Goal: Task Accomplishment & Management: Complete application form

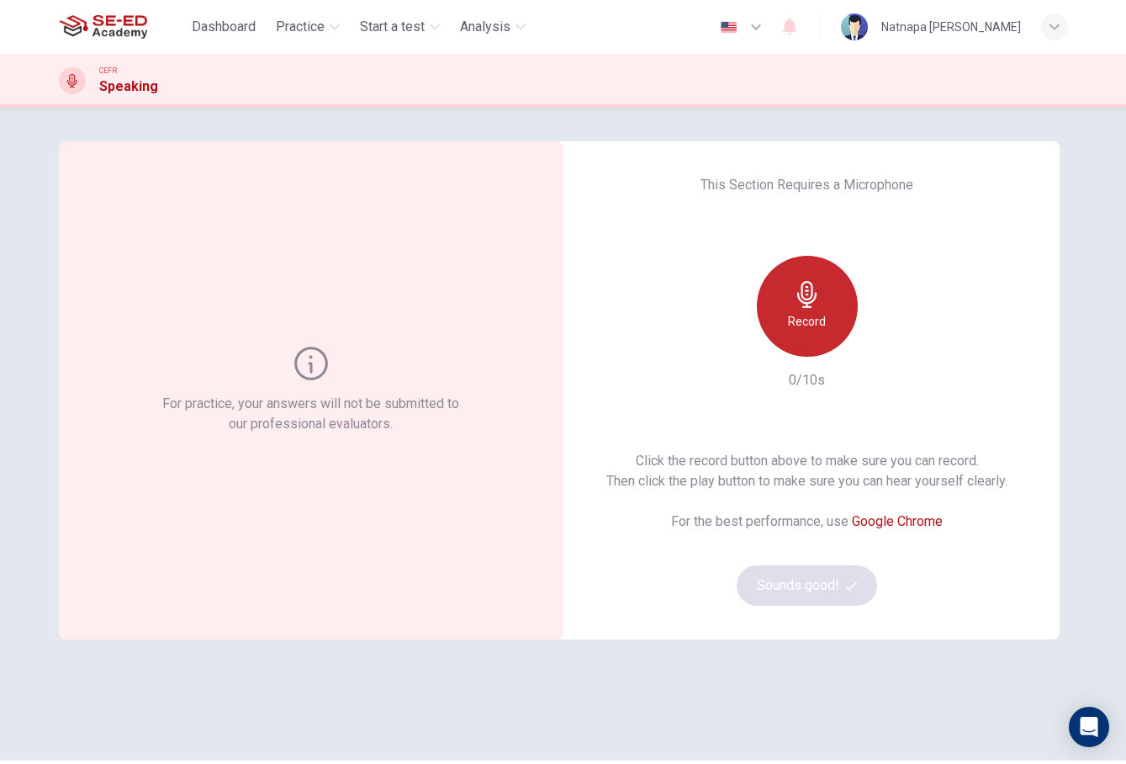
click at [808, 303] on icon "button" at bounding box center [806, 294] width 19 height 27
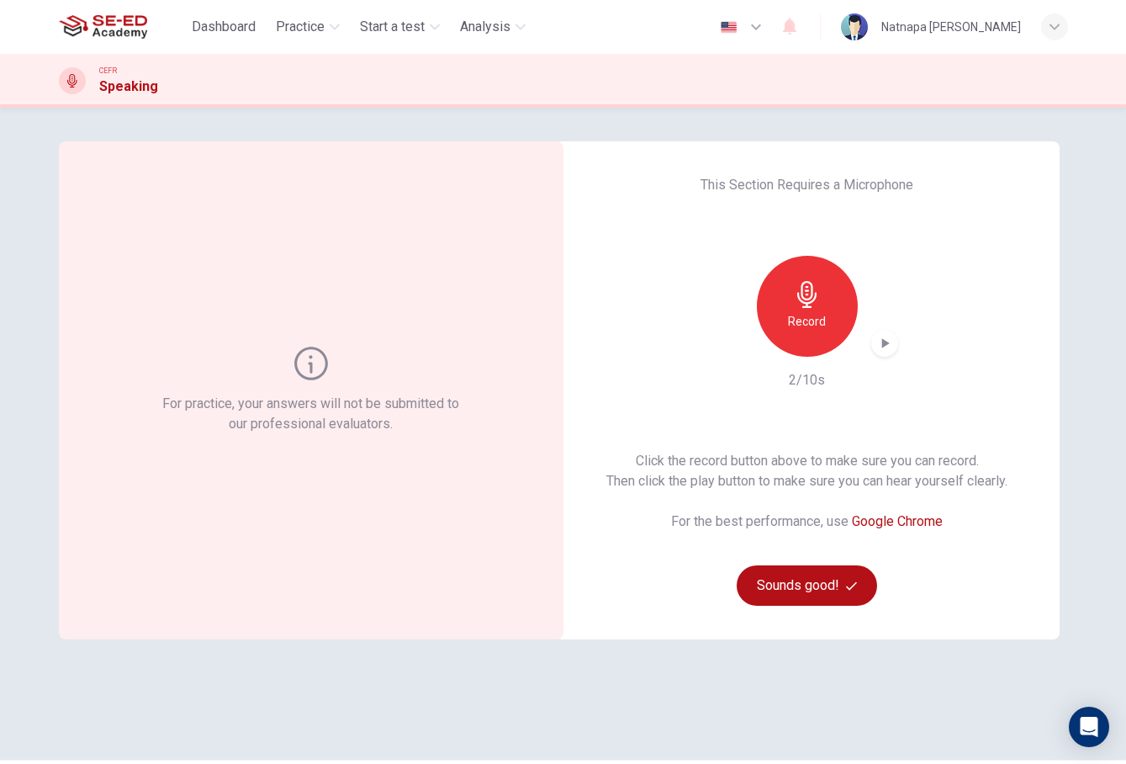
click at [883, 347] on icon "button" at bounding box center [886, 343] width 8 height 10
click at [829, 315] on div "Record" at bounding box center [807, 306] width 101 height 101
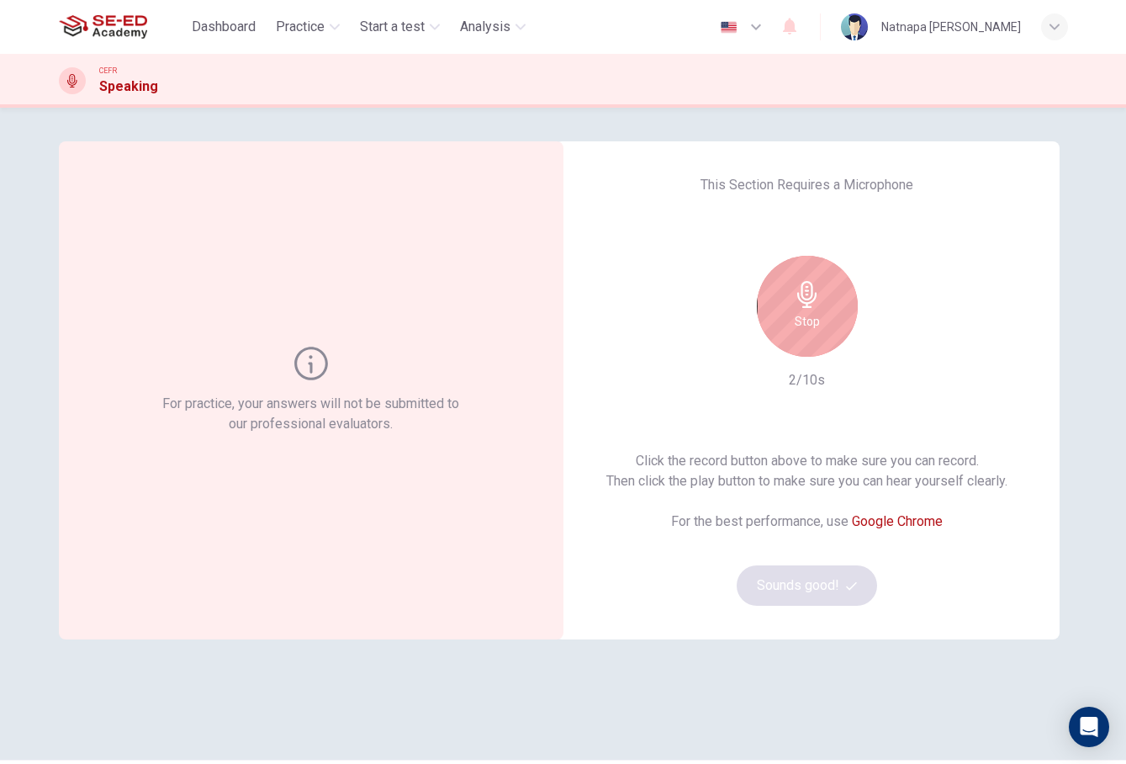
click at [829, 315] on div "Stop" at bounding box center [807, 306] width 101 height 101
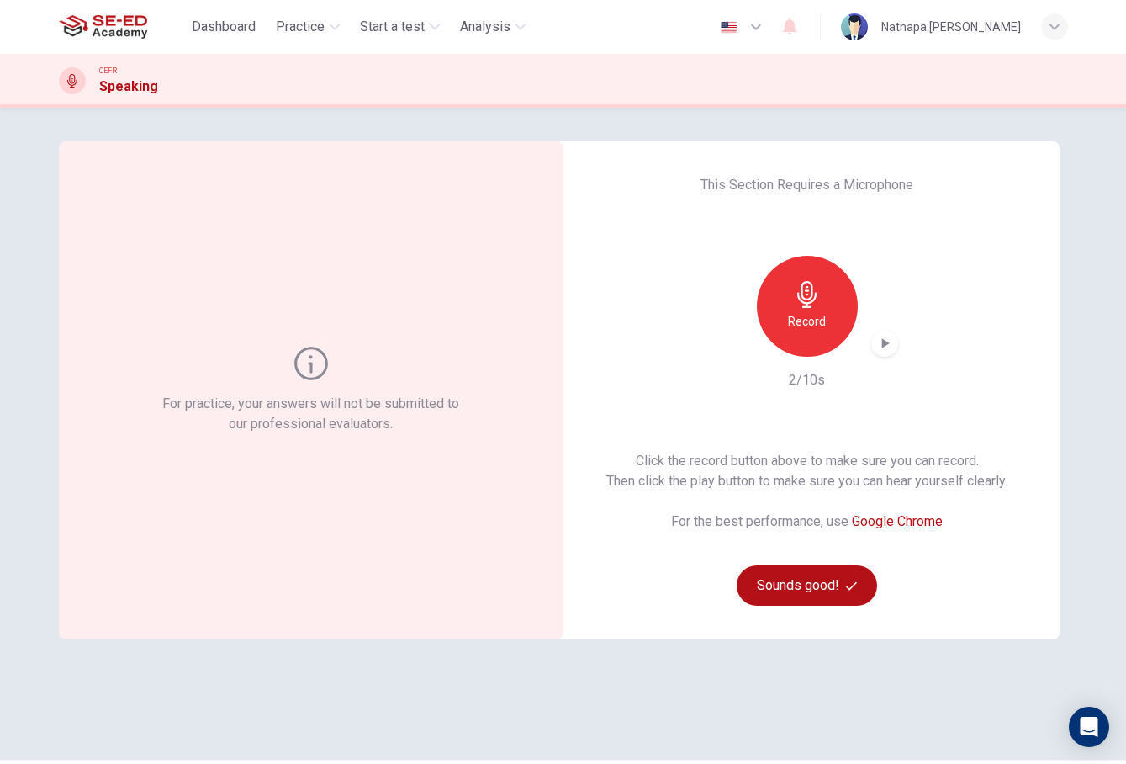
click at [887, 356] on div "button" at bounding box center [884, 343] width 27 height 27
click at [803, 308] on div "Record" at bounding box center [807, 306] width 101 height 101
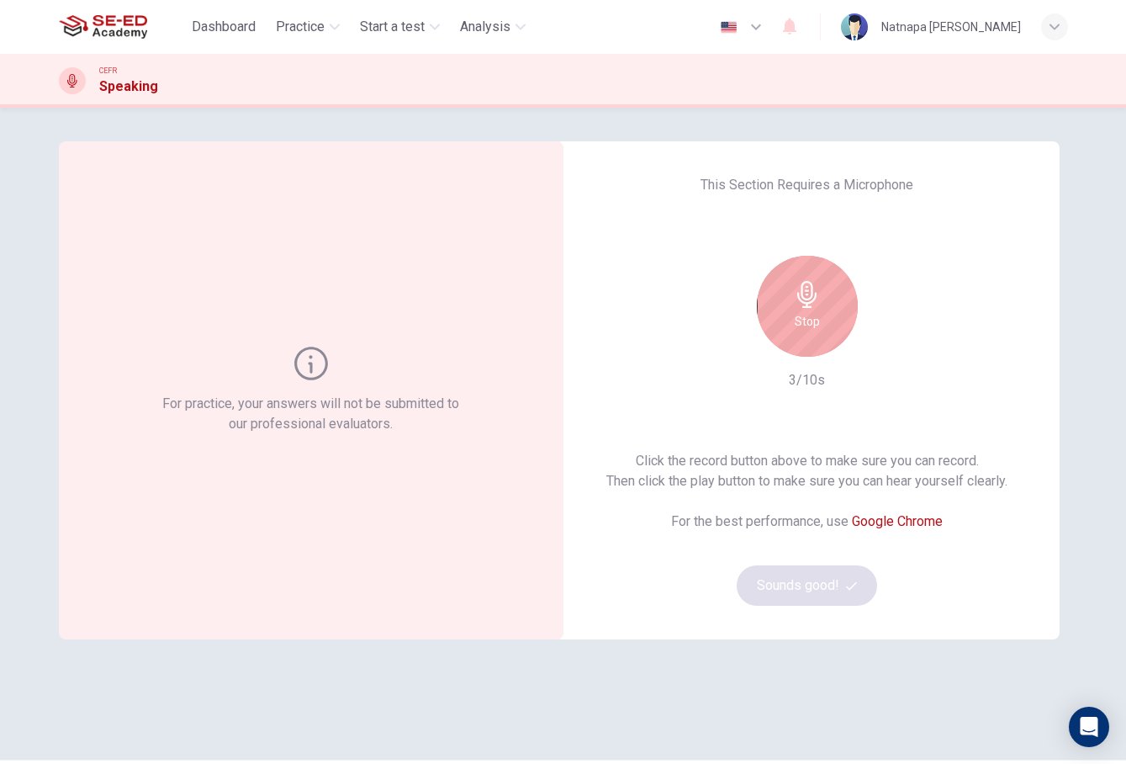
click at [803, 308] on div "Stop" at bounding box center [807, 306] width 101 height 101
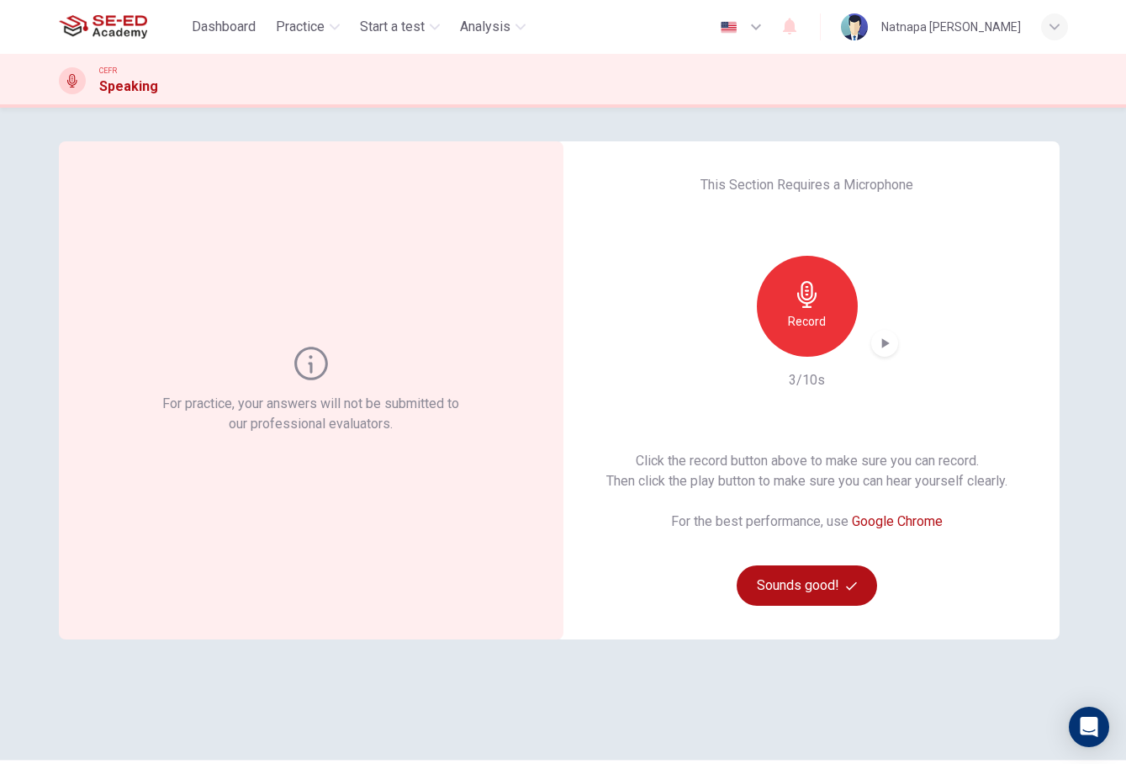
click at [887, 344] on icon "button" at bounding box center [886, 343] width 8 height 10
click at [781, 314] on div "Record" at bounding box center [807, 306] width 101 height 101
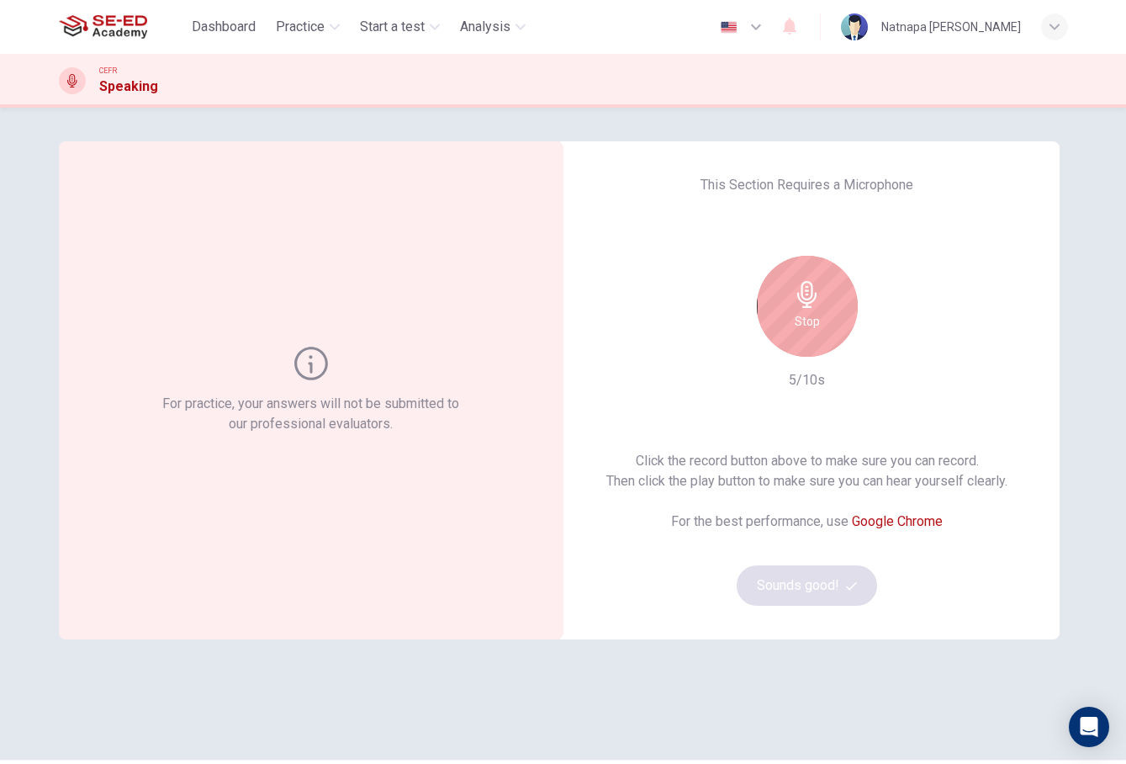
click at [781, 314] on div "Stop" at bounding box center [807, 306] width 101 height 101
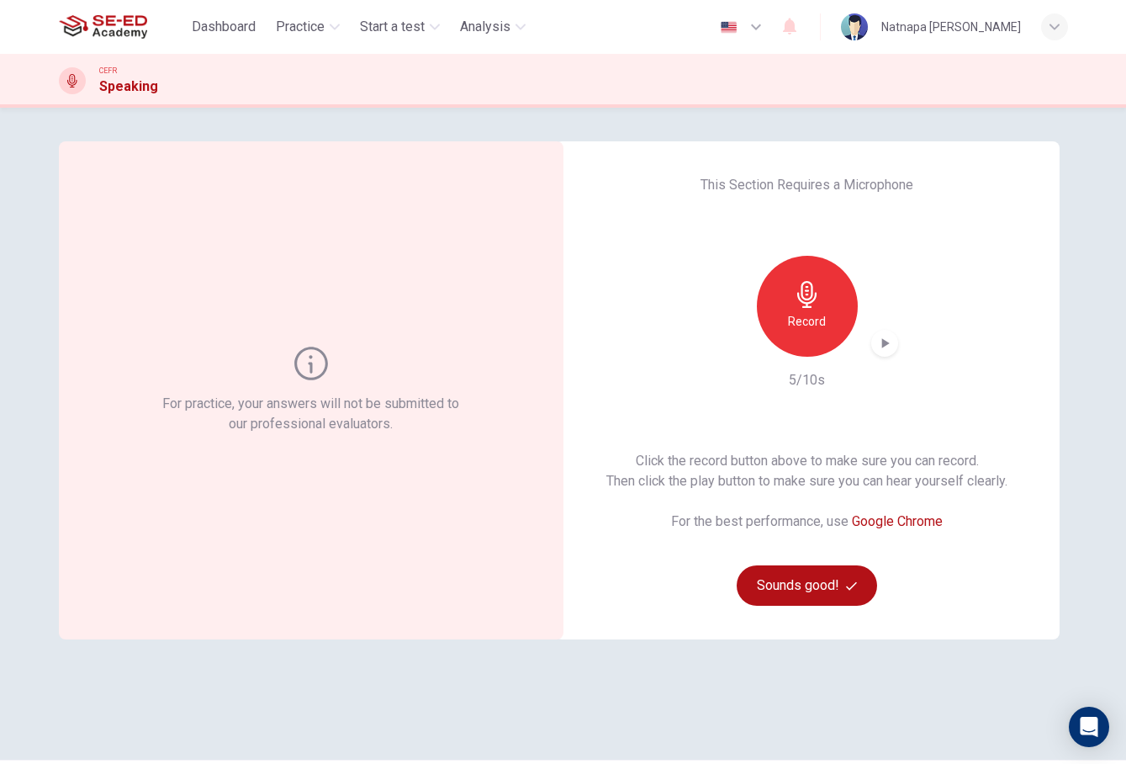
click at [888, 352] on div "button" at bounding box center [884, 343] width 27 height 27
click at [840, 591] on button "Sounds good!" at bounding box center [807, 585] width 141 height 40
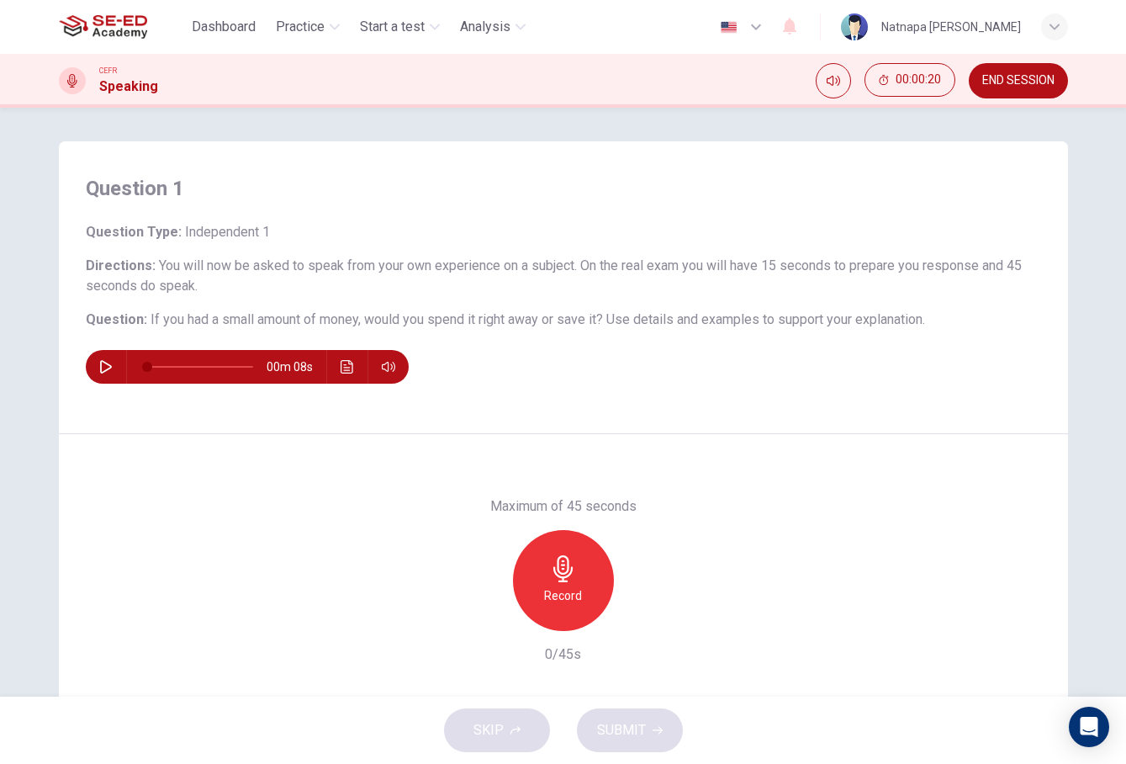
click at [96, 371] on button "button" at bounding box center [106, 367] width 27 height 34
type input "0"
click at [576, 569] on icon "button" at bounding box center [563, 568] width 27 height 27
click at [620, 735] on span "SUBMIT" at bounding box center [621, 730] width 49 height 24
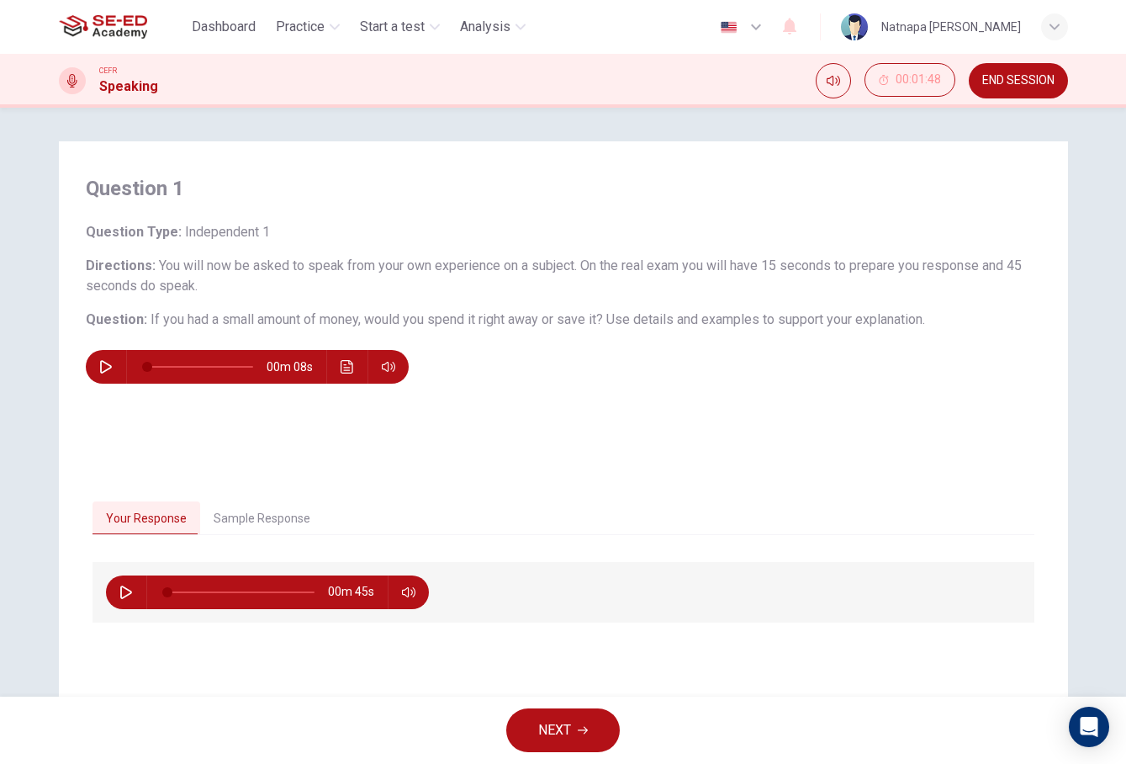
click at [579, 720] on button "NEXT" at bounding box center [563, 730] width 114 height 44
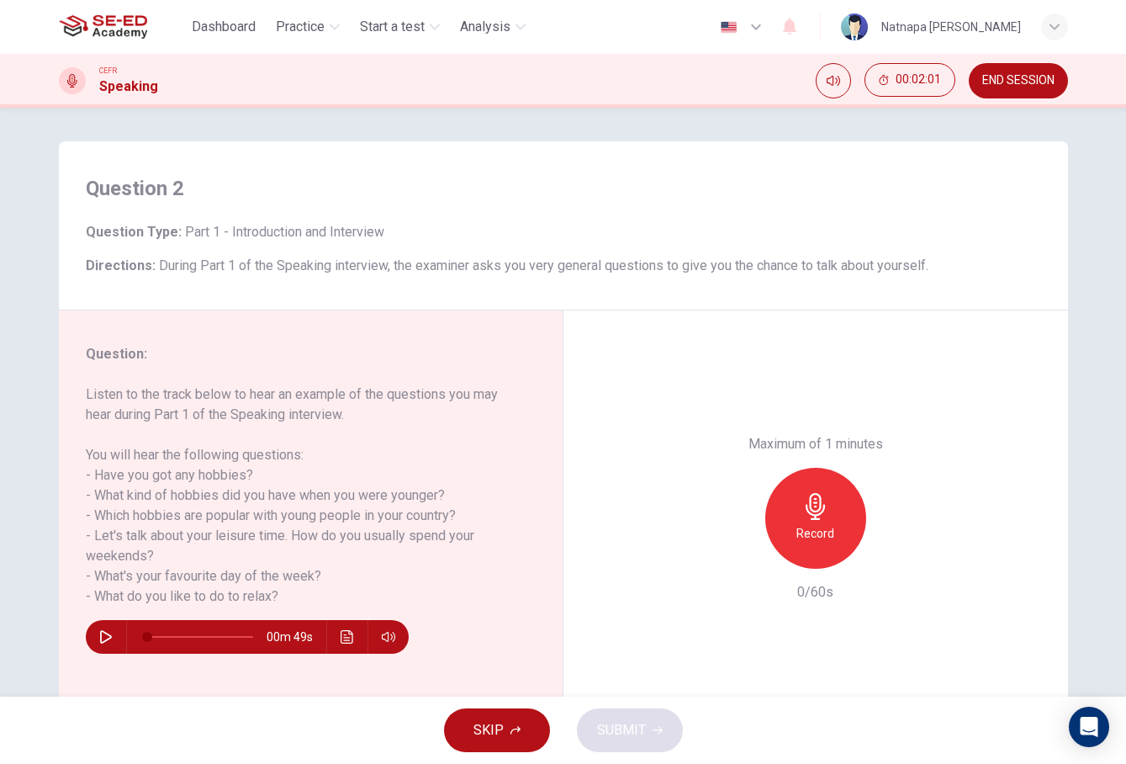
click at [97, 633] on button "button" at bounding box center [106, 637] width 27 height 34
type input "0"
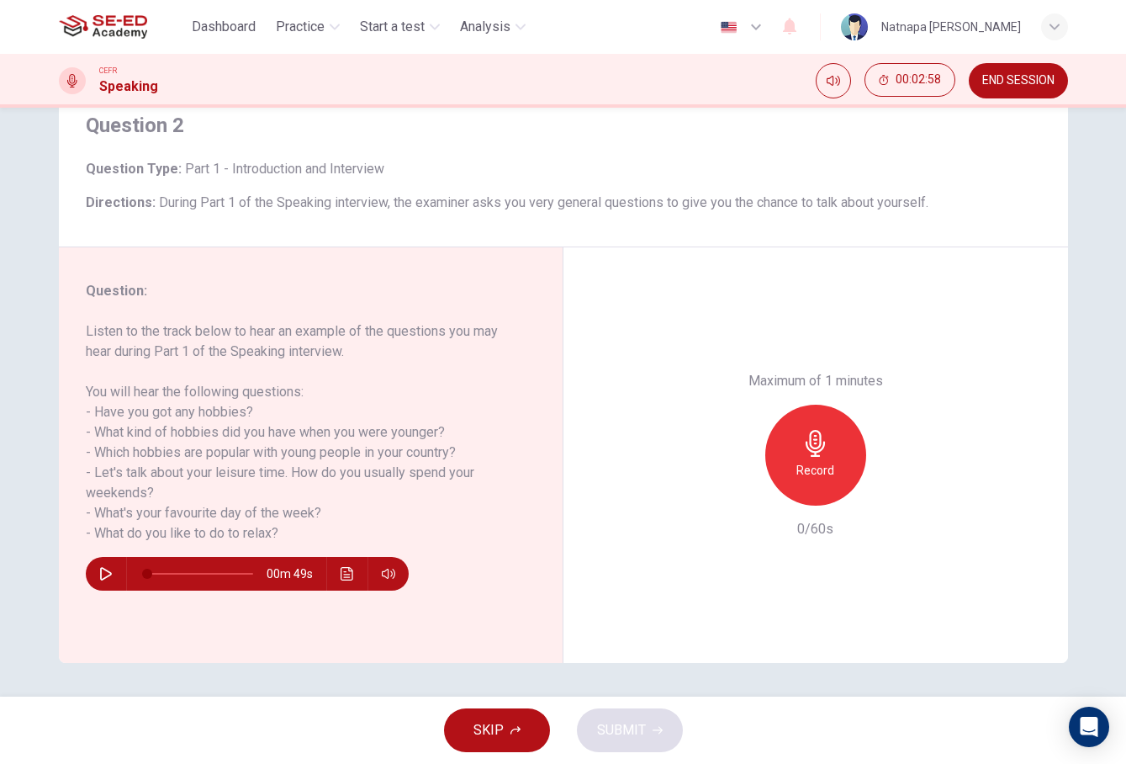
scroll to position [0, 0]
click at [829, 430] on icon "button" at bounding box center [816, 443] width 27 height 27
click at [623, 724] on span "SUBMIT" at bounding box center [621, 730] width 49 height 24
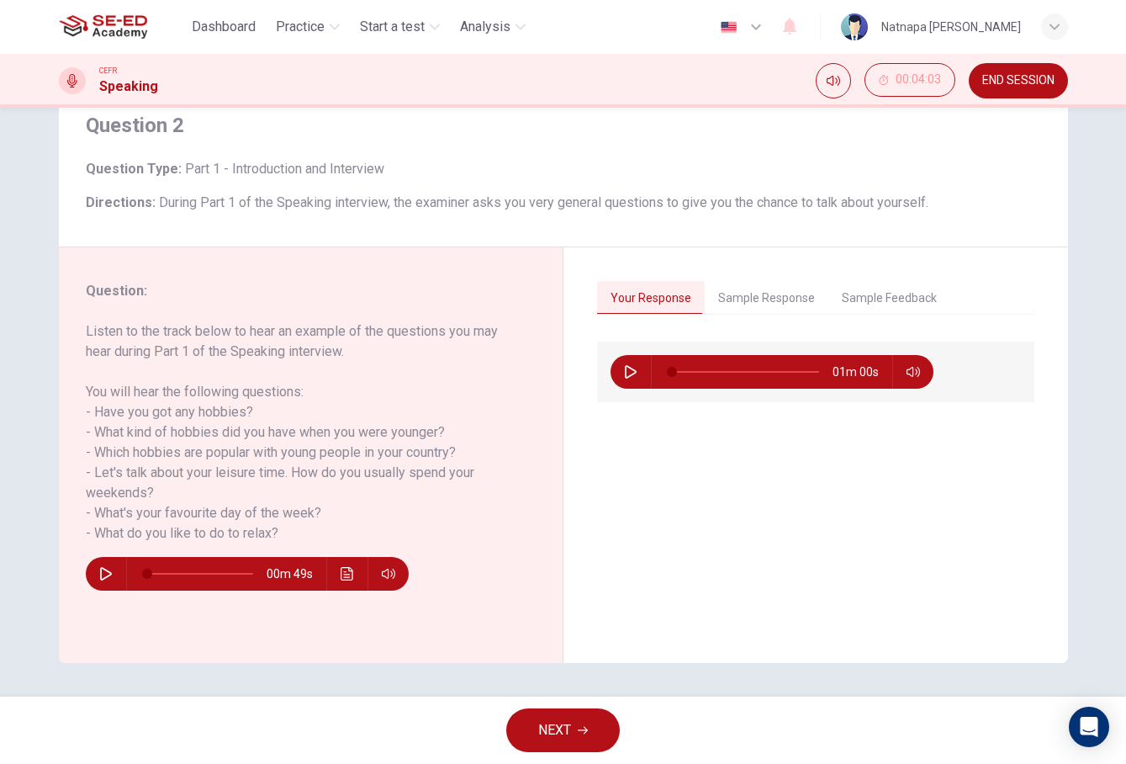
click at [556, 735] on span "NEXT" at bounding box center [554, 730] width 33 height 24
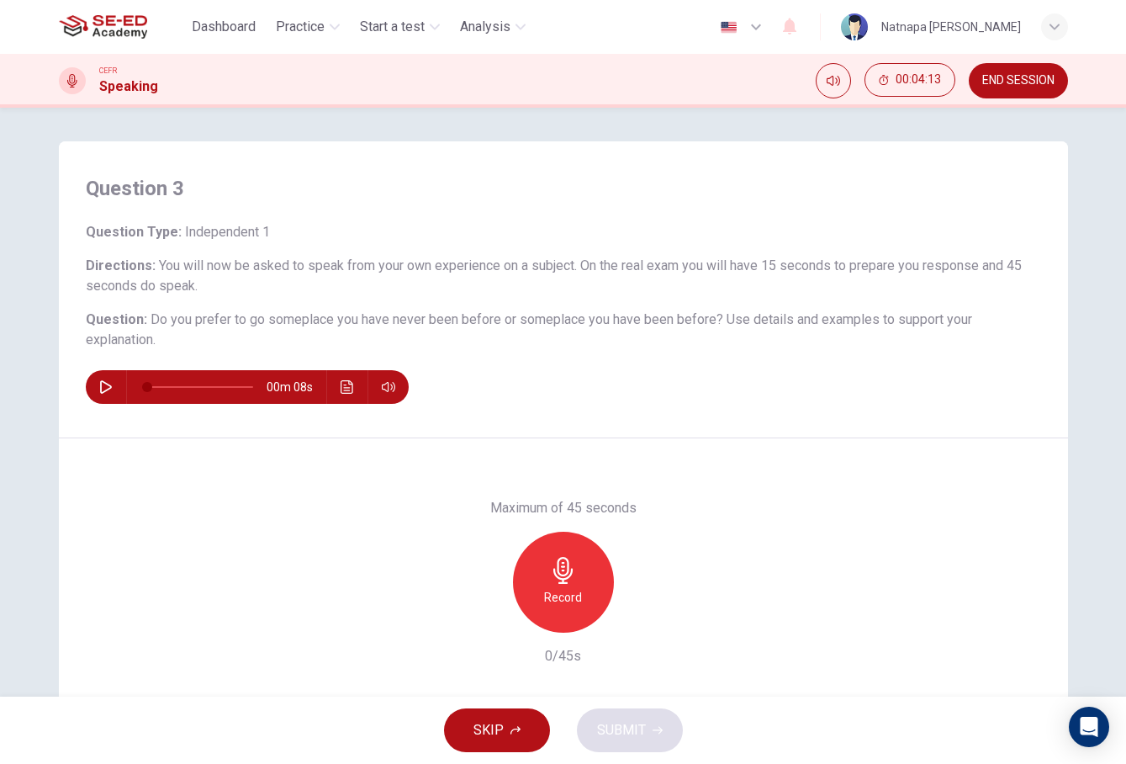
click at [103, 387] on icon "button" at bounding box center [105, 386] width 13 height 13
type input "0"
click at [569, 612] on div "Record" at bounding box center [563, 582] width 101 height 101
click at [620, 738] on span "SUBMIT" at bounding box center [621, 730] width 49 height 24
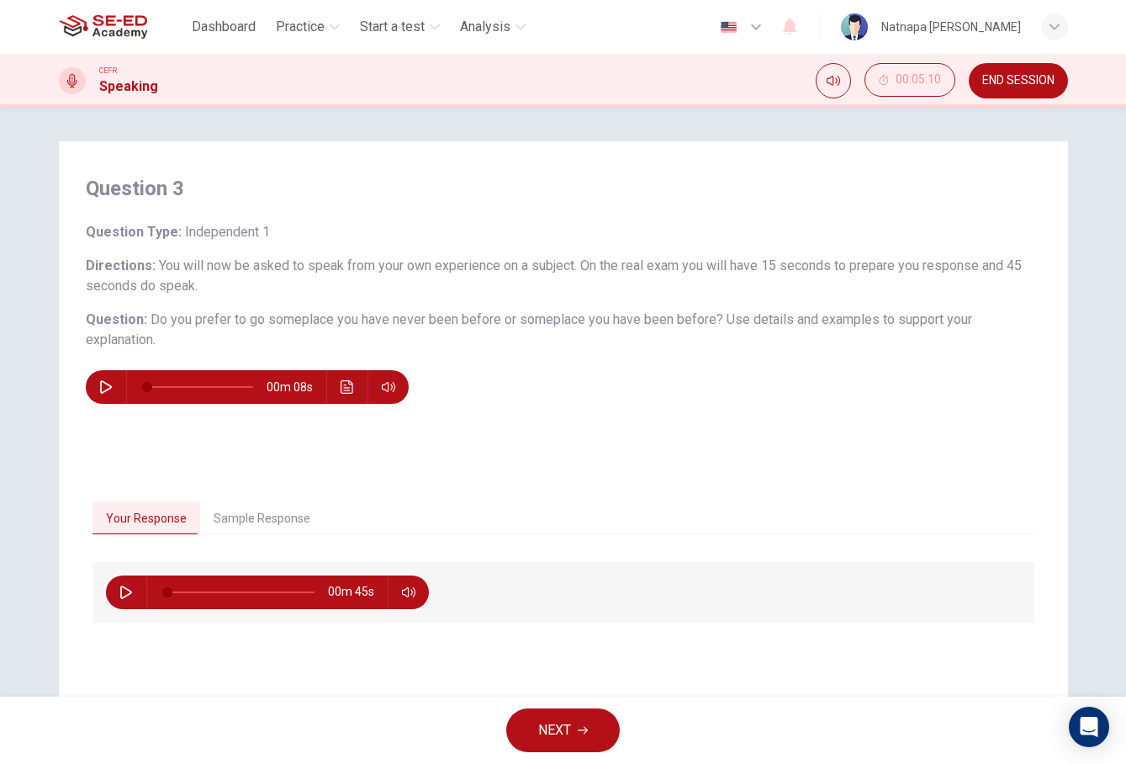
click at [583, 725] on icon "button" at bounding box center [583, 730] width 10 height 10
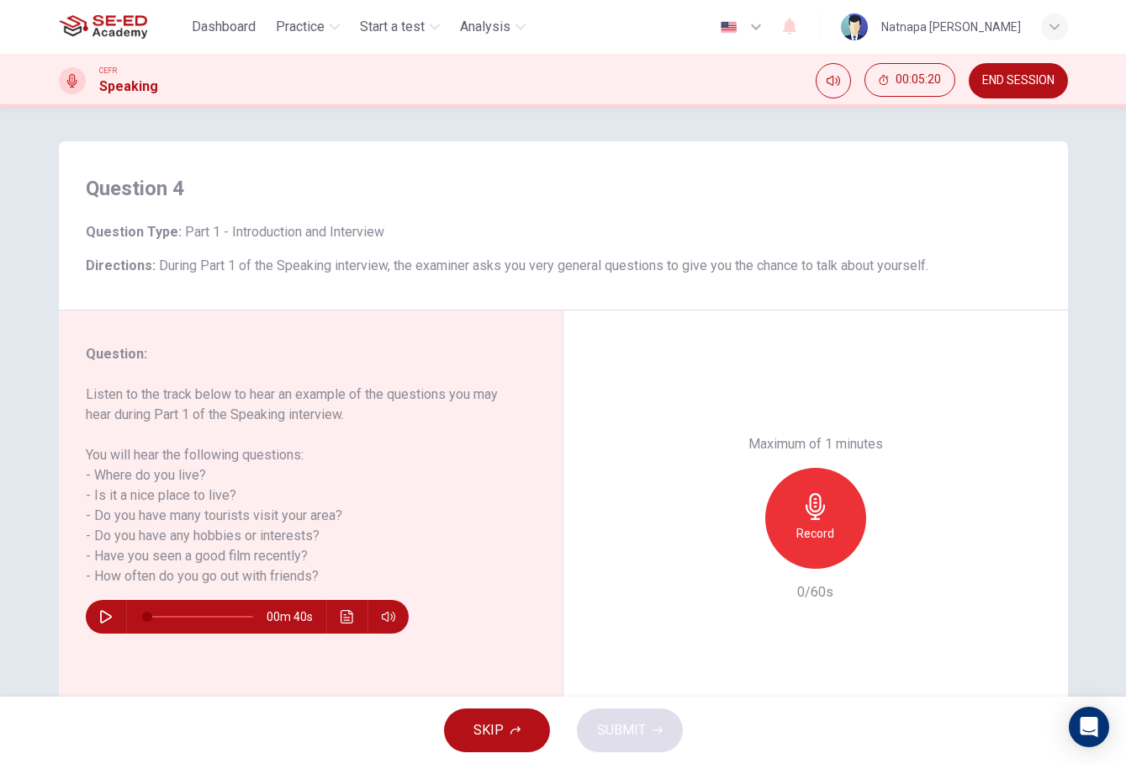
click at [101, 617] on icon "button" at bounding box center [106, 616] width 12 height 13
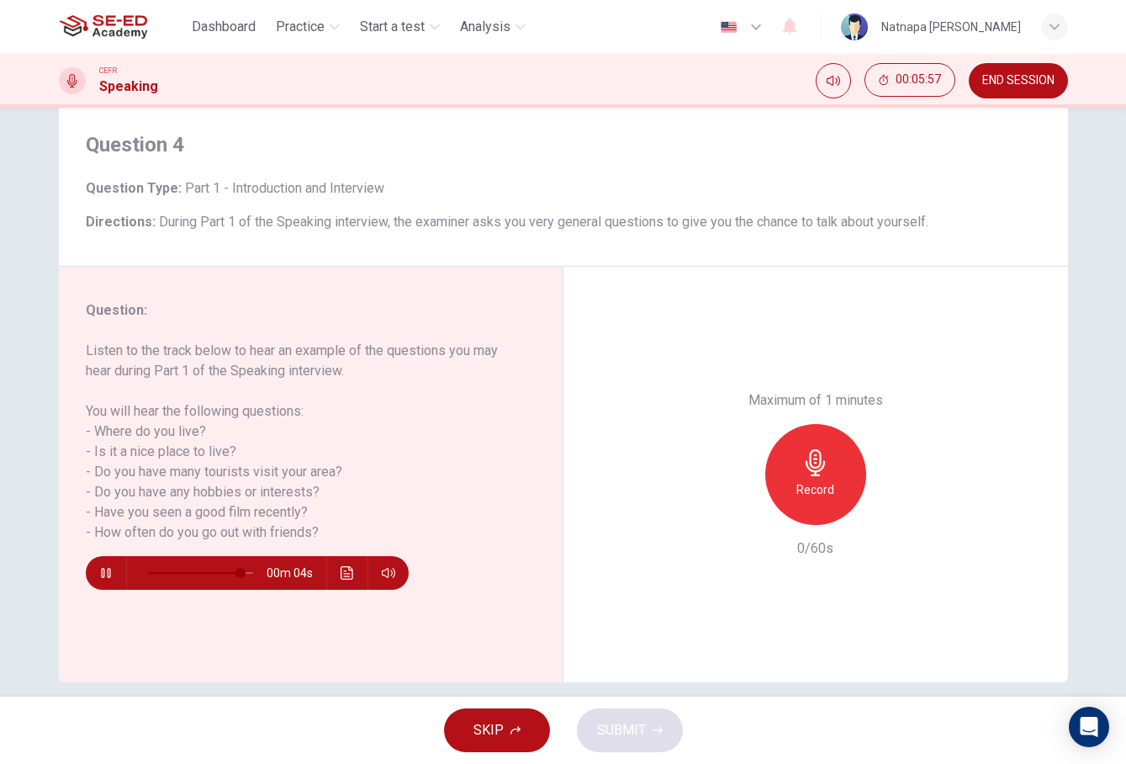
click at [101, 575] on icon "button" at bounding box center [105, 573] width 9 height 10
click at [830, 424] on div "Record" at bounding box center [815, 474] width 101 height 101
click at [636, 732] on span "SUBMIT" at bounding box center [621, 730] width 49 height 24
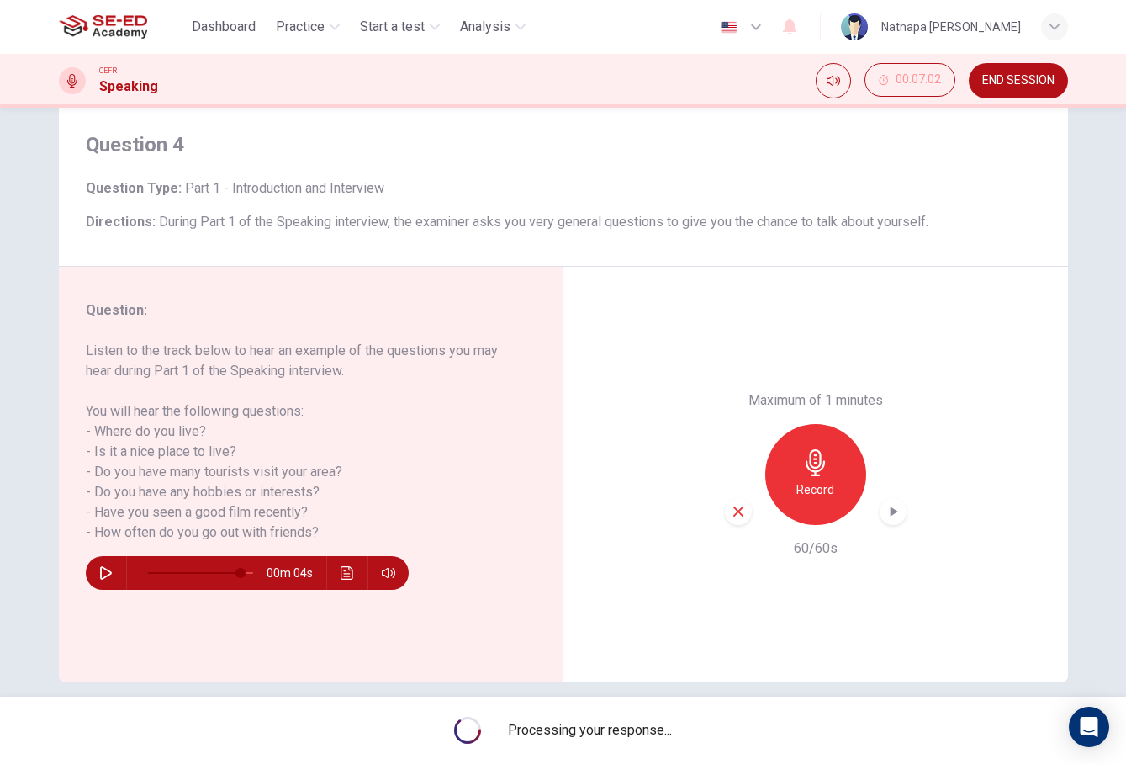
type input "0"
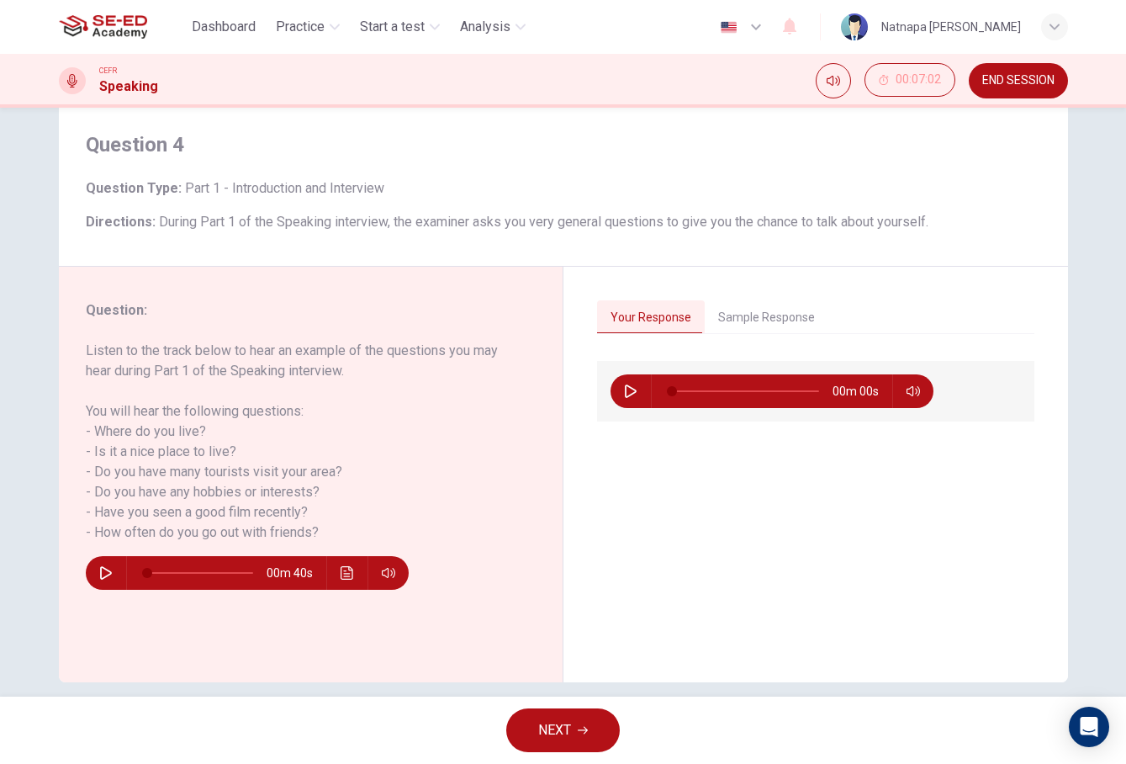
click at [571, 739] on span "NEXT" at bounding box center [554, 730] width 33 height 24
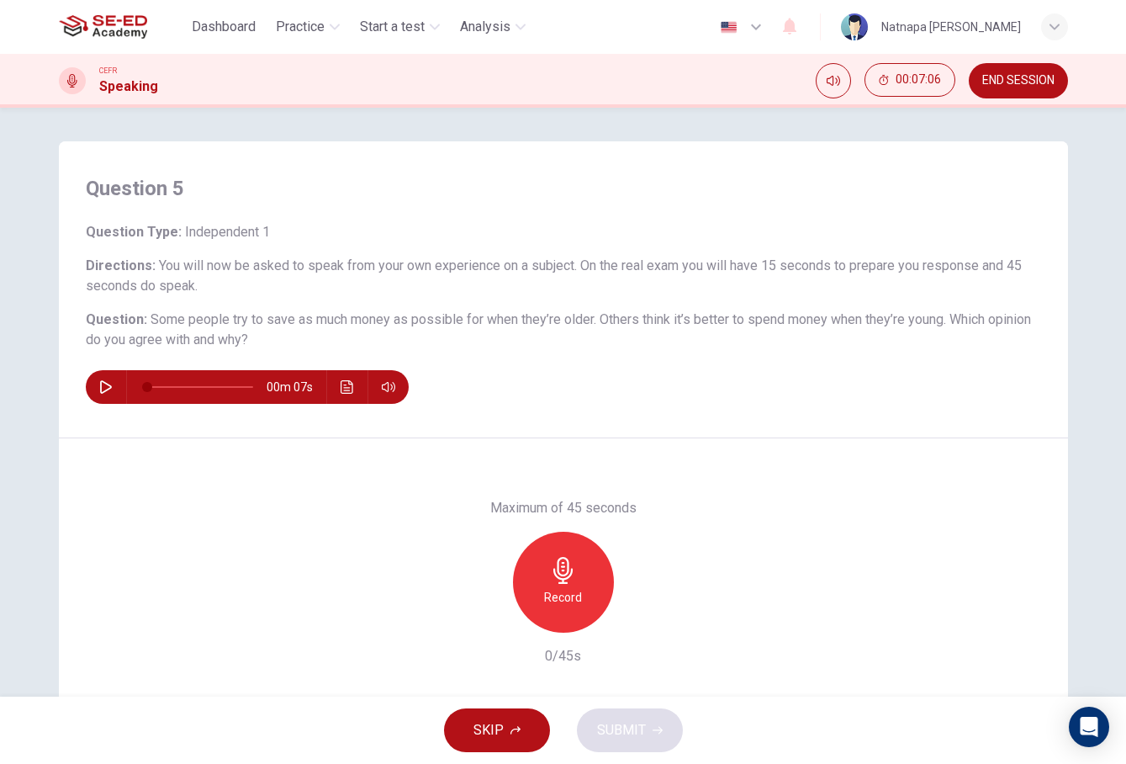
click at [103, 399] on button "button" at bounding box center [106, 387] width 27 height 34
type input "0"
click at [565, 589] on h6 "Record" at bounding box center [563, 597] width 38 height 20
click at [644, 721] on span "SUBMIT" at bounding box center [621, 730] width 49 height 24
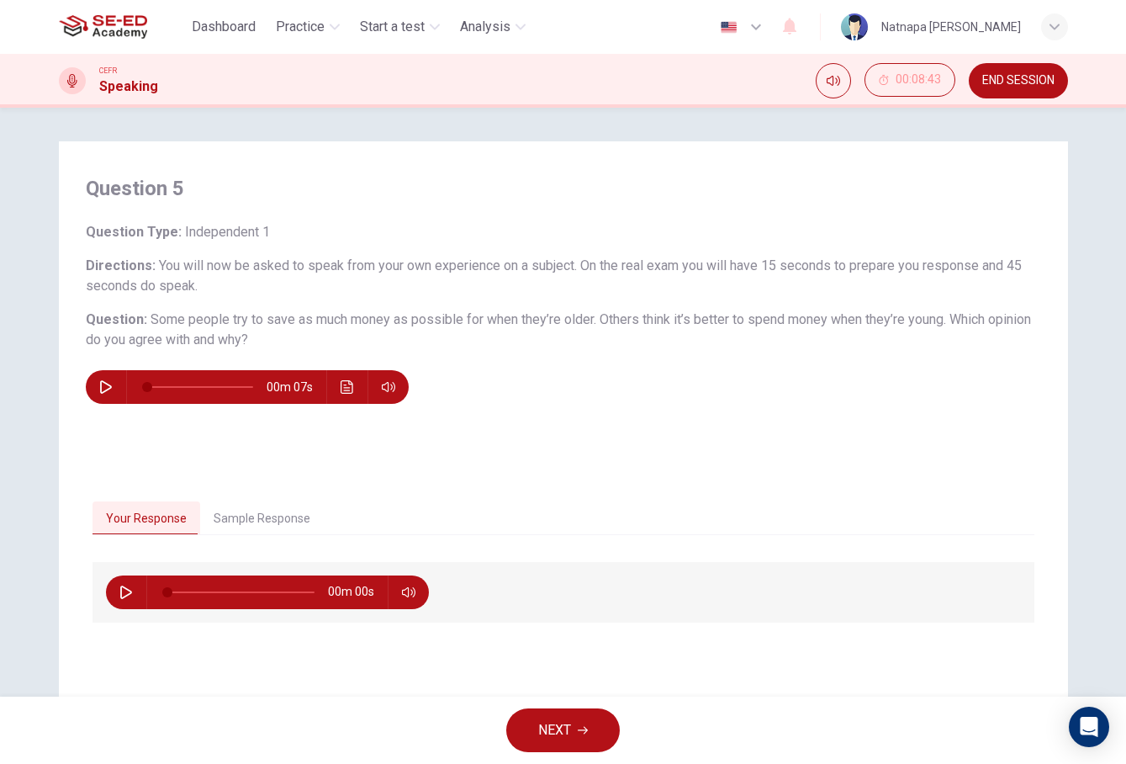
click at [566, 737] on span "NEXT" at bounding box center [554, 730] width 33 height 24
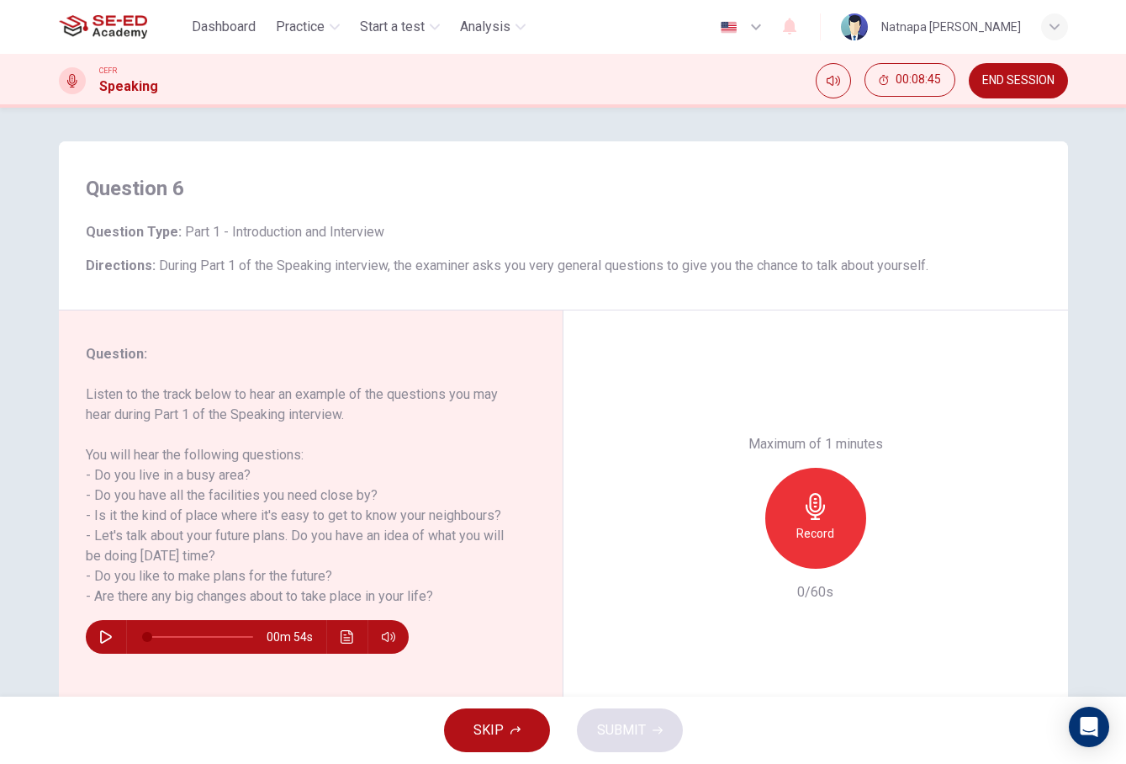
click at [97, 639] on button "button" at bounding box center [106, 637] width 27 height 34
click at [108, 636] on icon "button" at bounding box center [105, 637] width 9 height 10
click at [818, 493] on icon "button" at bounding box center [816, 506] width 27 height 27
click at [622, 728] on span "SUBMIT" at bounding box center [621, 730] width 49 height 24
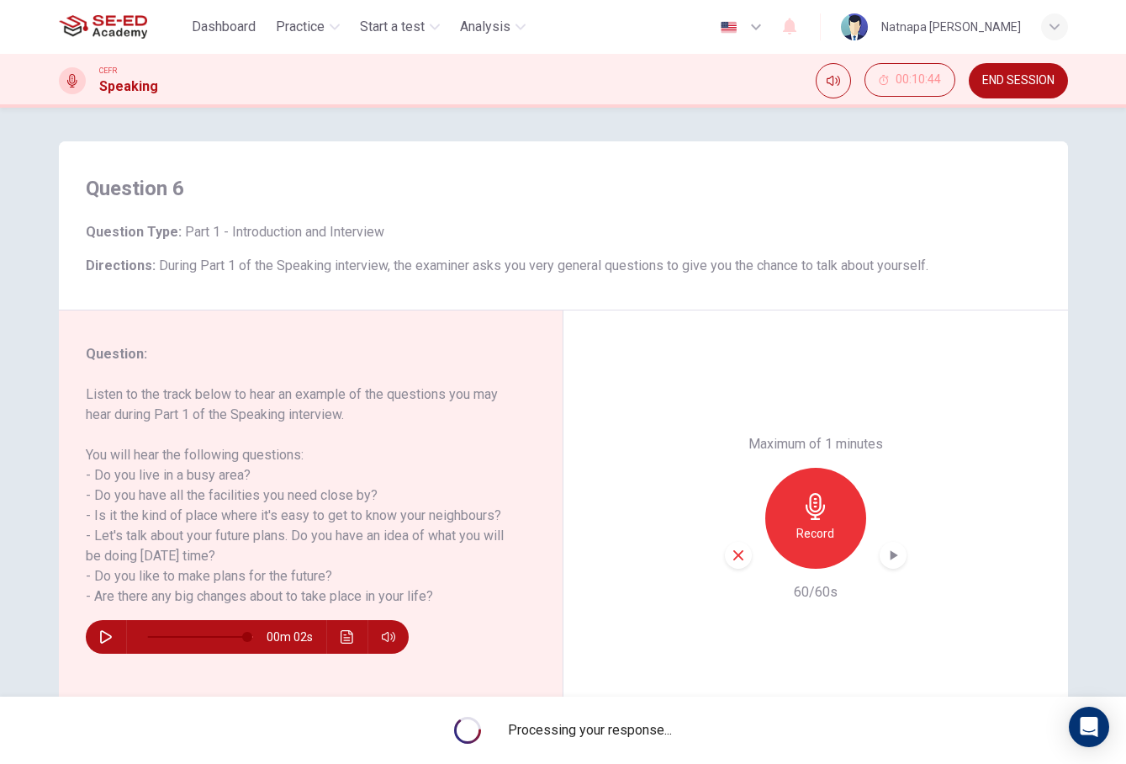
type input "0"
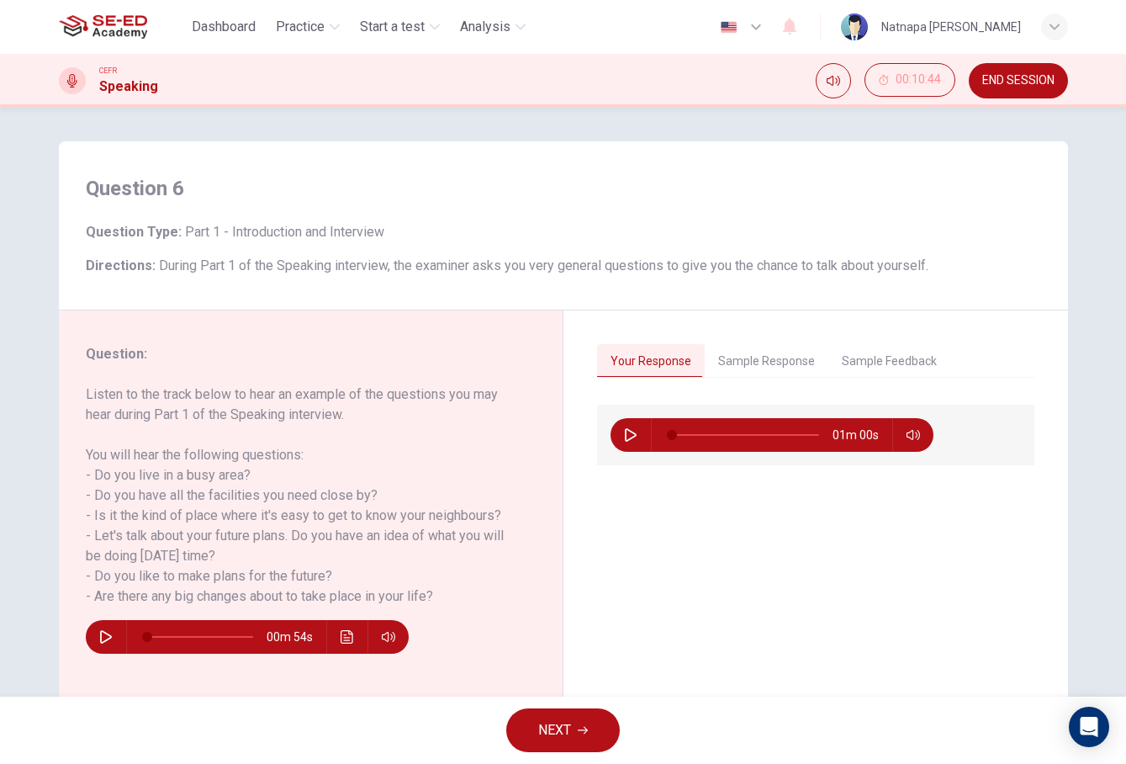
click at [597, 739] on button "NEXT" at bounding box center [563, 730] width 114 height 44
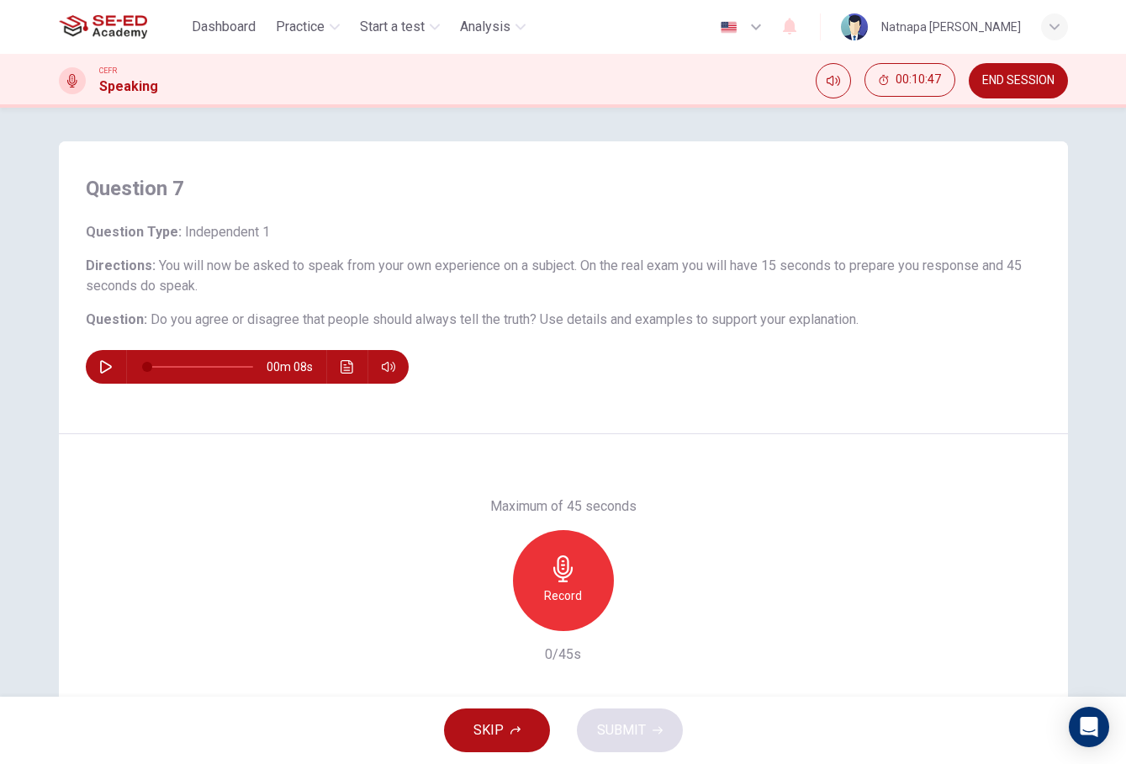
click at [103, 362] on icon "button" at bounding box center [106, 366] width 12 height 13
type input "0"
click at [576, 601] on h6 "Record" at bounding box center [563, 595] width 38 height 20
click at [602, 733] on span "SUBMIT" at bounding box center [621, 730] width 49 height 24
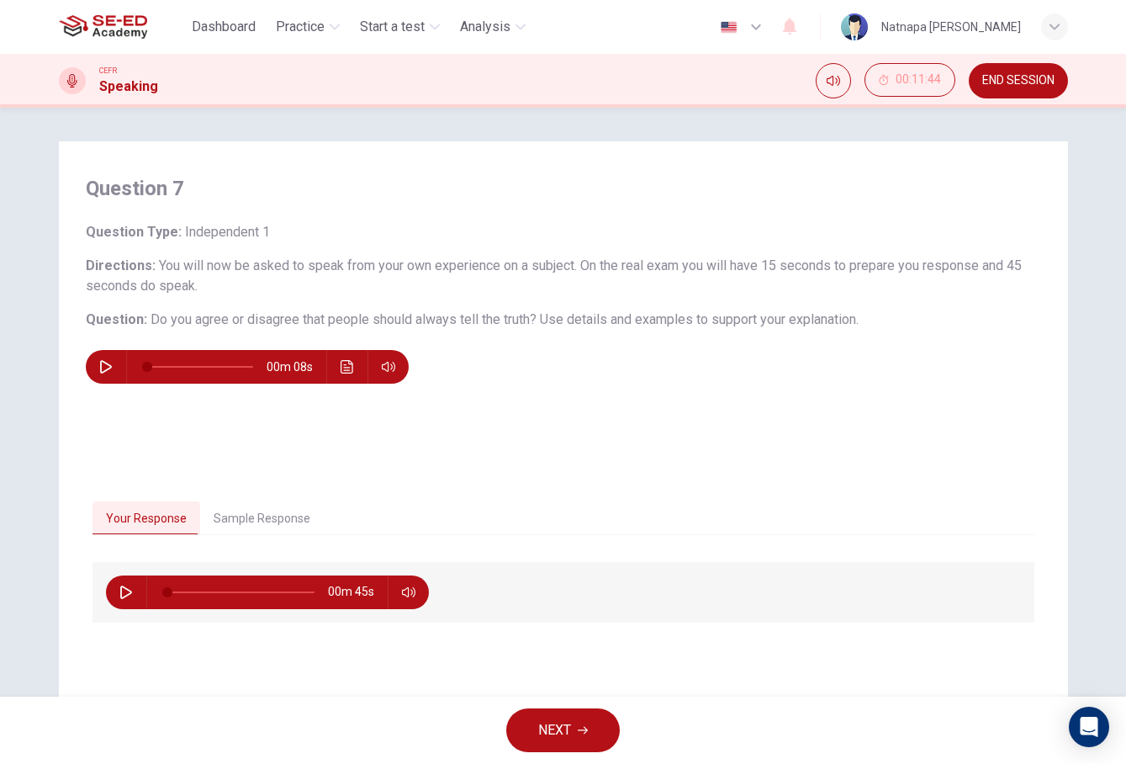
click at [552, 719] on span "NEXT" at bounding box center [554, 730] width 33 height 24
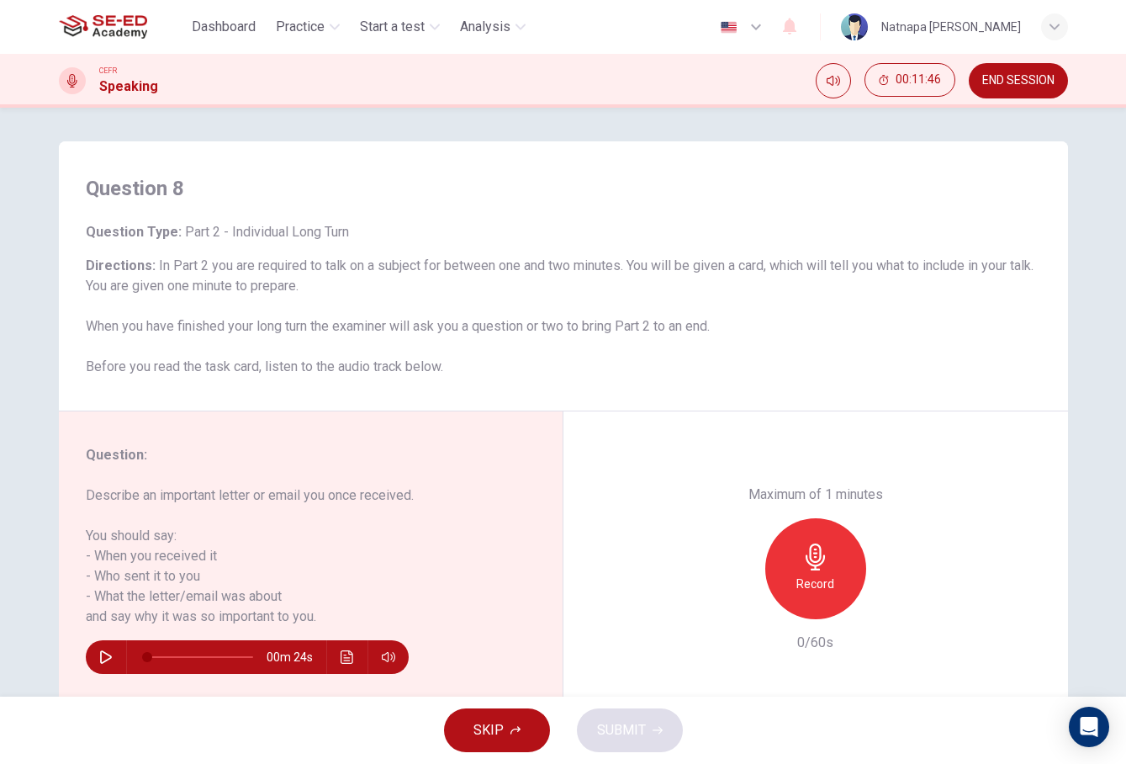
click at [98, 649] on button "button" at bounding box center [106, 657] width 27 height 34
type input "0"
click at [826, 543] on icon "button" at bounding box center [816, 556] width 27 height 27
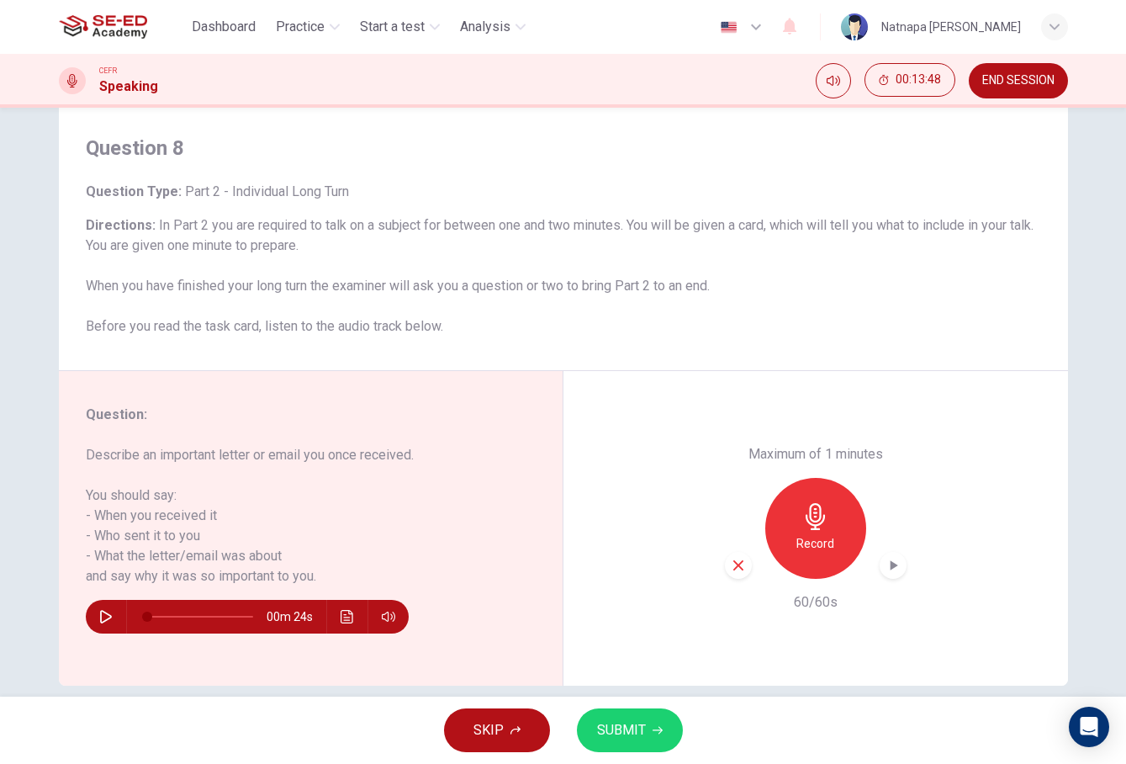
click at [649, 744] on button "SUBMIT" at bounding box center [630, 730] width 106 height 44
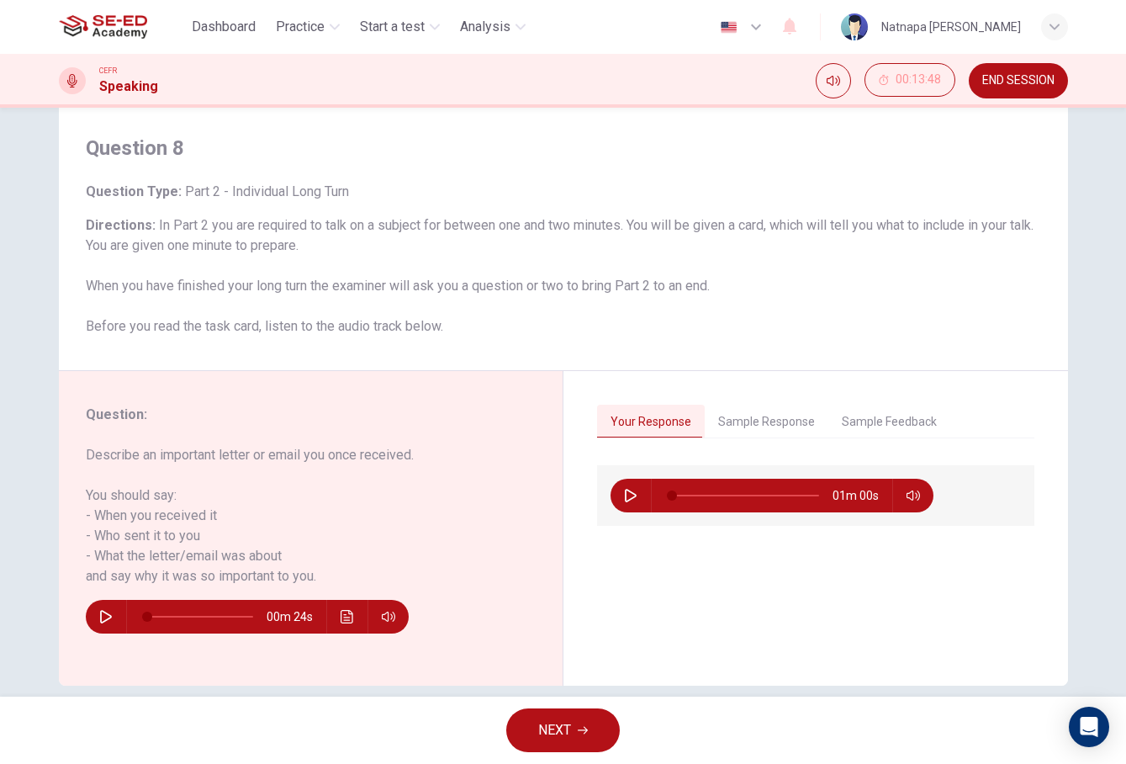
click at [539, 726] on span "NEXT" at bounding box center [554, 730] width 33 height 24
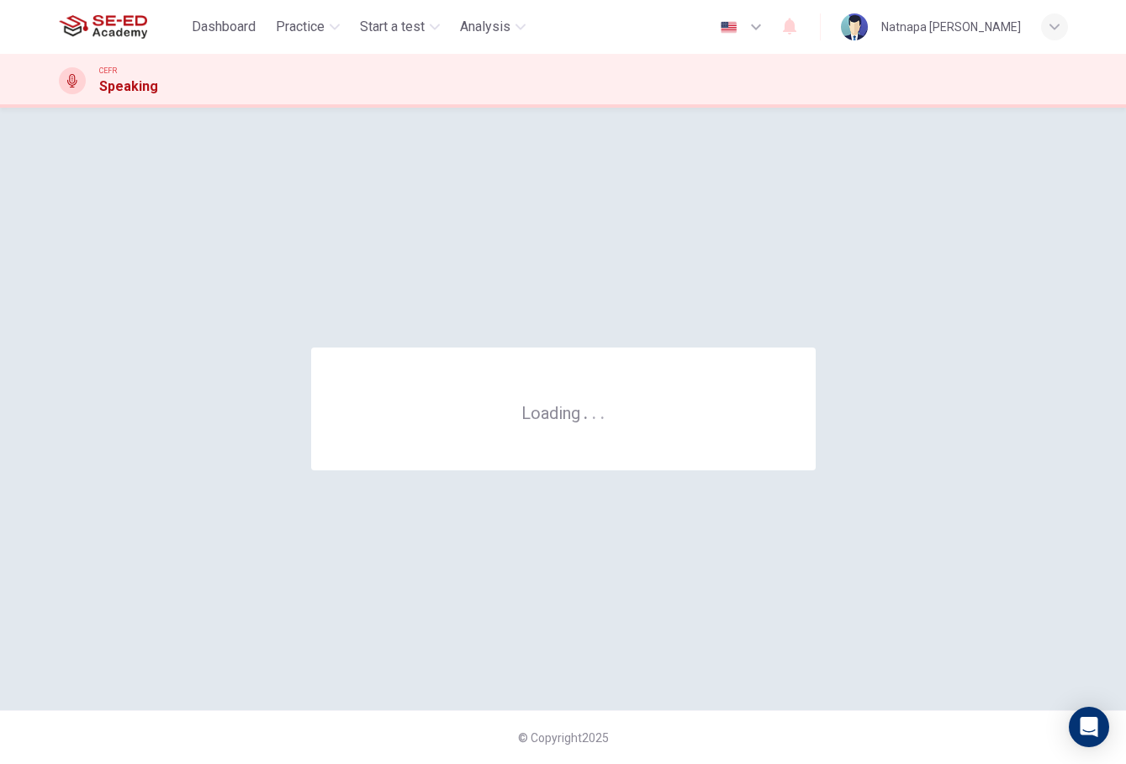
scroll to position [0, 0]
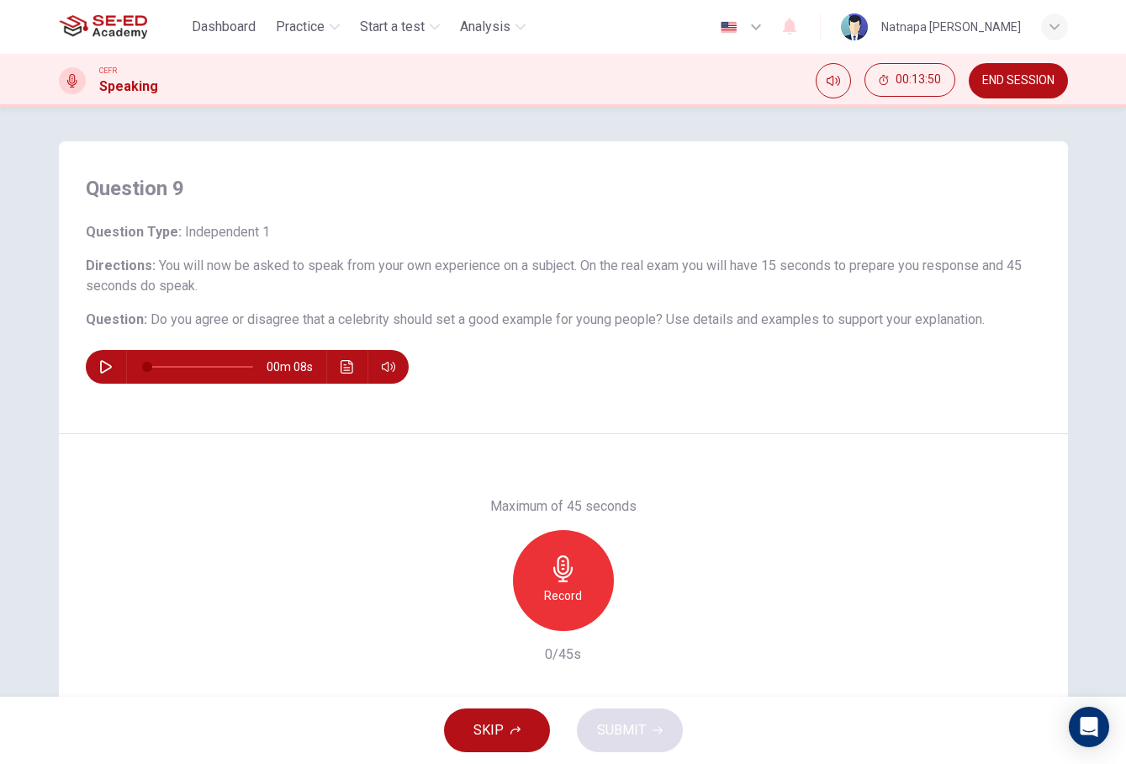
click at [105, 366] on icon "button" at bounding box center [105, 366] width 13 height 13
type input "0"
click at [565, 585] on h6 "Record" at bounding box center [563, 595] width 38 height 20
click at [565, 585] on h6 "Stop" at bounding box center [563, 595] width 25 height 20
click at [591, 579] on div "Stop" at bounding box center [563, 580] width 101 height 101
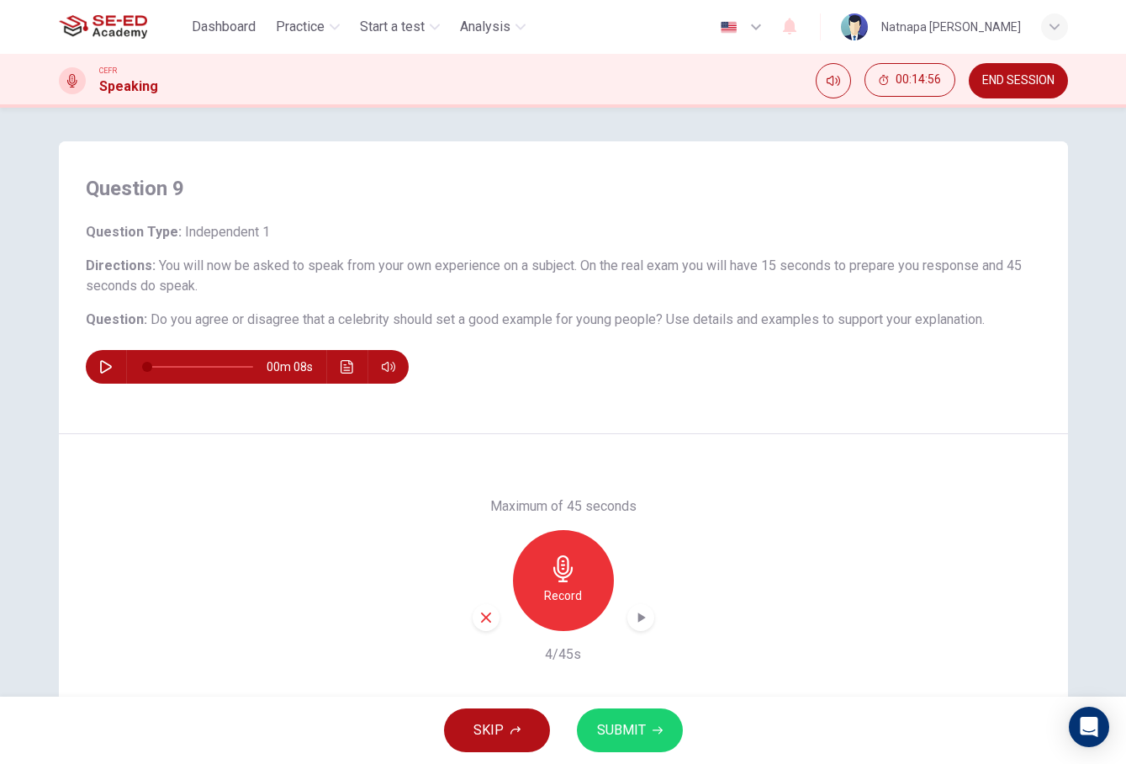
click at [492, 616] on icon "button" at bounding box center [486, 617] width 15 height 15
click at [559, 567] on icon "button" at bounding box center [563, 568] width 19 height 27
click at [613, 726] on span "SUBMIT" at bounding box center [621, 730] width 49 height 24
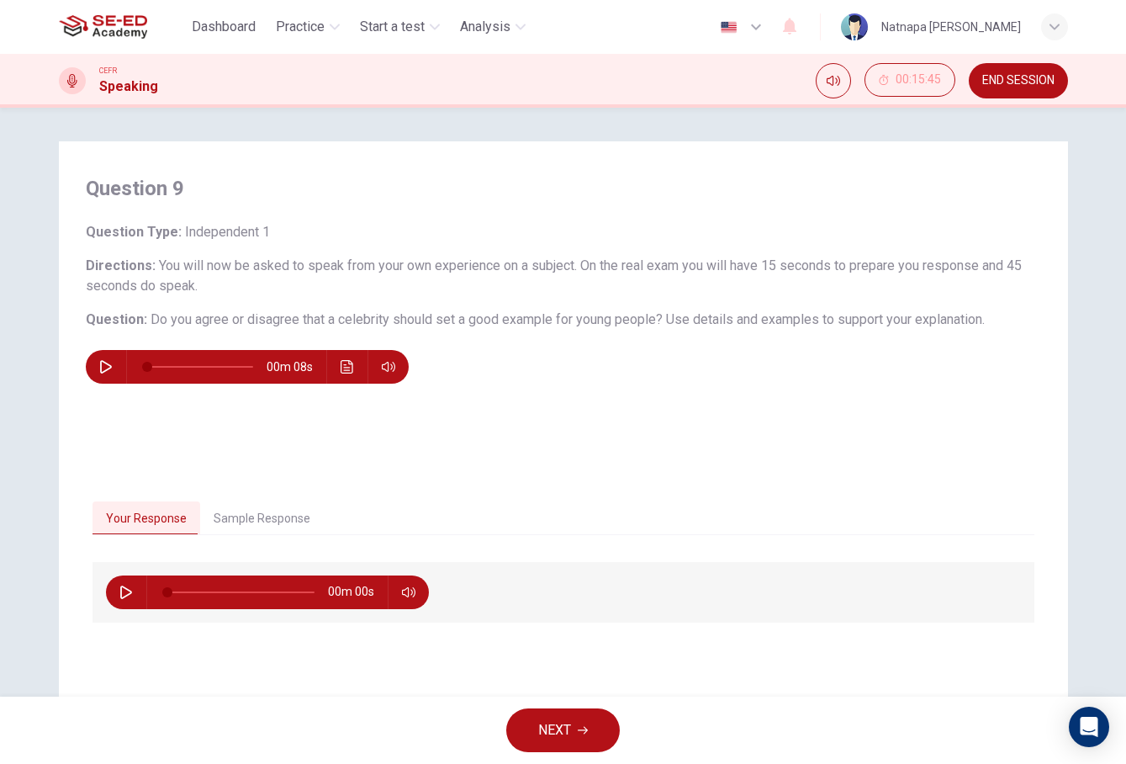
click at [562, 737] on span "NEXT" at bounding box center [554, 730] width 33 height 24
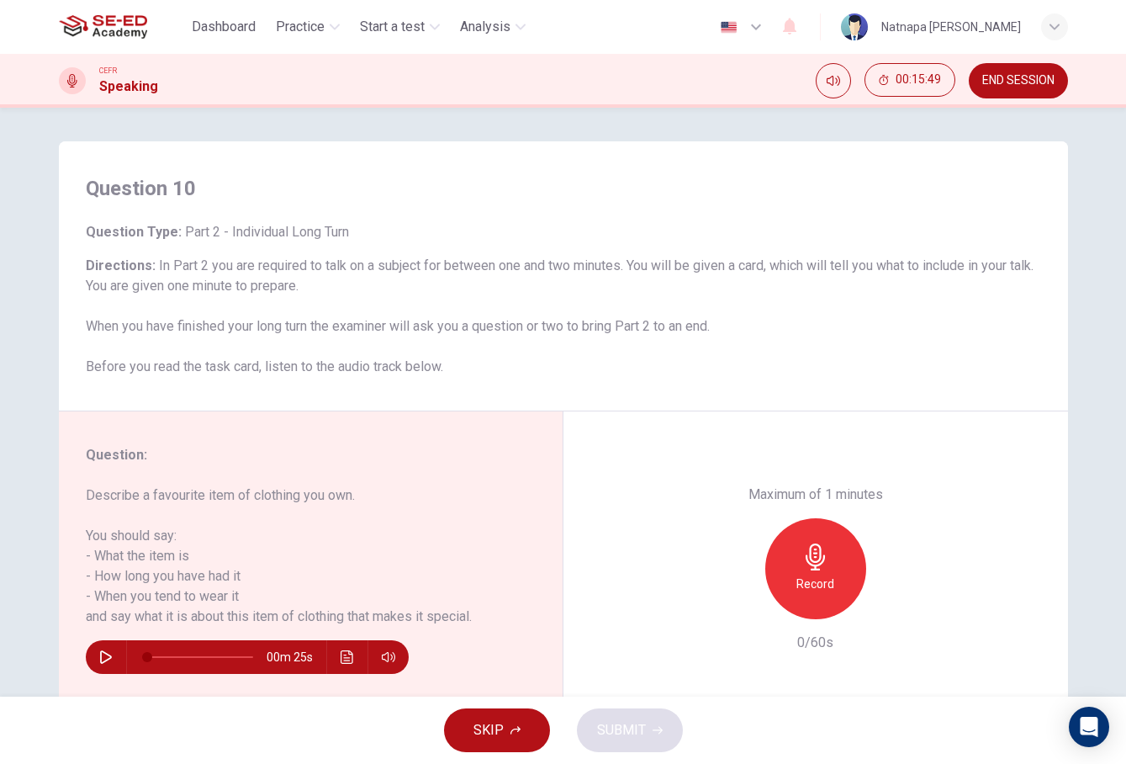
click at [109, 657] on icon "button" at bounding box center [105, 656] width 13 height 13
type input "0"
click at [821, 543] on icon "button" at bounding box center [816, 556] width 27 height 27
click at [636, 730] on span "SUBMIT" at bounding box center [621, 730] width 49 height 24
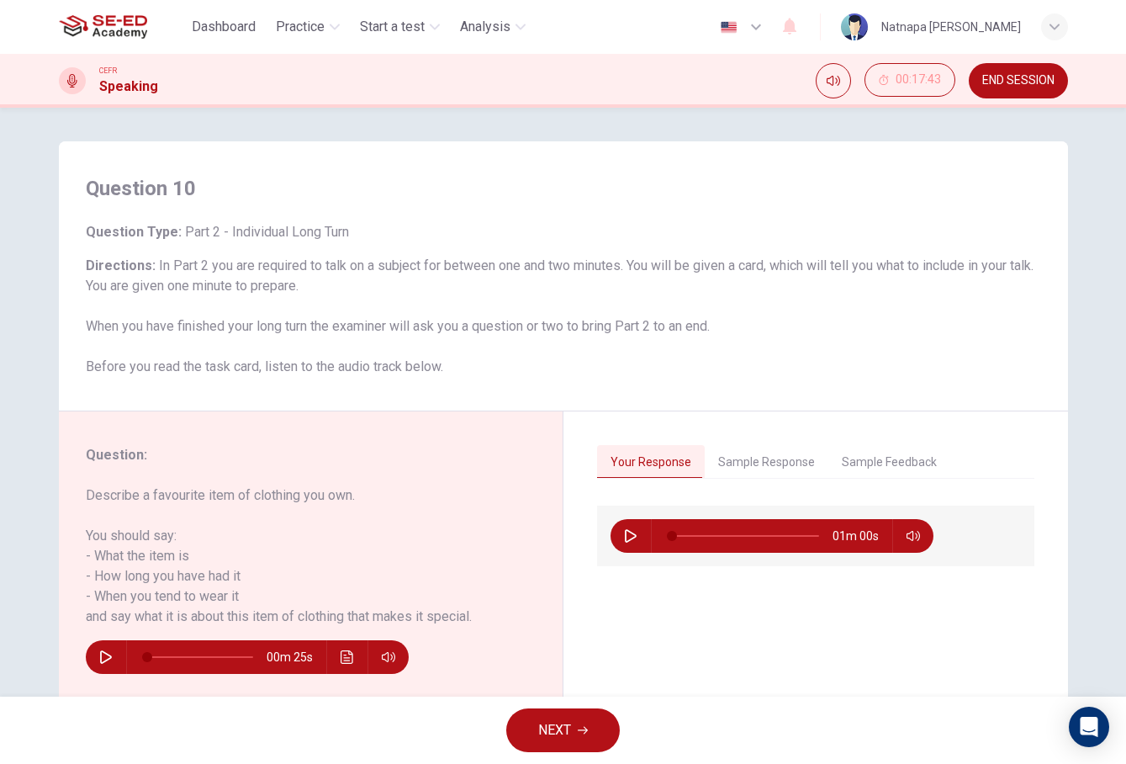
click at [582, 721] on button "NEXT" at bounding box center [563, 730] width 114 height 44
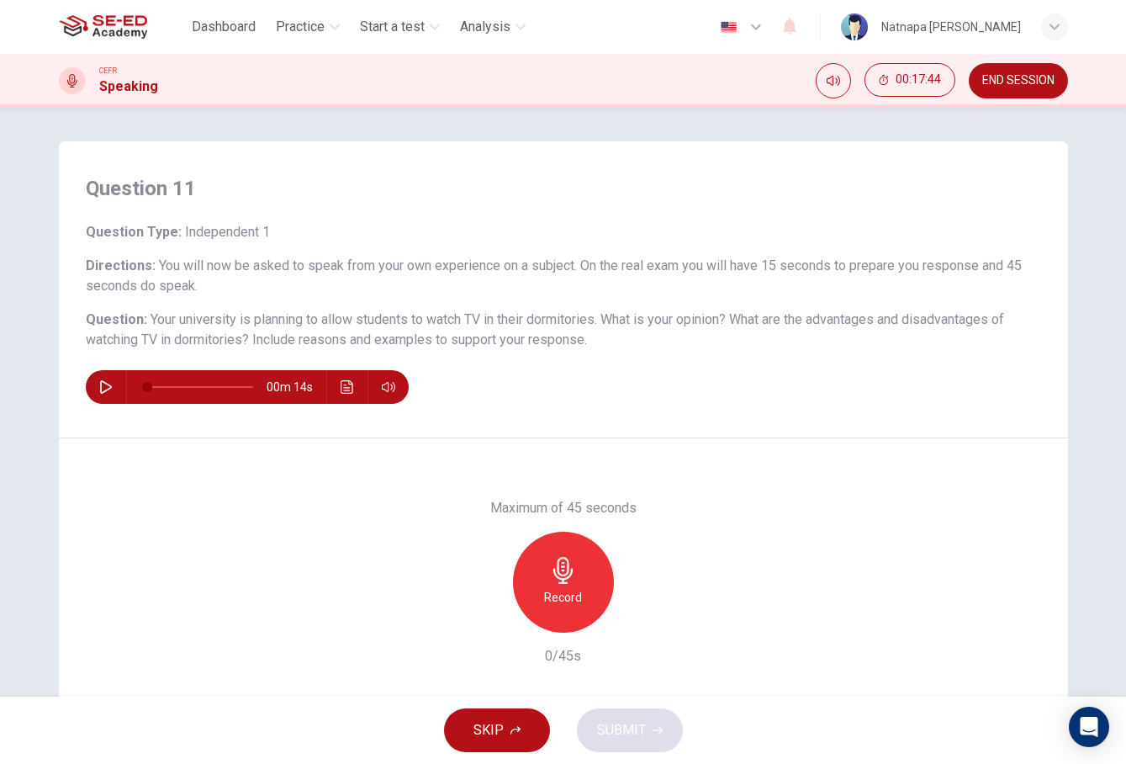
click at [1024, 77] on span "END SESSION" at bounding box center [1019, 80] width 72 height 13
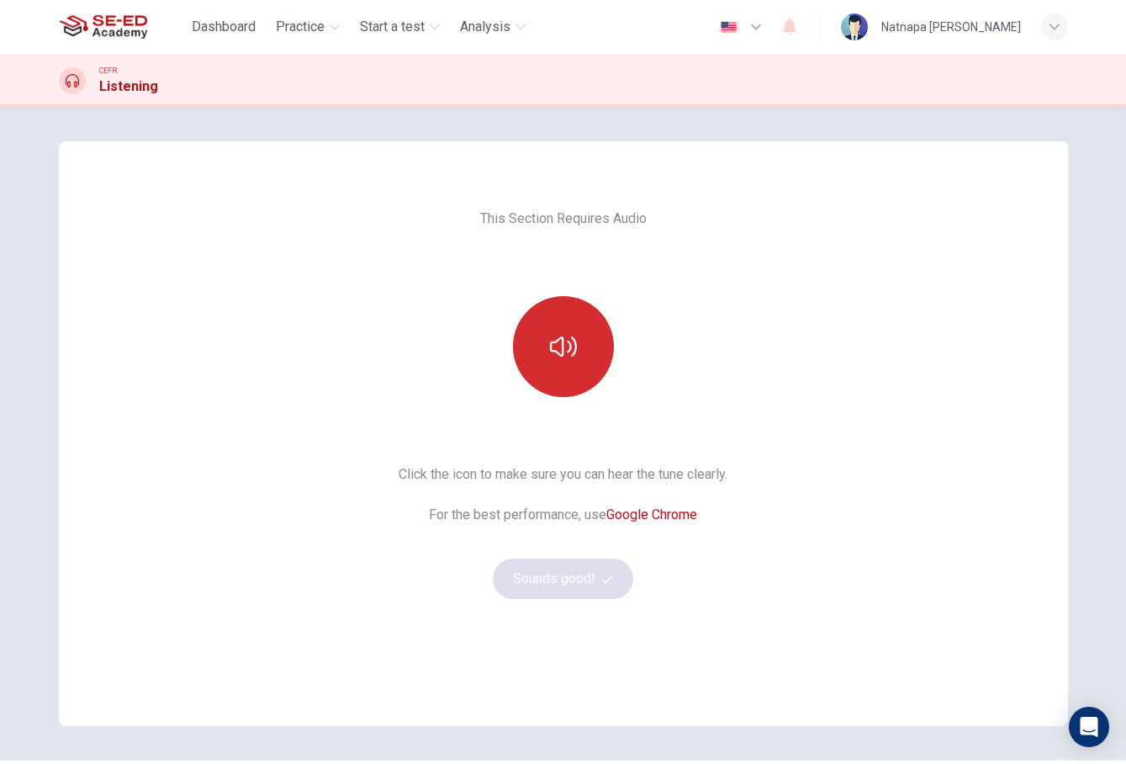
click at [583, 375] on button "button" at bounding box center [563, 346] width 101 height 101
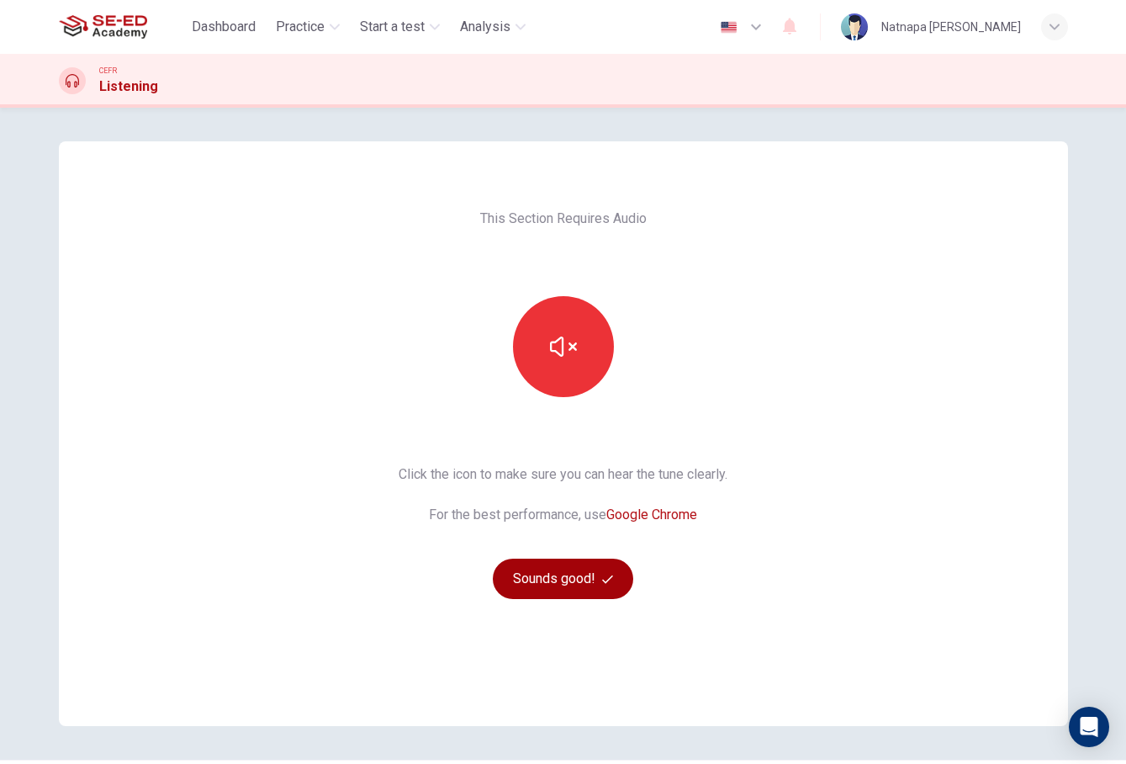
click at [585, 587] on button "Sounds good!" at bounding box center [563, 579] width 141 height 40
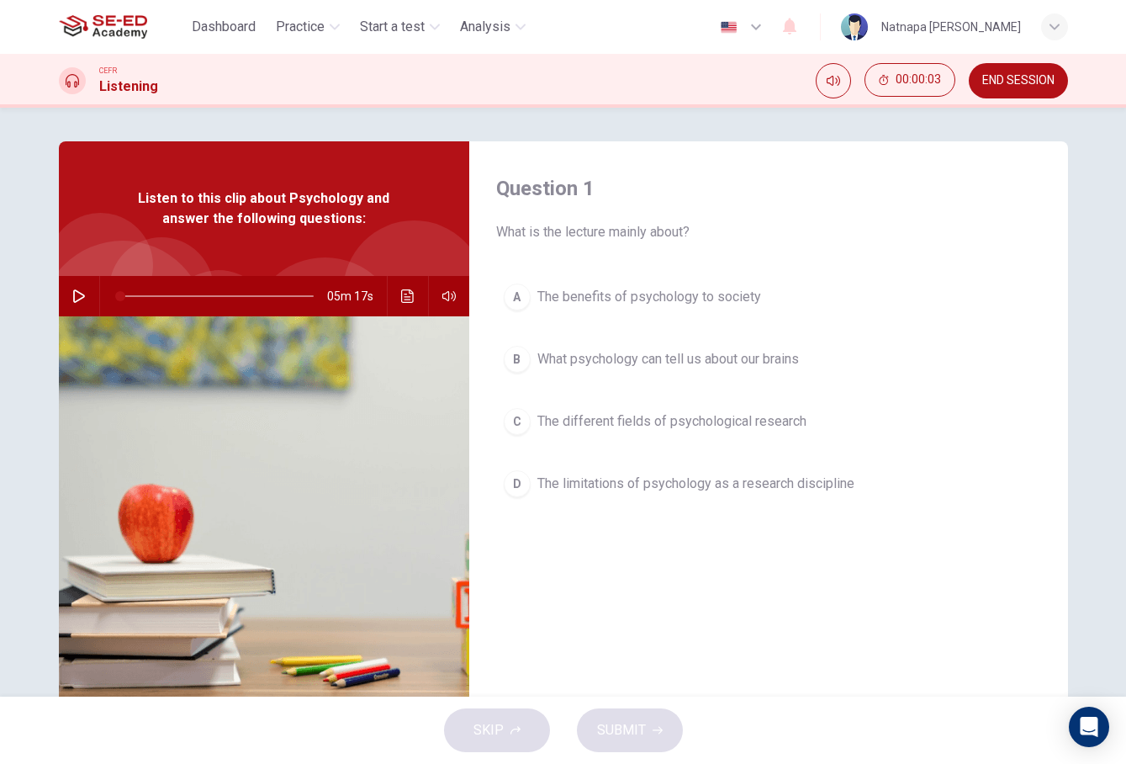
click at [77, 296] on icon "button" at bounding box center [78, 295] width 13 height 13
click at [524, 297] on div "A" at bounding box center [517, 296] width 27 height 27
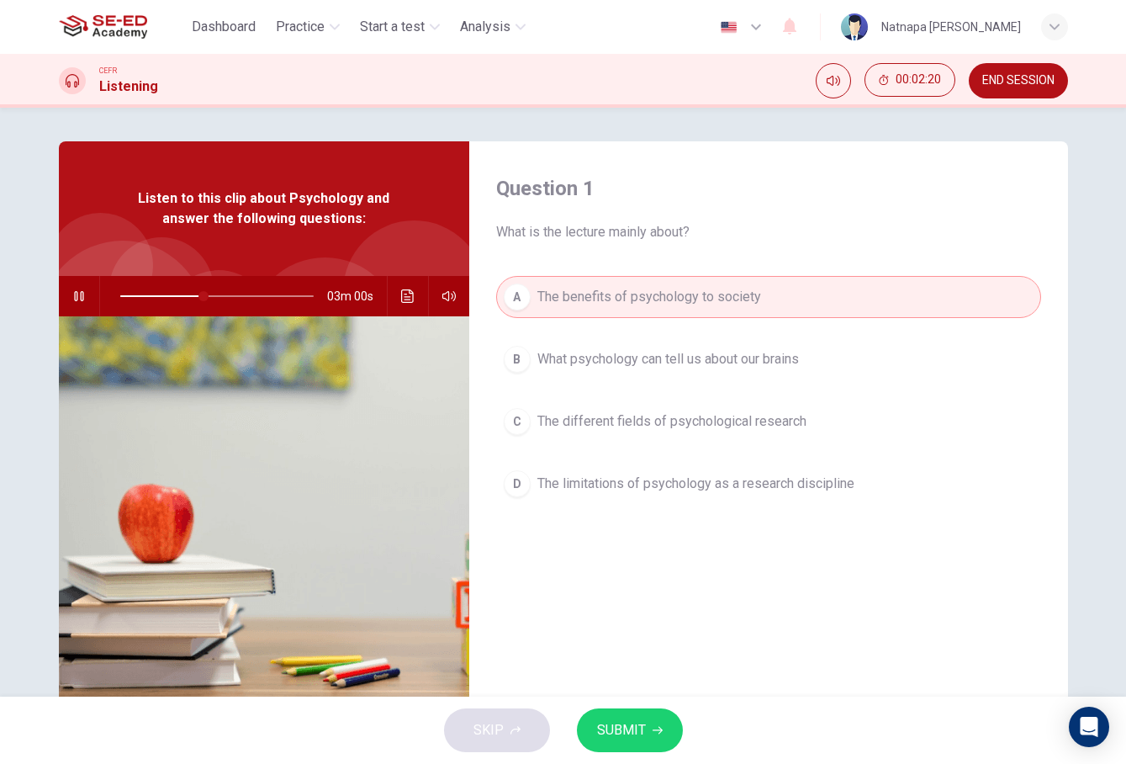
click at [660, 728] on icon "button" at bounding box center [658, 731] width 10 height 8
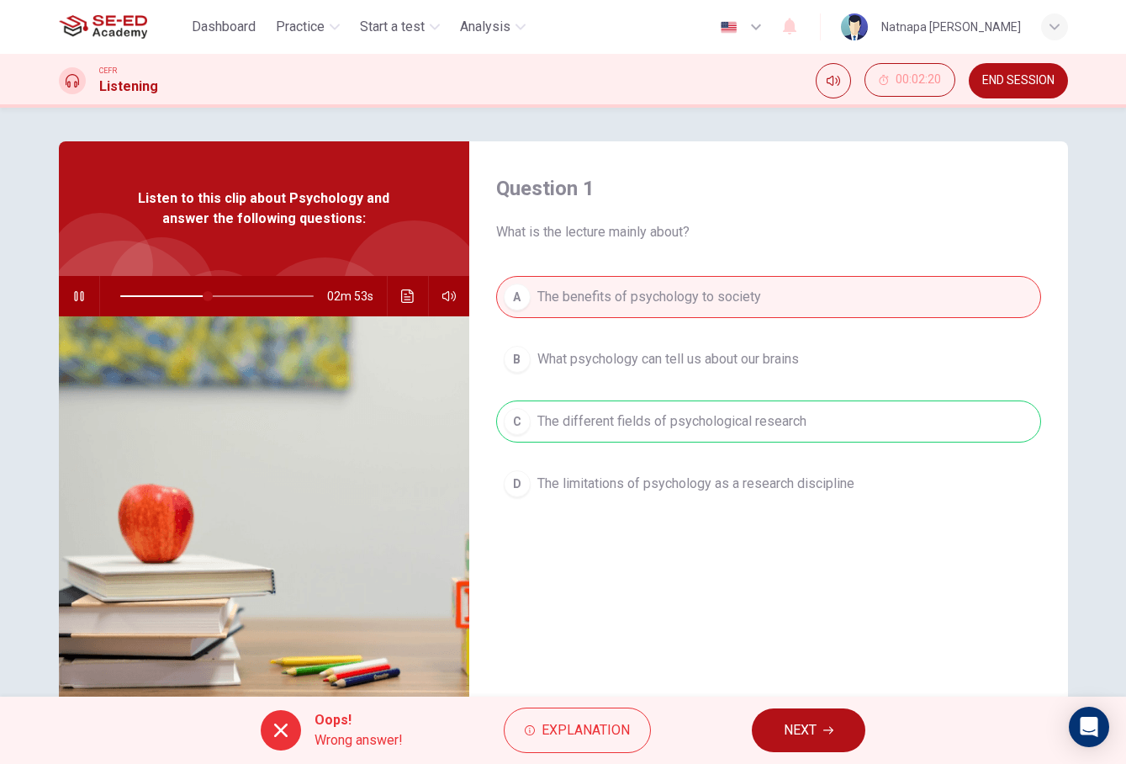
click at [820, 720] on button "NEXT" at bounding box center [809, 730] width 114 height 44
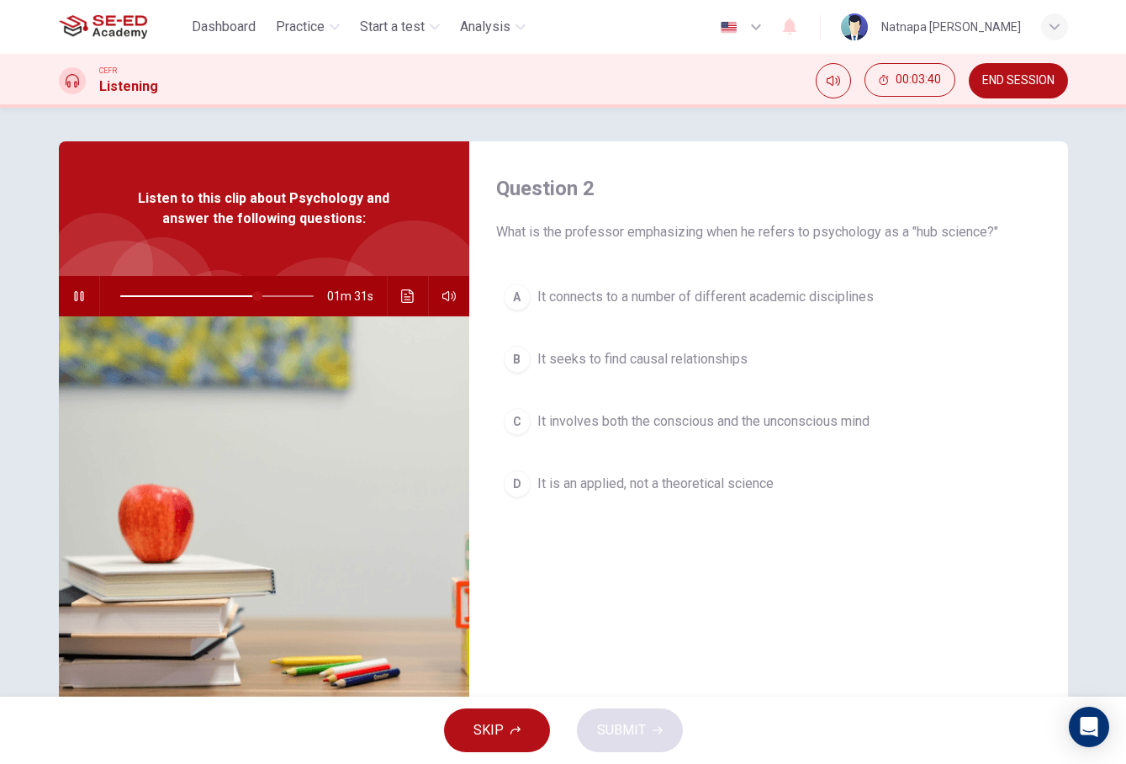
click at [666, 554] on div "Question 2 What is the professor emphasizing when he refers to psychology as a …" at bounding box center [768, 433] width 599 height 585
click at [657, 542] on div "Question 2 What is the professor emphasizing when he refers to psychology as a …" at bounding box center [768, 433] width 599 height 585
type input "0"
click at [527, 428] on div "C" at bounding box center [517, 421] width 27 height 27
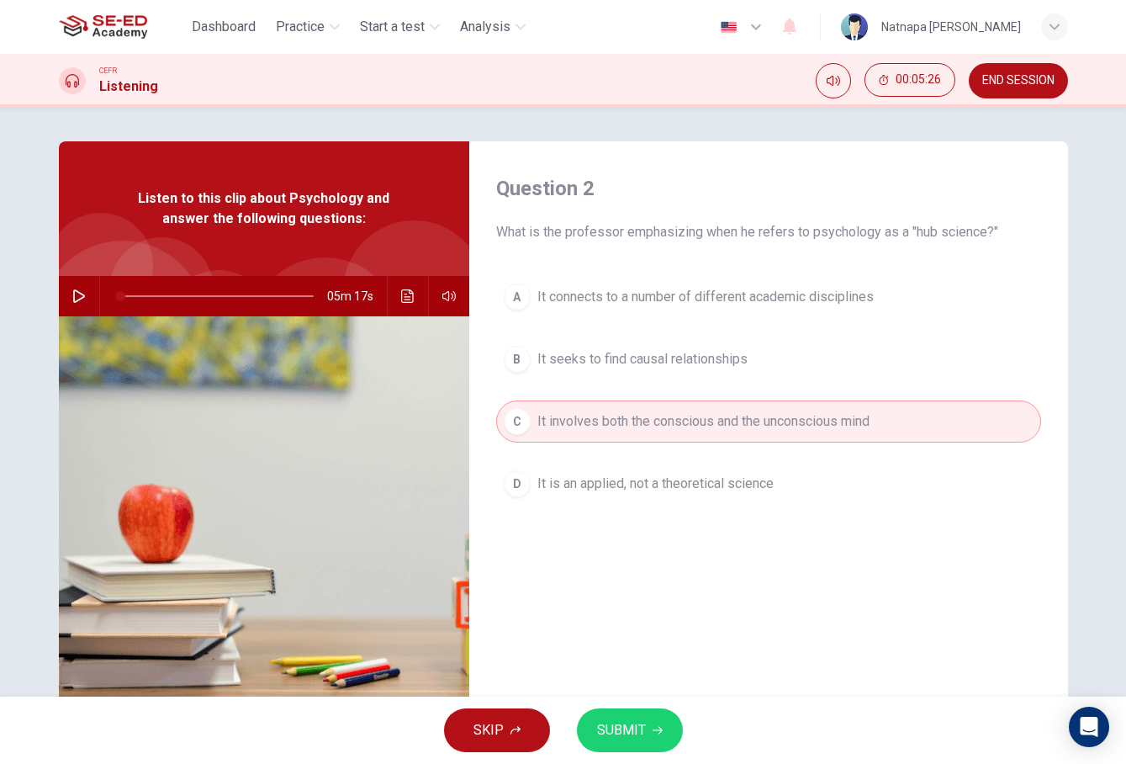
click at [648, 741] on button "SUBMIT" at bounding box center [630, 730] width 106 height 44
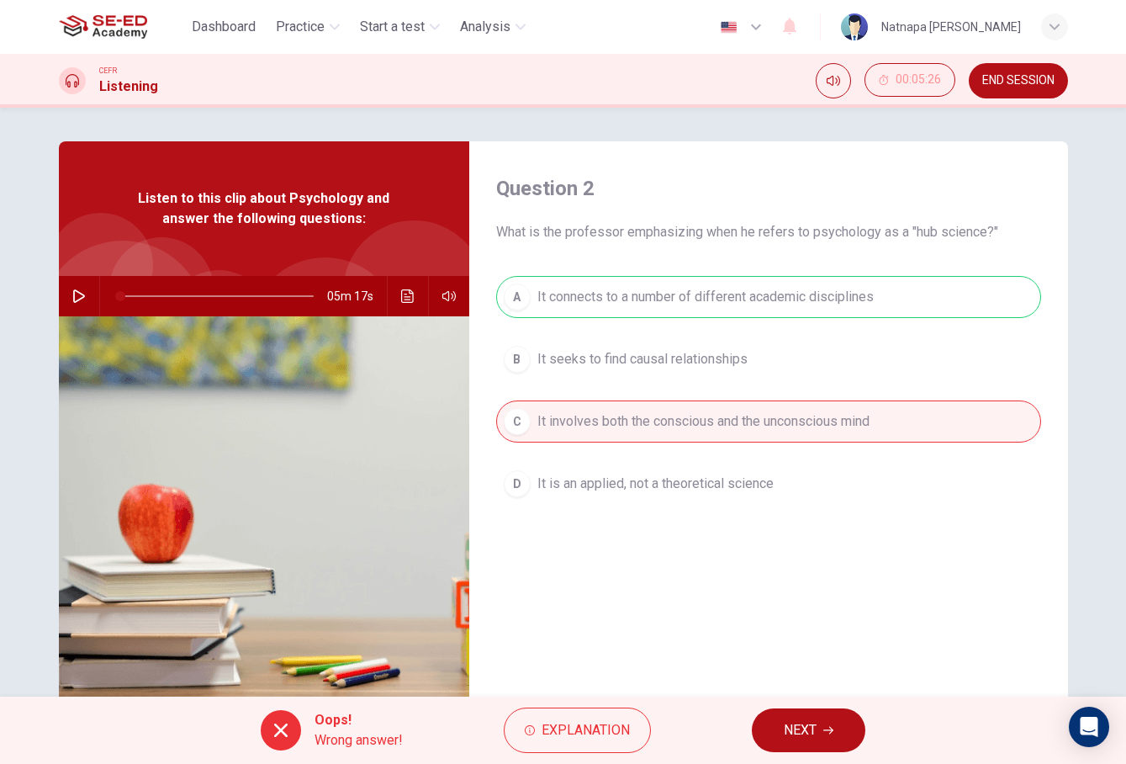
click at [824, 727] on button "NEXT" at bounding box center [809, 730] width 114 height 44
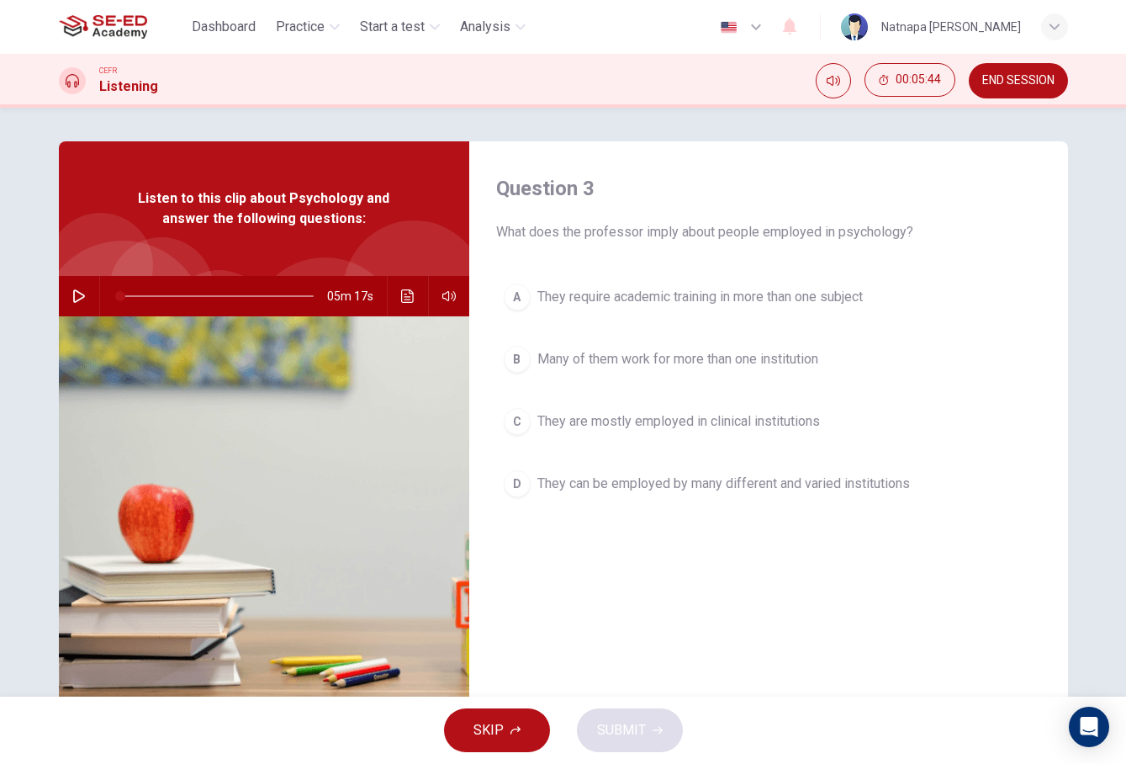
click at [544, 484] on span "They can be employed by many different and varied institutions" at bounding box center [724, 484] width 373 height 20
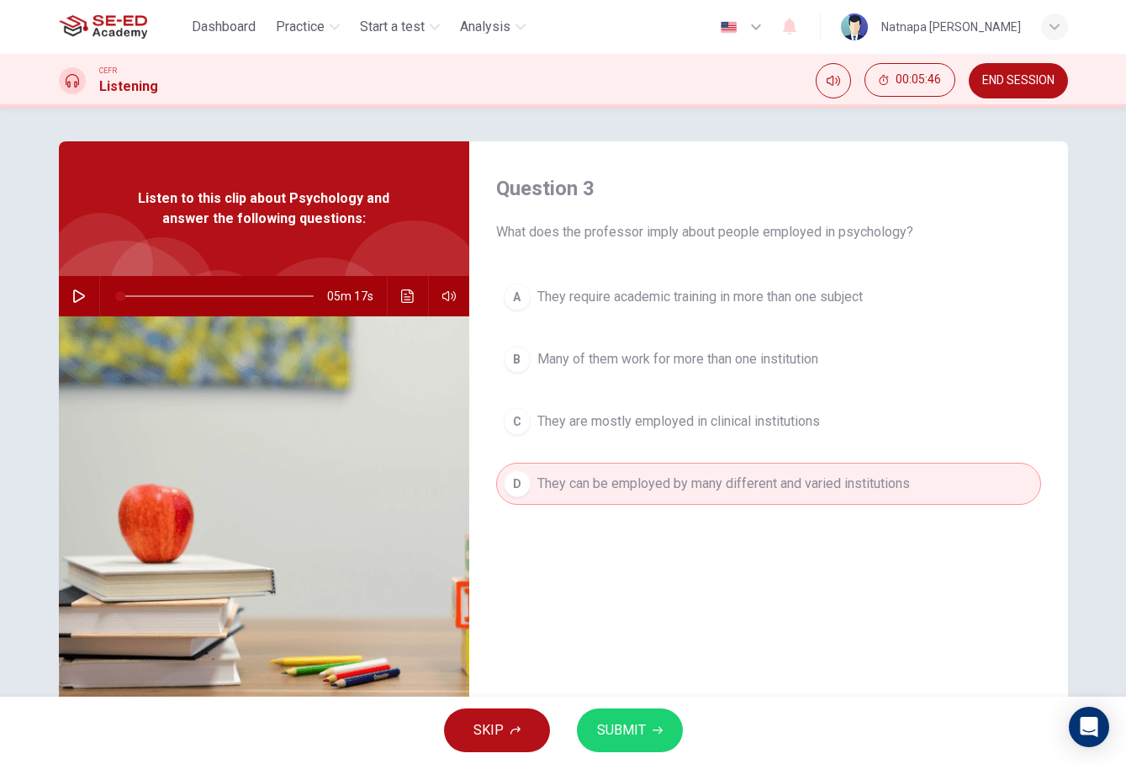
click at [638, 728] on span "SUBMIT" at bounding box center [621, 730] width 49 height 24
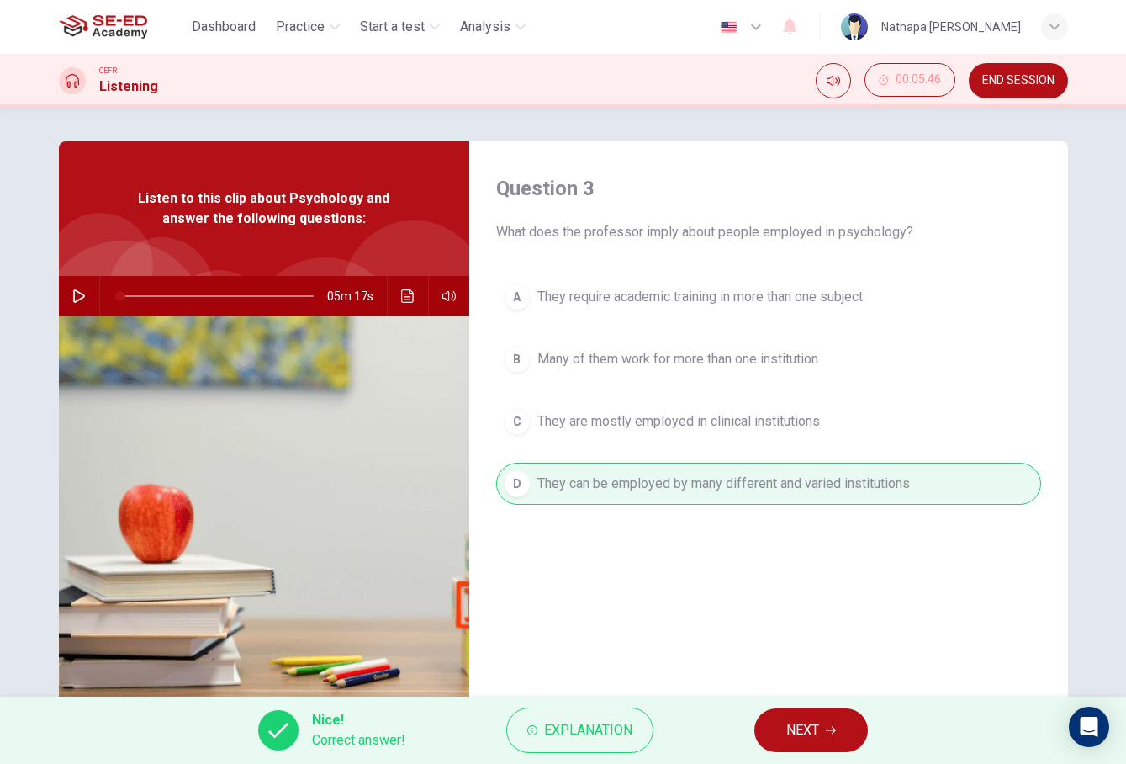
click at [794, 735] on span "NEXT" at bounding box center [803, 730] width 33 height 24
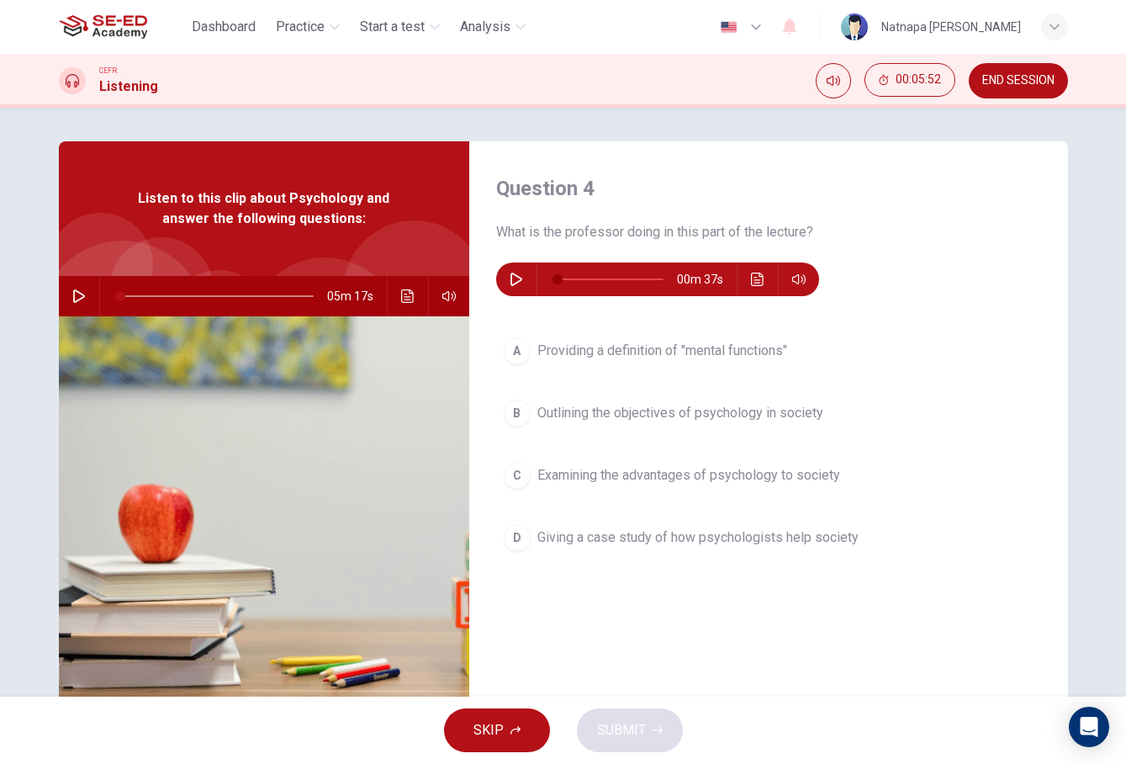
click at [522, 283] on icon "button" at bounding box center [516, 279] width 13 height 13
type input "0"
click at [523, 354] on div "A" at bounding box center [517, 350] width 27 height 27
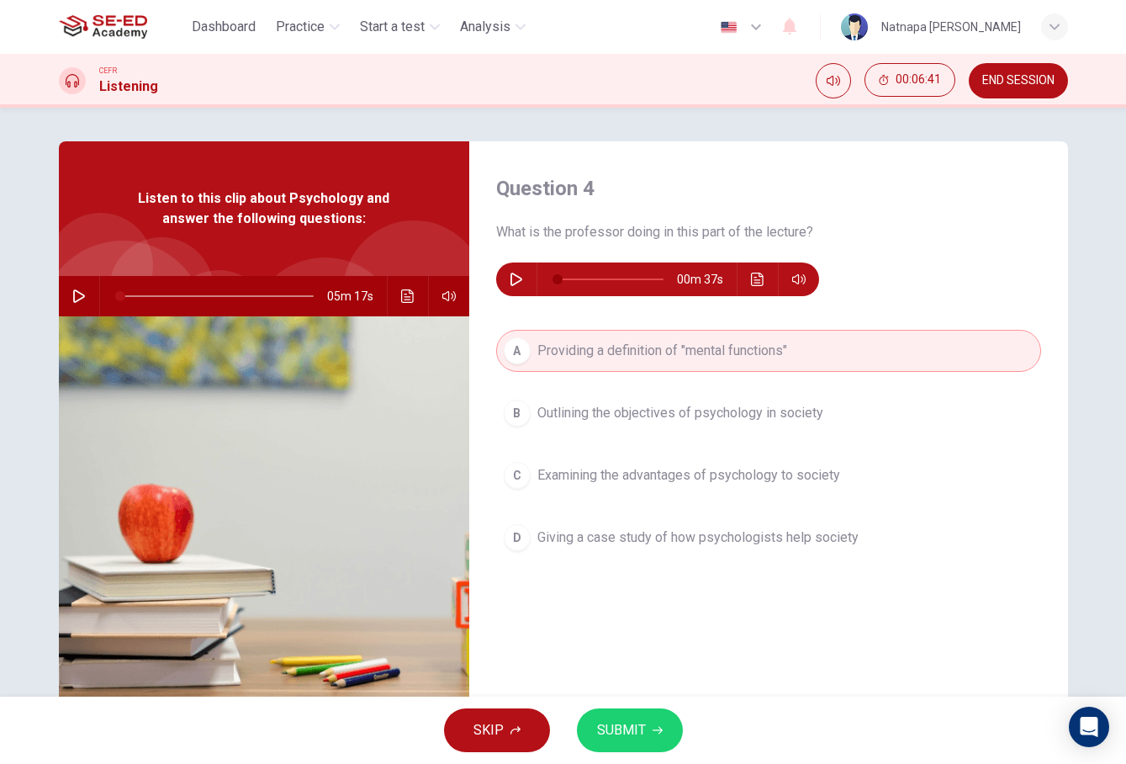
click at [645, 730] on button "SUBMIT" at bounding box center [630, 730] width 106 height 44
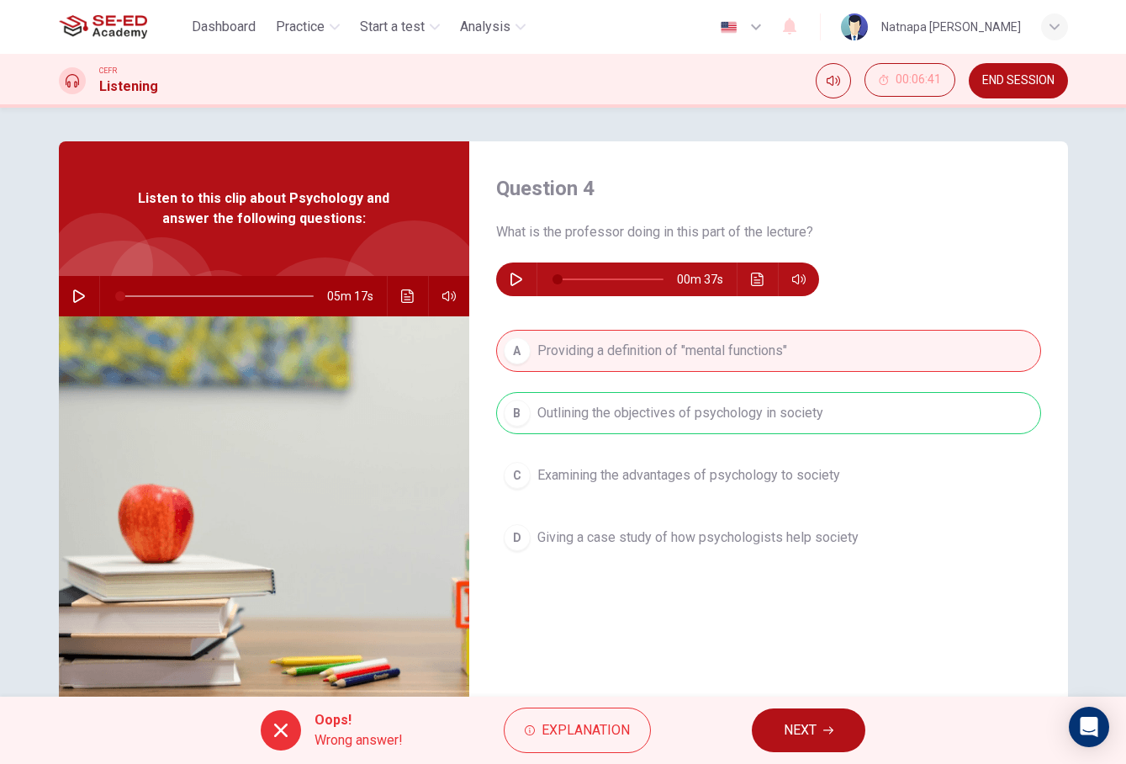
click at [839, 735] on button "NEXT" at bounding box center [809, 730] width 114 height 44
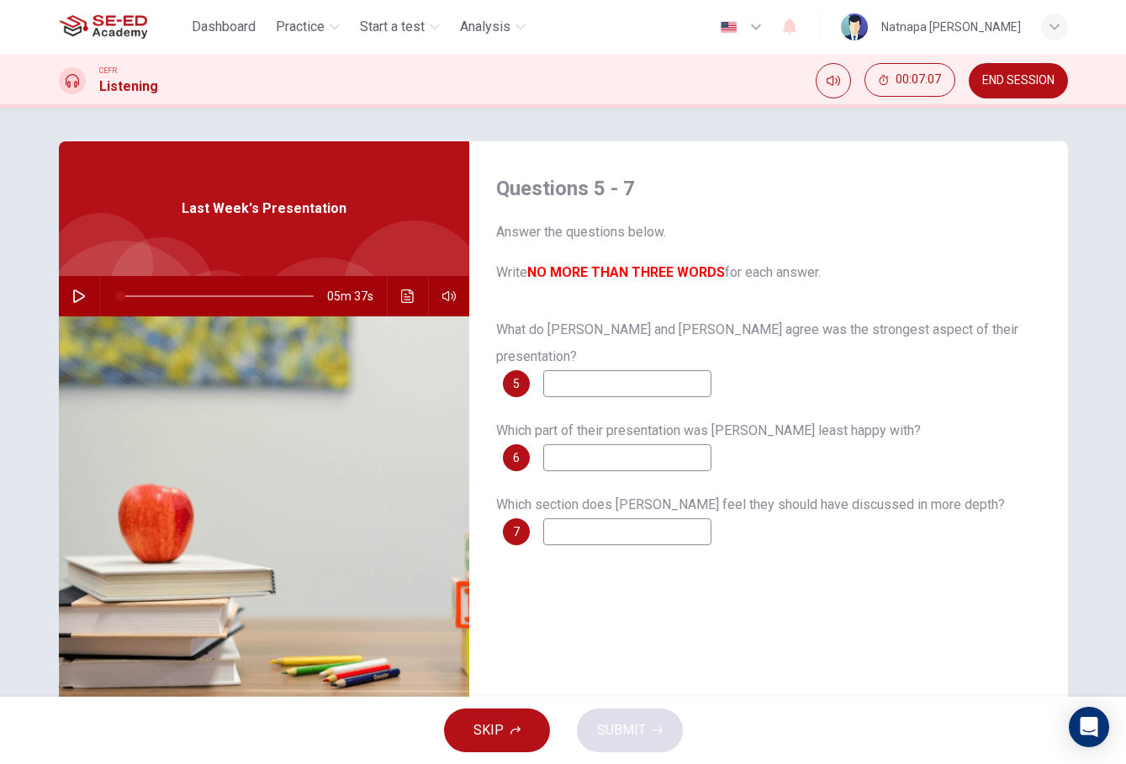
click at [496, 733] on span "SKIP" at bounding box center [489, 730] width 30 height 24
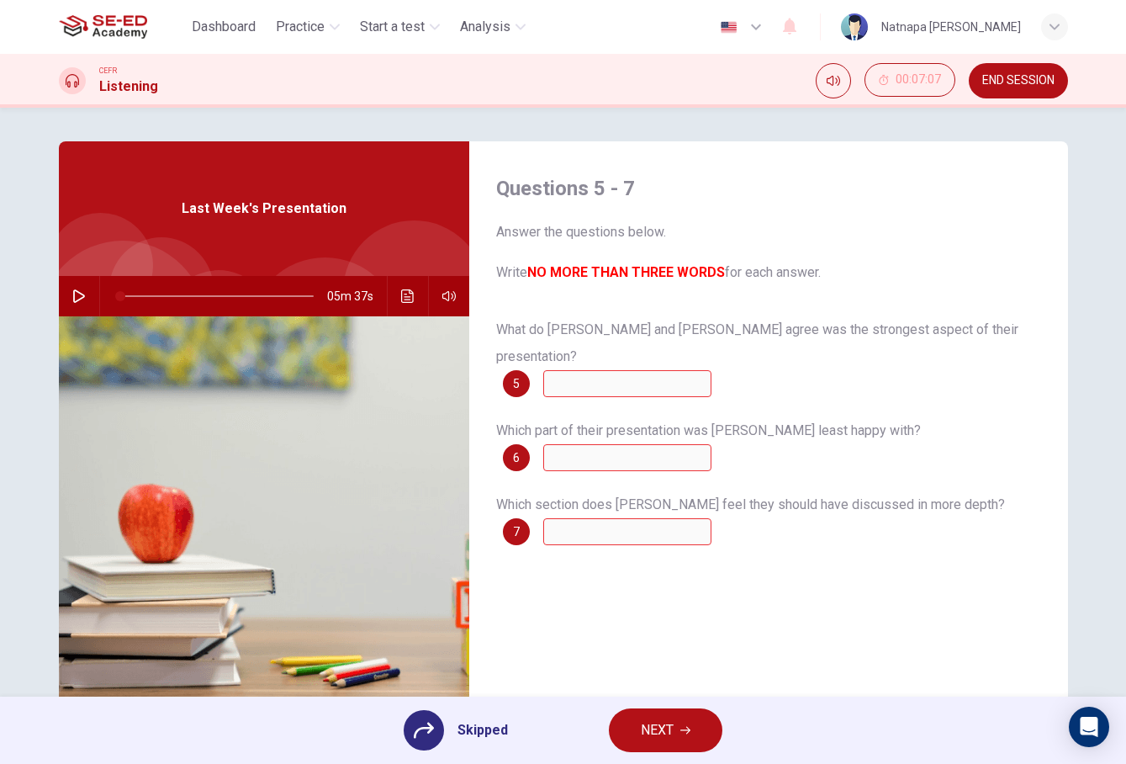
click at [696, 740] on button "NEXT" at bounding box center [666, 730] width 114 height 44
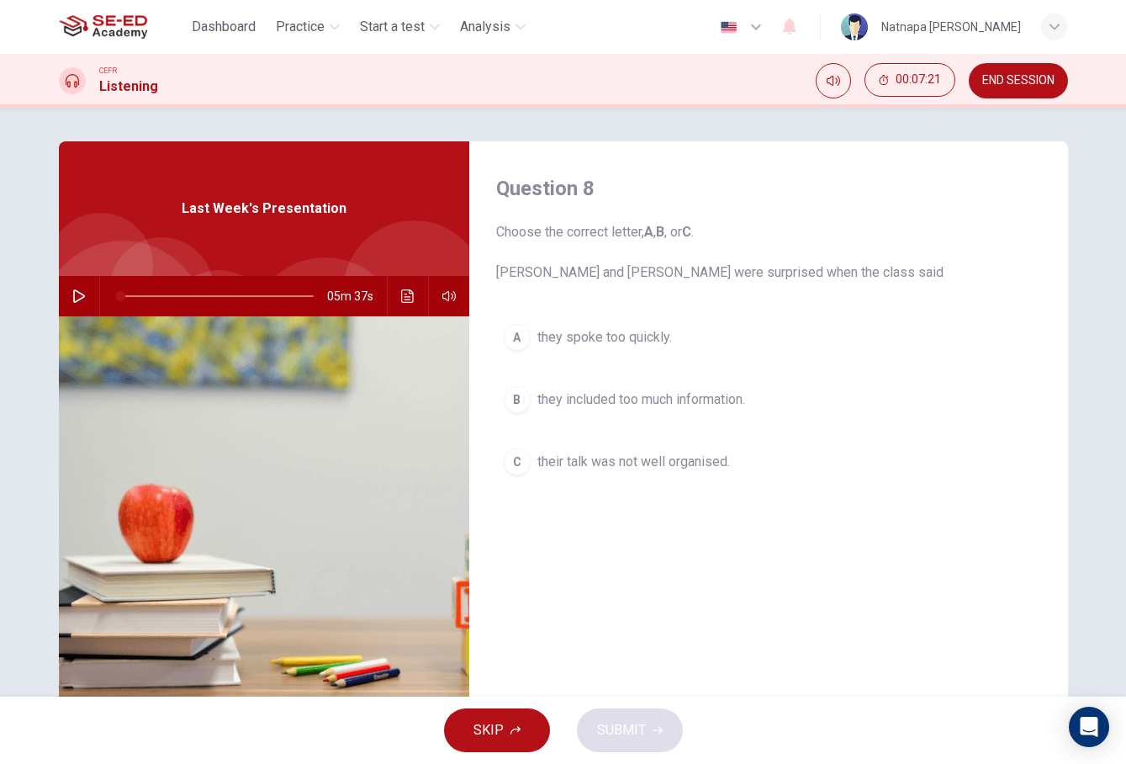
click at [535, 467] on button "C their talk was not well organised." at bounding box center [768, 462] width 545 height 42
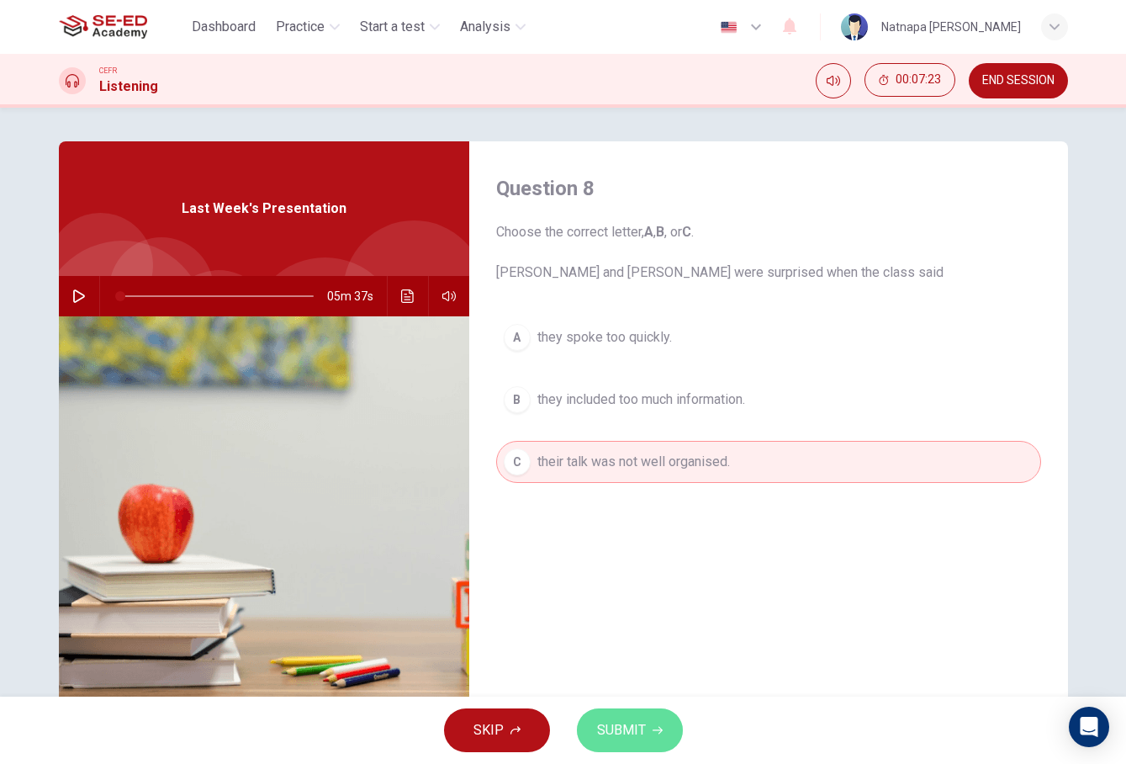
click at [652, 715] on button "SUBMIT" at bounding box center [630, 730] width 106 height 44
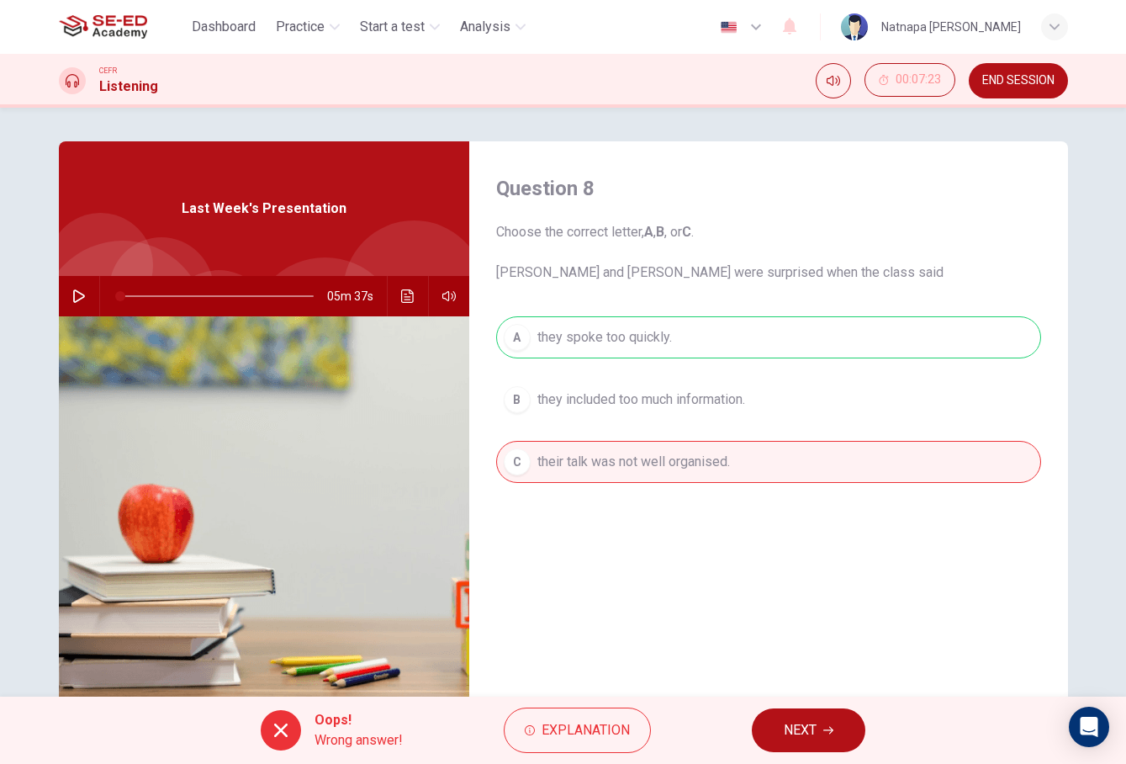
click at [835, 743] on button "NEXT" at bounding box center [809, 730] width 114 height 44
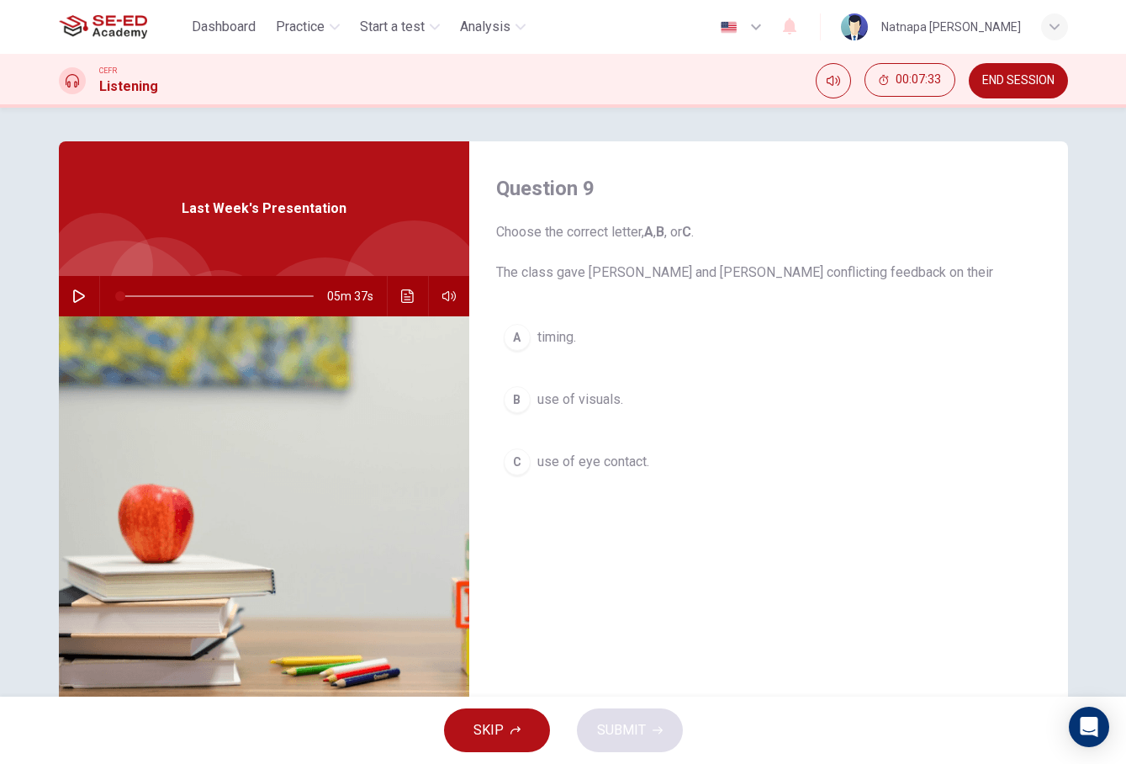
click at [551, 409] on span "use of visuals." at bounding box center [581, 399] width 86 height 20
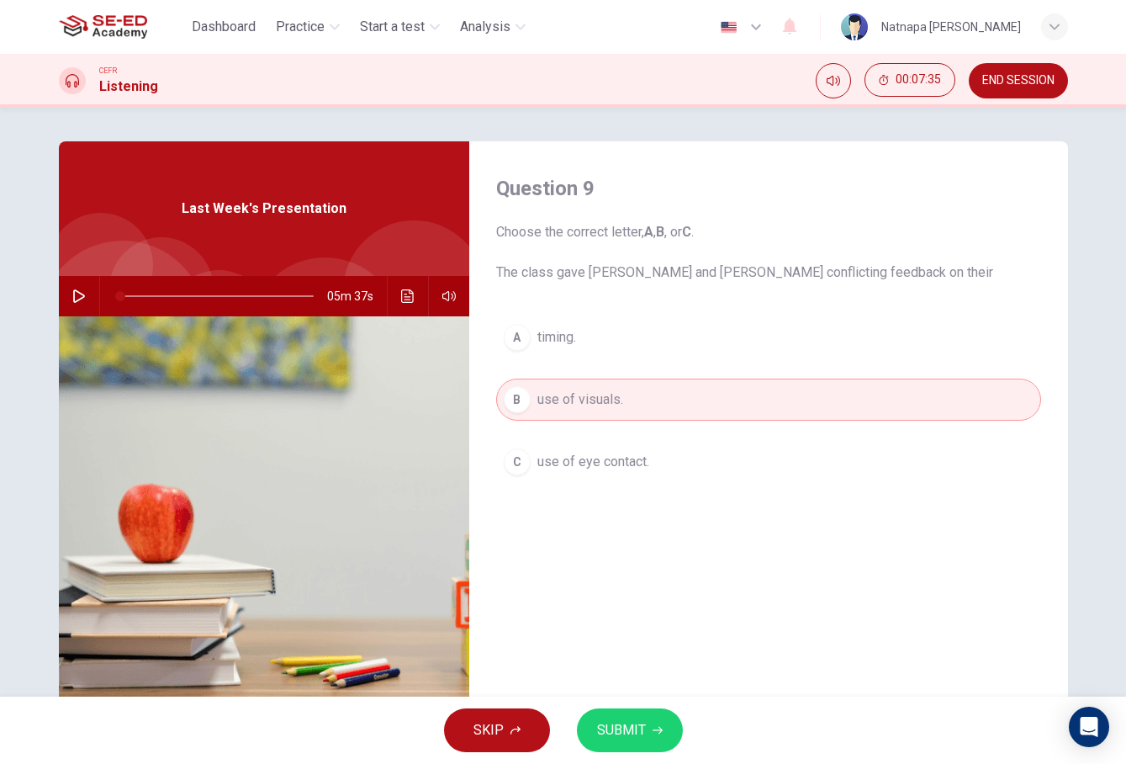
click at [624, 744] on button "SUBMIT" at bounding box center [630, 730] width 106 height 44
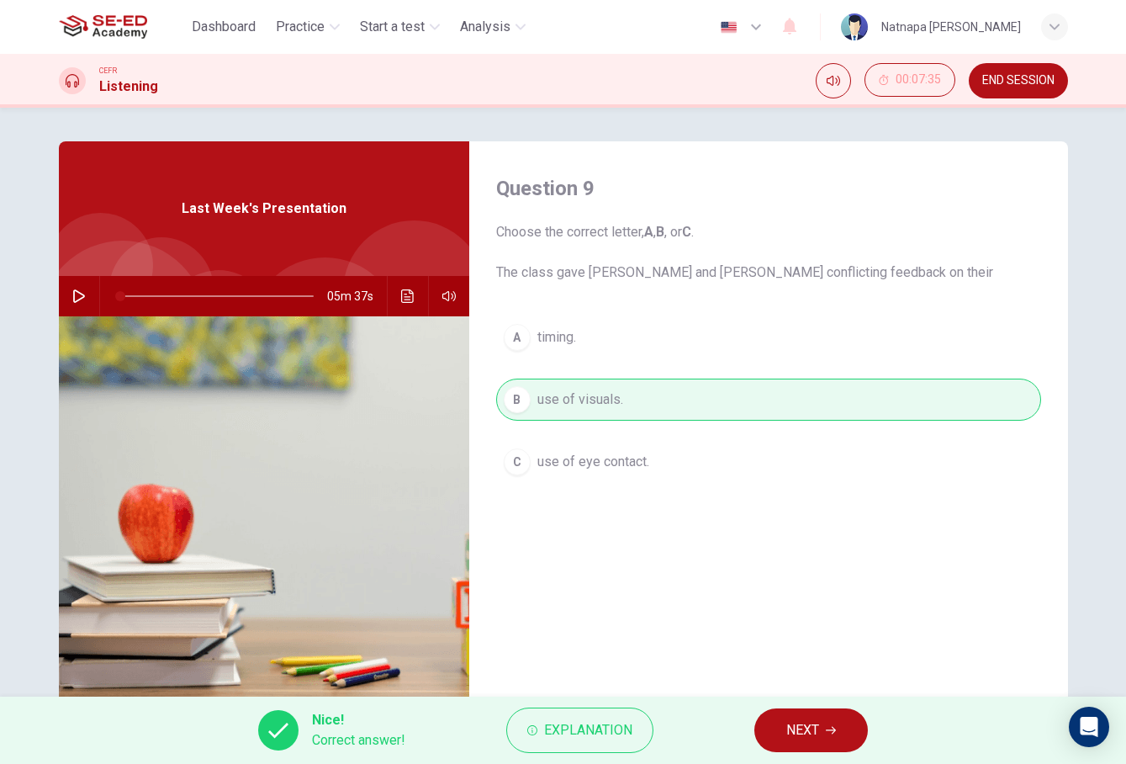
click at [796, 730] on span "NEXT" at bounding box center [803, 730] width 33 height 24
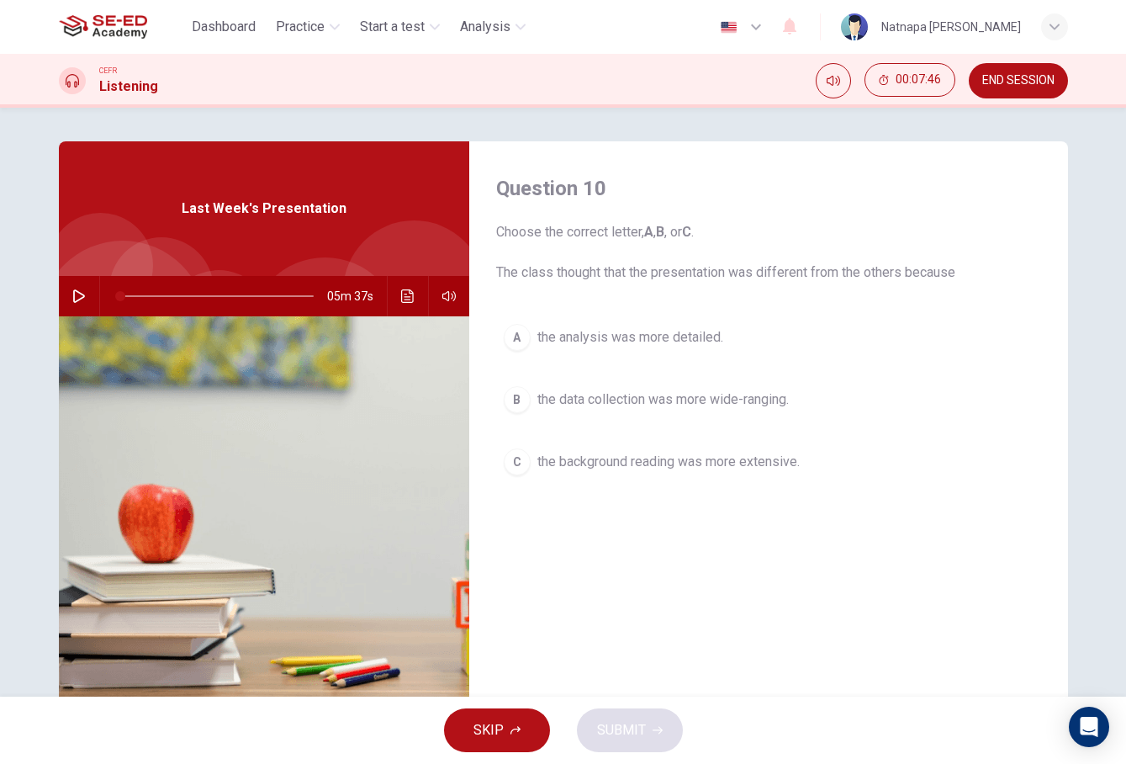
click at [561, 472] on button "C the background reading was more extensive." at bounding box center [768, 462] width 545 height 42
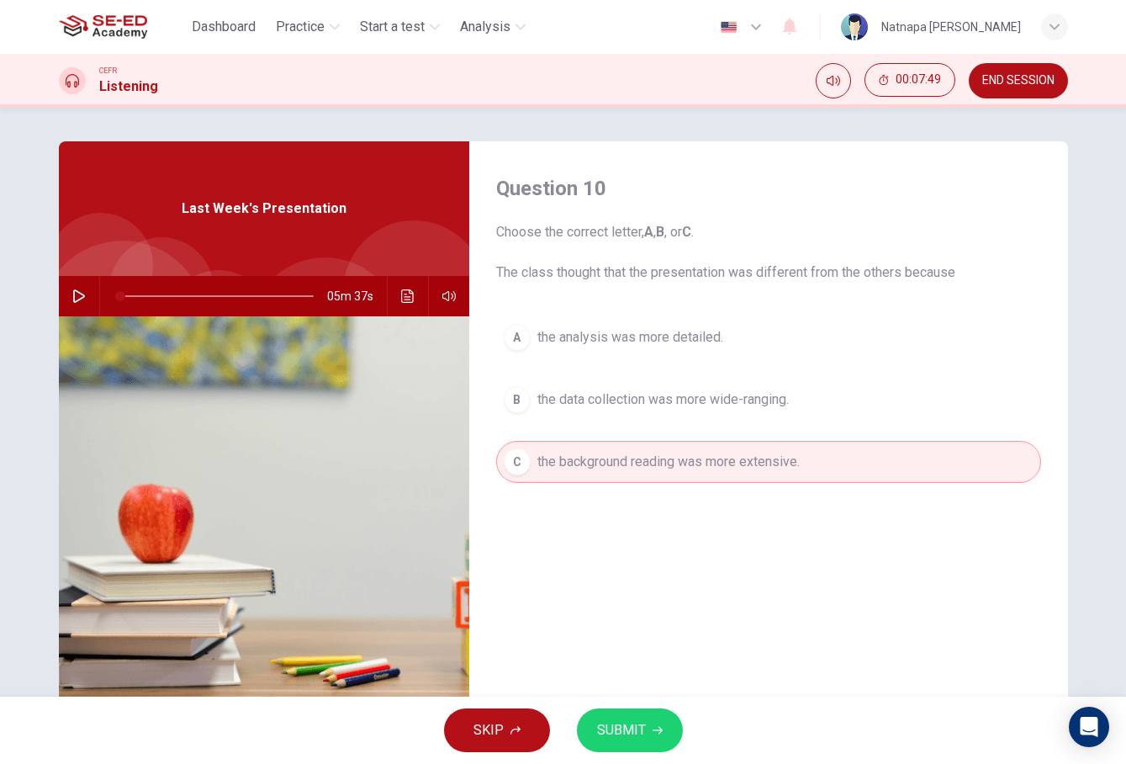
click at [639, 736] on span "SUBMIT" at bounding box center [621, 730] width 49 height 24
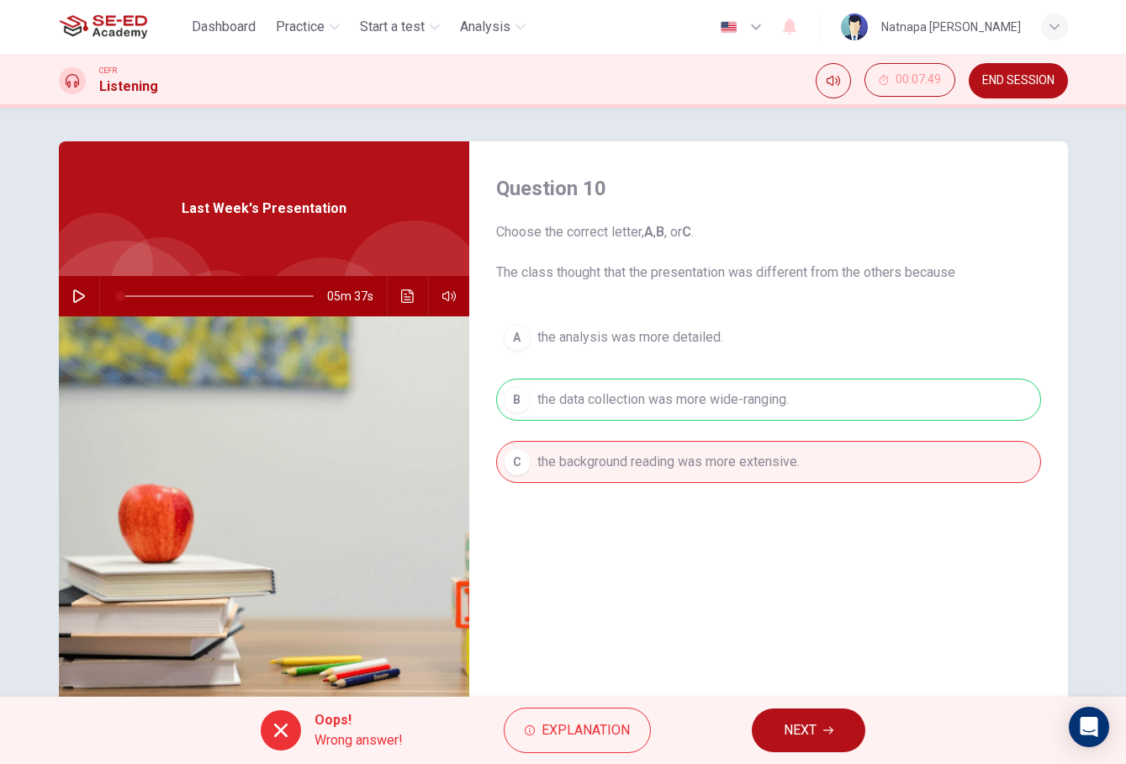
click at [822, 720] on button "NEXT" at bounding box center [809, 730] width 114 height 44
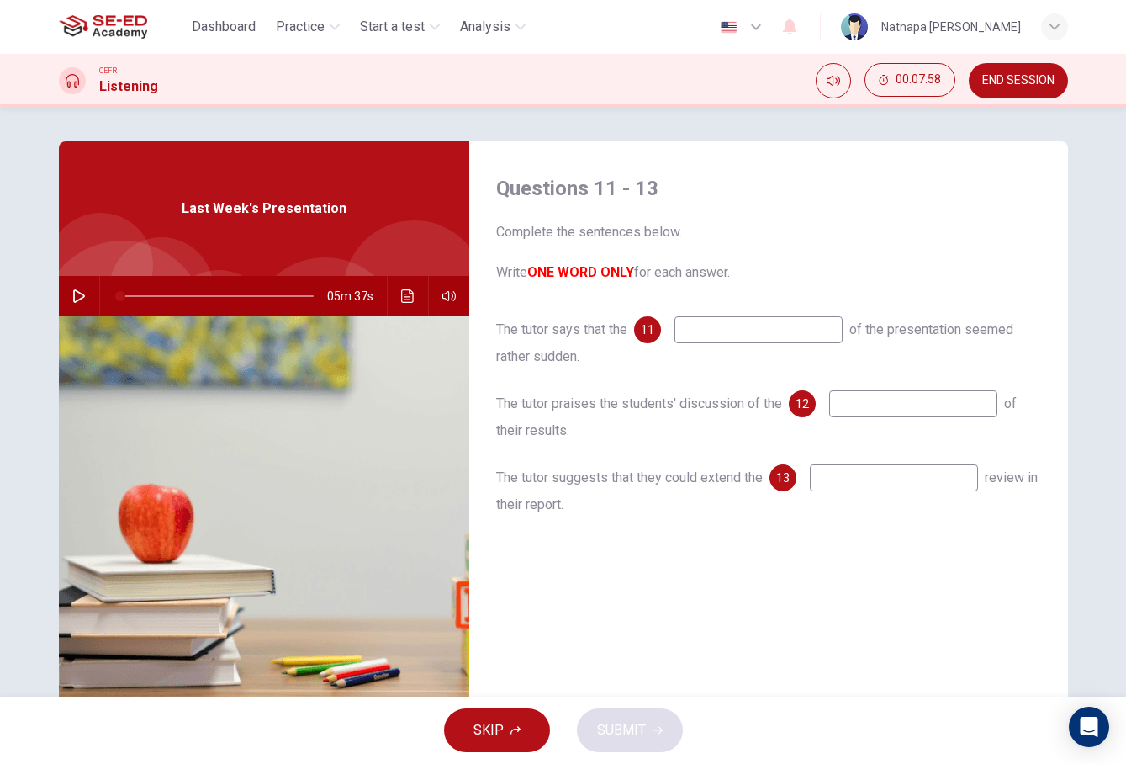
click at [516, 729] on icon "button" at bounding box center [516, 730] width 10 height 8
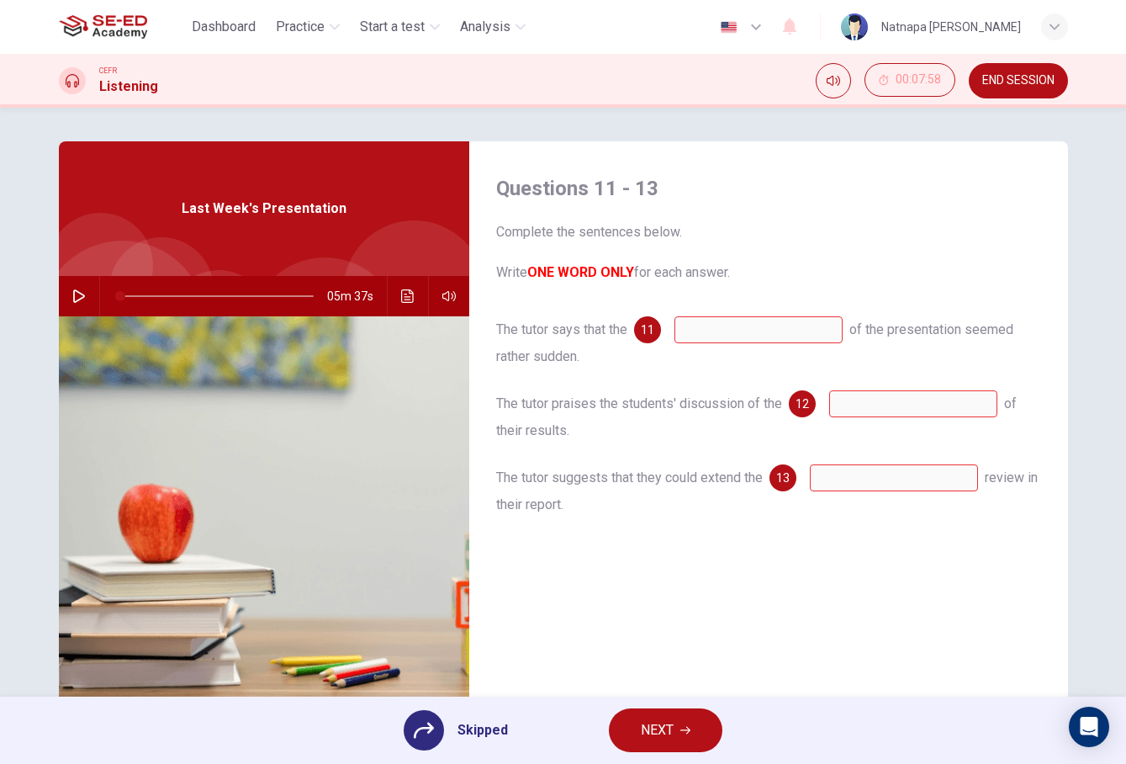
click at [676, 728] on button "NEXT" at bounding box center [666, 730] width 114 height 44
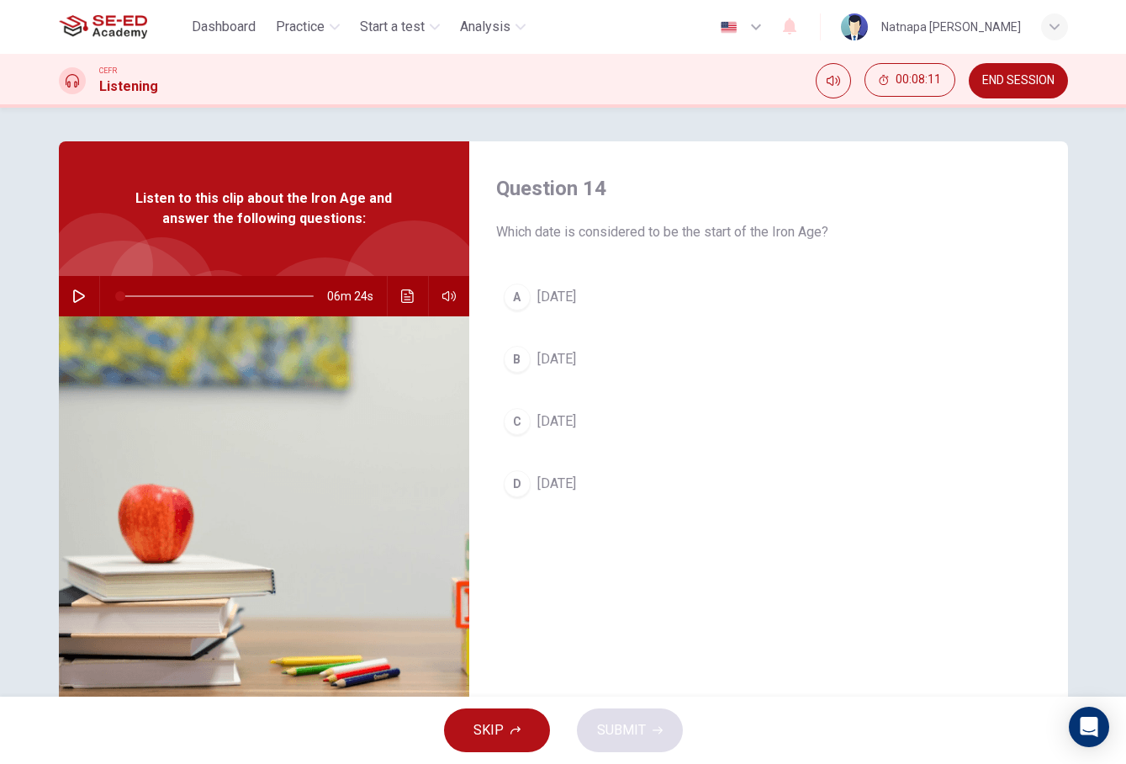
click at [549, 356] on span "1800 BC" at bounding box center [557, 359] width 39 height 20
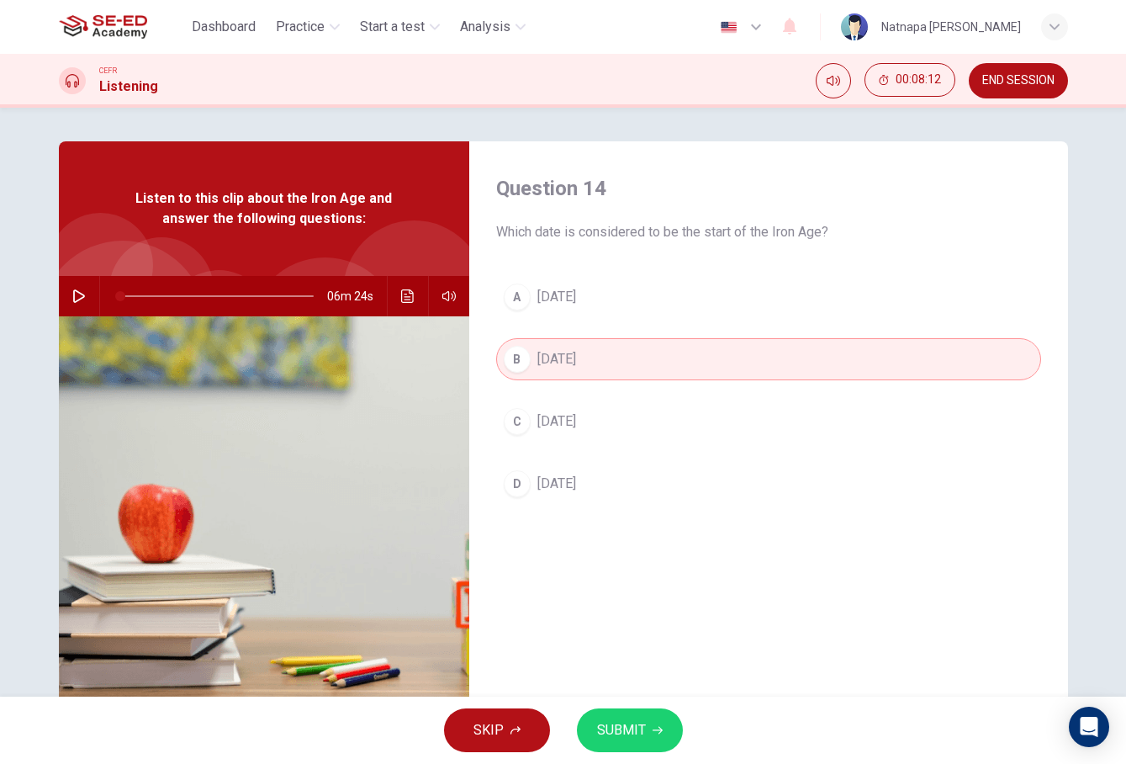
click at [652, 744] on button "SUBMIT" at bounding box center [630, 730] width 106 height 44
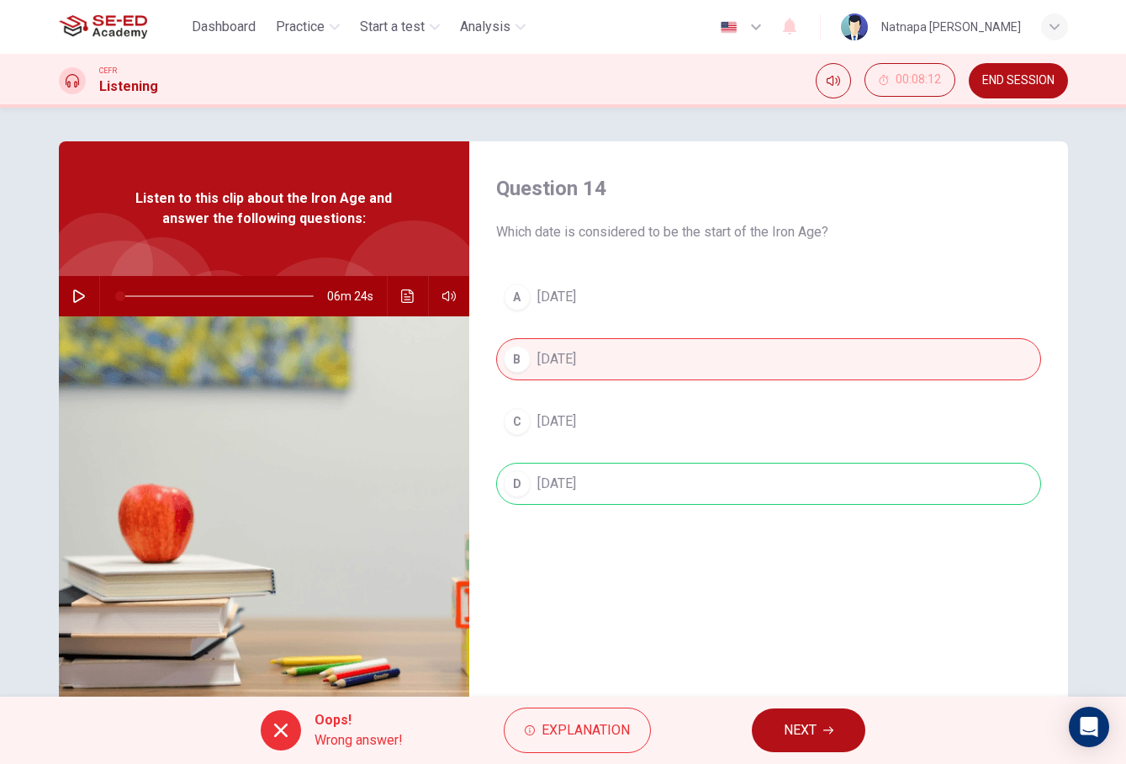
click at [802, 719] on span "NEXT" at bounding box center [800, 730] width 33 height 24
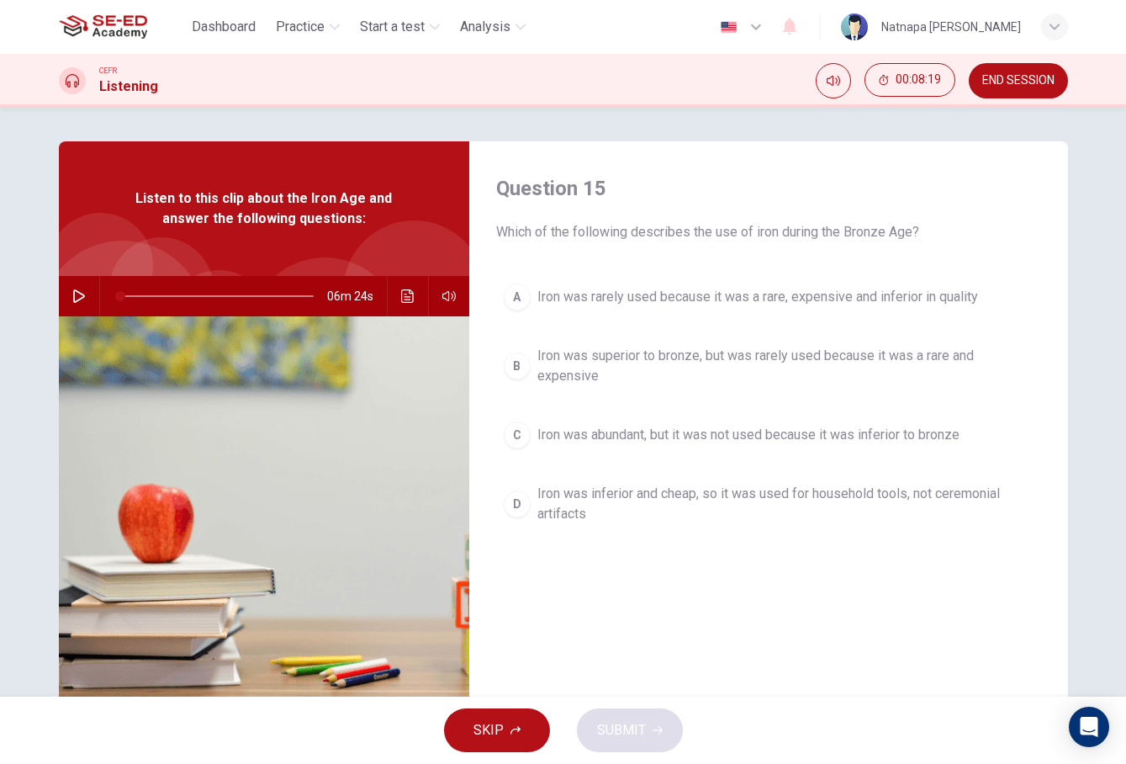
click at [519, 742] on button "SKIP" at bounding box center [497, 730] width 106 height 44
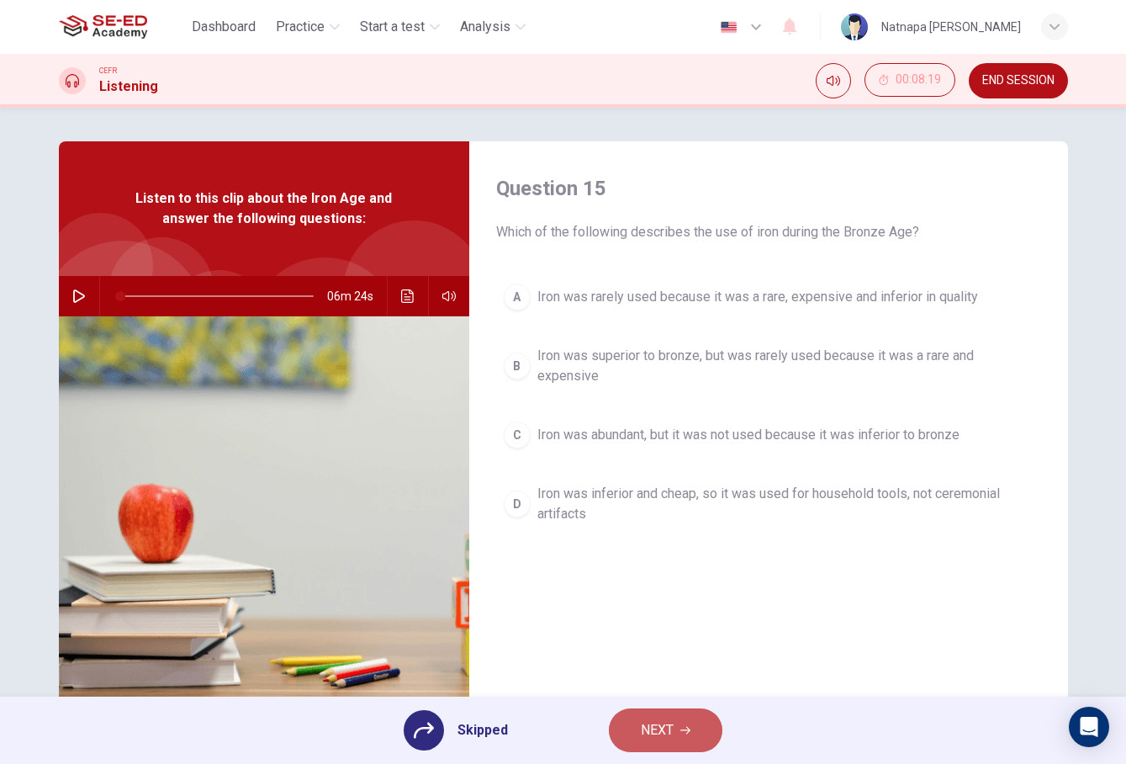
click at [641, 726] on span "NEXT" at bounding box center [657, 730] width 33 height 24
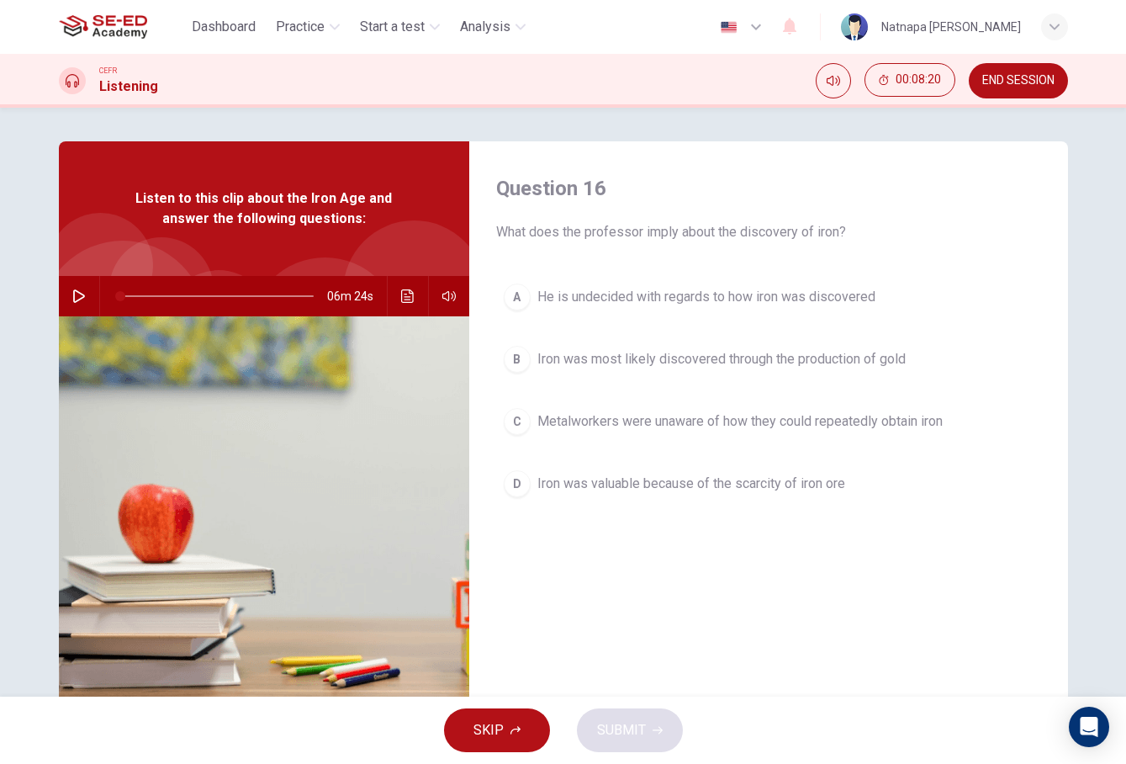
click at [504, 743] on button "SKIP" at bounding box center [497, 730] width 106 height 44
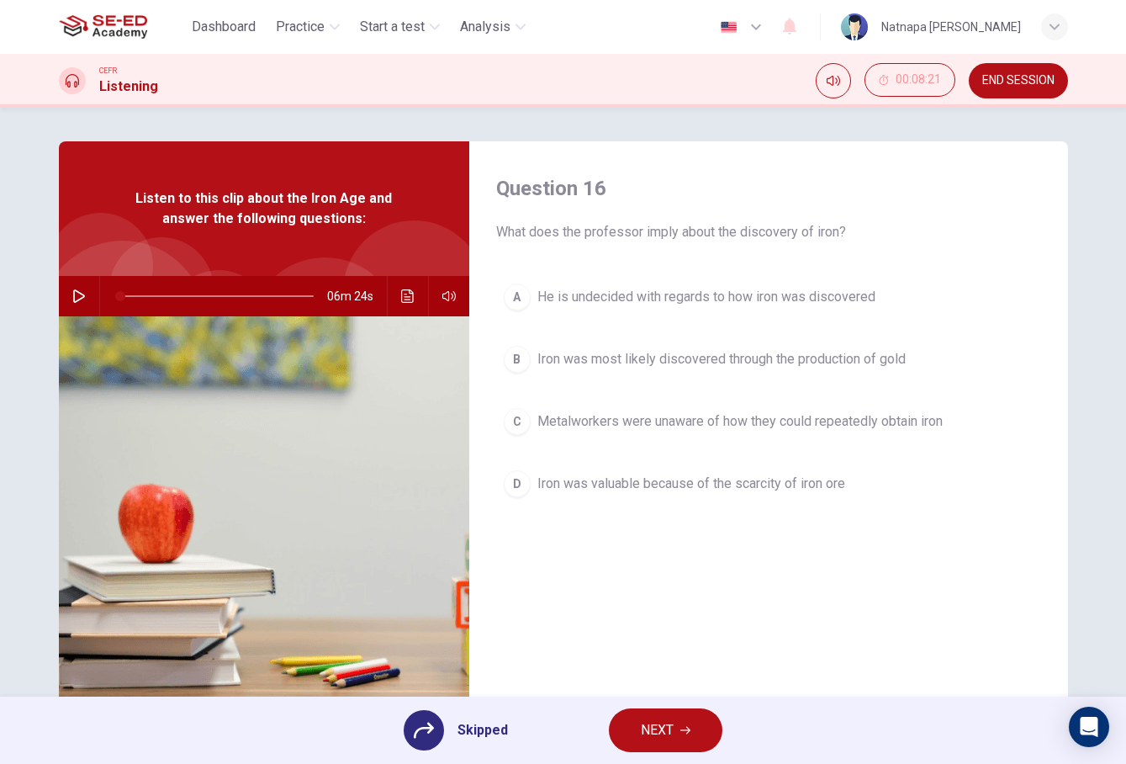
click at [669, 731] on span "NEXT" at bounding box center [657, 730] width 33 height 24
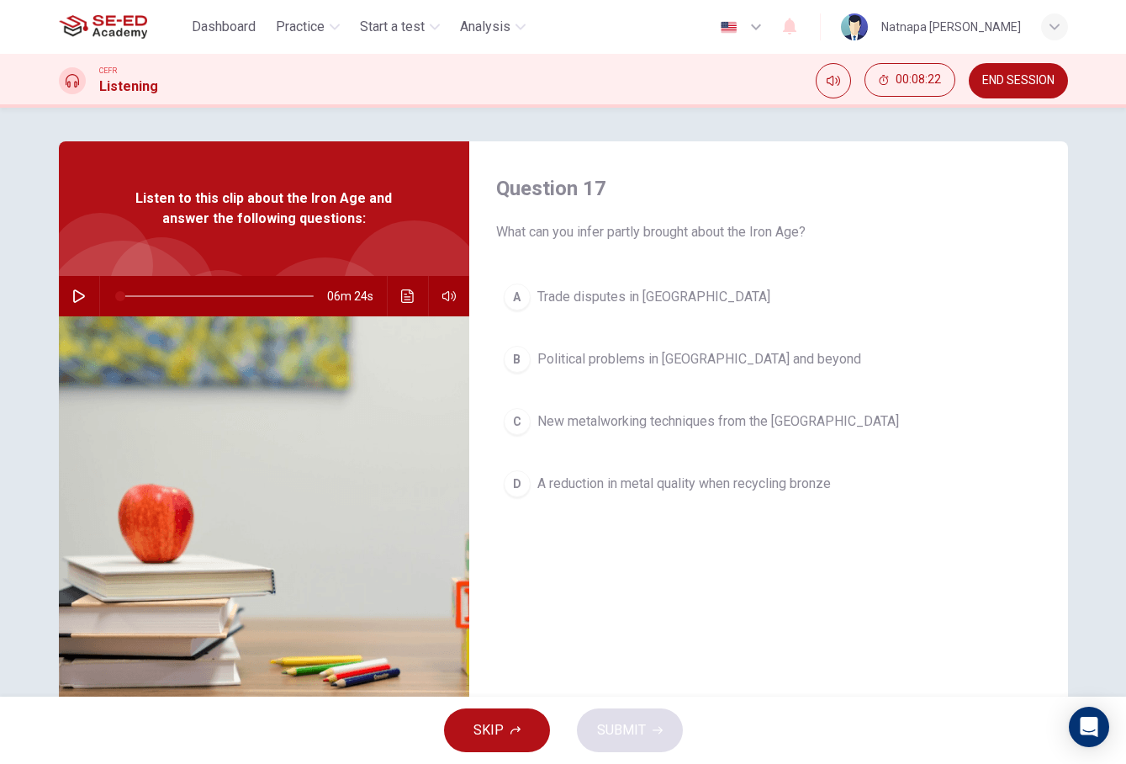
click at [508, 744] on button "SKIP" at bounding box center [497, 730] width 106 height 44
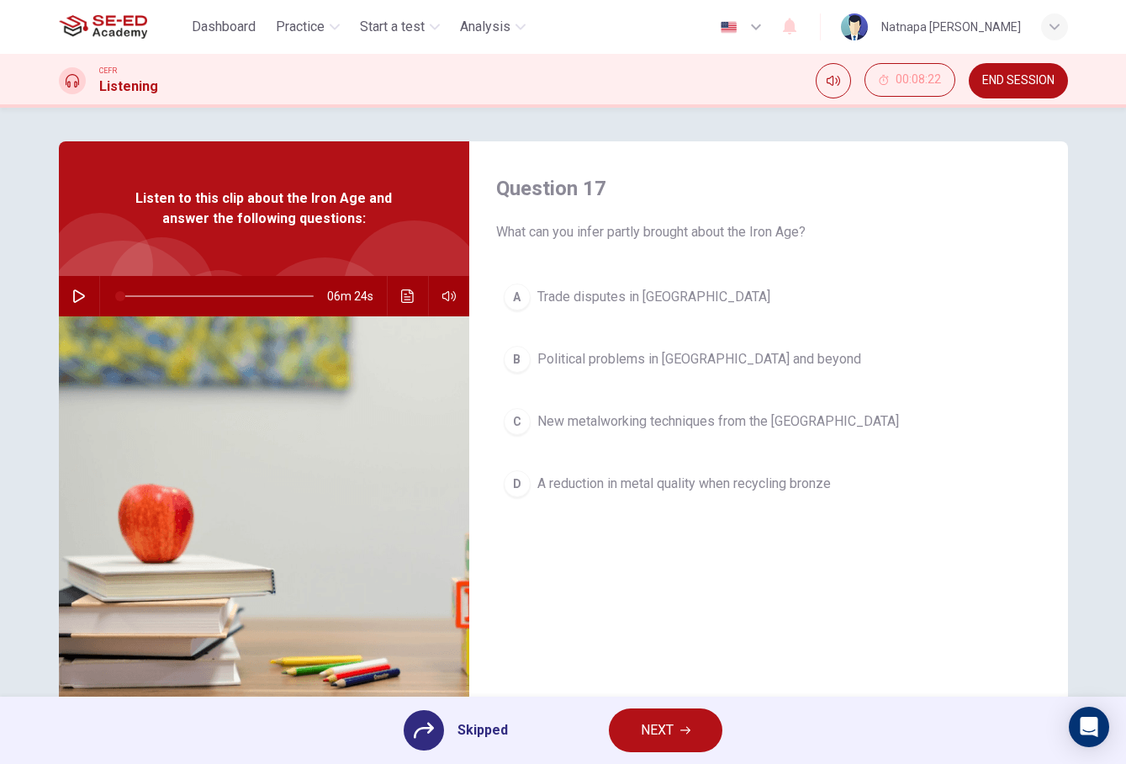
click at [669, 728] on span "NEXT" at bounding box center [657, 730] width 33 height 24
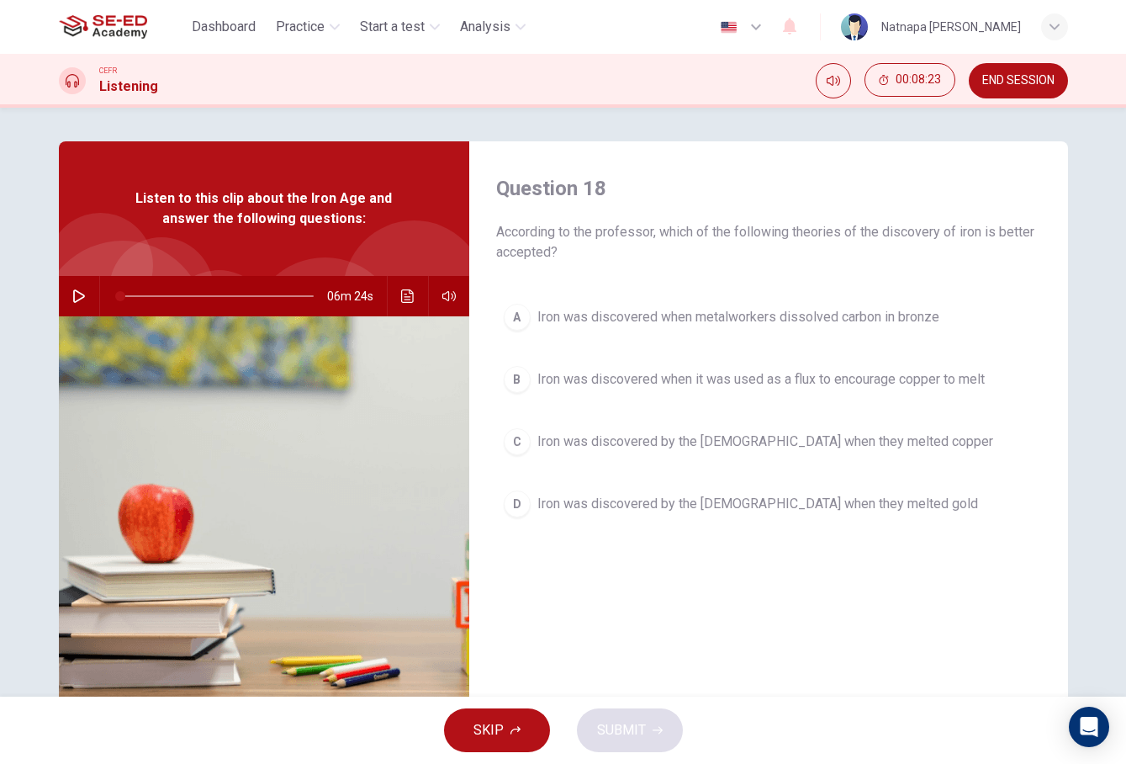
click at [514, 741] on button "SKIP" at bounding box center [497, 730] width 106 height 44
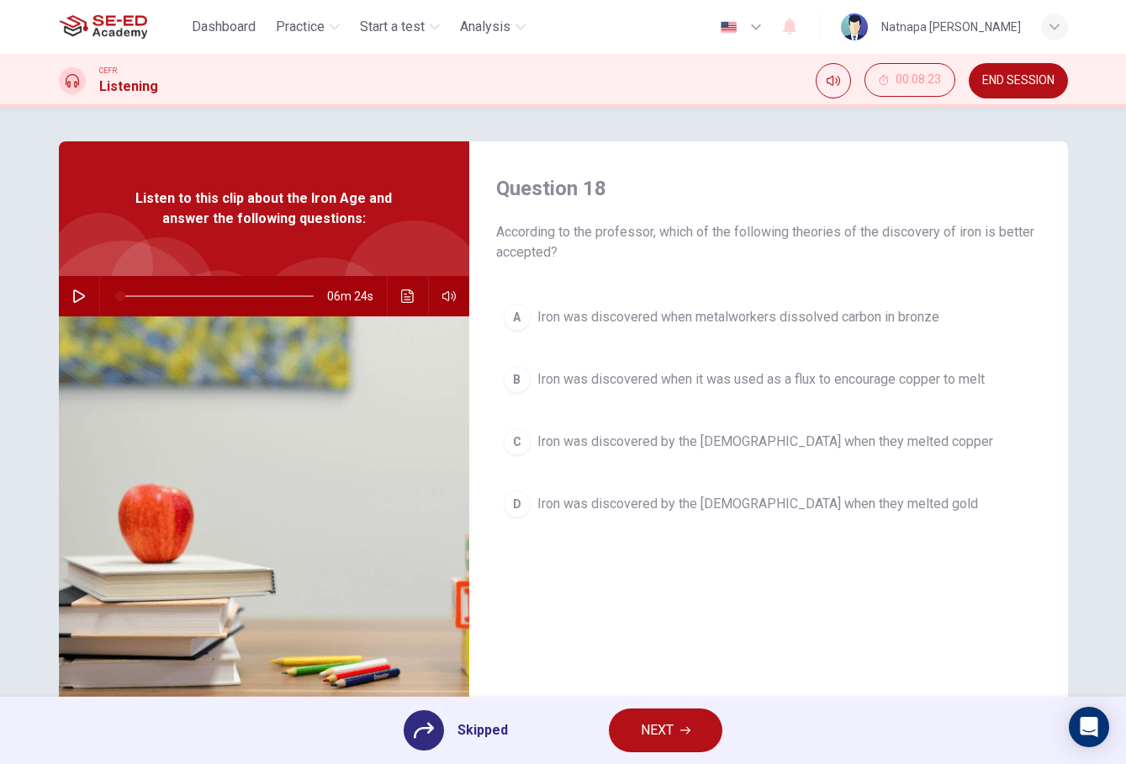
click at [679, 730] on button "NEXT" at bounding box center [666, 730] width 114 height 44
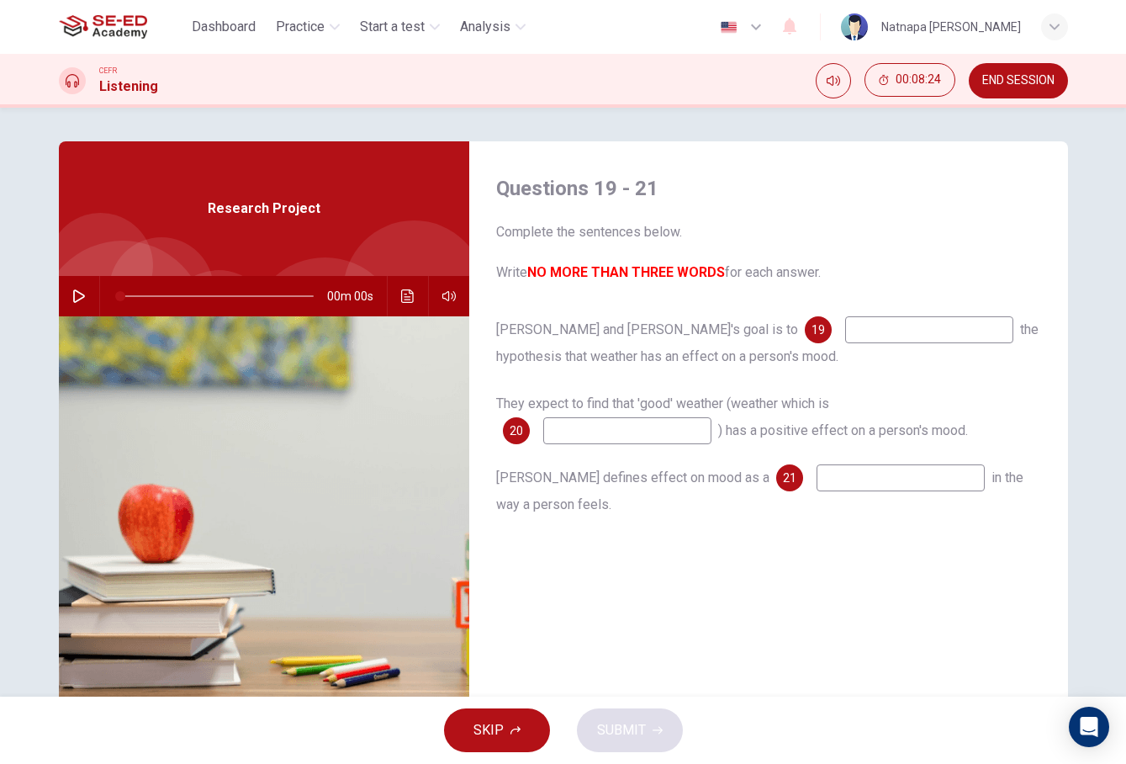
click at [501, 746] on button "SKIP" at bounding box center [497, 730] width 106 height 44
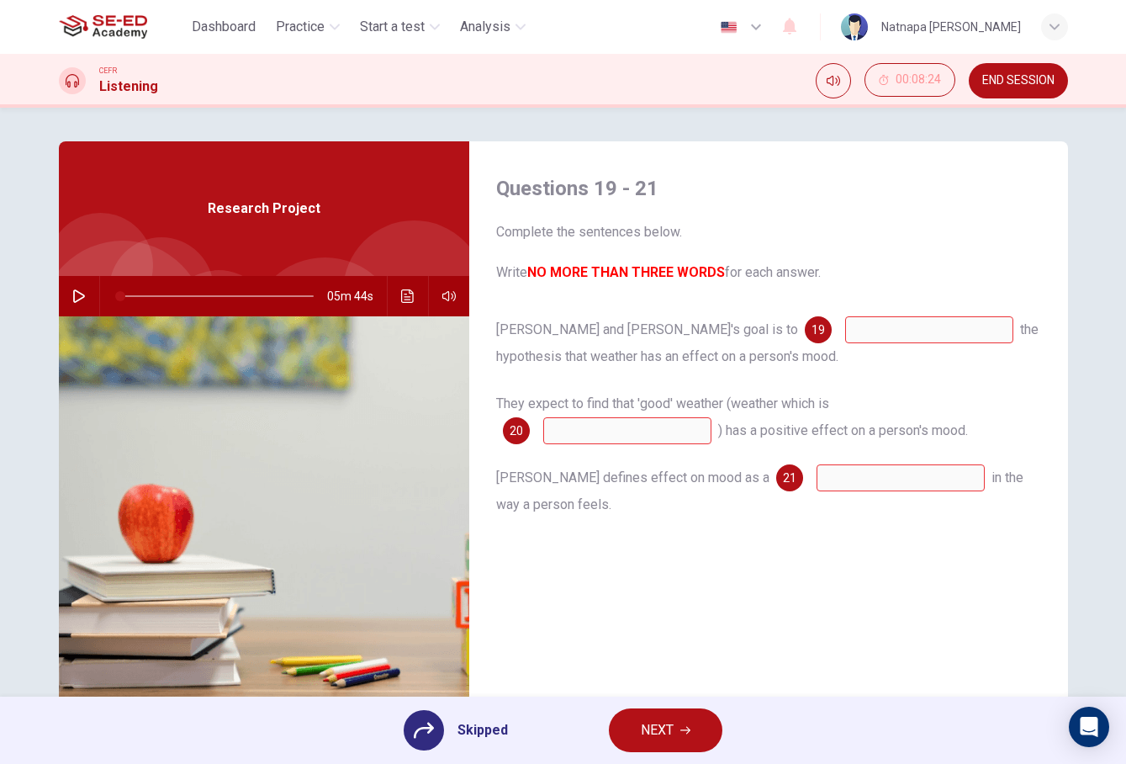
click at [643, 741] on span "NEXT" at bounding box center [657, 730] width 33 height 24
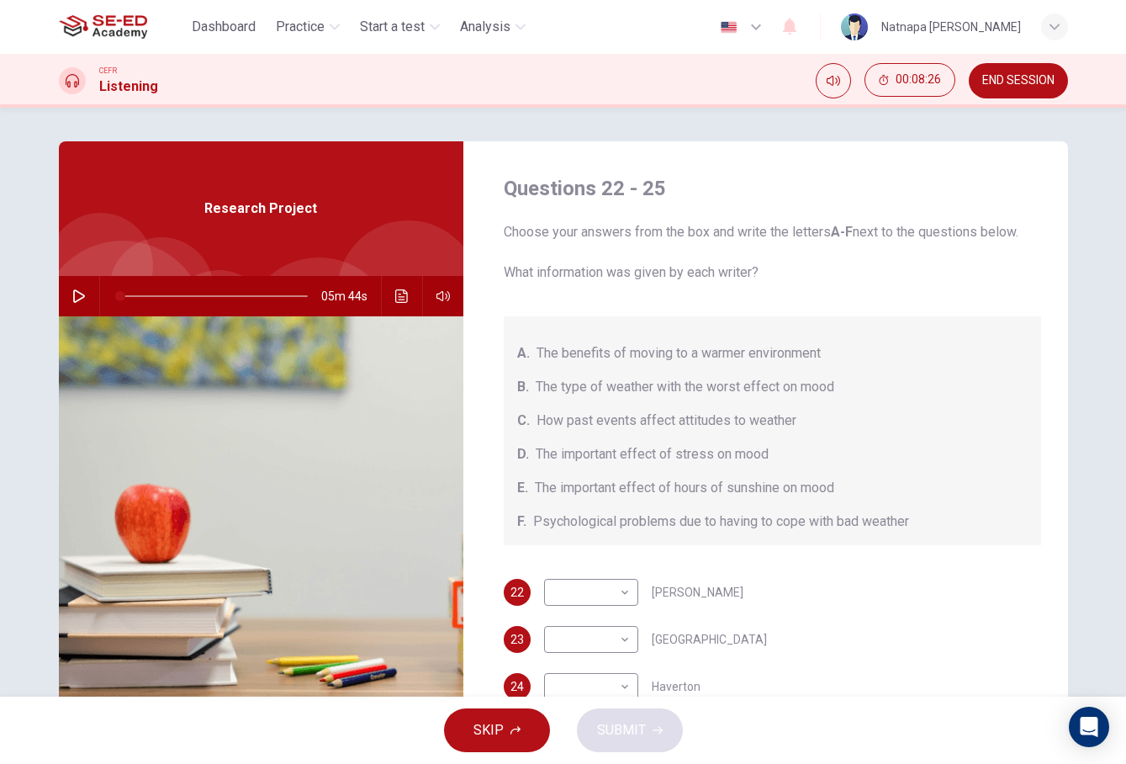
click at [501, 739] on span "SKIP" at bounding box center [489, 730] width 30 height 24
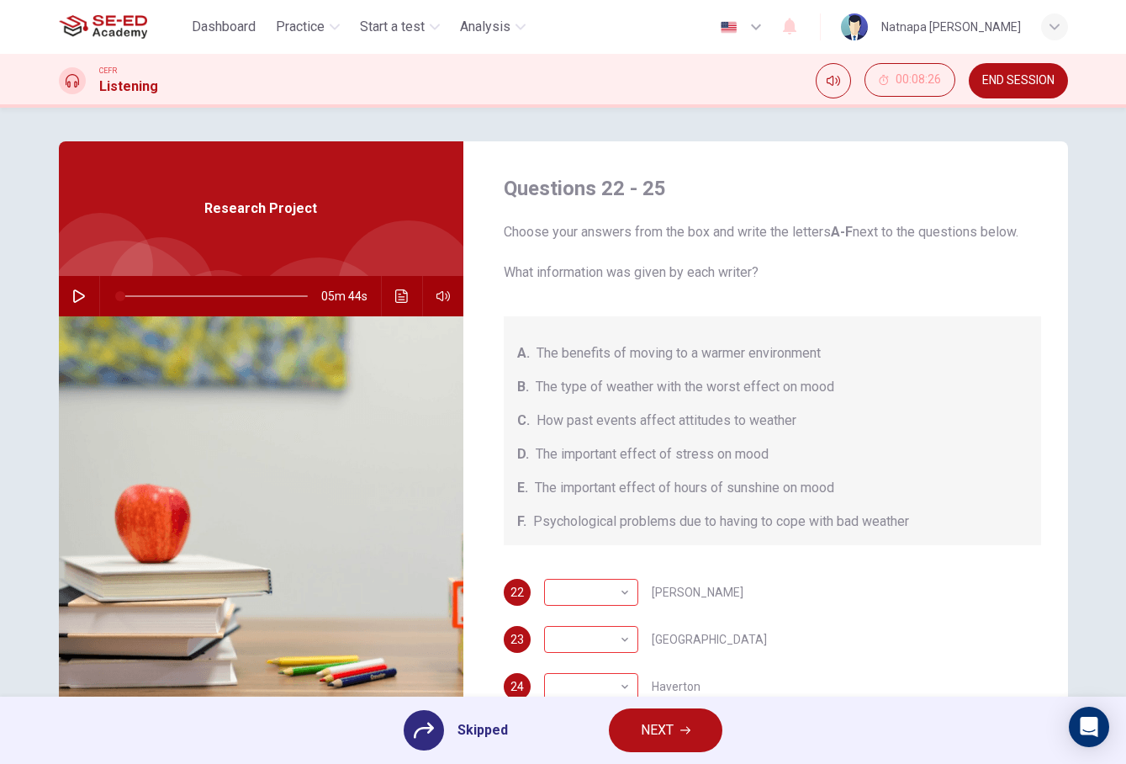
click at [642, 733] on span "NEXT" at bounding box center [657, 730] width 33 height 24
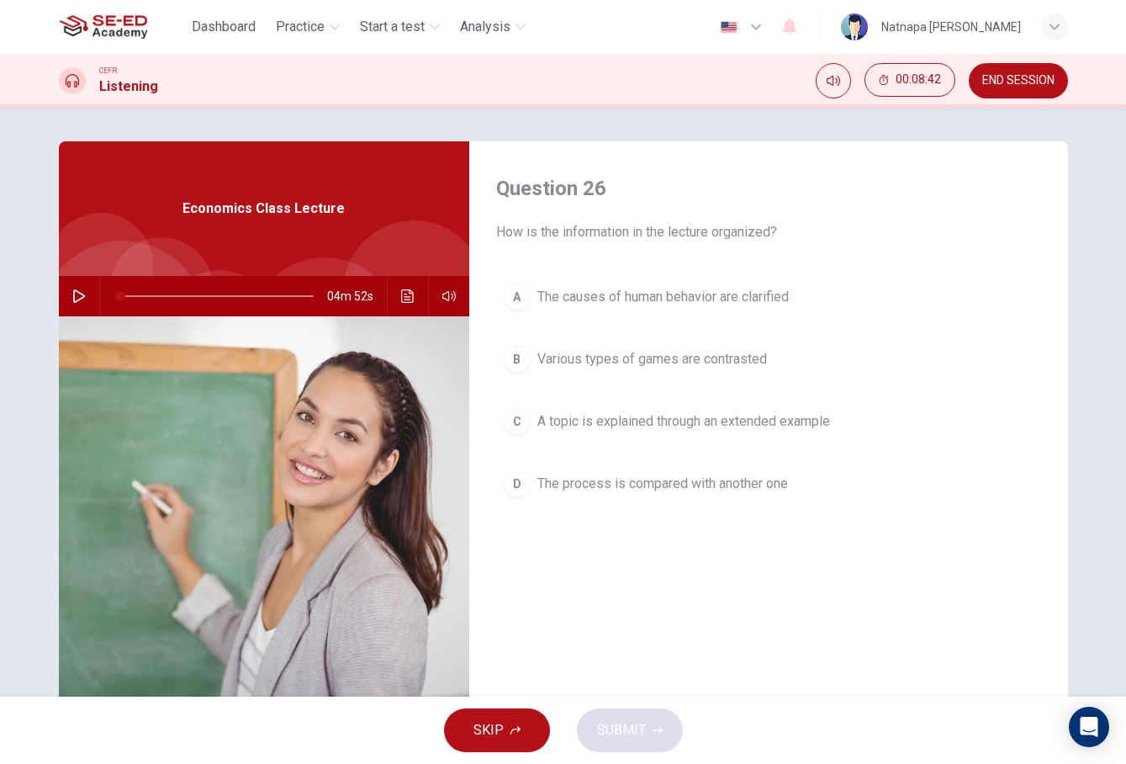
click at [675, 303] on span "The causes of human behavior are clarified" at bounding box center [664, 297] width 252 height 20
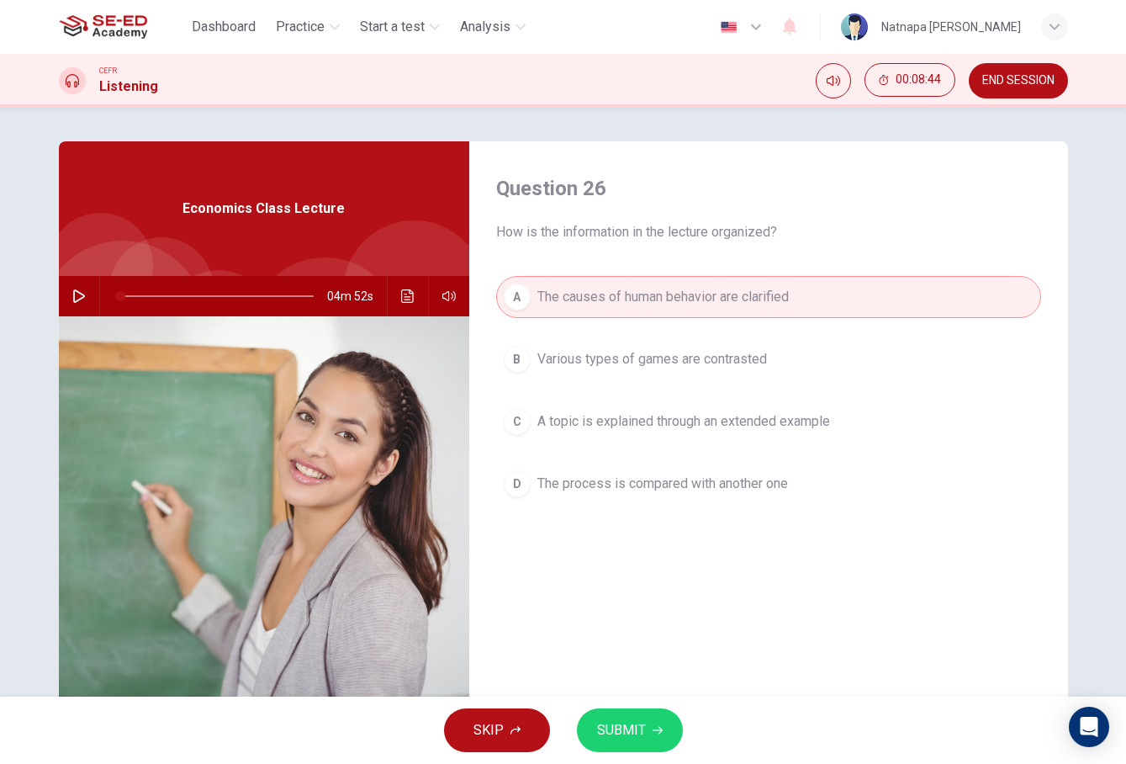
click at [658, 745] on button "SUBMIT" at bounding box center [630, 730] width 106 height 44
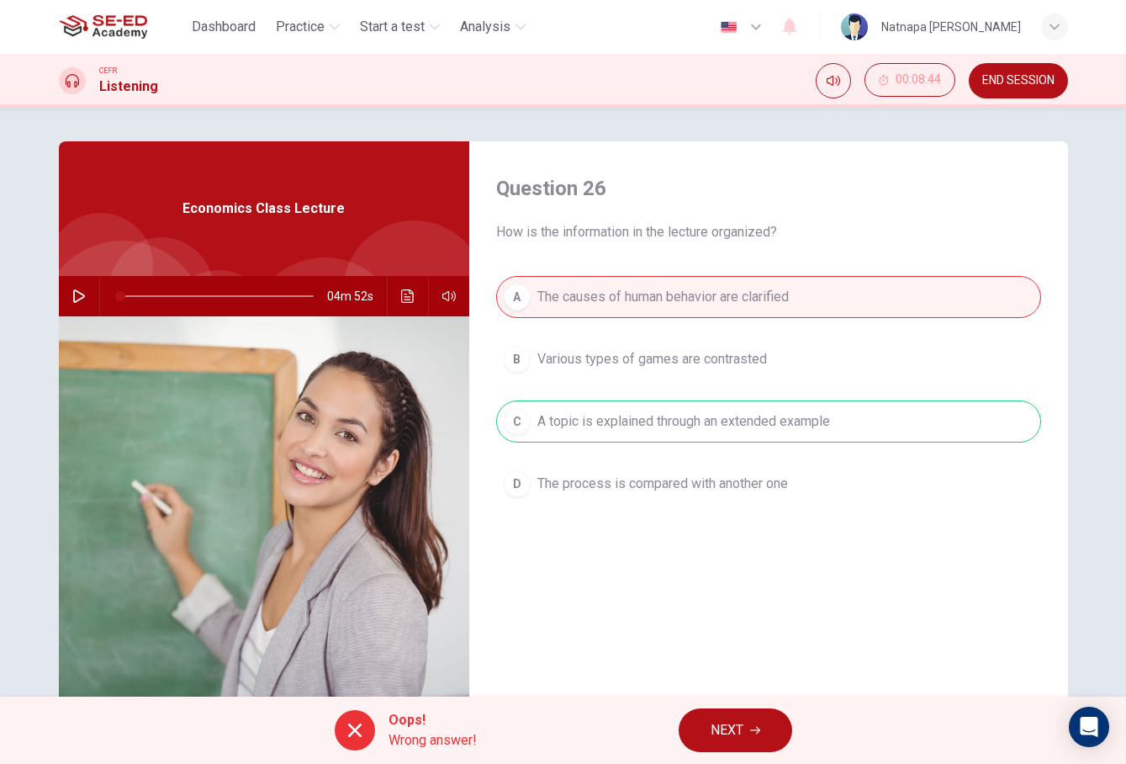
click at [745, 739] on button "NEXT" at bounding box center [736, 730] width 114 height 44
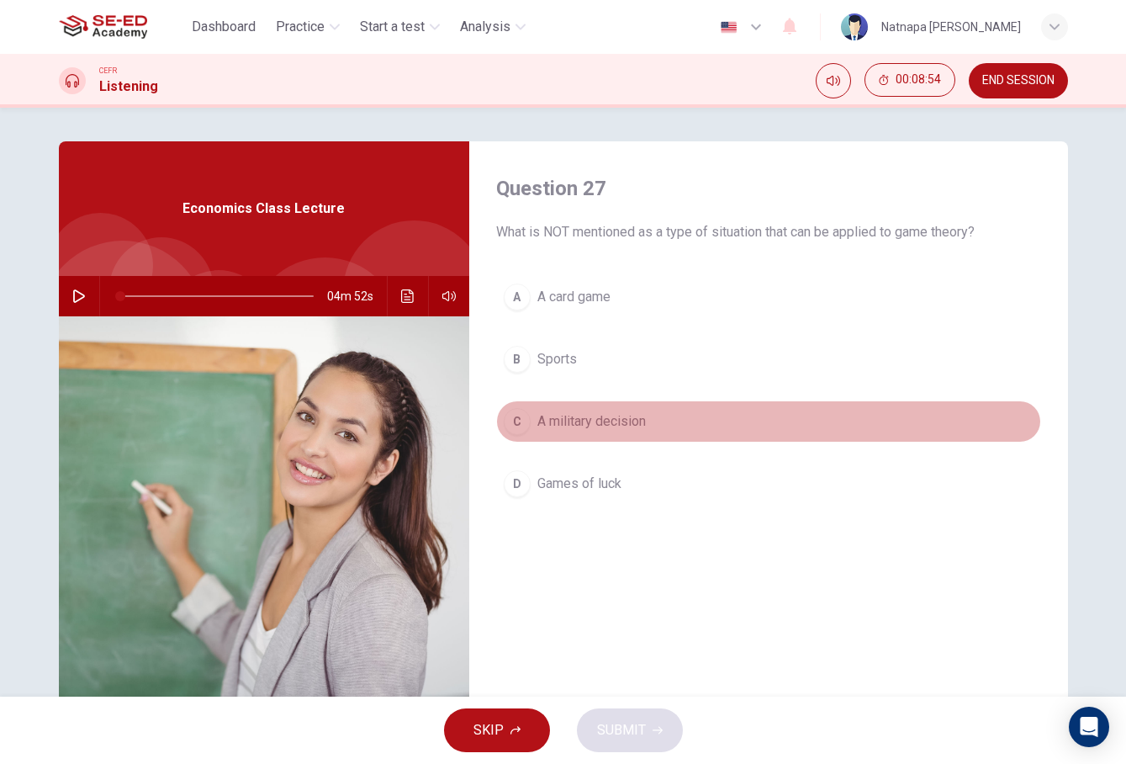
click at [592, 433] on button "C A military decision" at bounding box center [768, 421] width 545 height 42
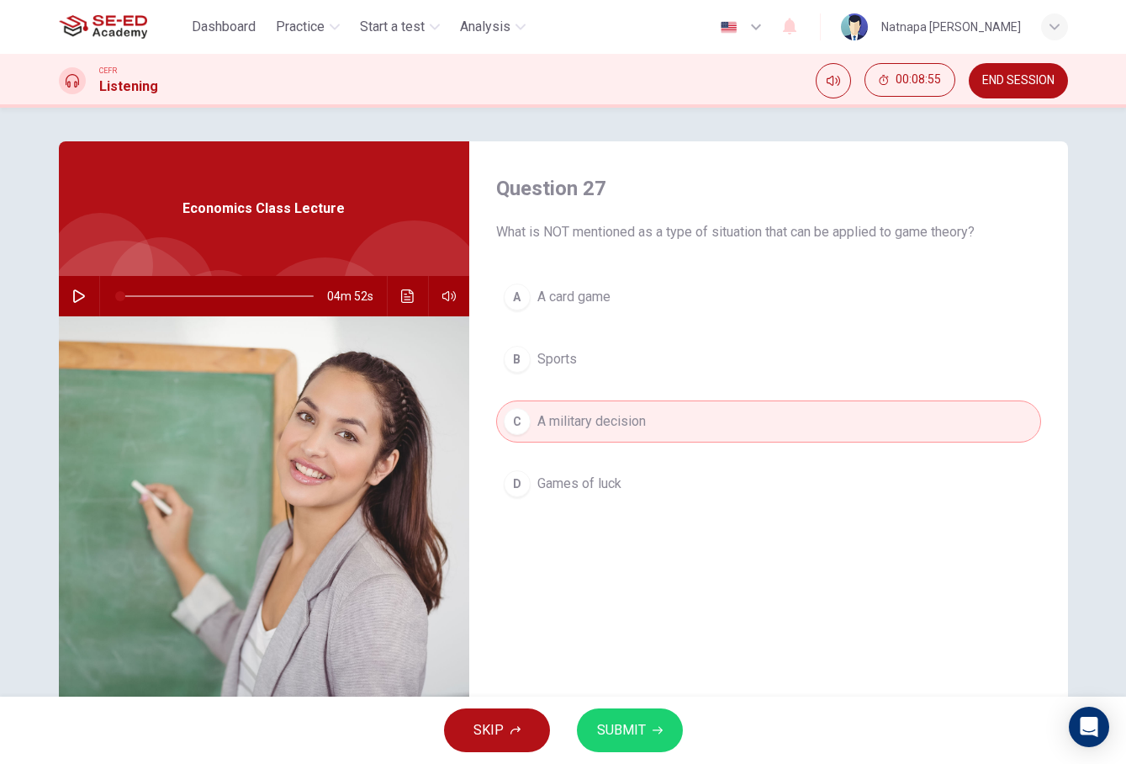
click at [644, 723] on span "SUBMIT" at bounding box center [621, 730] width 49 height 24
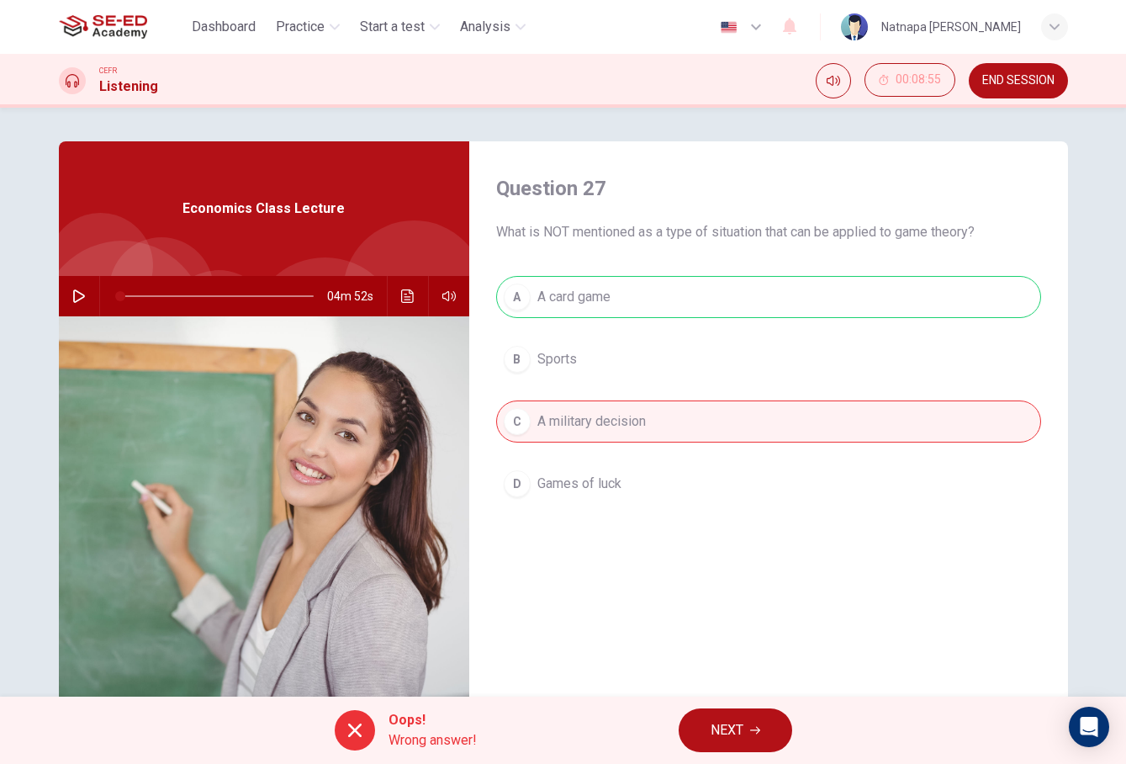
click at [751, 720] on button "NEXT" at bounding box center [736, 730] width 114 height 44
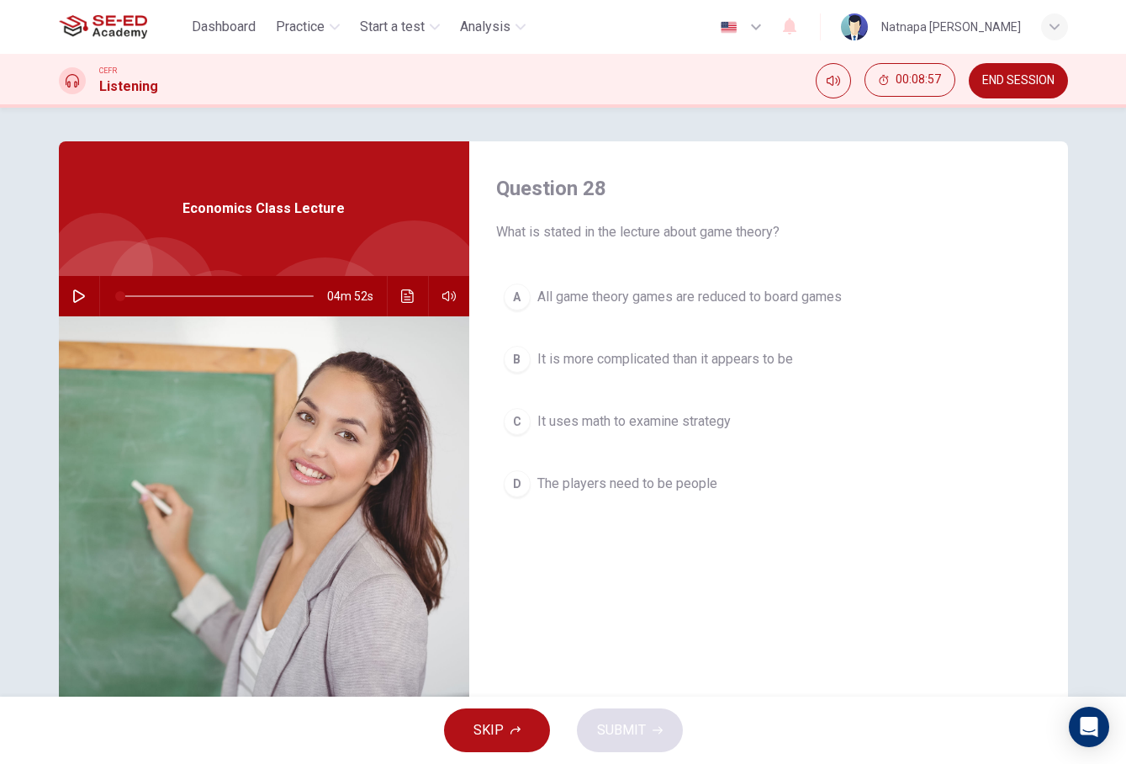
click at [520, 717] on button "SKIP" at bounding box center [497, 730] width 106 height 44
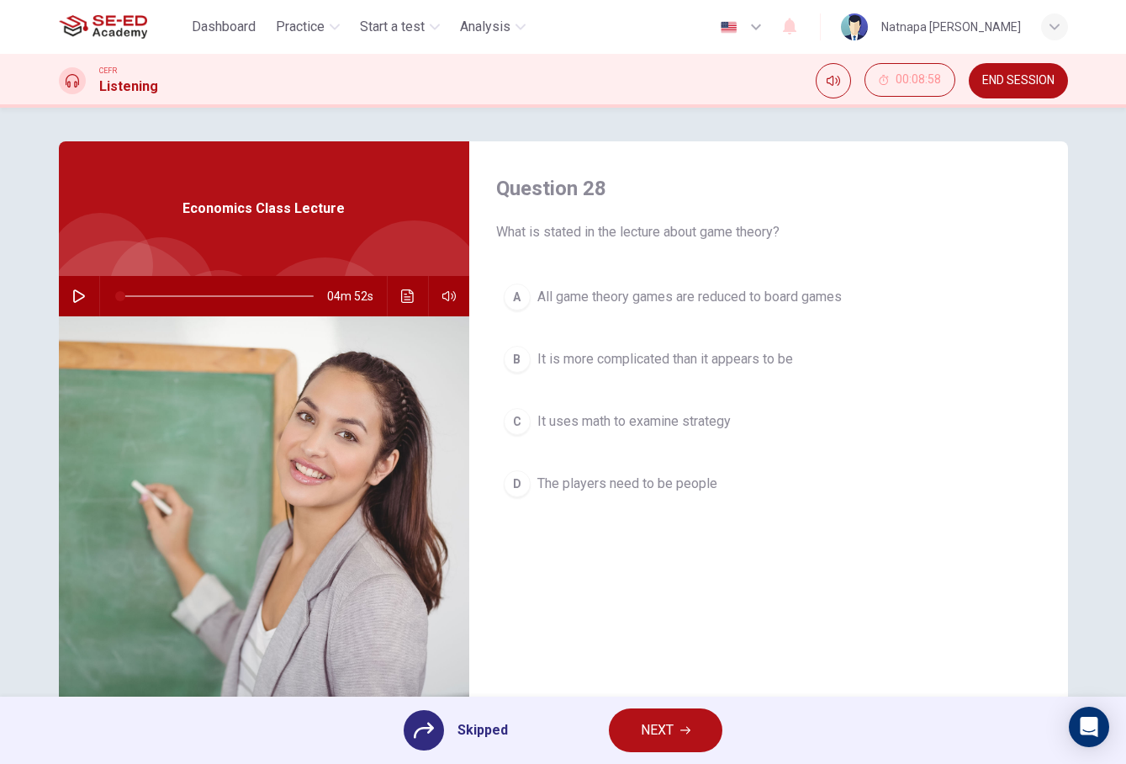
click at [686, 730] on icon "button" at bounding box center [686, 731] width 10 height 8
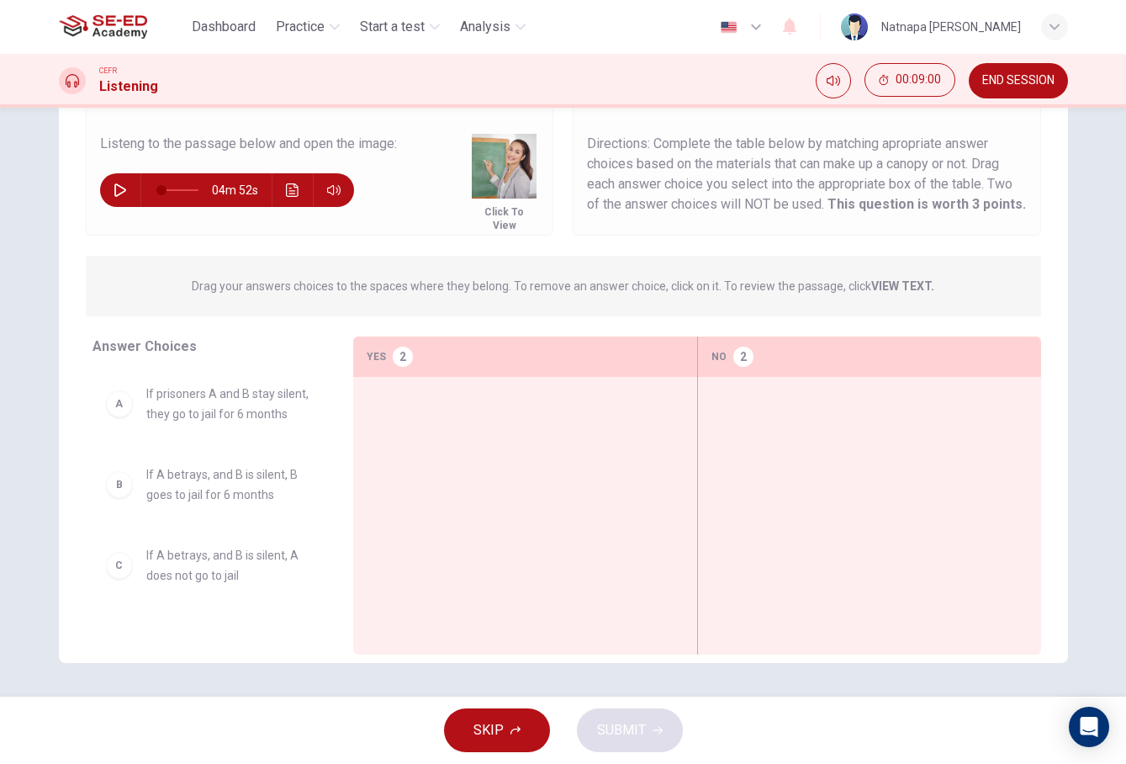
scroll to position [109, 0]
click at [476, 730] on span "SKIP" at bounding box center [489, 730] width 30 height 24
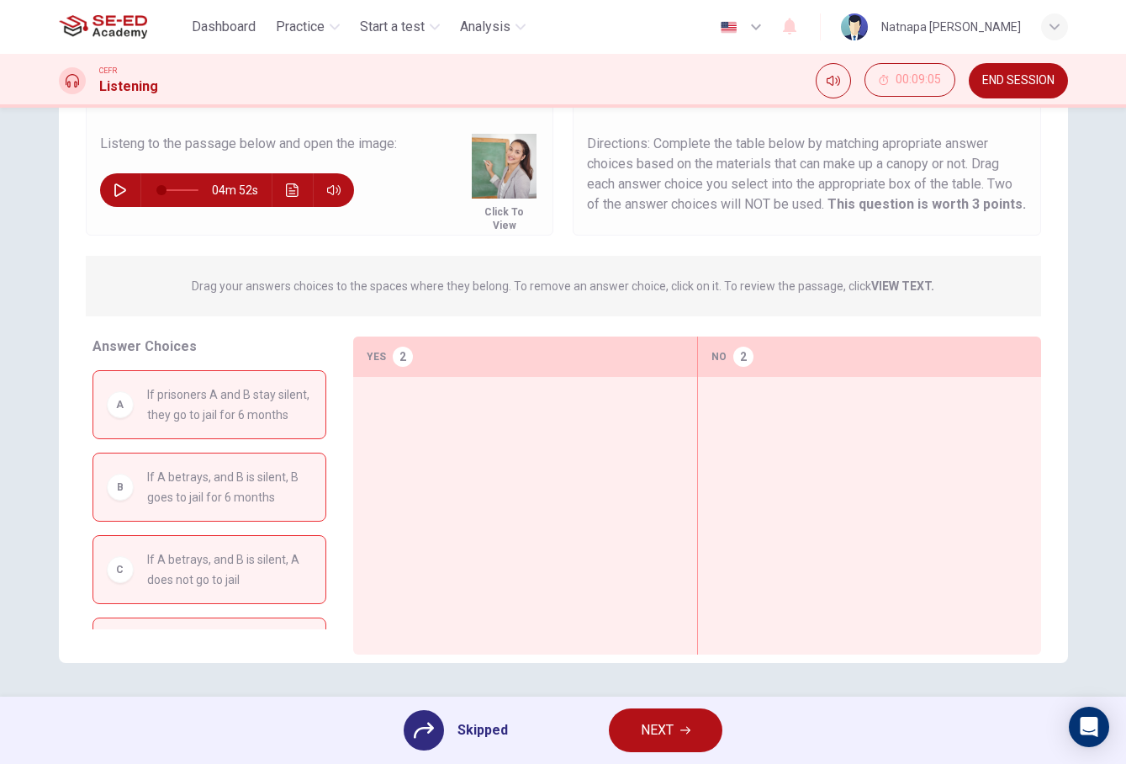
click at [660, 727] on span "NEXT" at bounding box center [657, 730] width 33 height 24
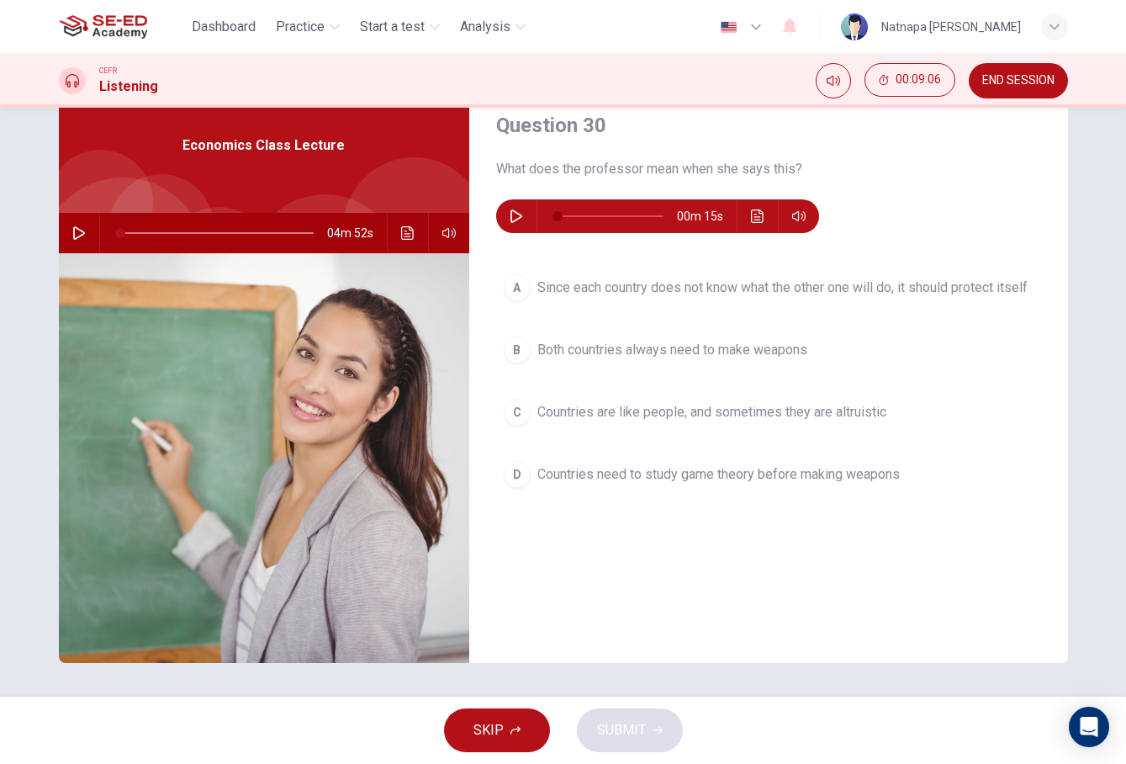
click at [512, 202] on button "button" at bounding box center [516, 216] width 27 height 34
type input "0"
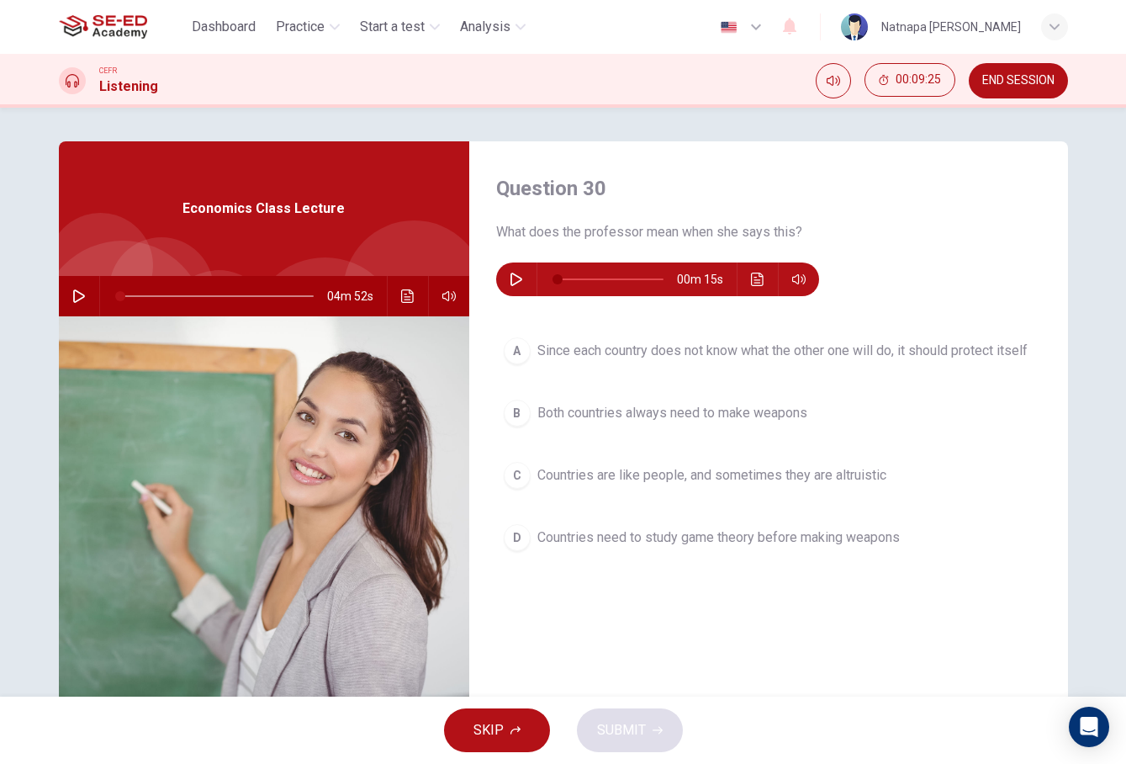
scroll to position [0, 0]
click at [1000, 84] on span "END SESSION" at bounding box center [1019, 80] width 72 height 13
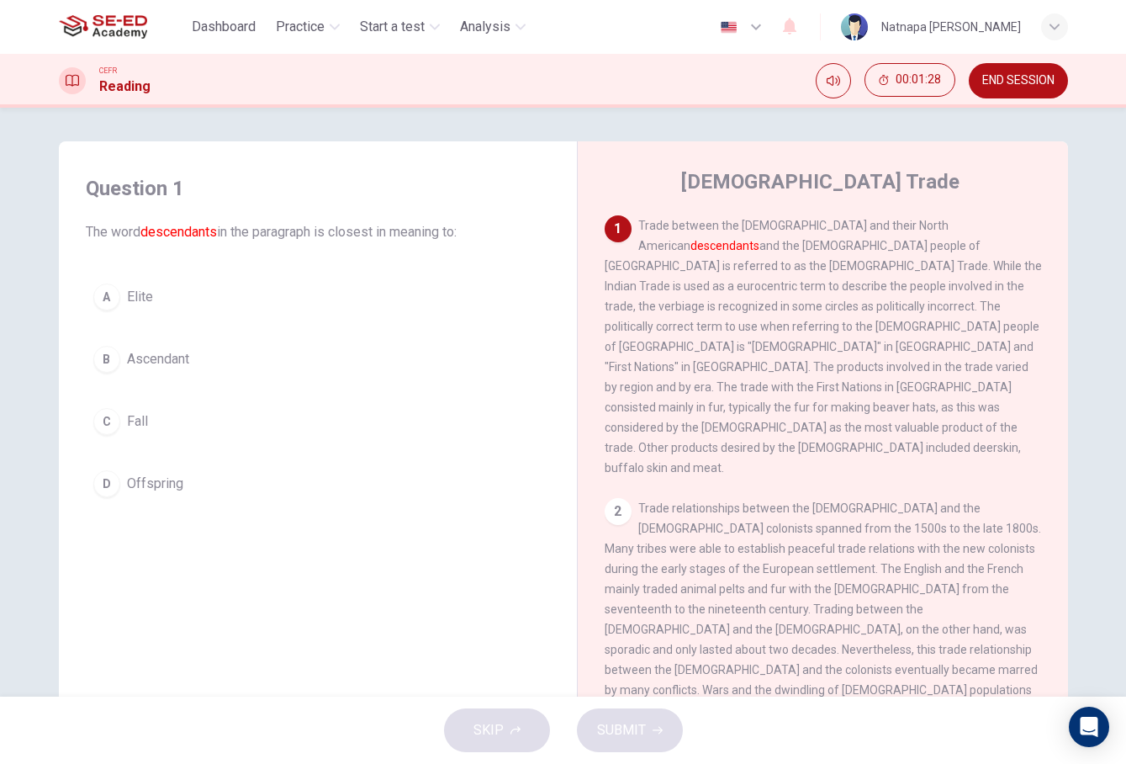
click at [149, 426] on button "C Fall" at bounding box center [318, 421] width 464 height 42
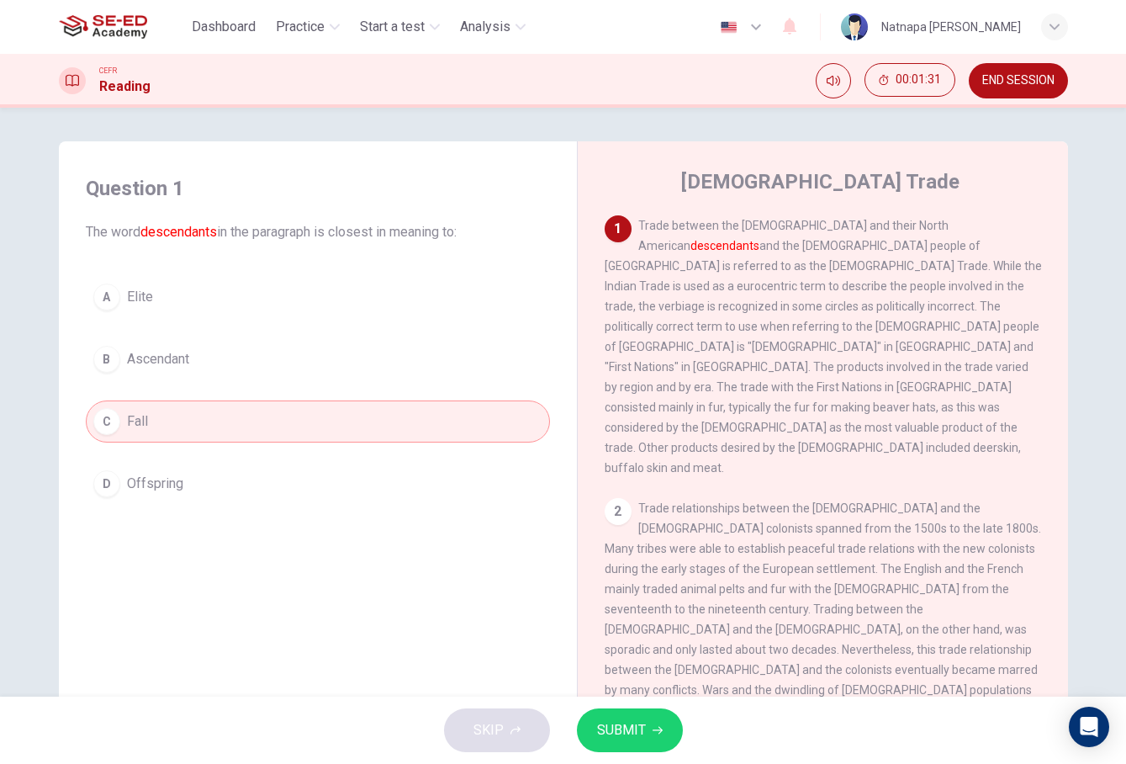
click at [630, 730] on span "SUBMIT" at bounding box center [621, 730] width 49 height 24
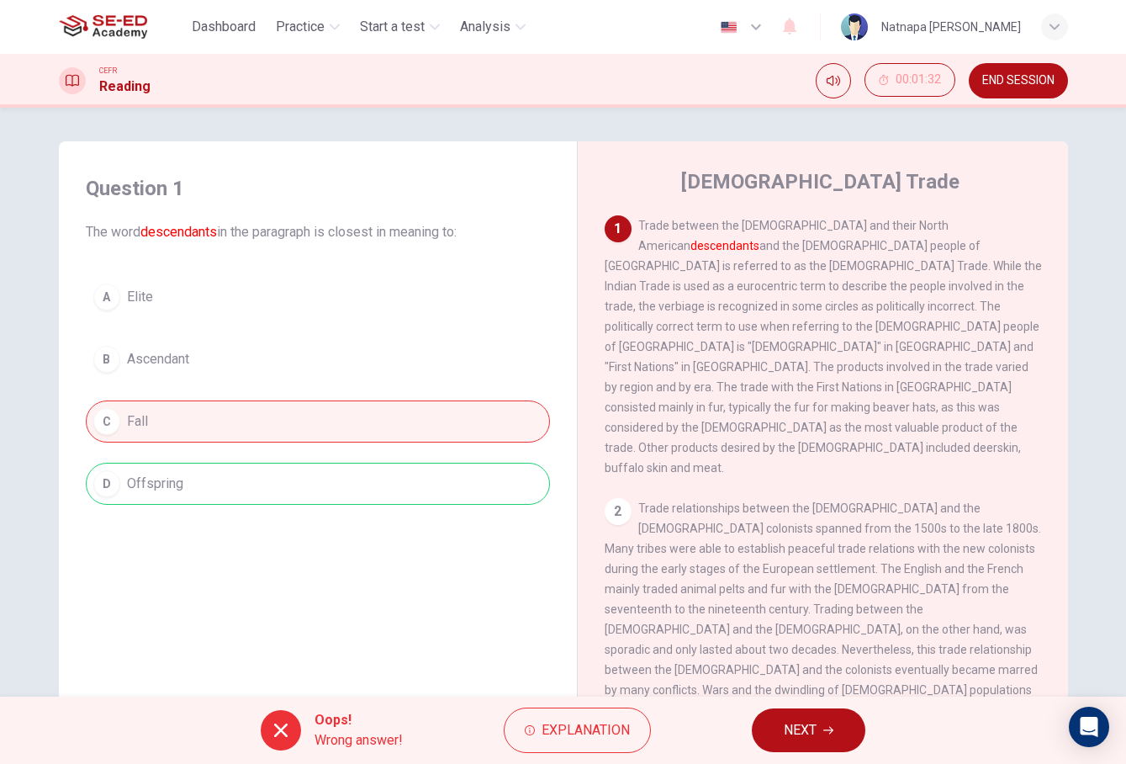
click at [840, 740] on button "NEXT" at bounding box center [809, 730] width 114 height 44
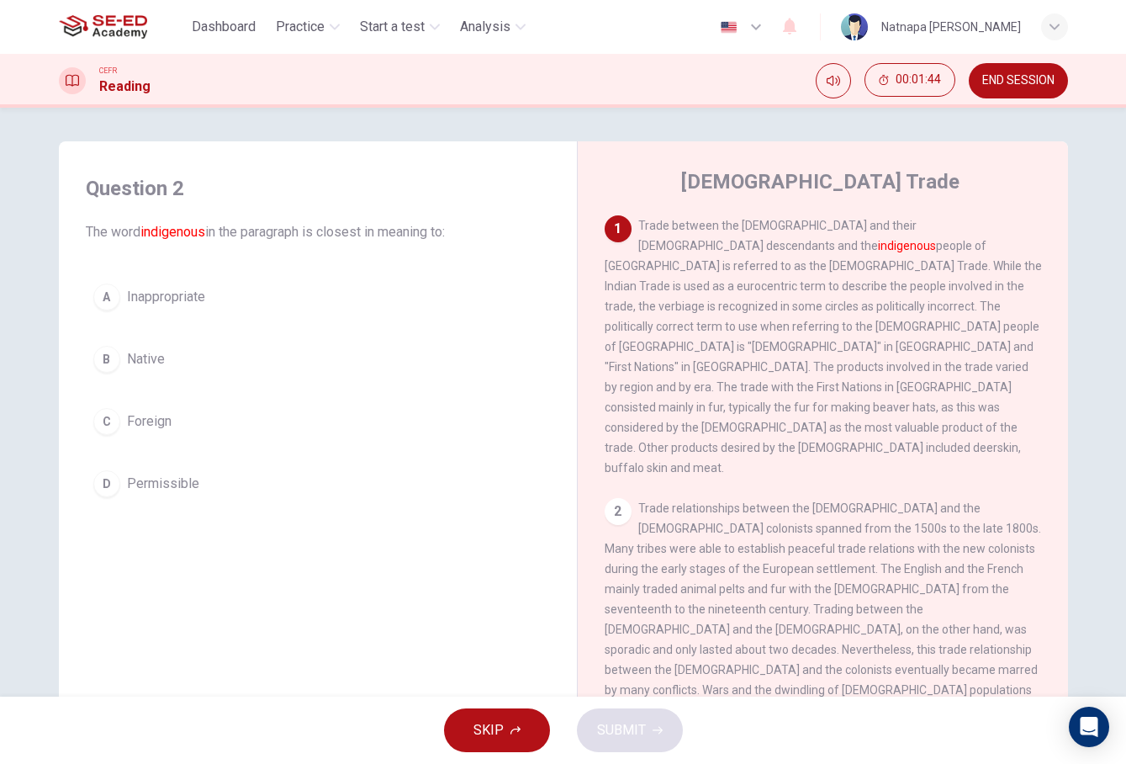
click at [160, 359] on span "Native" at bounding box center [146, 359] width 38 height 20
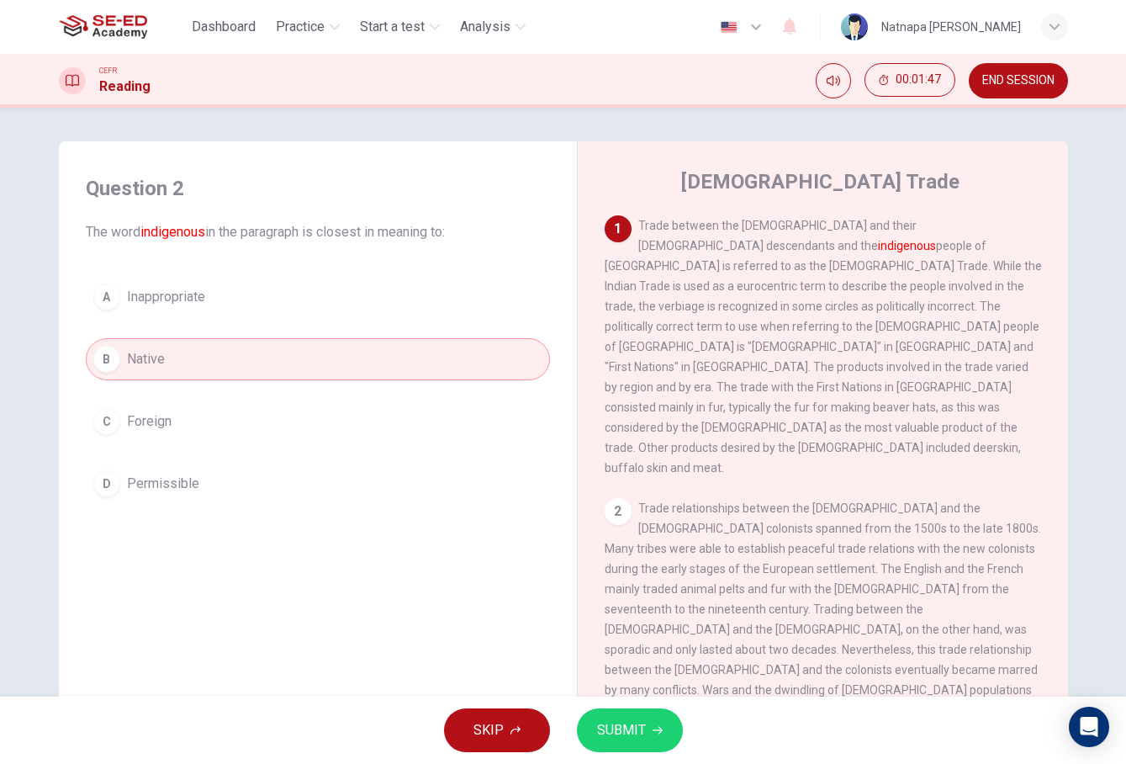
click at [621, 739] on span "SUBMIT" at bounding box center [621, 730] width 49 height 24
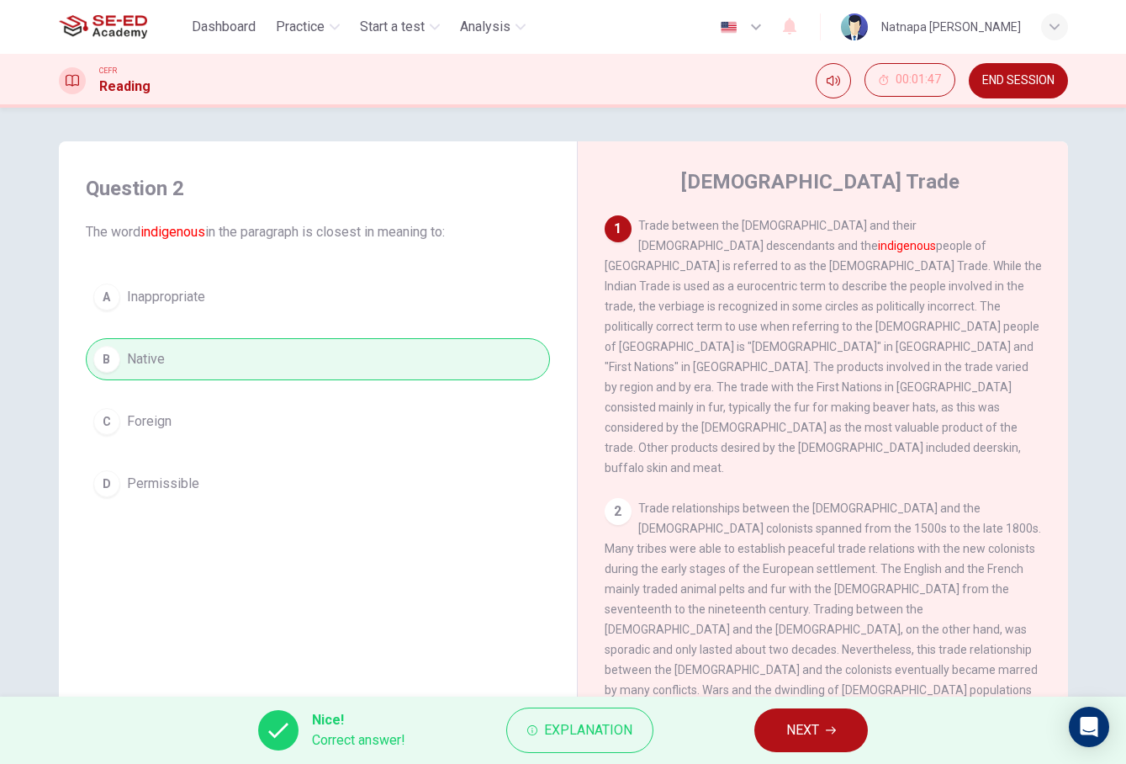
click at [793, 731] on span "NEXT" at bounding box center [803, 730] width 33 height 24
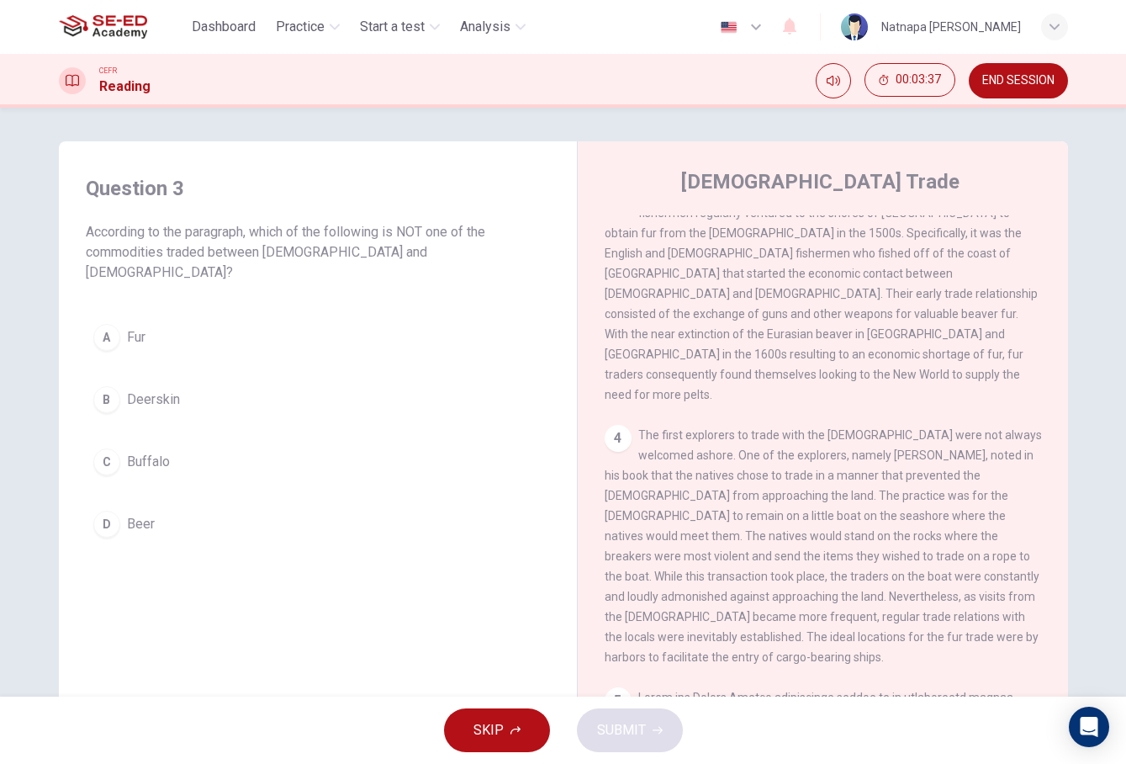
scroll to position [625, 0]
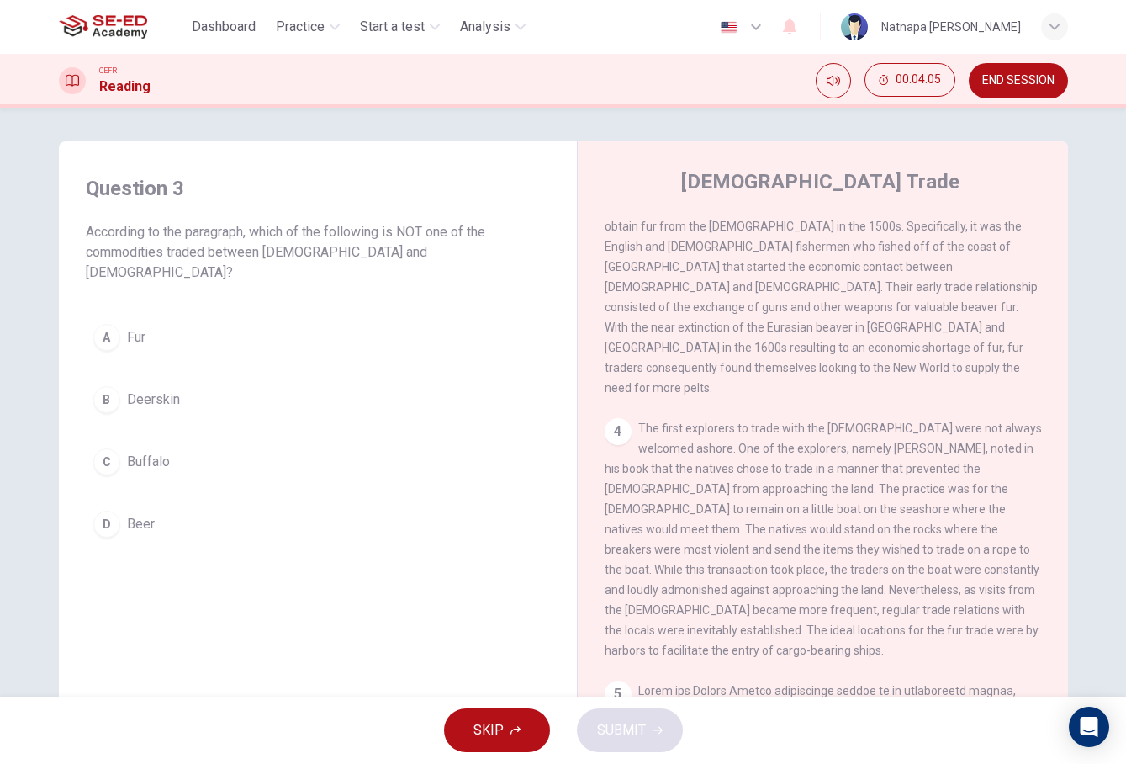
click at [120, 503] on button "D Beer" at bounding box center [318, 524] width 464 height 42
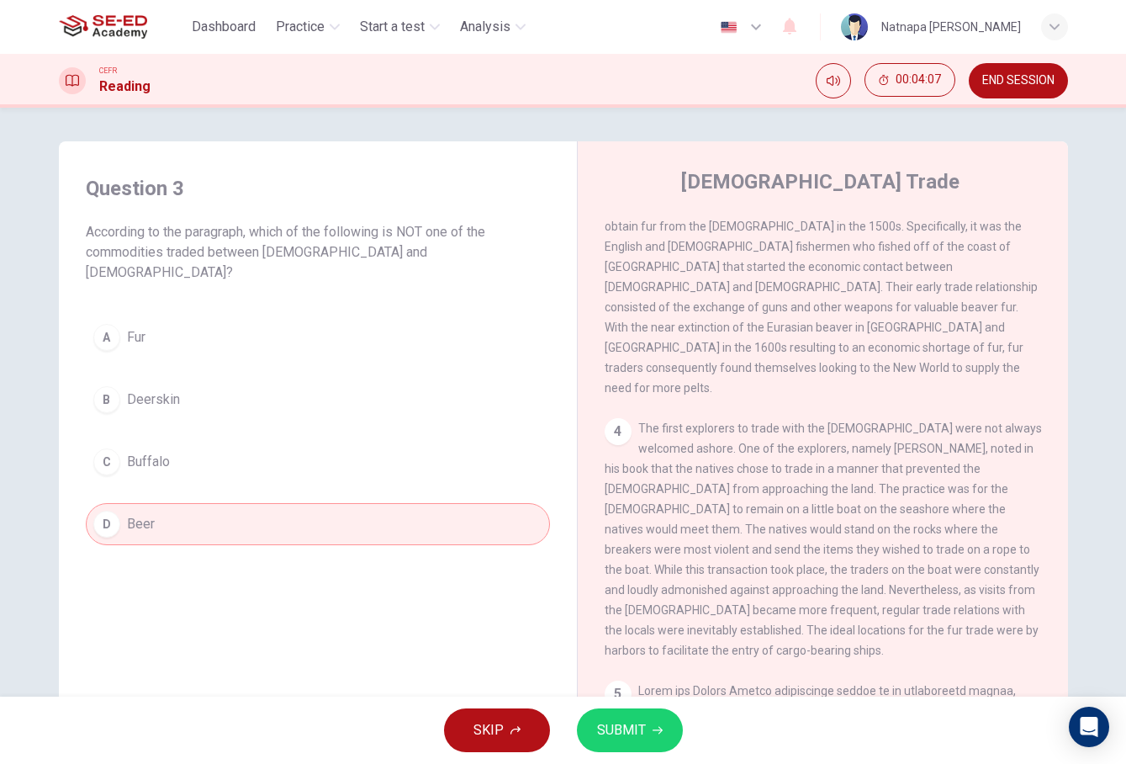
click at [630, 740] on span "SUBMIT" at bounding box center [621, 730] width 49 height 24
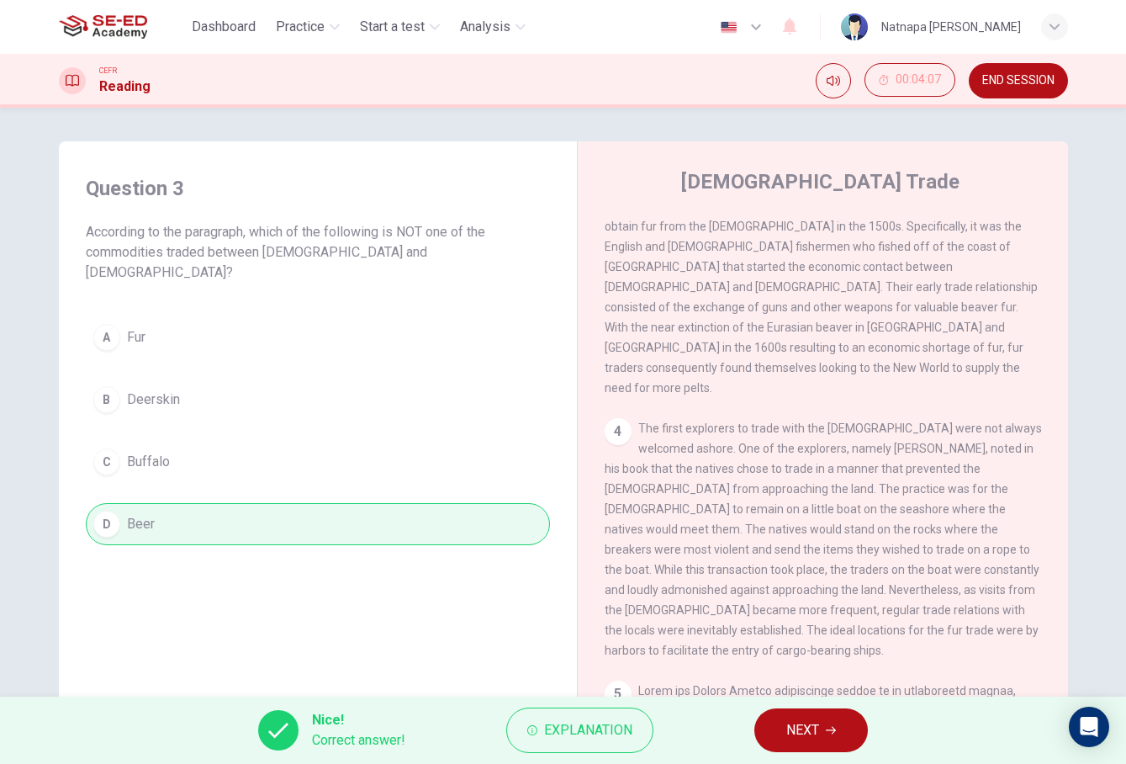
click at [828, 733] on icon "button" at bounding box center [831, 730] width 10 height 10
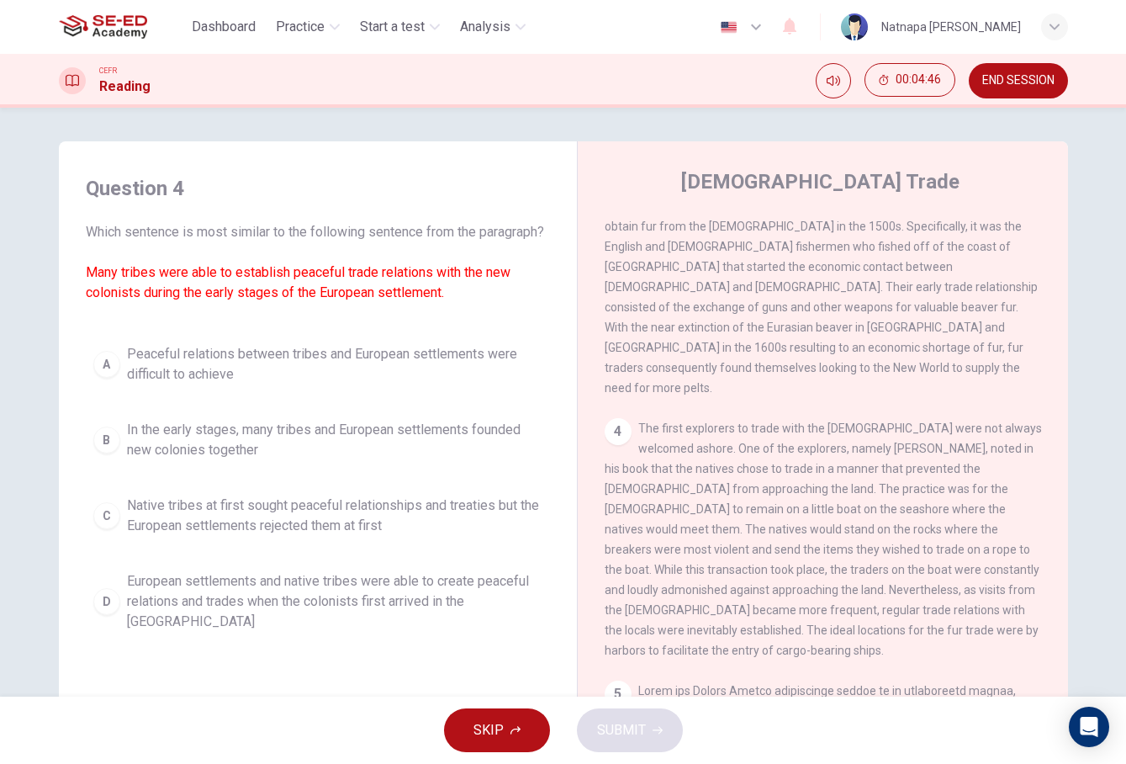
click at [119, 612] on div "D" at bounding box center [106, 601] width 27 height 27
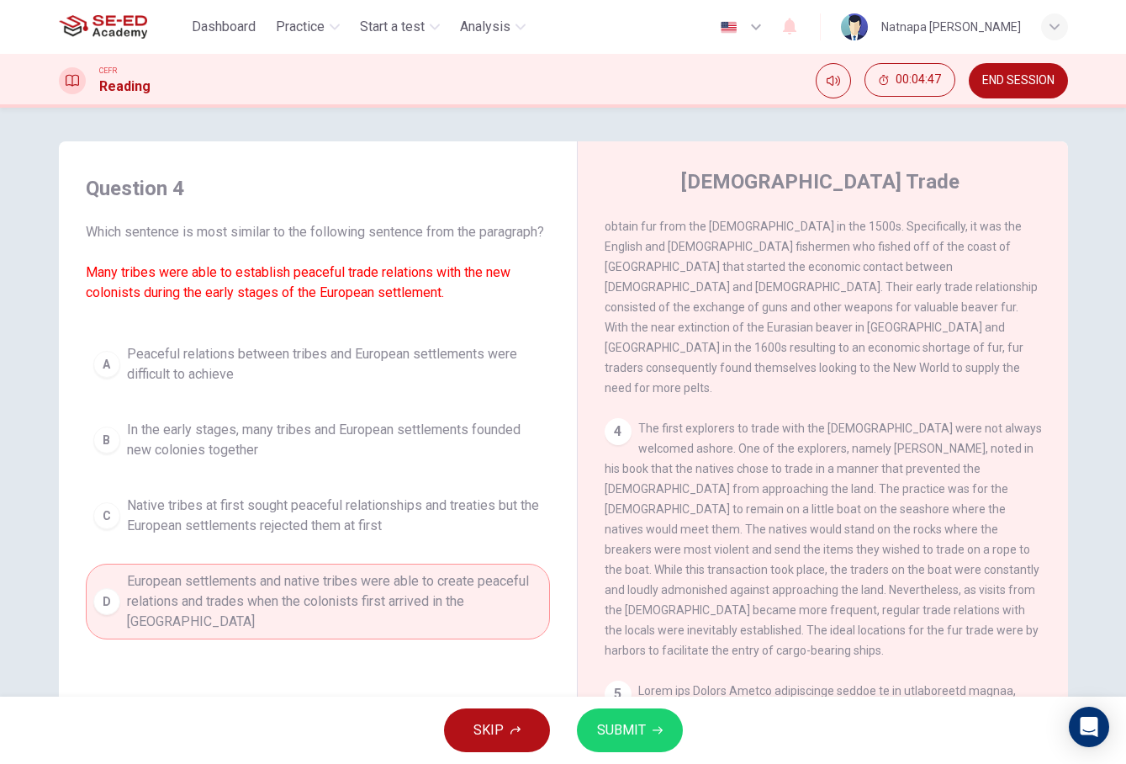
click at [638, 727] on span "SUBMIT" at bounding box center [621, 730] width 49 height 24
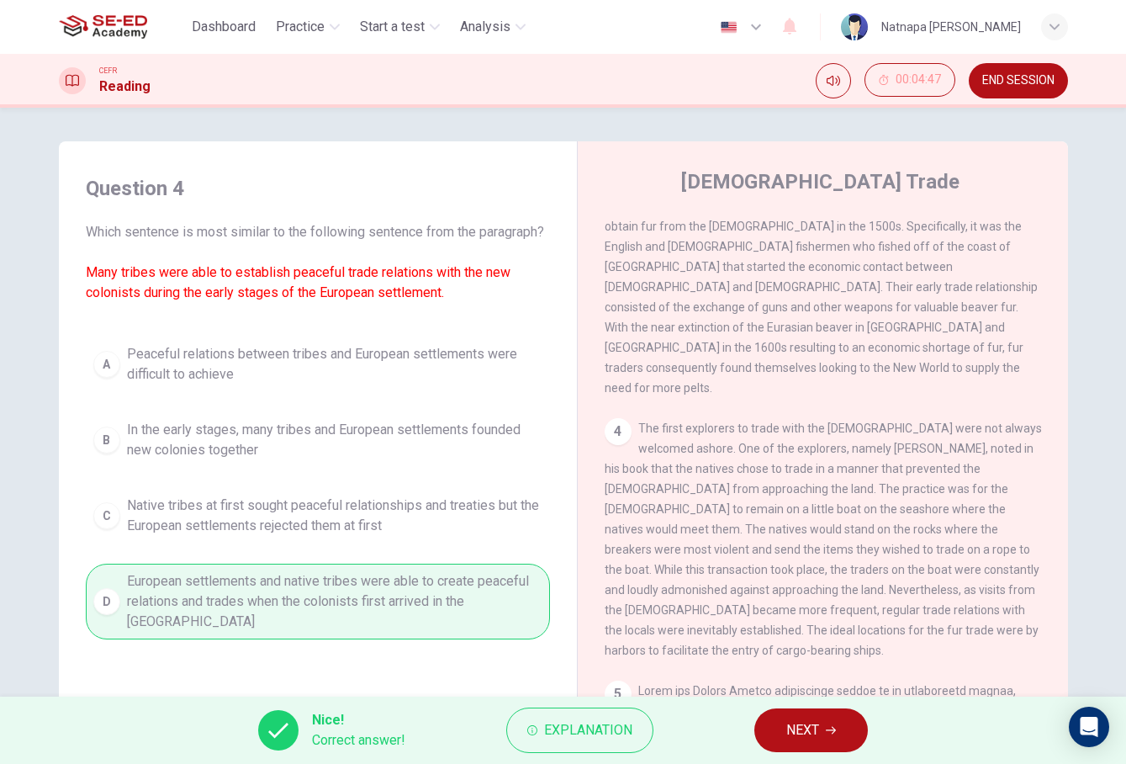
click at [824, 734] on button "NEXT" at bounding box center [812, 730] width 114 height 44
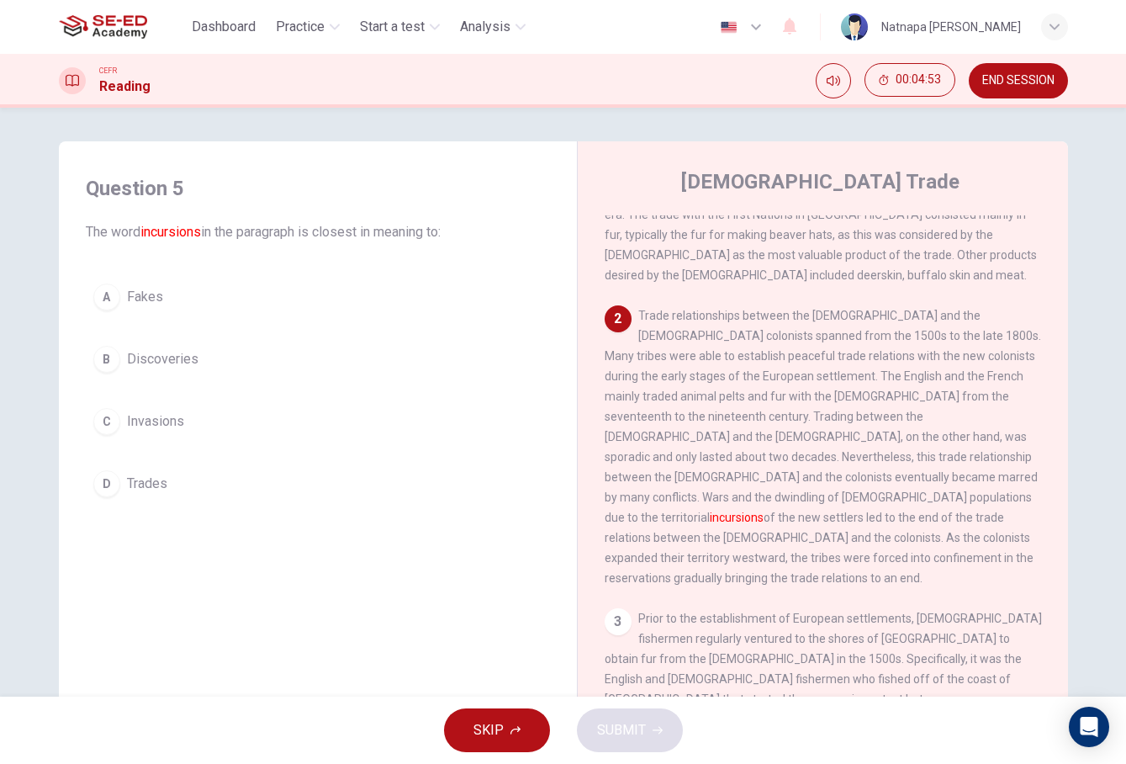
scroll to position [207, 0]
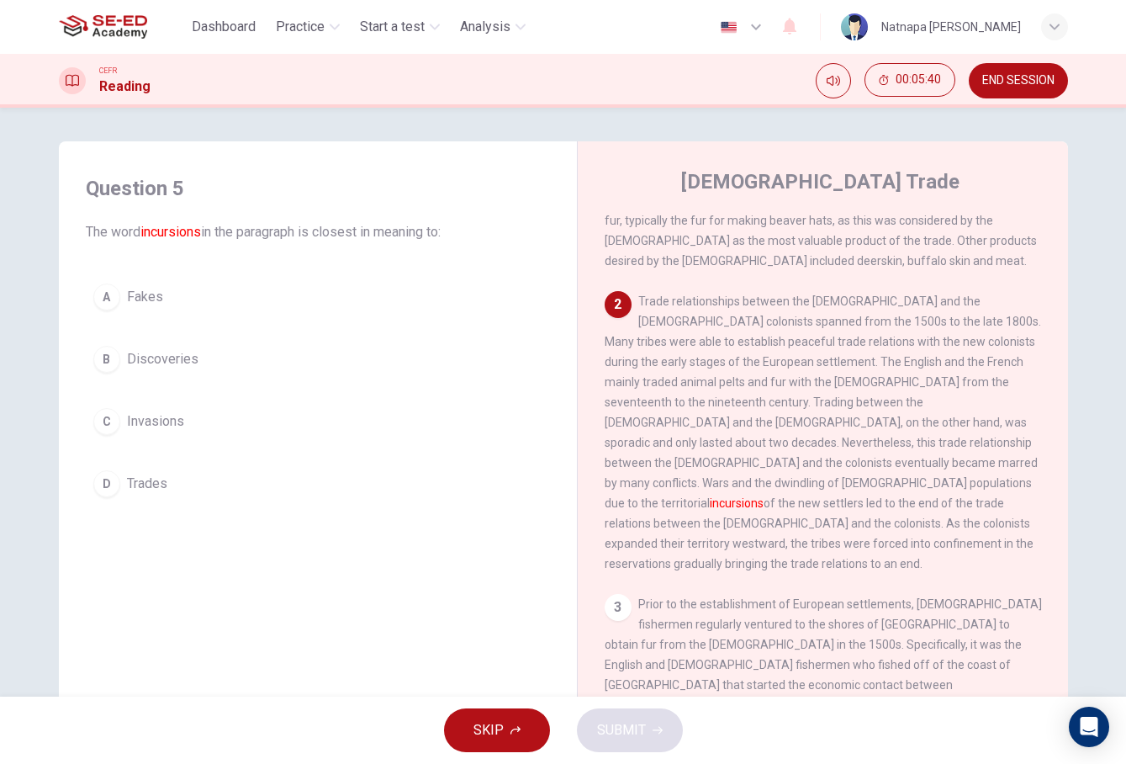
click at [140, 492] on span "Trades" at bounding box center [147, 484] width 40 height 20
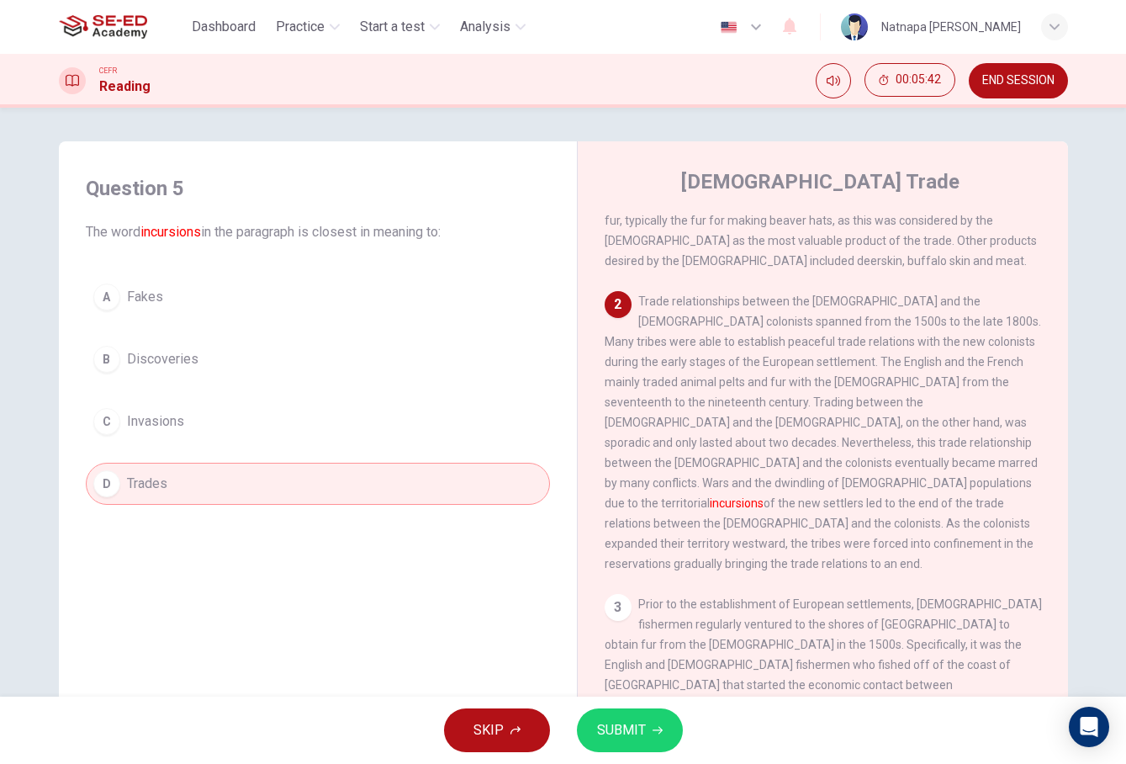
click at [654, 724] on button "SUBMIT" at bounding box center [630, 730] width 106 height 44
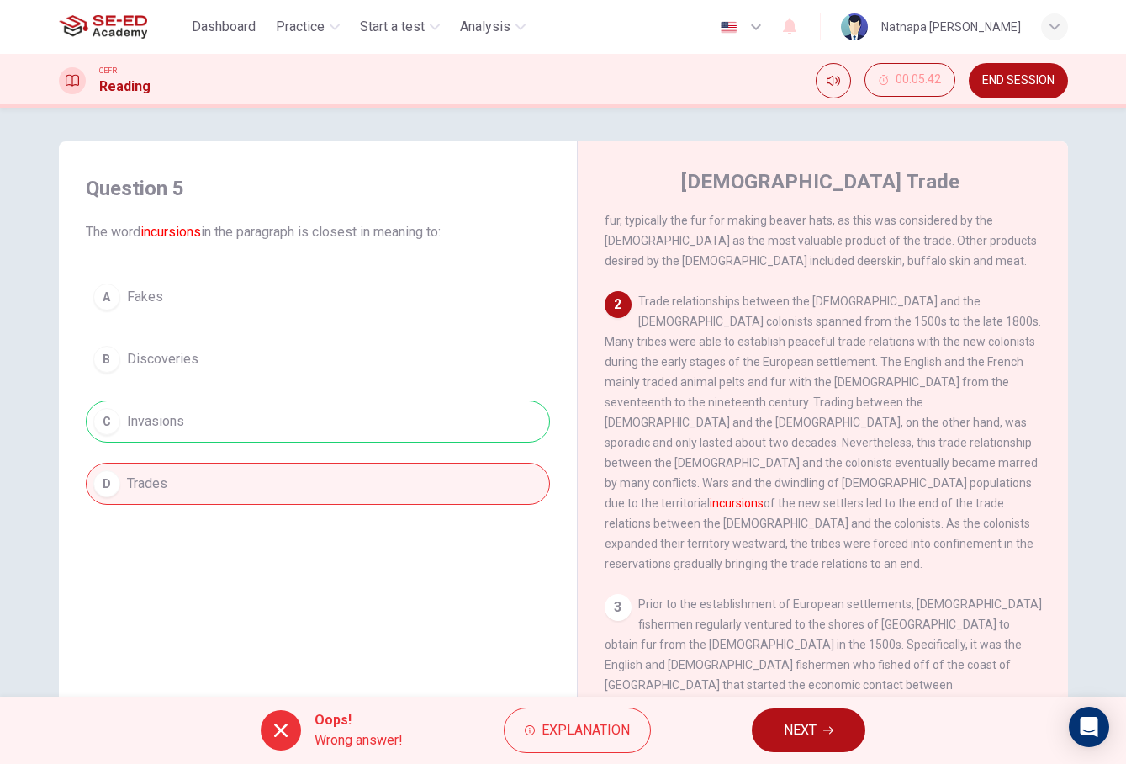
click at [815, 714] on button "NEXT" at bounding box center [809, 730] width 114 height 44
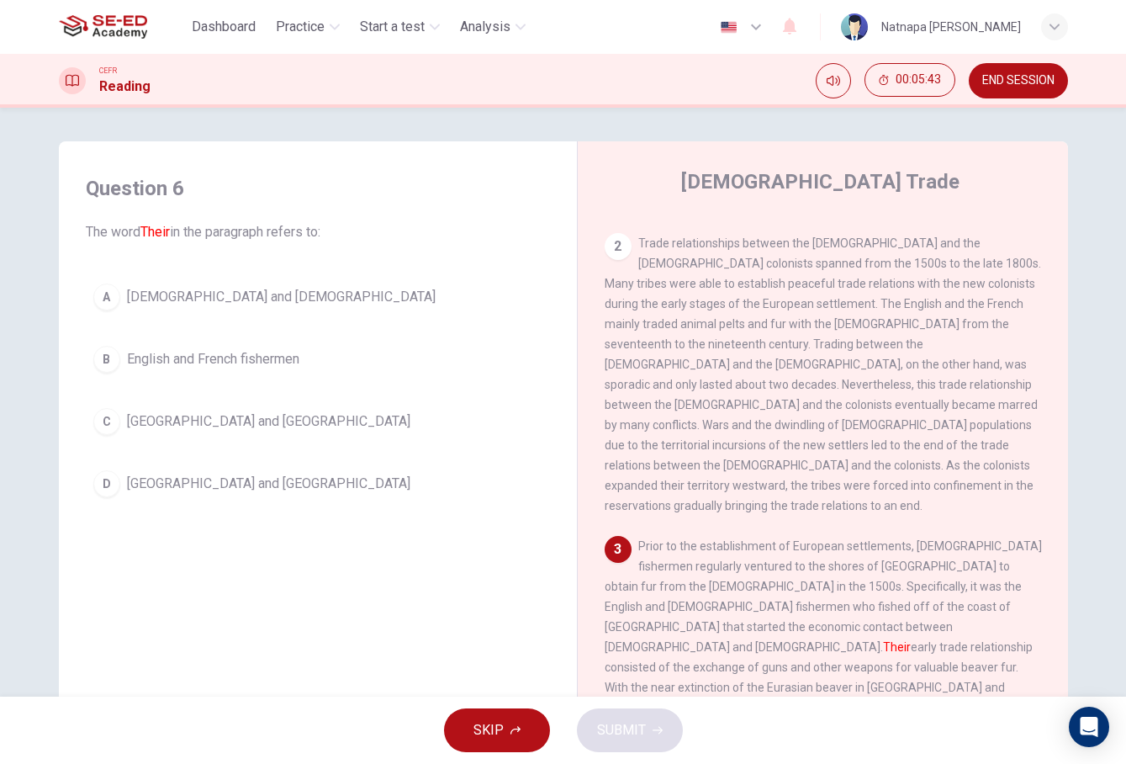
scroll to position [298, 0]
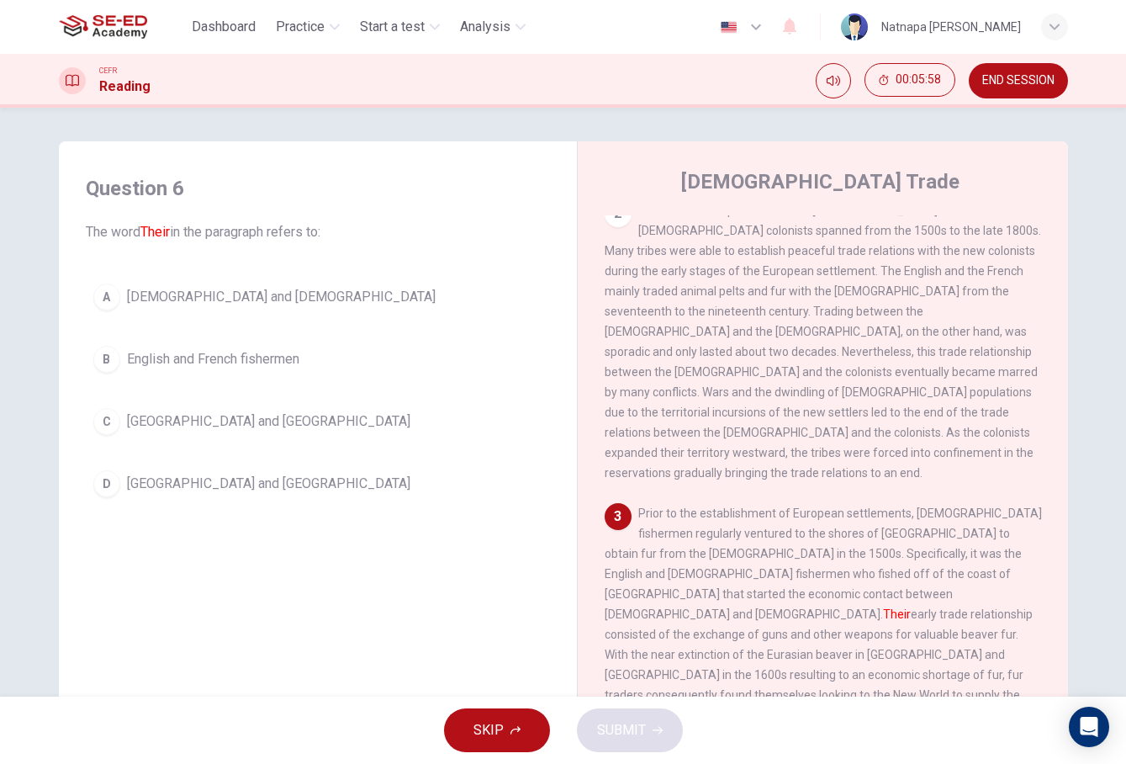
click at [156, 310] on button "A Native Americans and Europeans" at bounding box center [318, 297] width 464 height 42
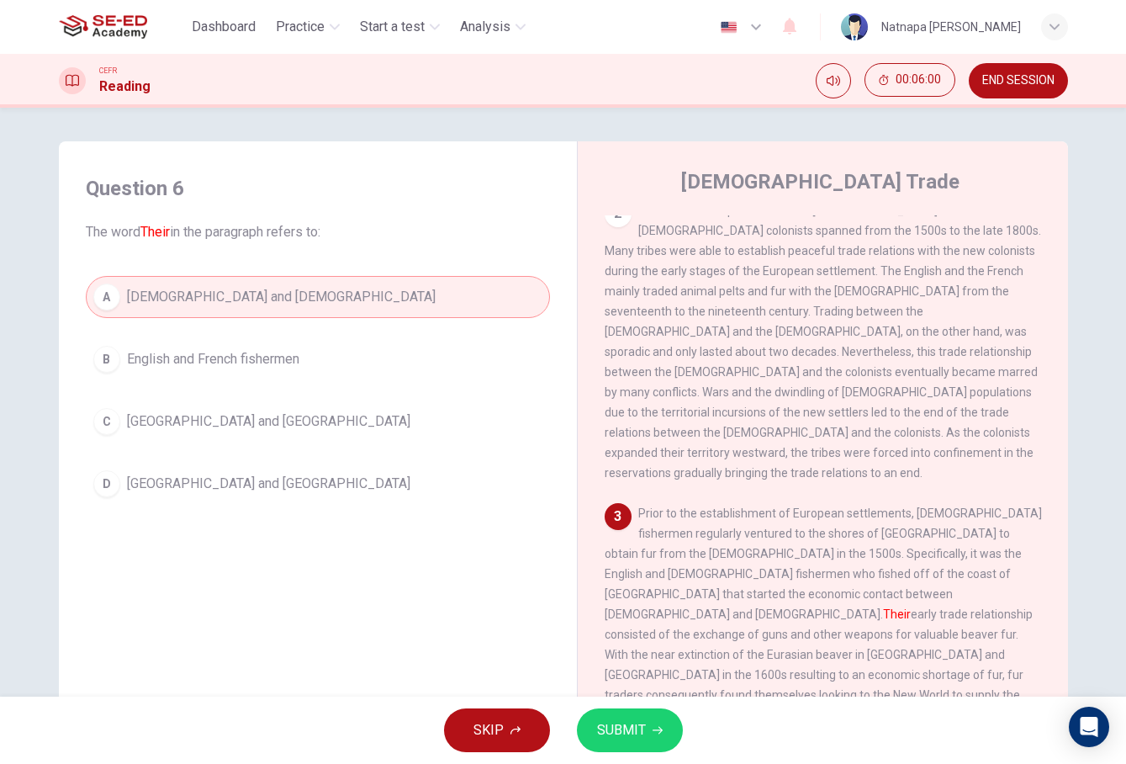
click at [633, 719] on span "SUBMIT" at bounding box center [621, 730] width 49 height 24
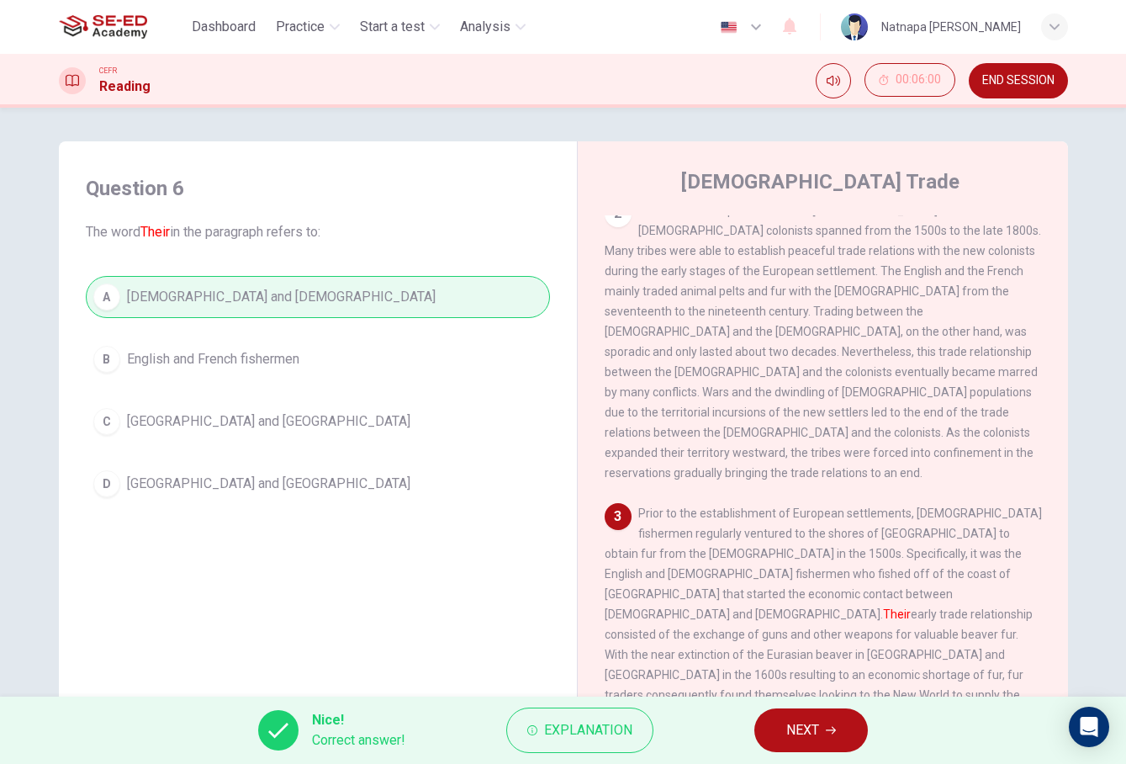
click at [803, 736] on span "NEXT" at bounding box center [803, 730] width 33 height 24
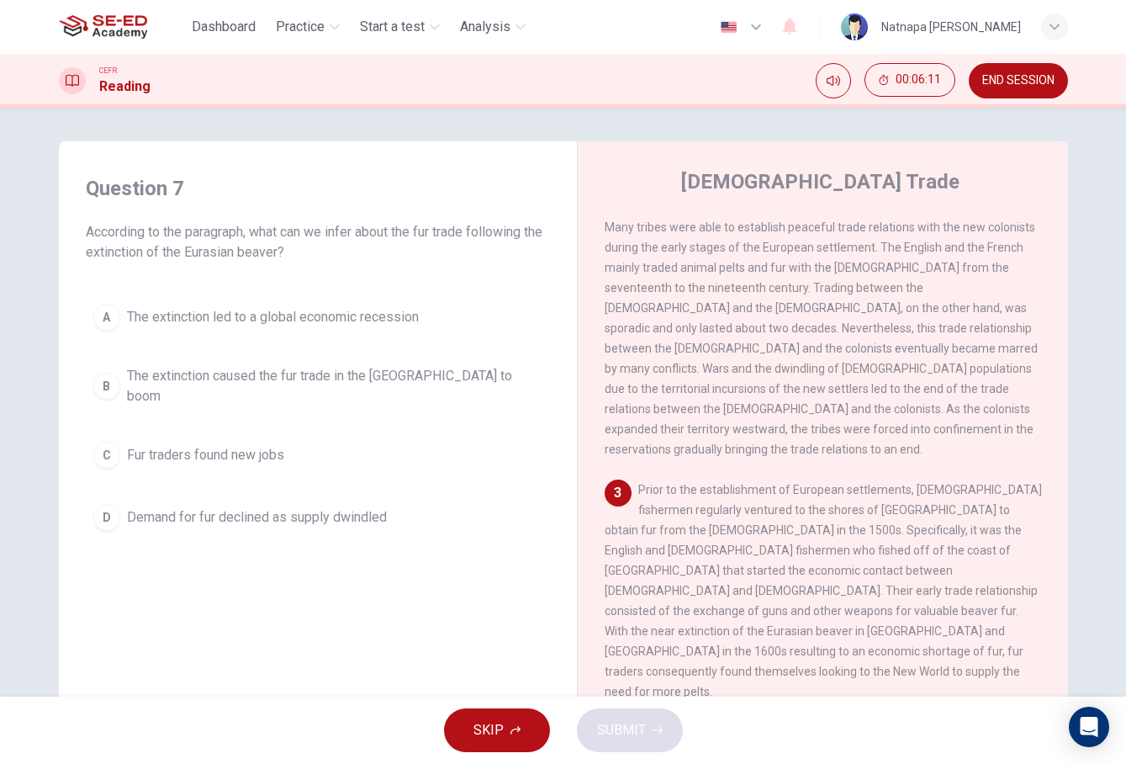
scroll to position [320, 0]
click at [310, 381] on span "The extinction caused the fur trade in the New World to boom" at bounding box center [335, 386] width 416 height 40
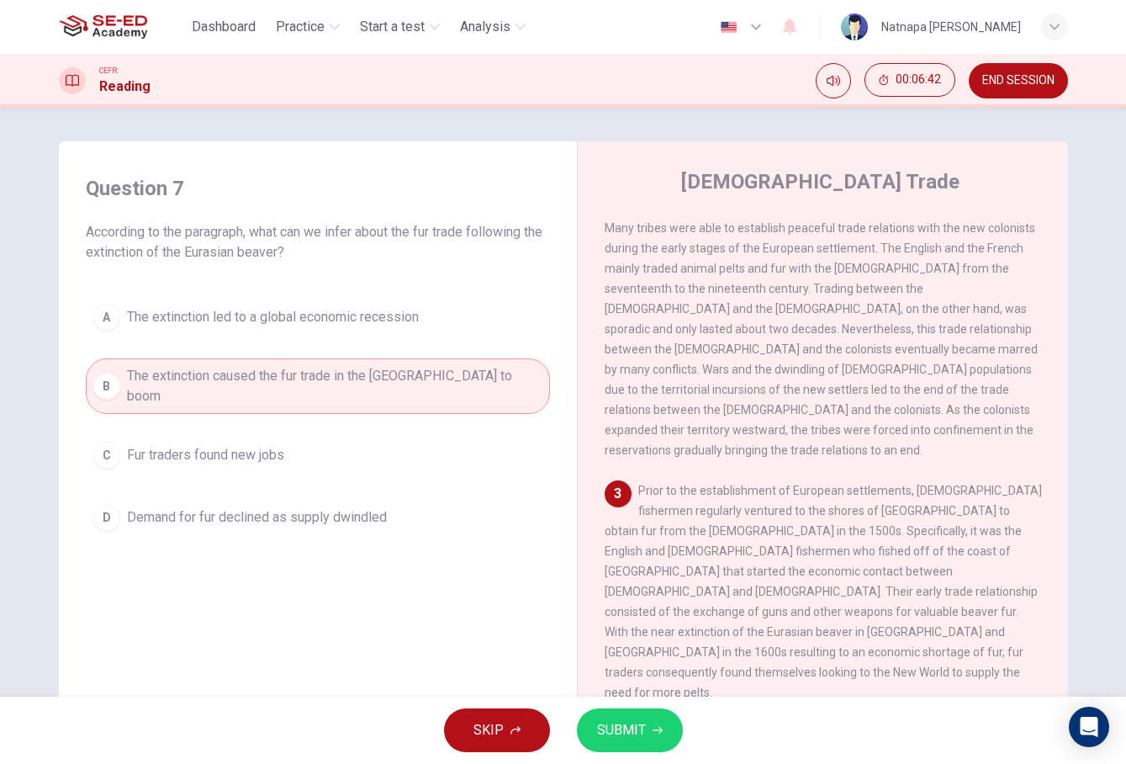
click at [302, 507] on span "Demand for fur declined as supply dwindled" at bounding box center [257, 517] width 260 height 20
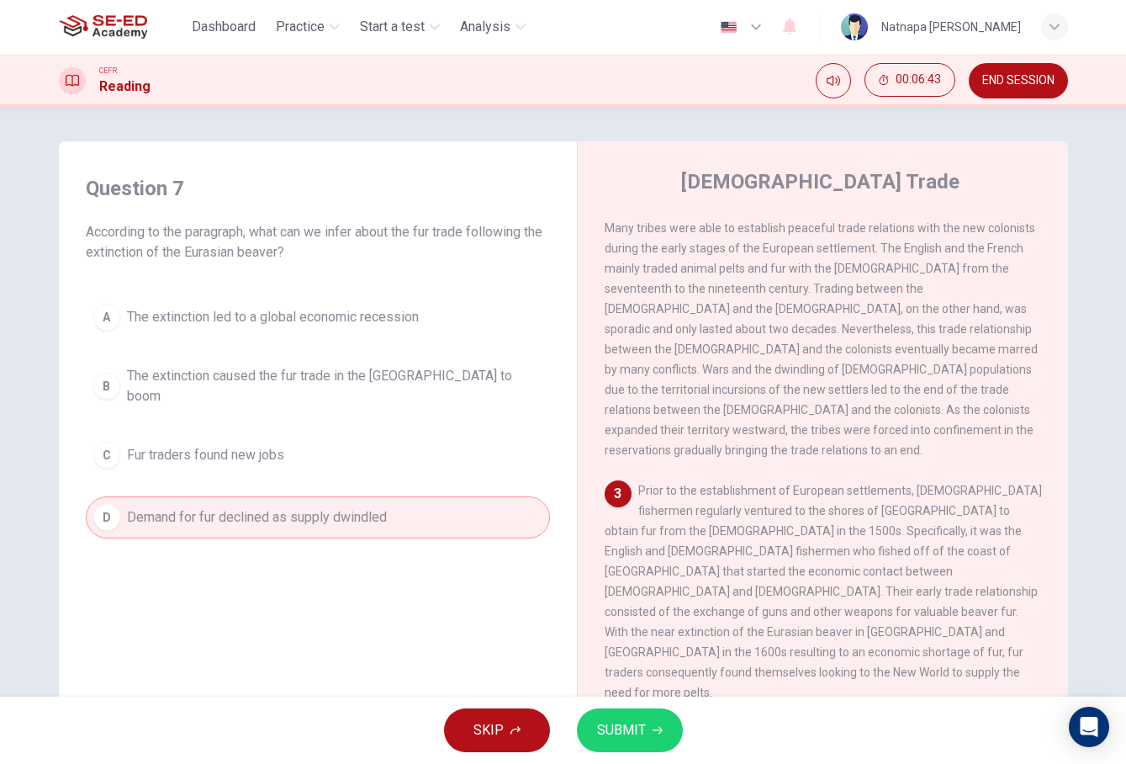
click at [635, 734] on span "SUBMIT" at bounding box center [621, 730] width 49 height 24
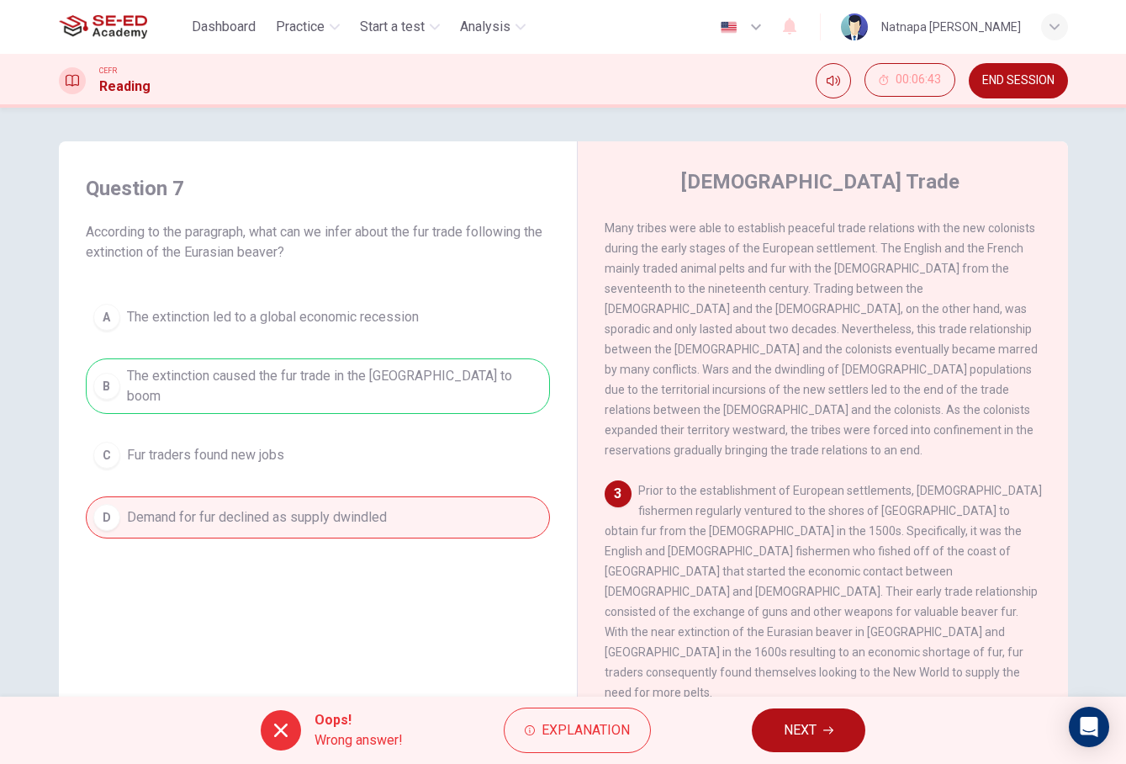
click at [792, 734] on span "NEXT" at bounding box center [800, 730] width 33 height 24
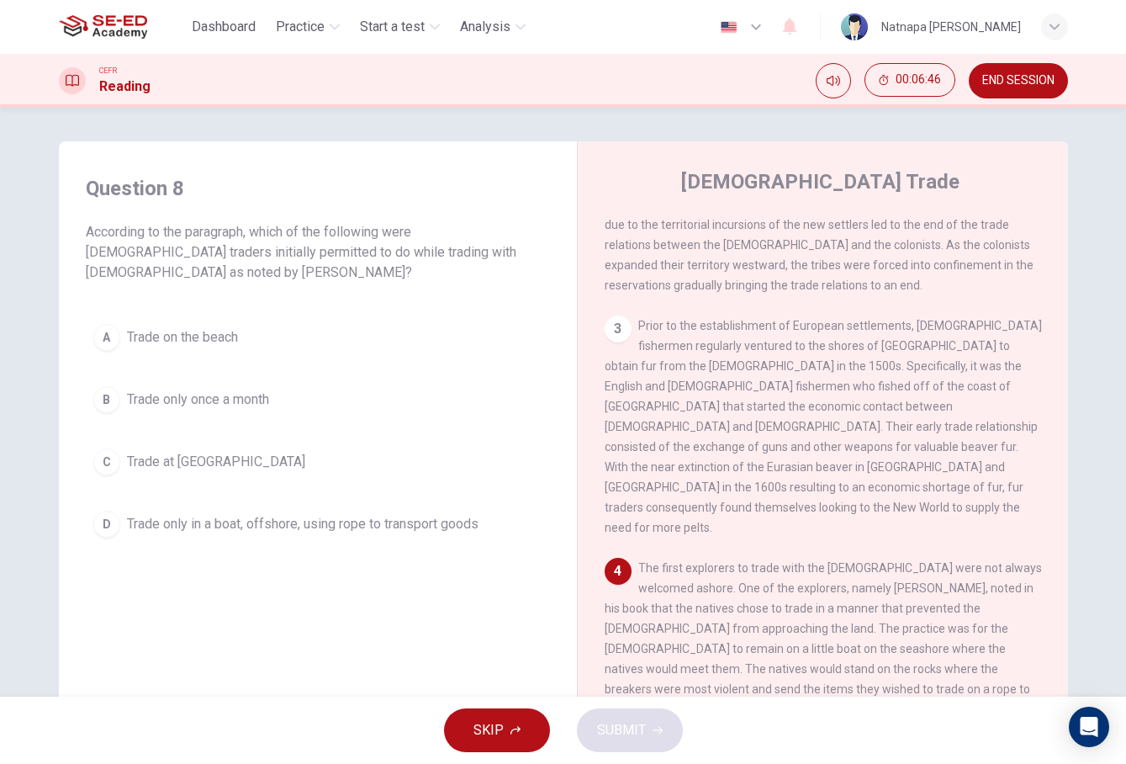
scroll to position [516, 0]
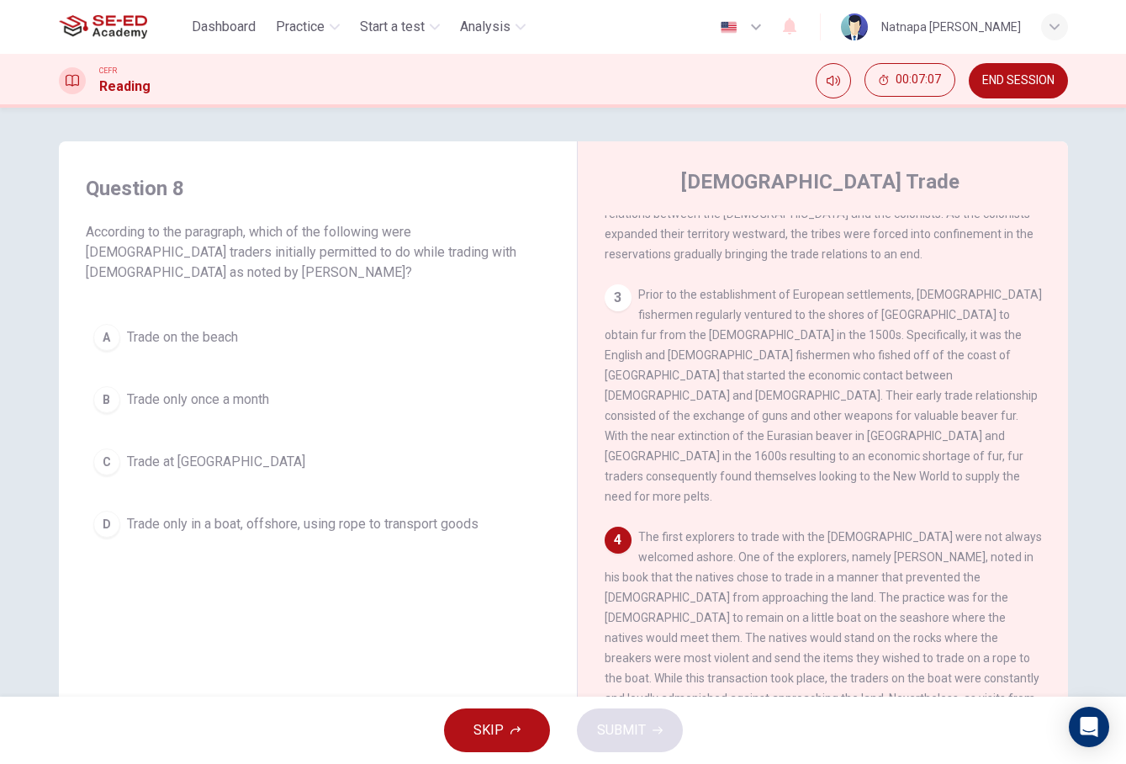
click at [503, 728] on button "SKIP" at bounding box center [497, 730] width 106 height 44
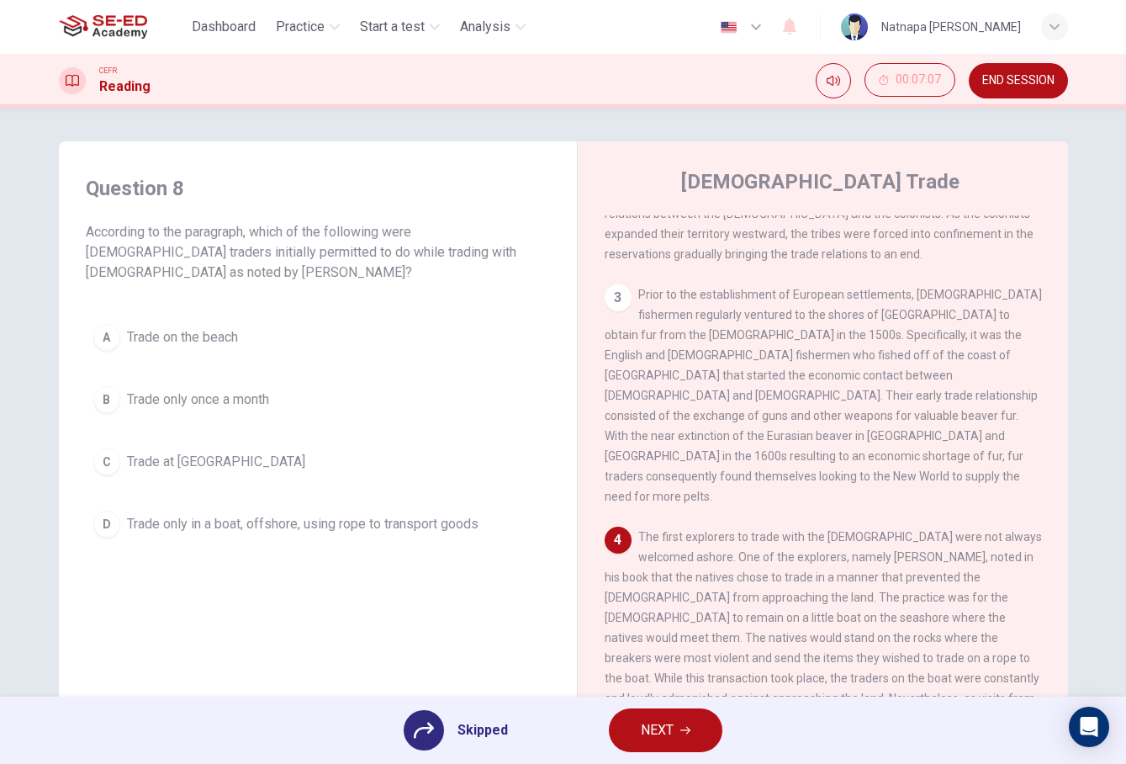
click at [667, 723] on span "NEXT" at bounding box center [657, 730] width 33 height 24
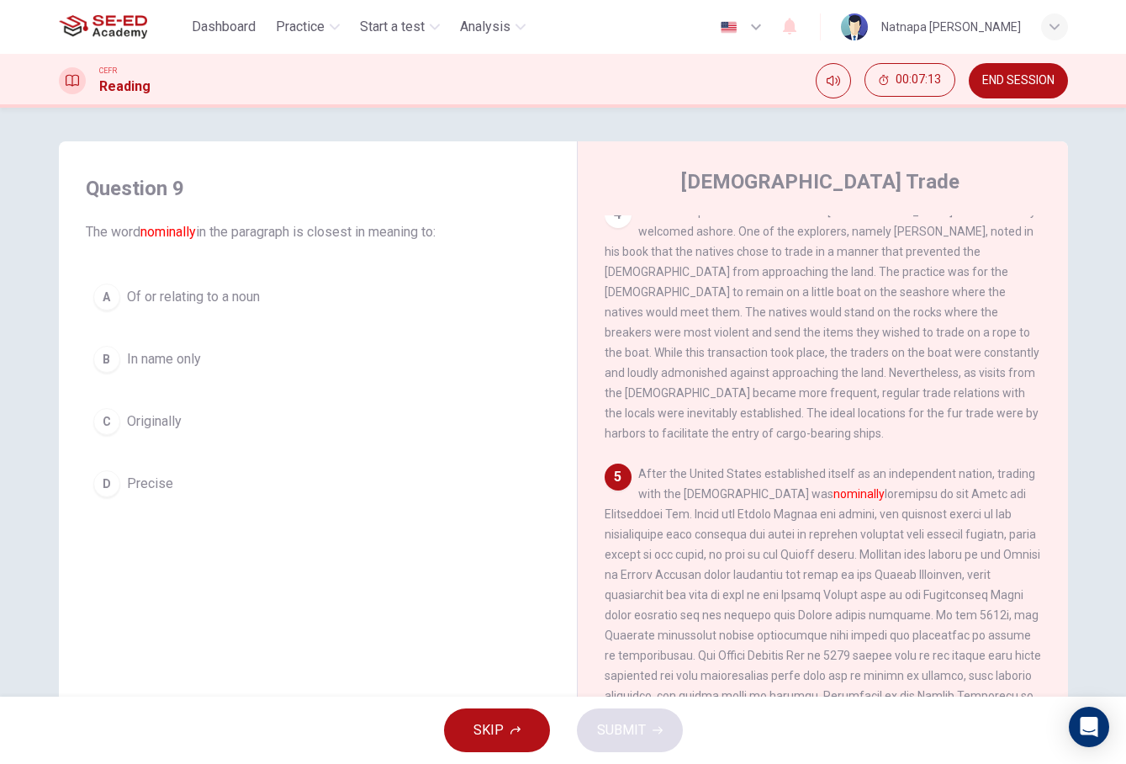
scroll to position [15, 0]
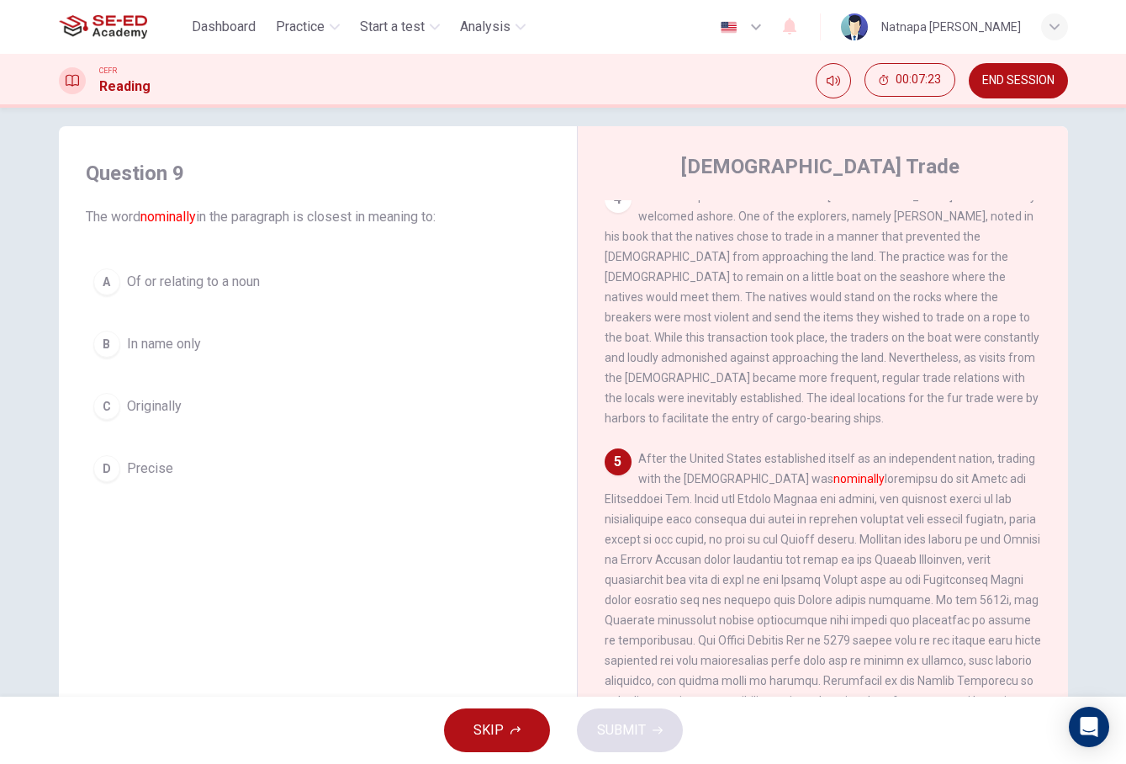
click at [195, 409] on button "C Originally" at bounding box center [318, 406] width 464 height 42
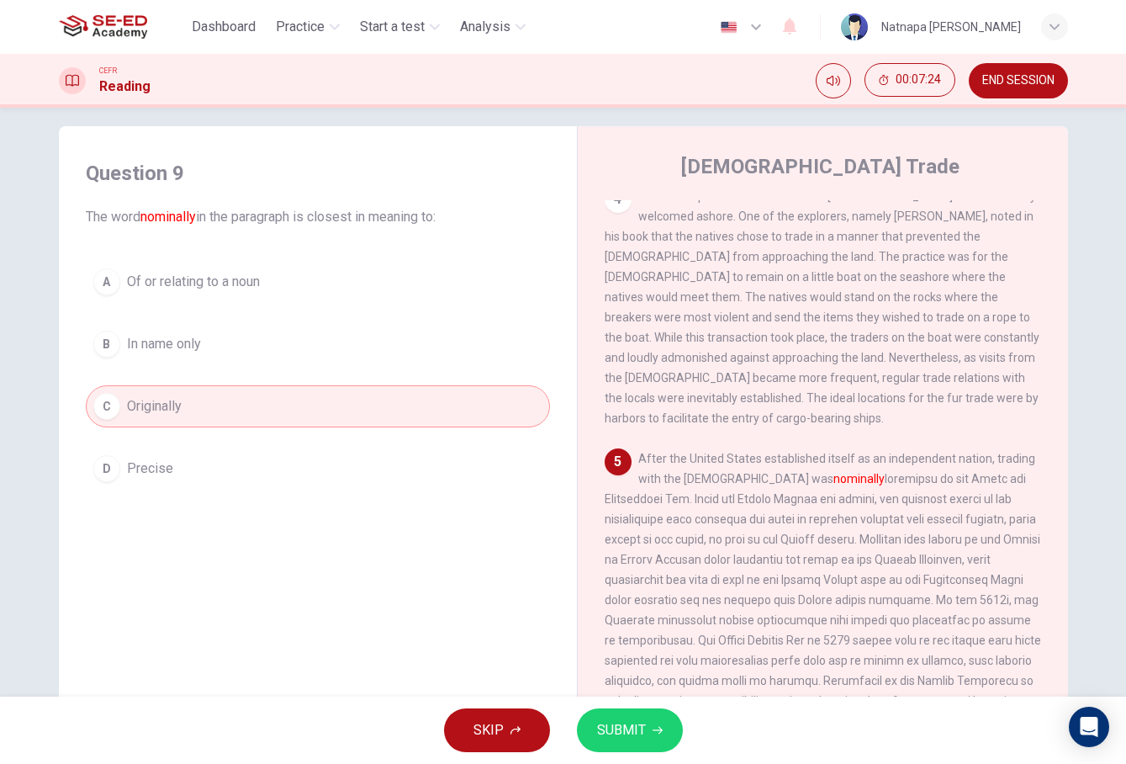
click at [634, 734] on span "SUBMIT" at bounding box center [621, 730] width 49 height 24
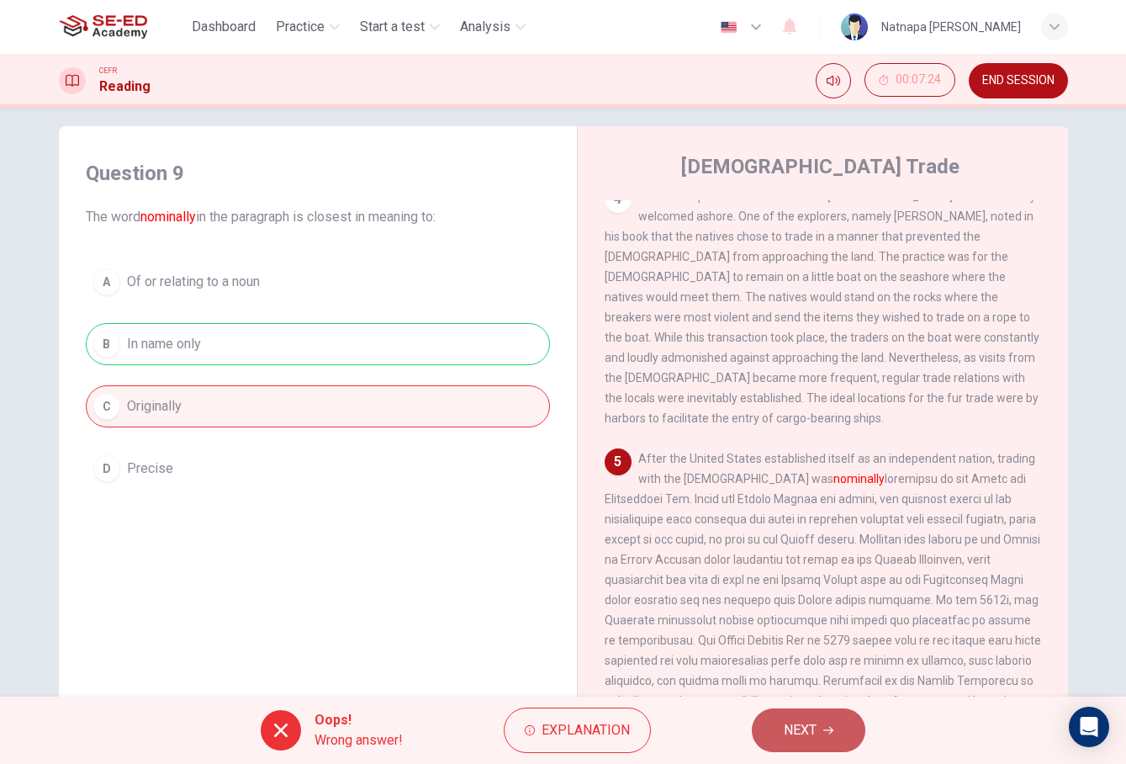
click at [836, 731] on button "NEXT" at bounding box center [809, 730] width 114 height 44
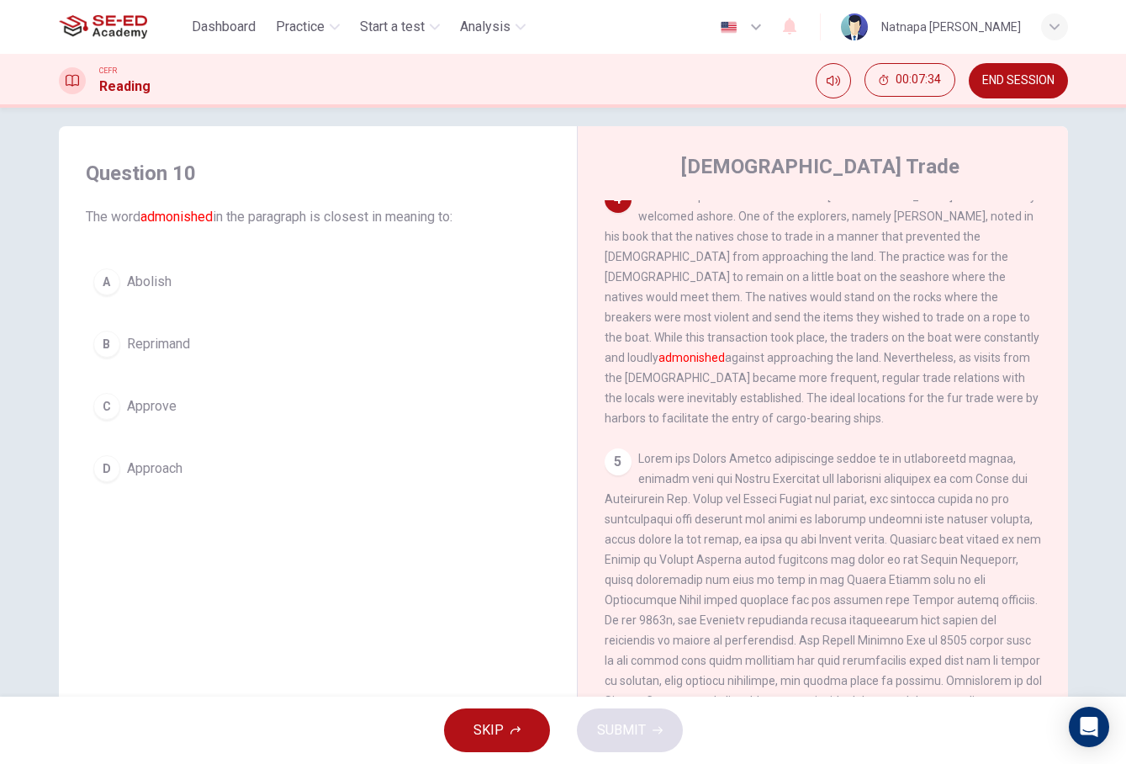
click at [174, 479] on button "D Approach" at bounding box center [318, 469] width 464 height 42
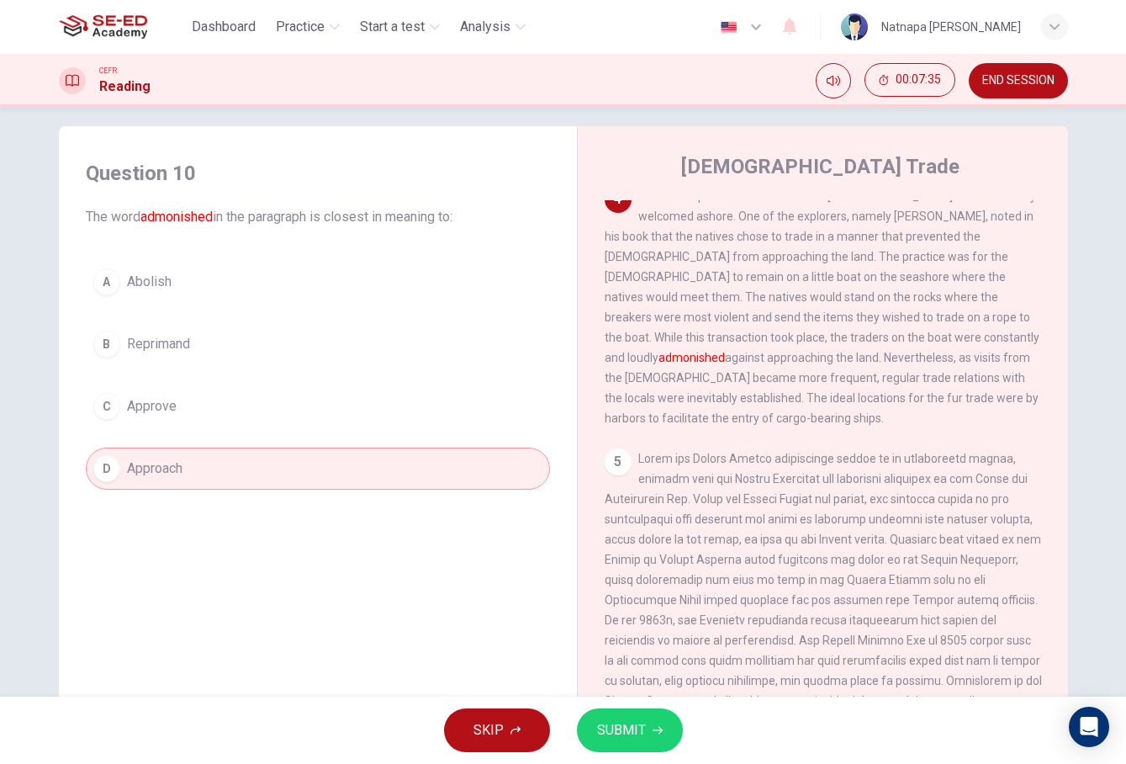
click at [645, 741] on button "SUBMIT" at bounding box center [630, 730] width 106 height 44
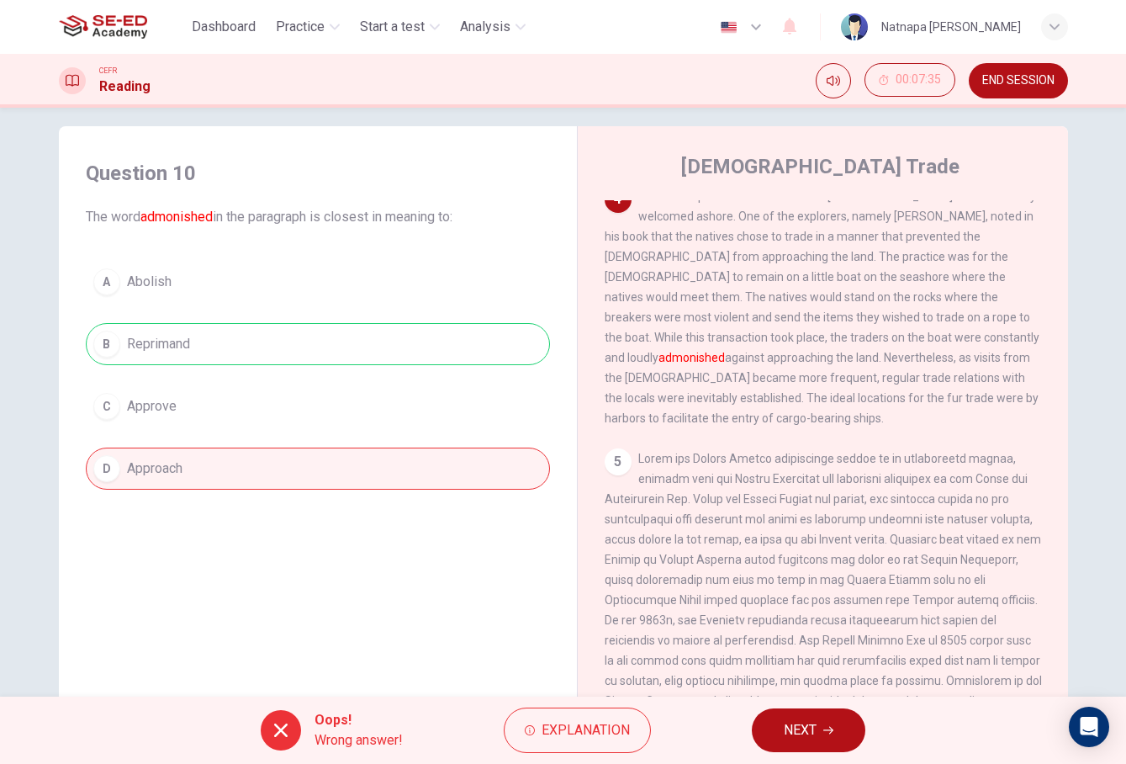
click at [795, 737] on span "NEXT" at bounding box center [800, 730] width 33 height 24
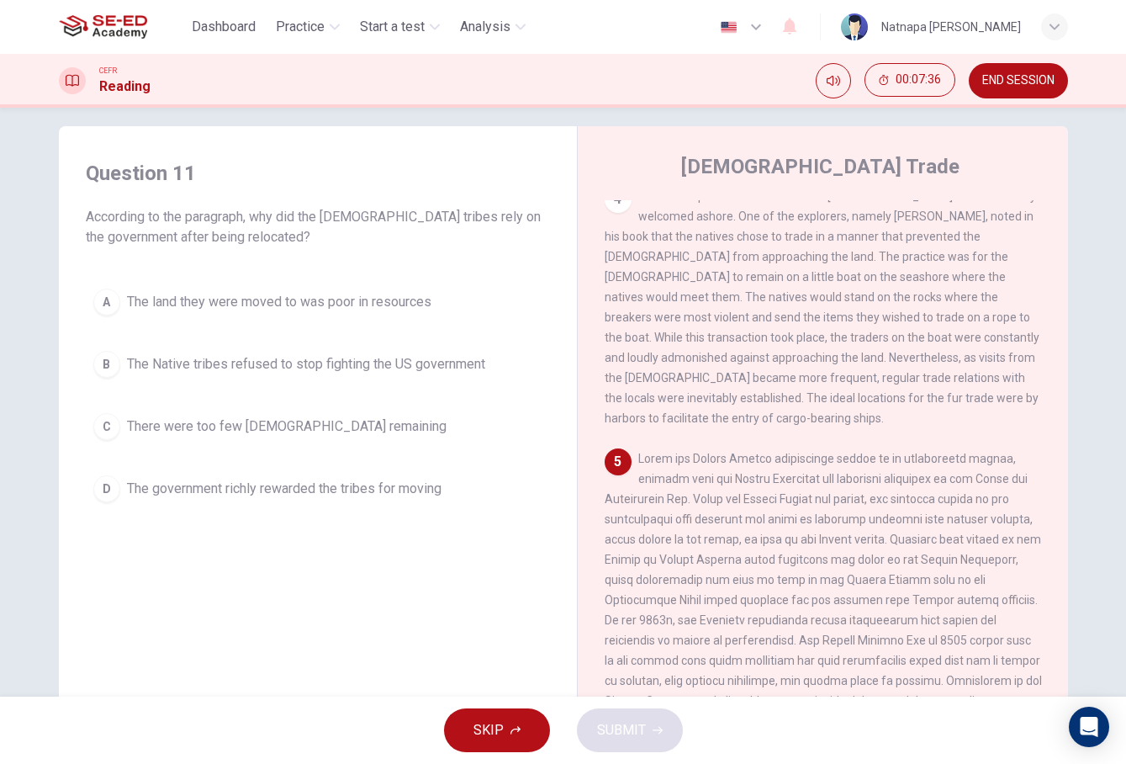
click at [497, 729] on span "SKIP" at bounding box center [489, 730] width 30 height 24
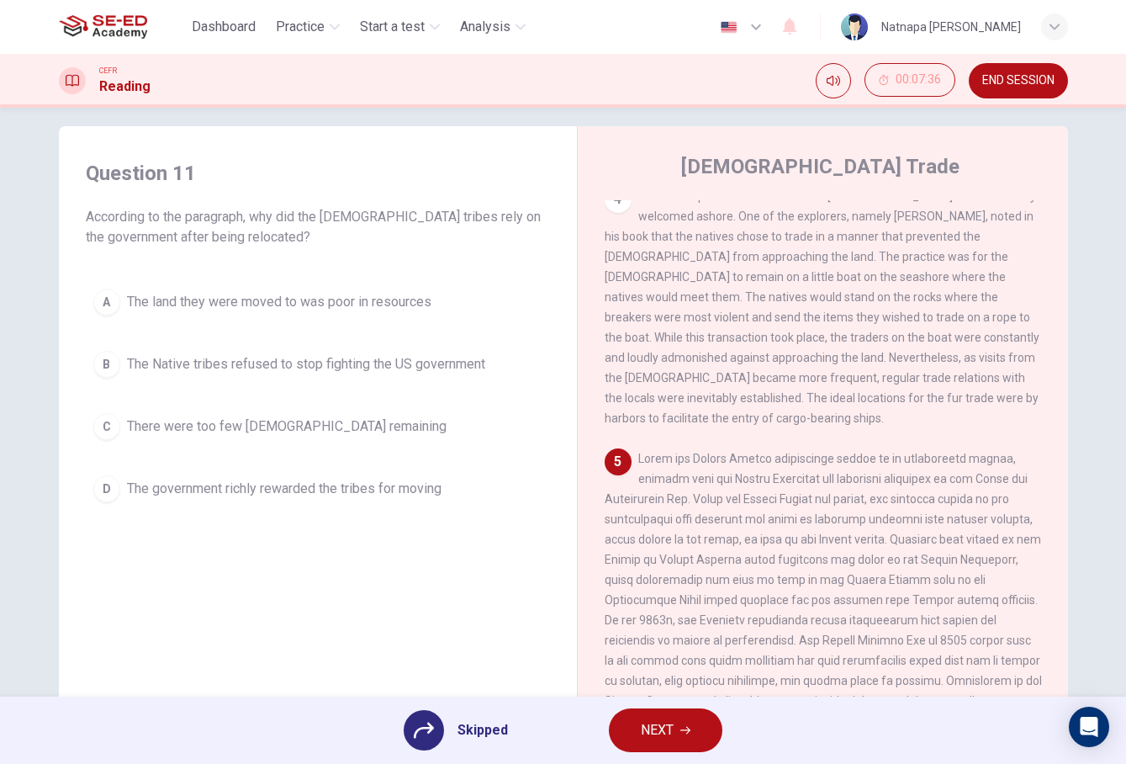
click at [679, 723] on button "NEXT" at bounding box center [666, 730] width 114 height 44
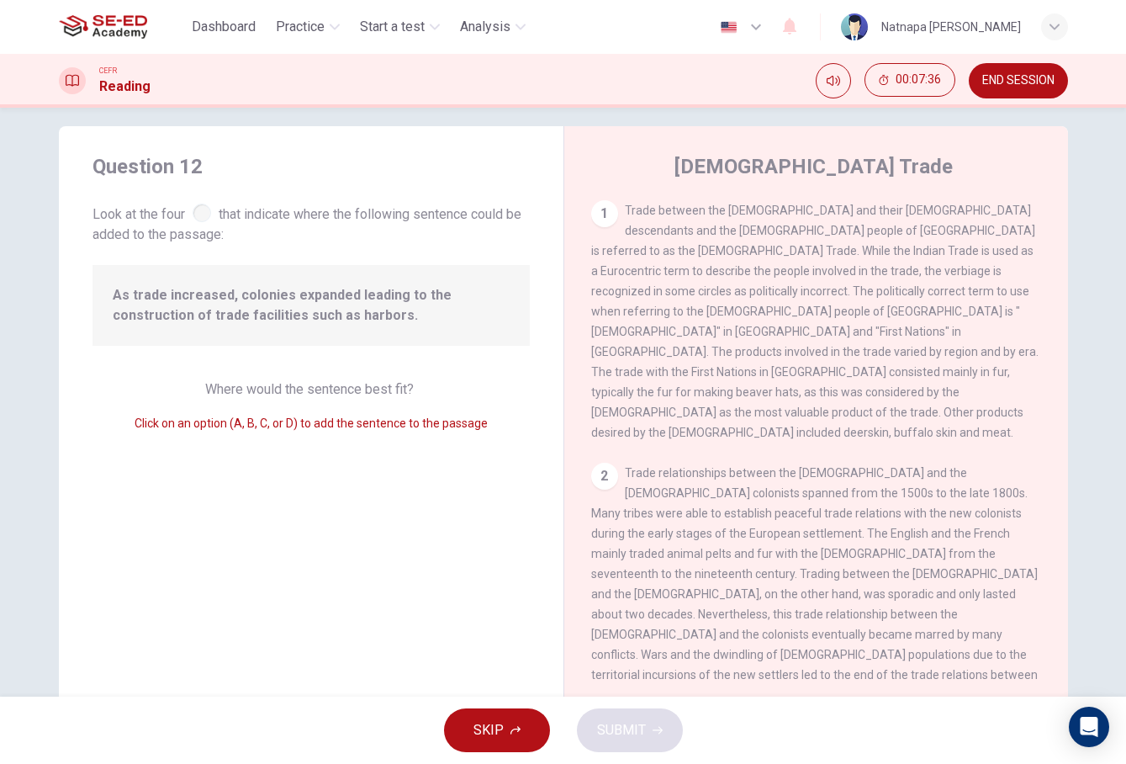
scroll to position [620, 0]
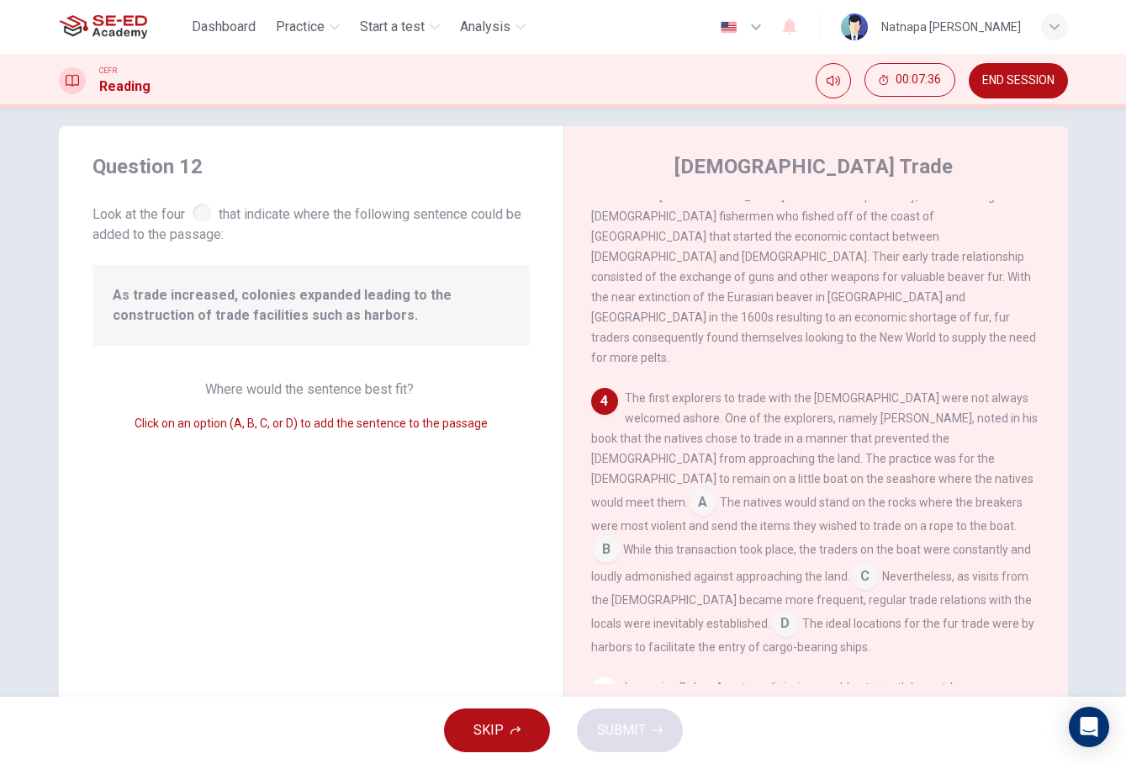
click at [522, 740] on button "SKIP" at bounding box center [497, 730] width 106 height 44
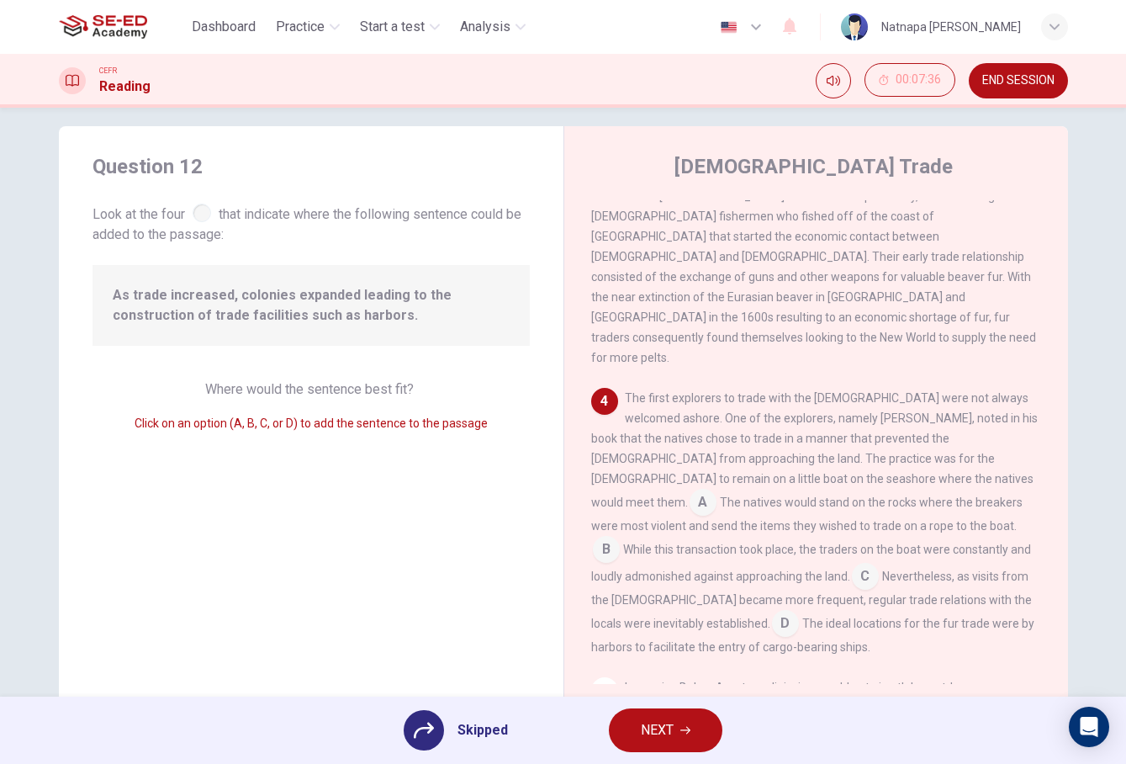
click at [667, 728] on span "NEXT" at bounding box center [657, 730] width 33 height 24
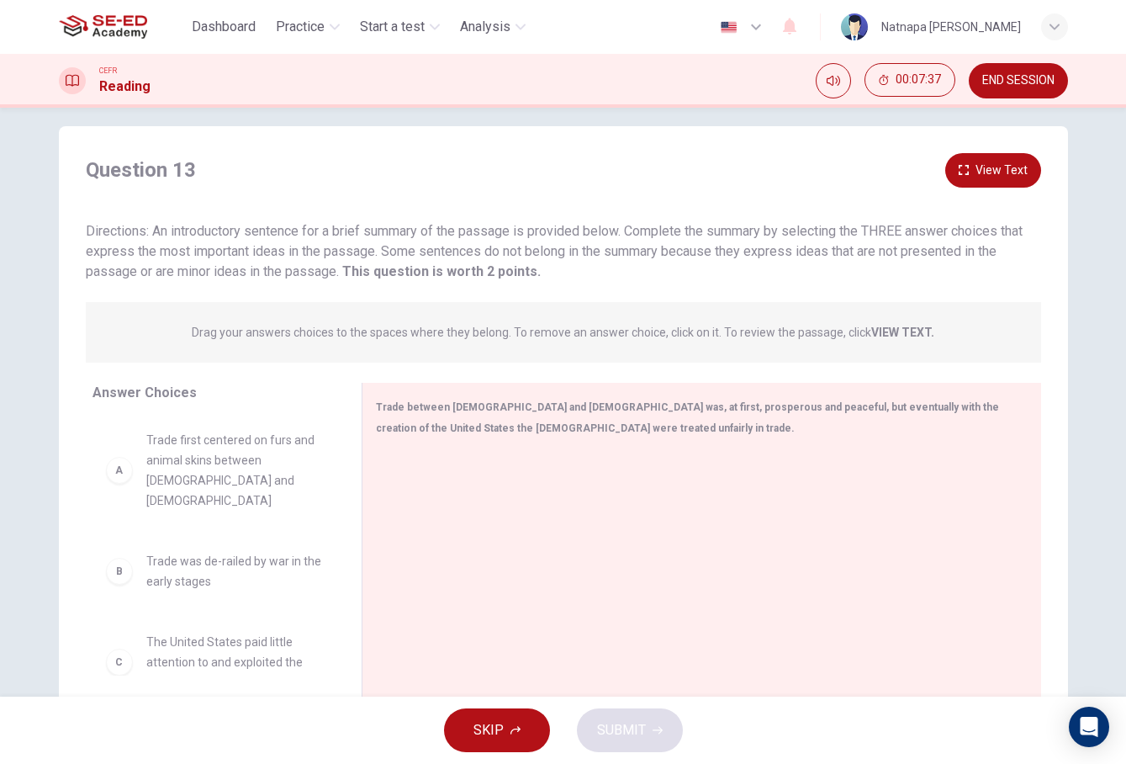
click at [1006, 91] on button "END SESSION" at bounding box center [1018, 80] width 99 height 35
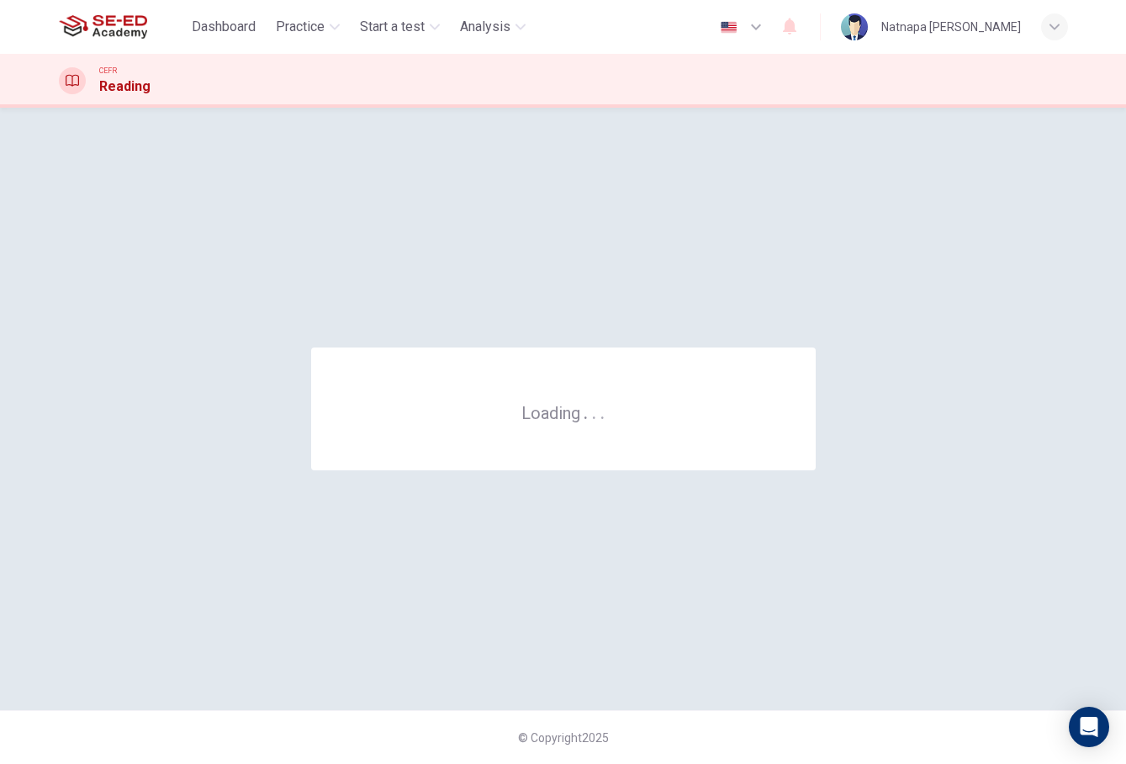
scroll to position [0, 0]
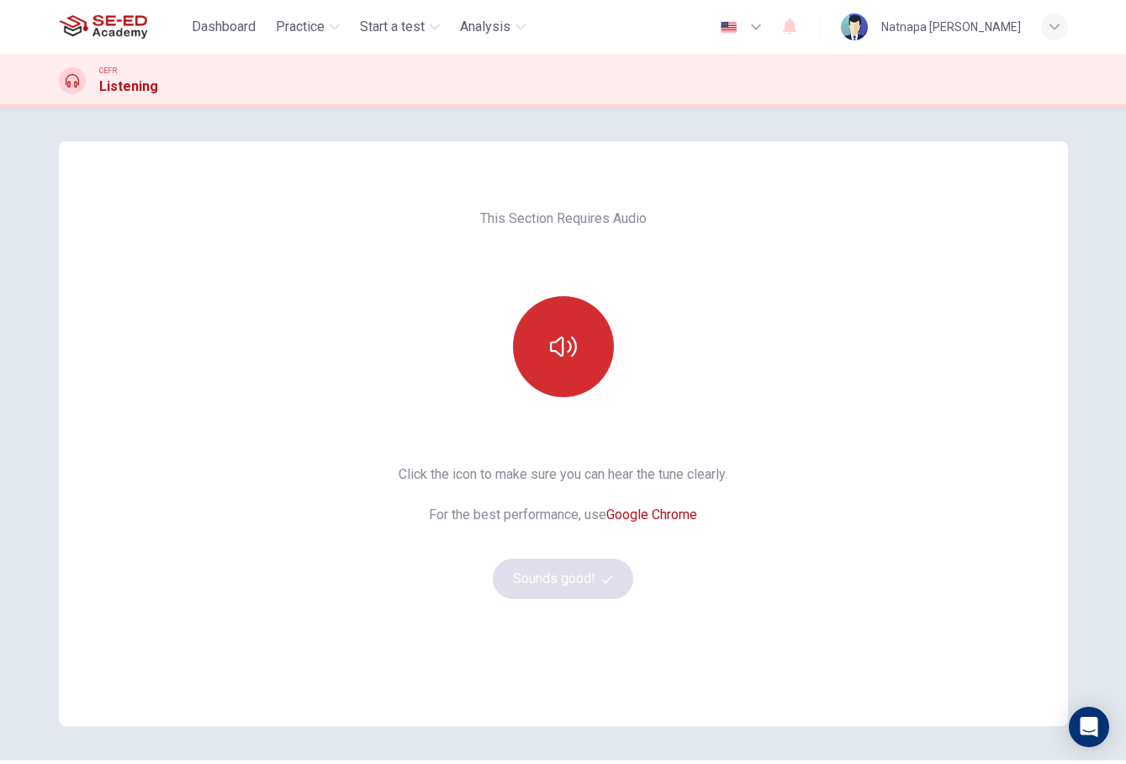
click at [587, 330] on button "button" at bounding box center [563, 346] width 101 height 101
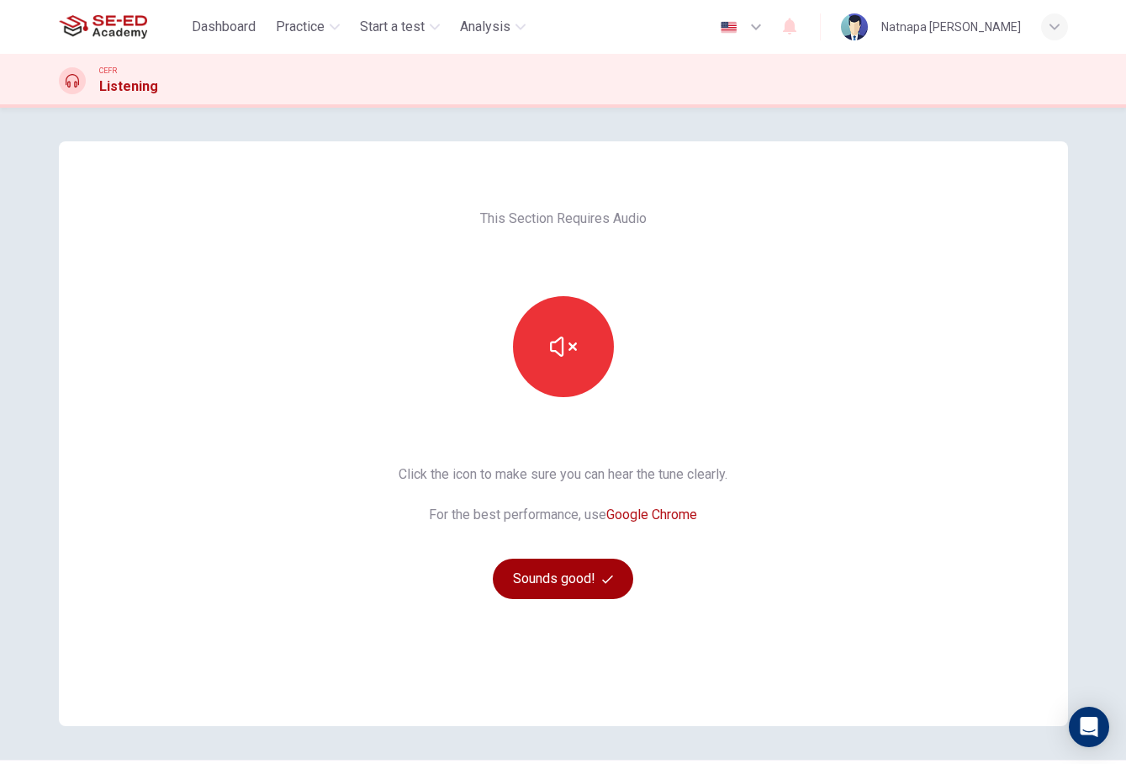
click at [592, 592] on button "Sounds good!" at bounding box center [563, 579] width 141 height 40
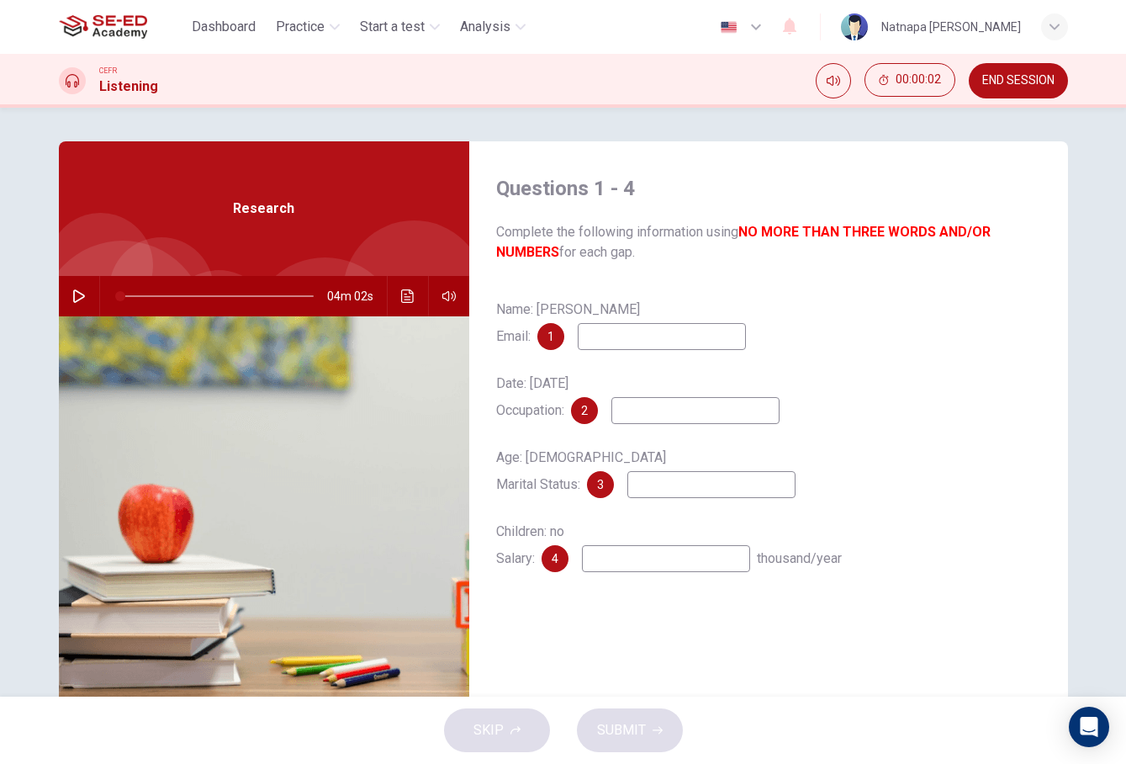
click at [81, 292] on icon "button" at bounding box center [78, 295] width 13 height 13
click at [603, 326] on input at bounding box center [662, 336] width 168 height 27
type input "17"
type input "@"
click at [623, 338] on input "@" at bounding box center [662, 336] width 168 height 27
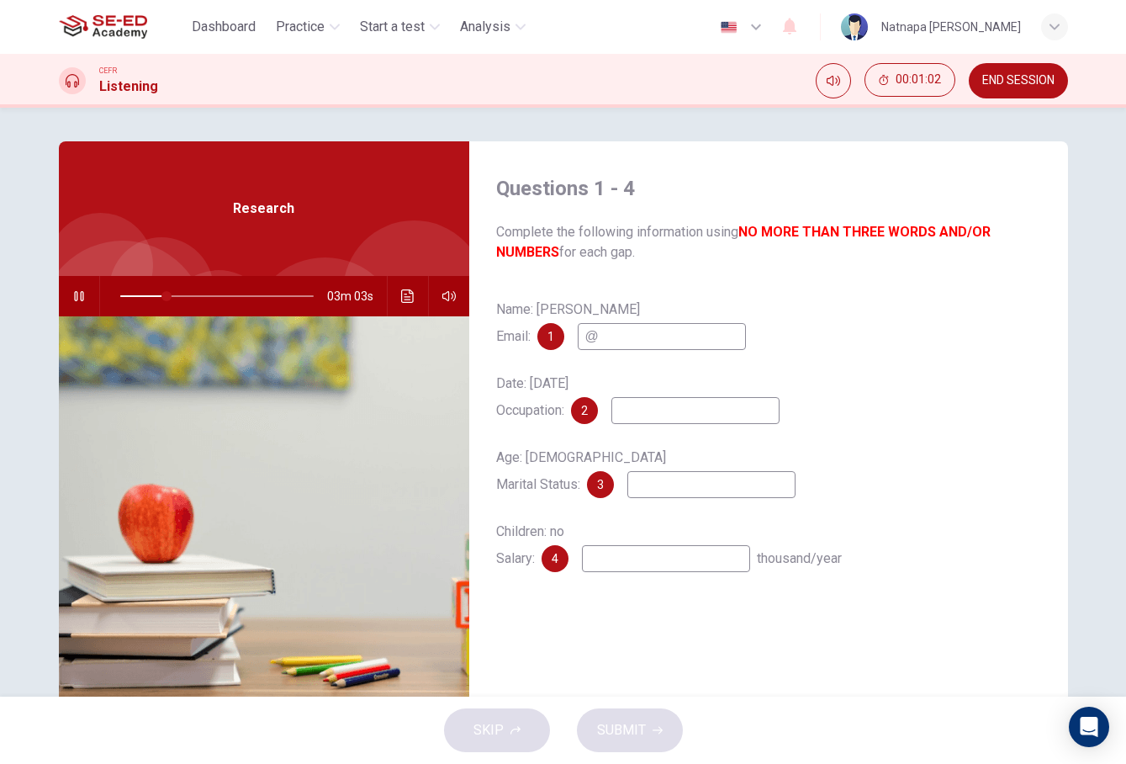
type input "25"
type input "@e"
type input "25"
type input "@email"
type input "26"
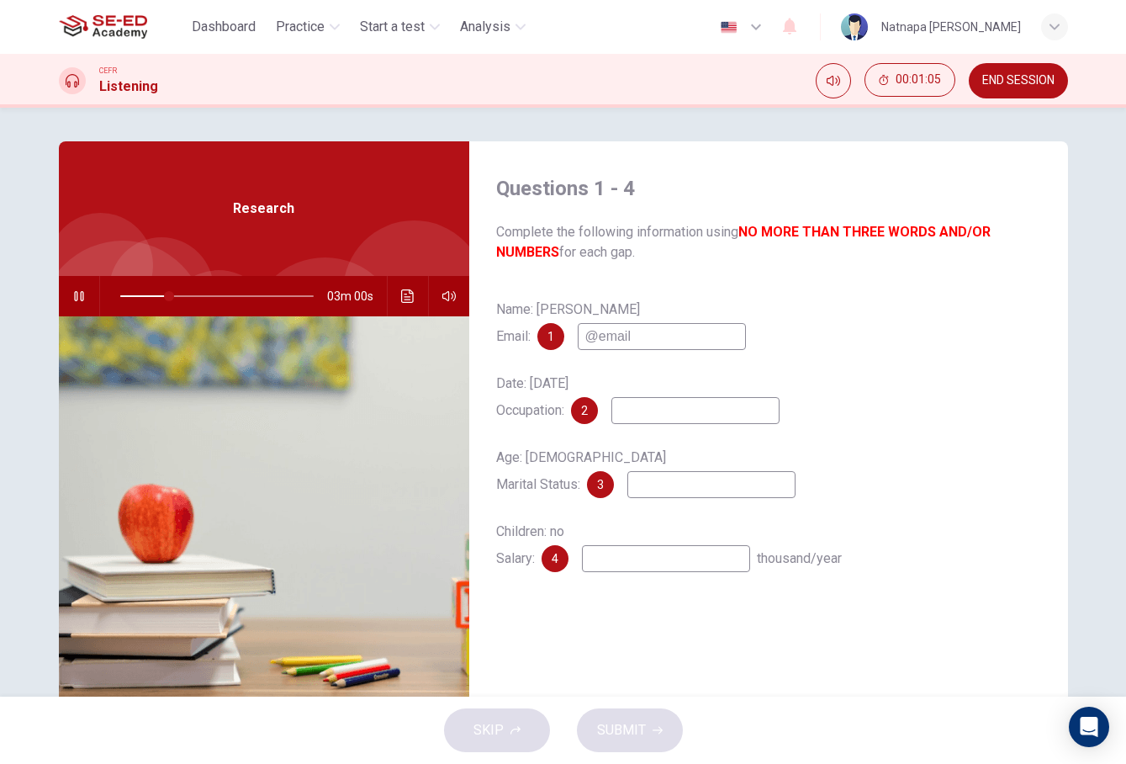
type input "@email."
type input "26"
type input "@email.com"
type input "26"
type input "@email.com"
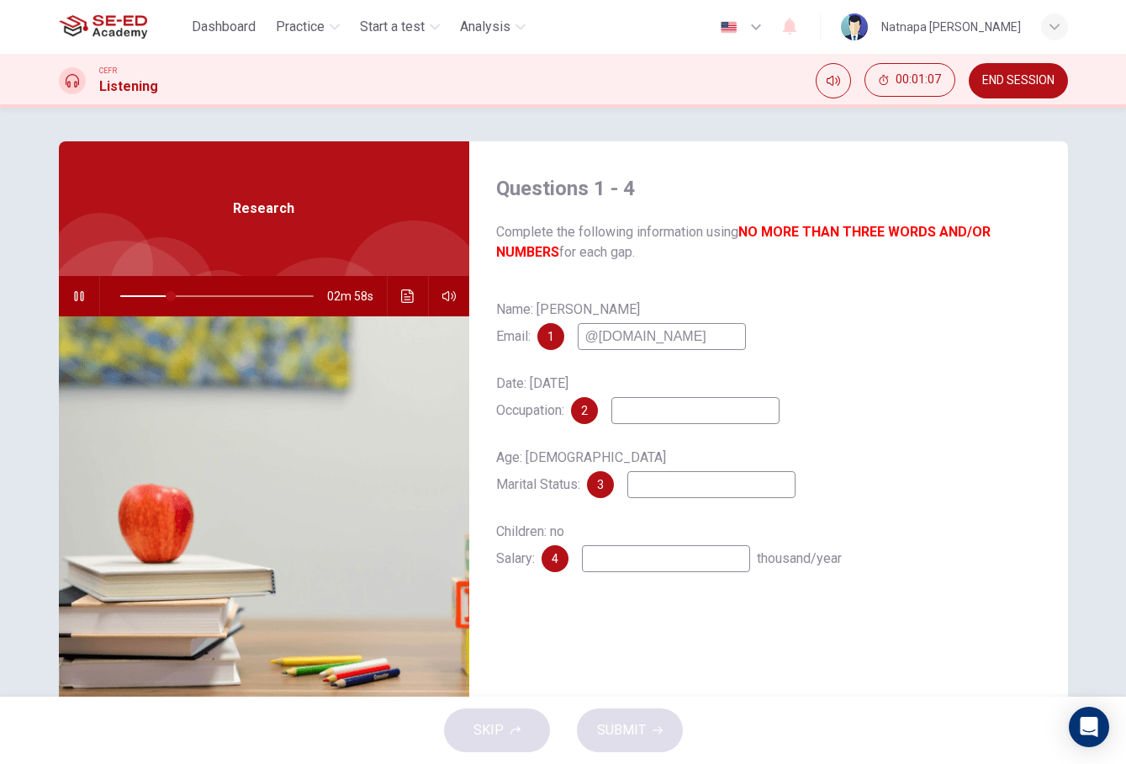
click at [637, 414] on input at bounding box center [696, 410] width 168 height 27
click at [661, 475] on input at bounding box center [712, 484] width 168 height 27
type input "33"
type input "sin"
type input "33"
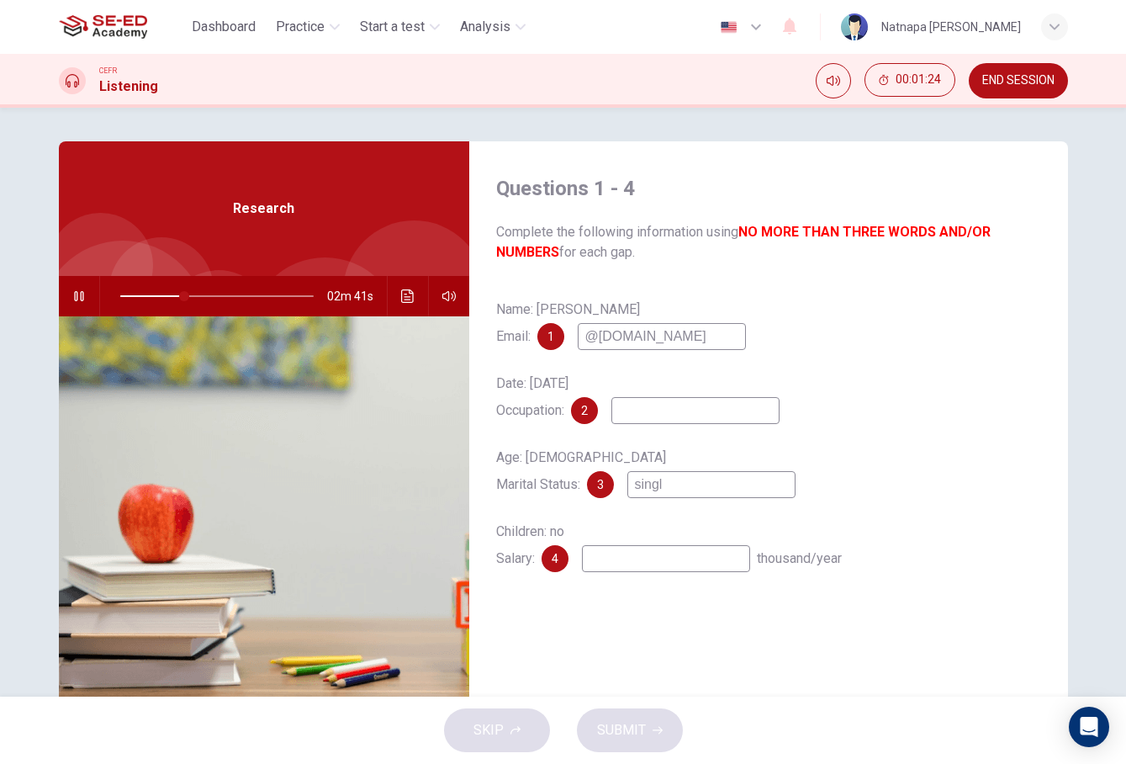
type input "single"
type input "34"
type input "single"
click at [642, 554] on input at bounding box center [666, 558] width 168 height 27
type input "39"
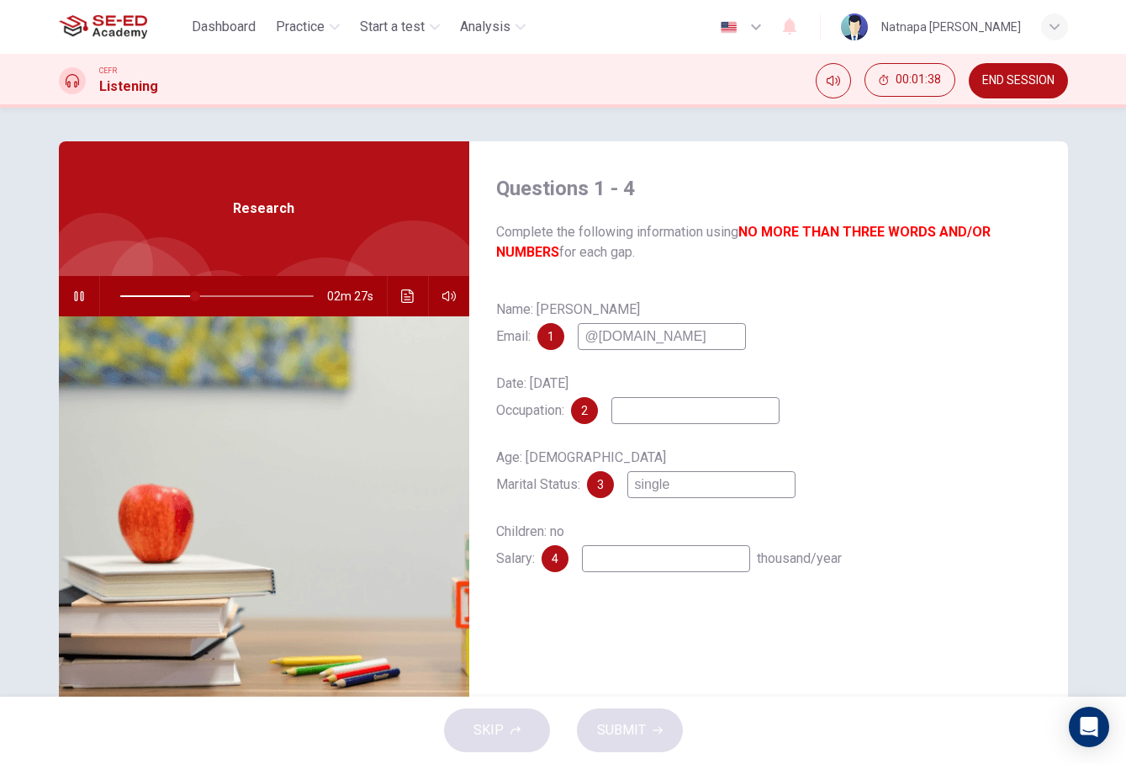
type input "2"
type input "40"
type input "24"
type input "42"
type input "24000"
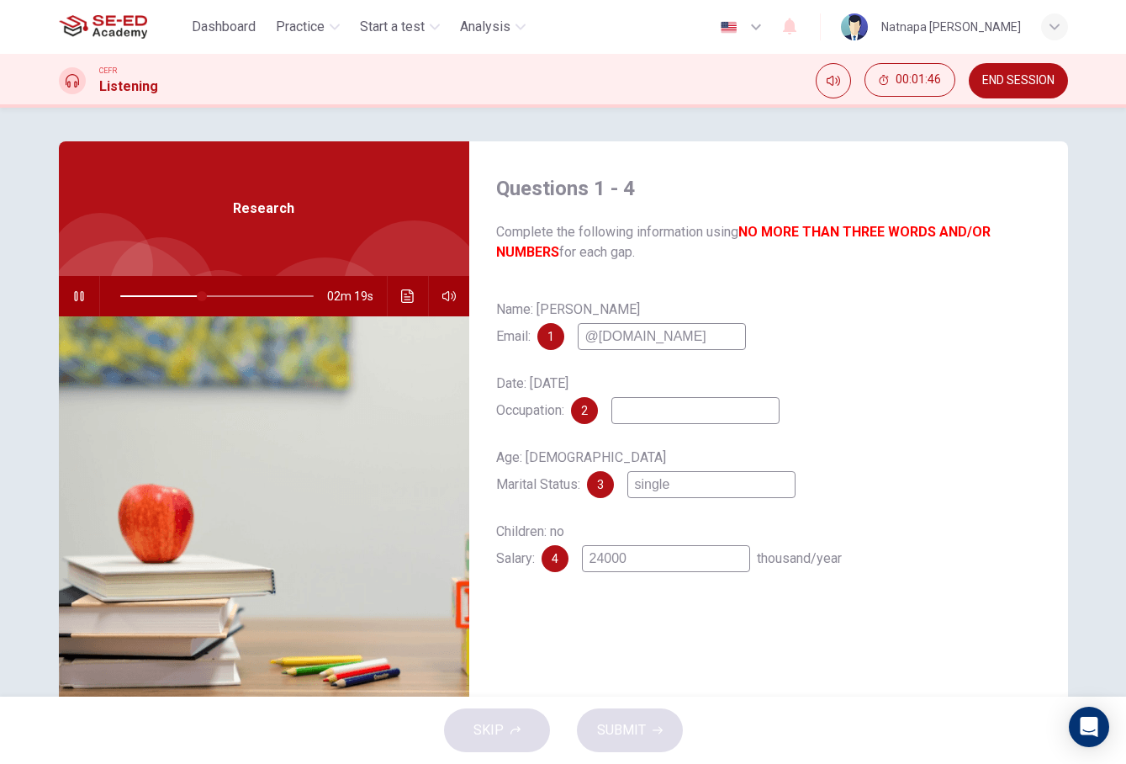
type input "43"
type input "24000`"
type input "43"
type input "24000`26"
type input "44"
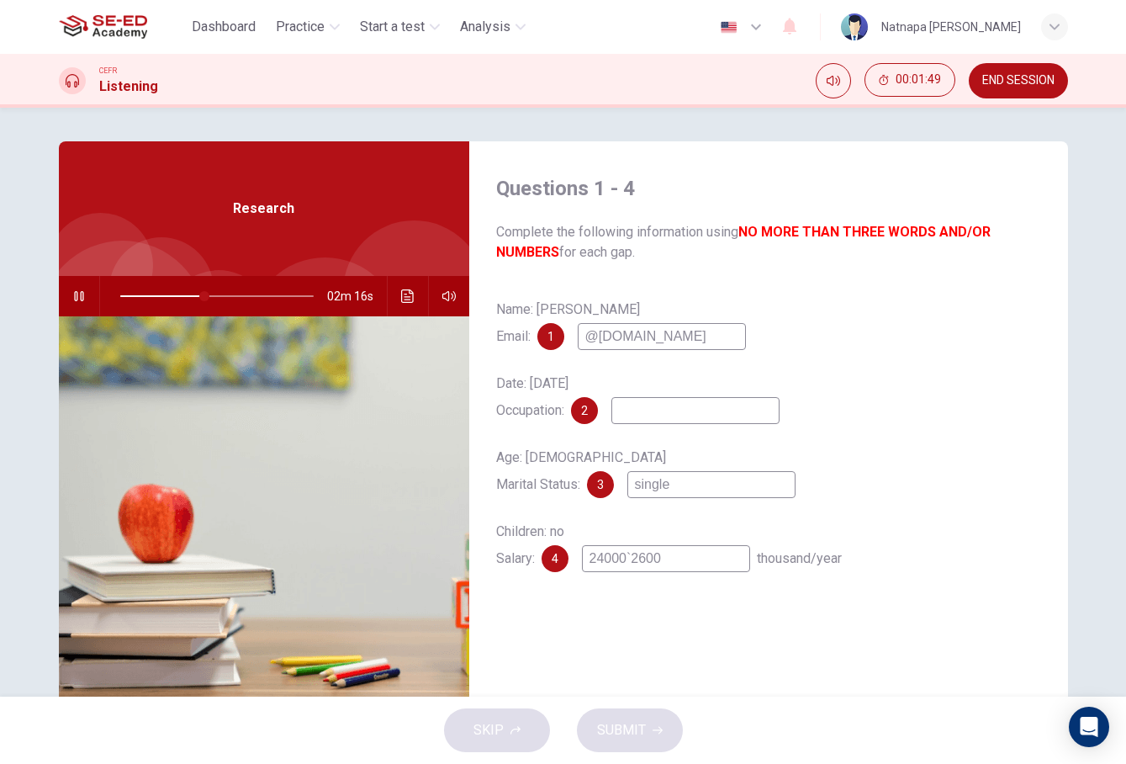
type input "24000`26000"
type input "45"
type input "2400026000"
type input "45"
type input "24000-26000"
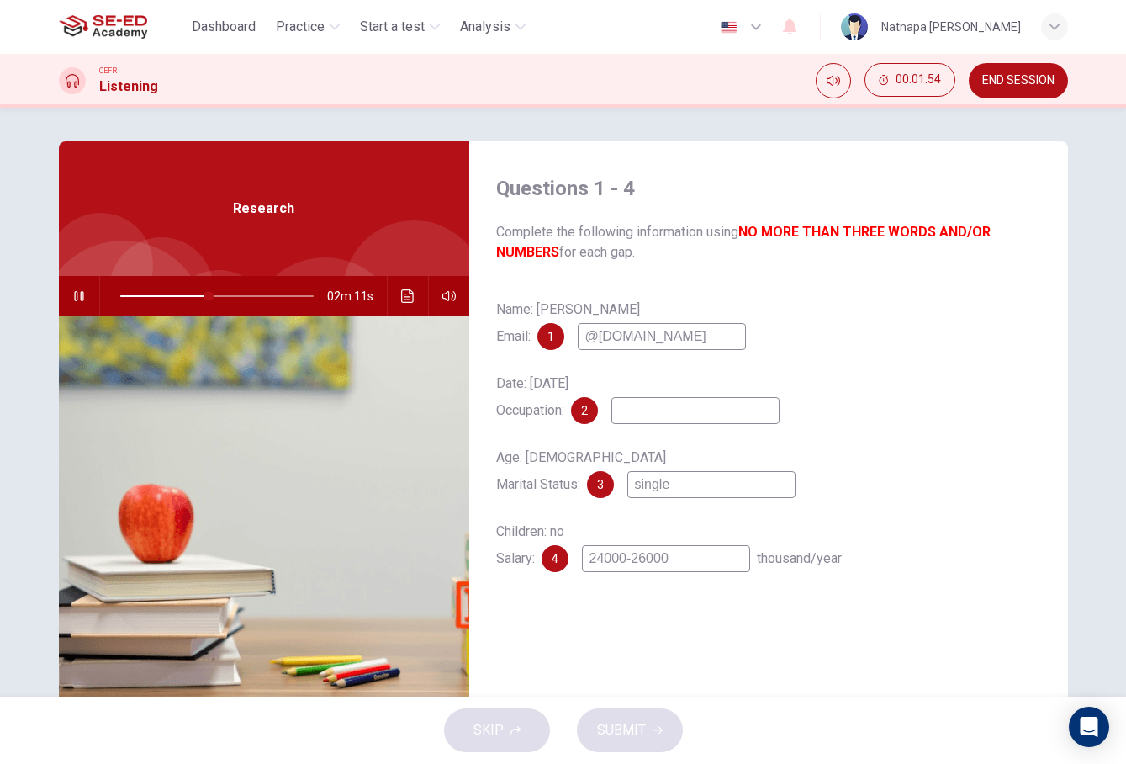
type input "46"
type input "24000-26000"
click at [683, 411] on input at bounding box center [696, 410] width 168 height 27
type input "47"
type input "s"
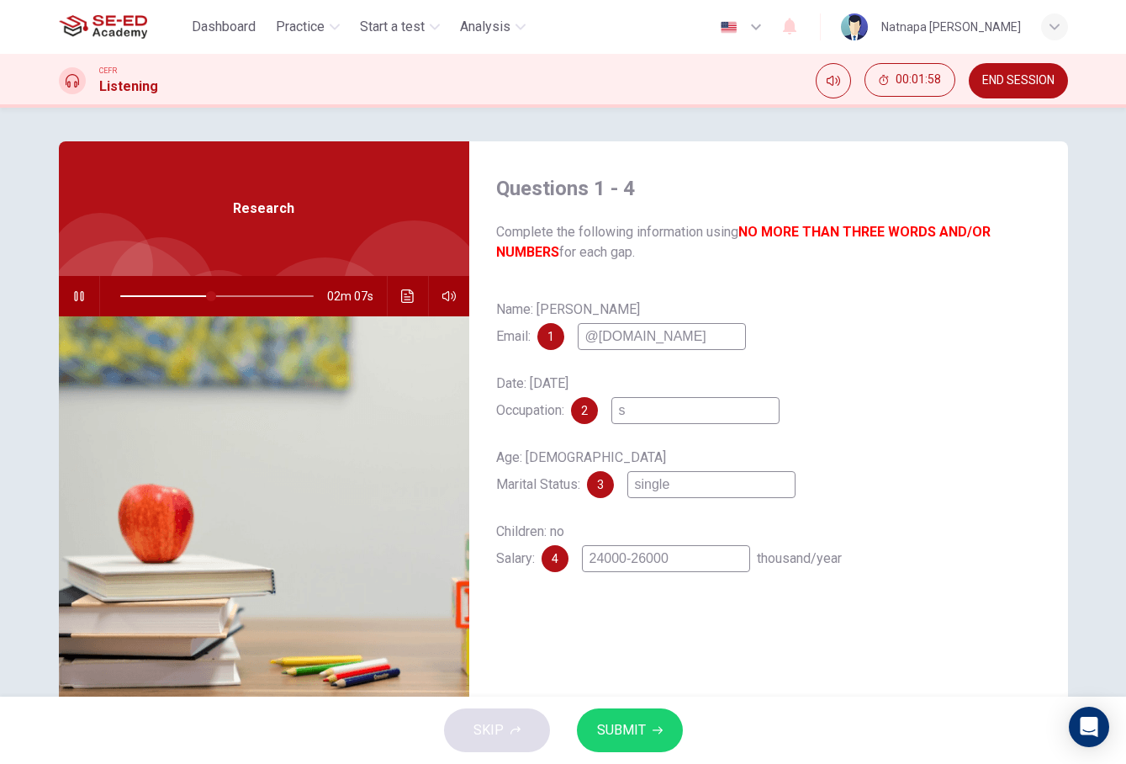
type input "48"
type input "se"
type input "48"
type input "ser"
type input "49"
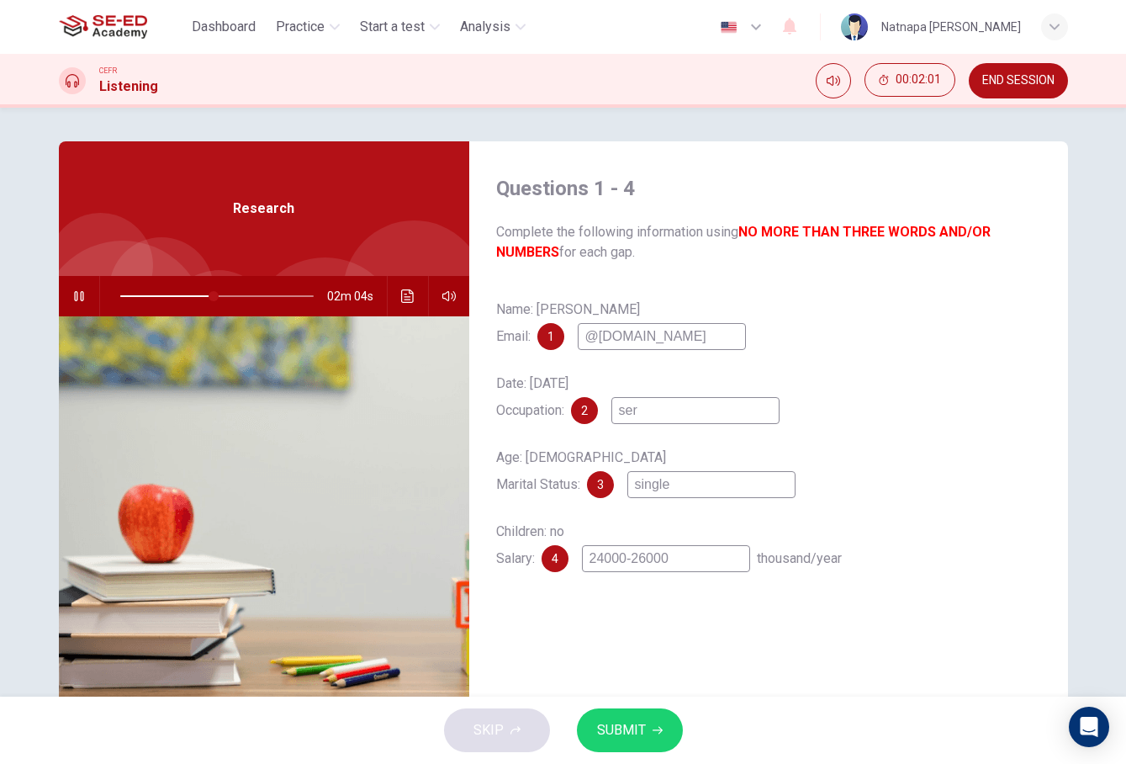
type input "ser"
click at [591, 334] on input "@email.com" at bounding box center [662, 336] width 168 height 27
type input "50"
type input "w@email.com"
type input "50"
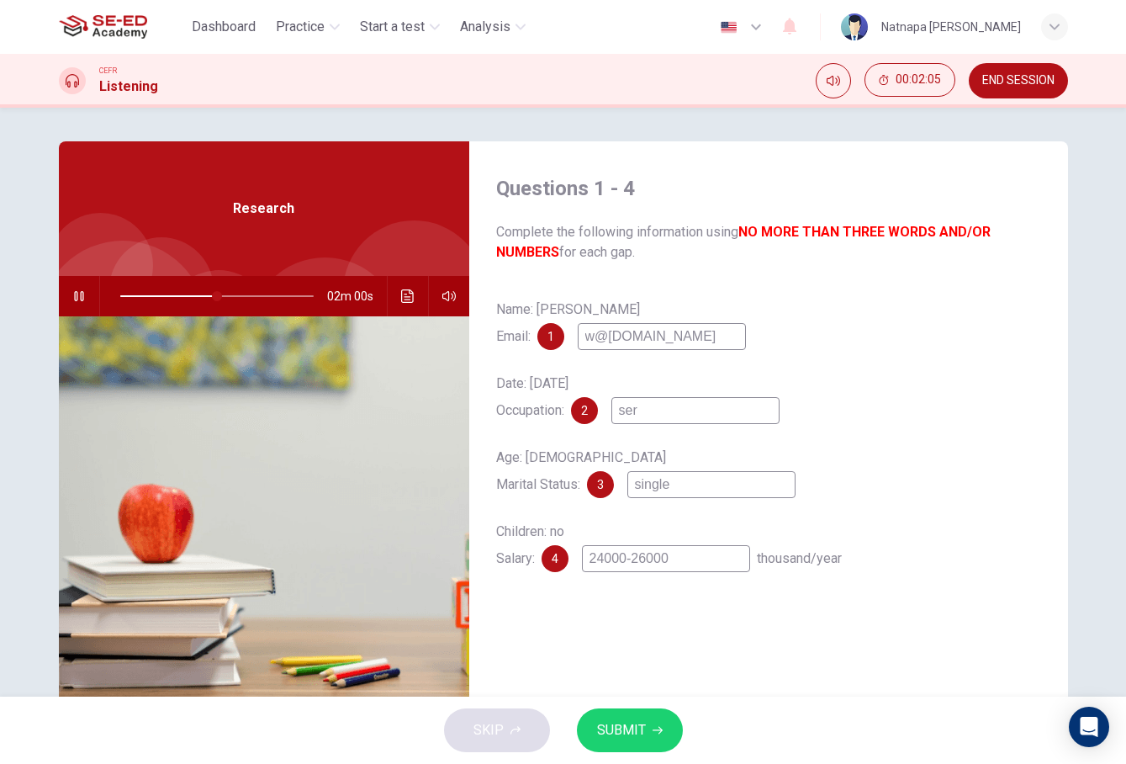
type input "wi@email.com"
type input "50"
type input "wil@email.com"
type input "51"
type input "will@email.com"
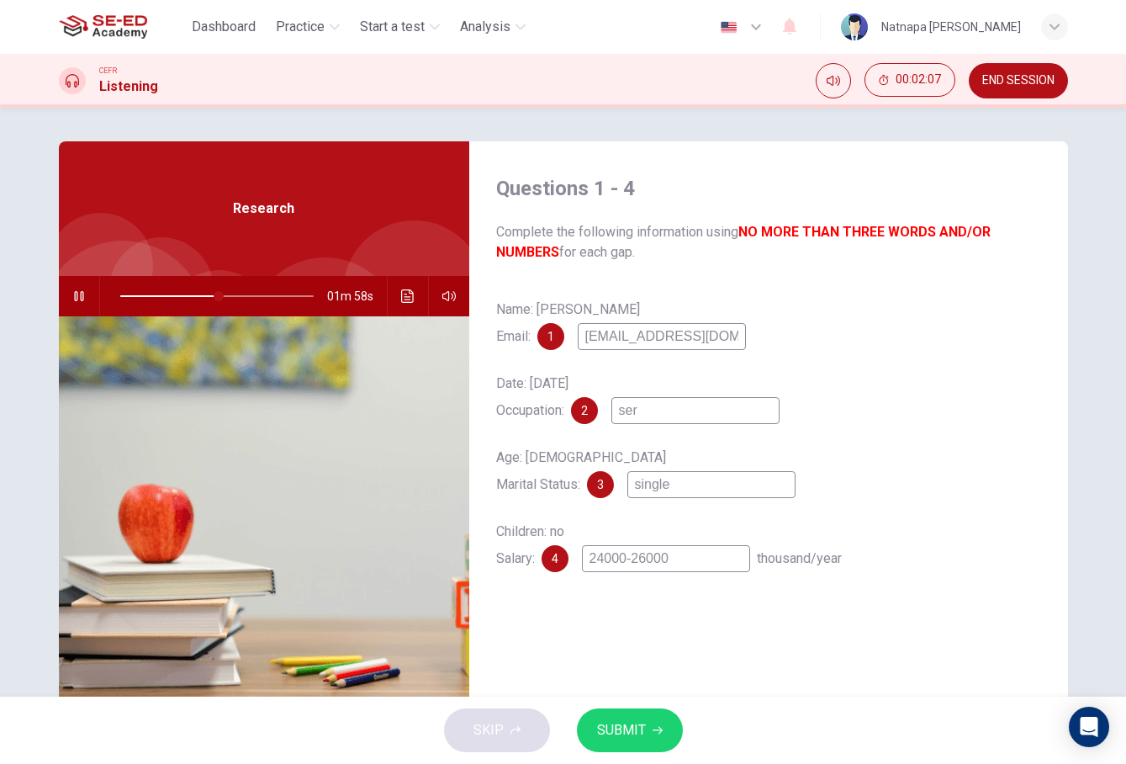
type input "51"
type input "willi@email.com"
type input "53"
type input "willia@email.com"
type input "53"
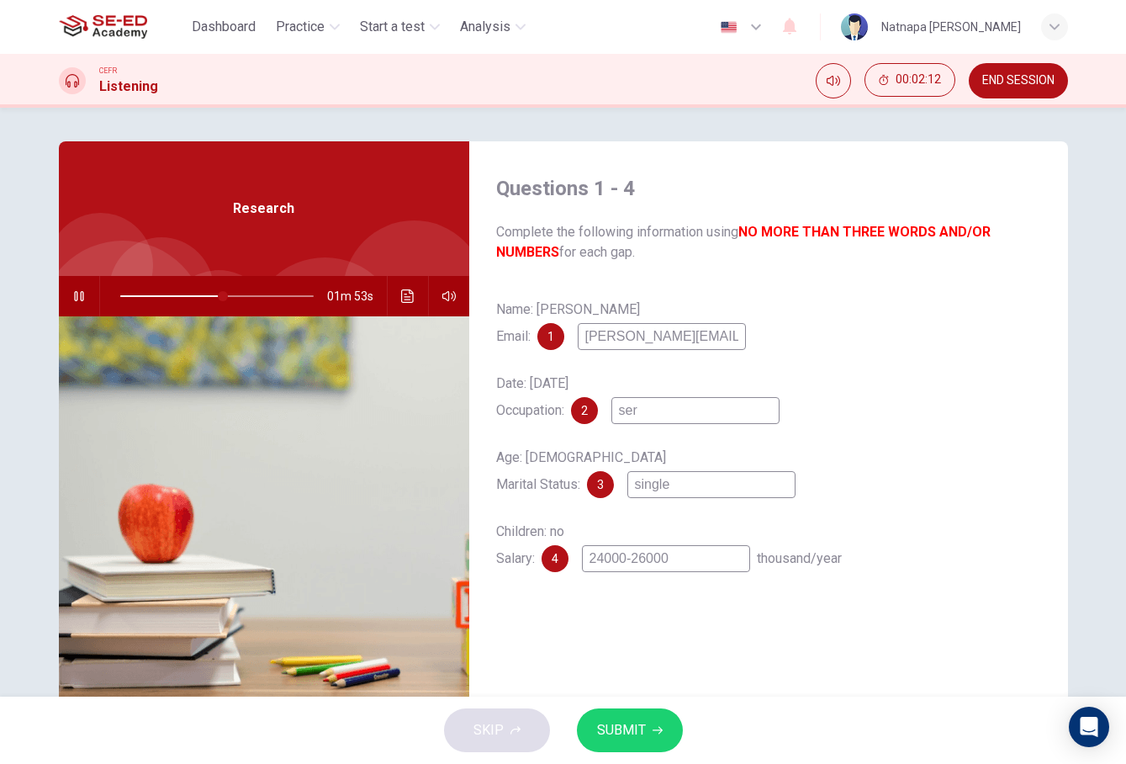
type input "william@email.com"
type input "54"
type input "williamg@email.com"
type input "54"
type input "williamgl@email.com"
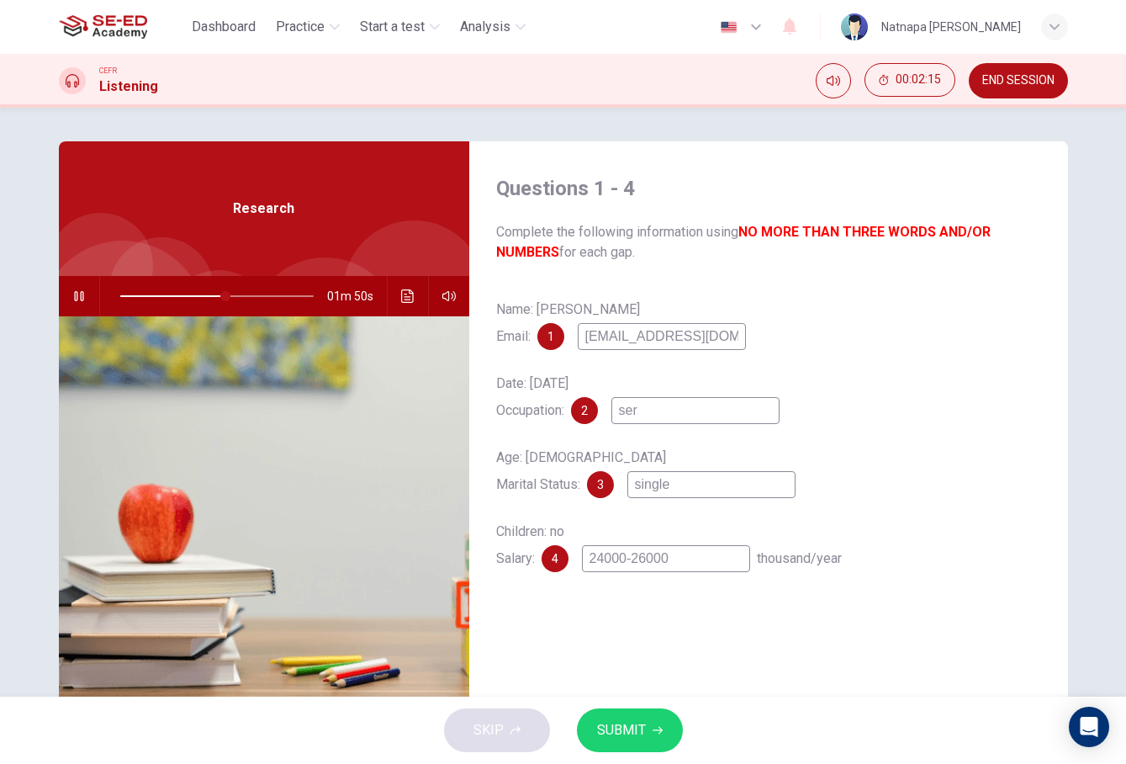
type input "55"
type input "williamgla@email.com"
type input "55"
type input "williamglas@email.com"
type input "55"
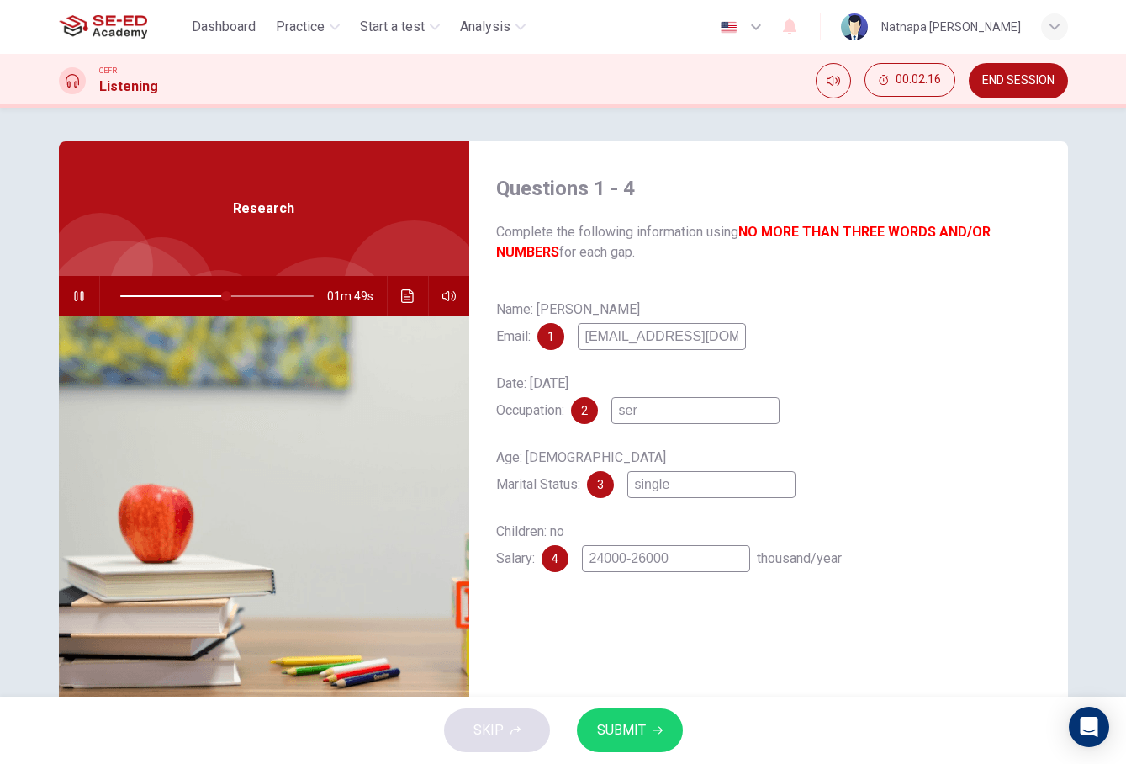
type input "williamglass@email.com"
type input "56"
type input "williamglass@email.com"
click at [661, 725] on icon "button" at bounding box center [658, 730] width 10 height 10
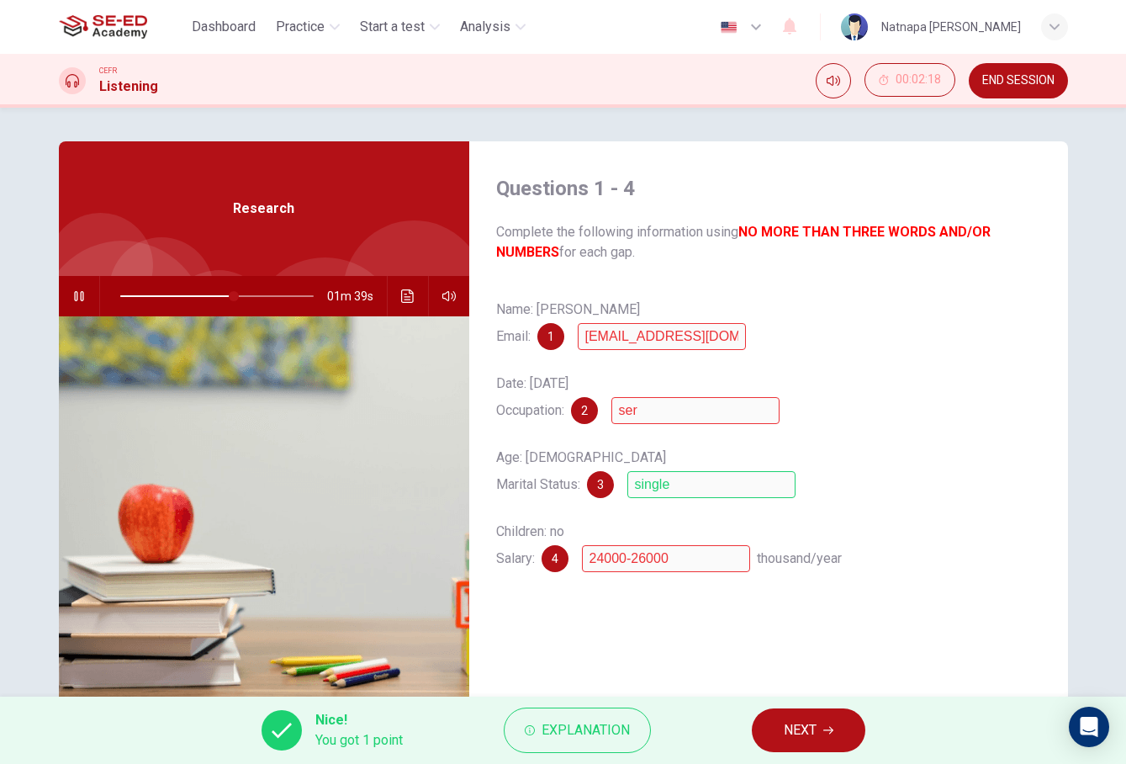
click at [809, 724] on span "NEXT" at bounding box center [800, 730] width 33 height 24
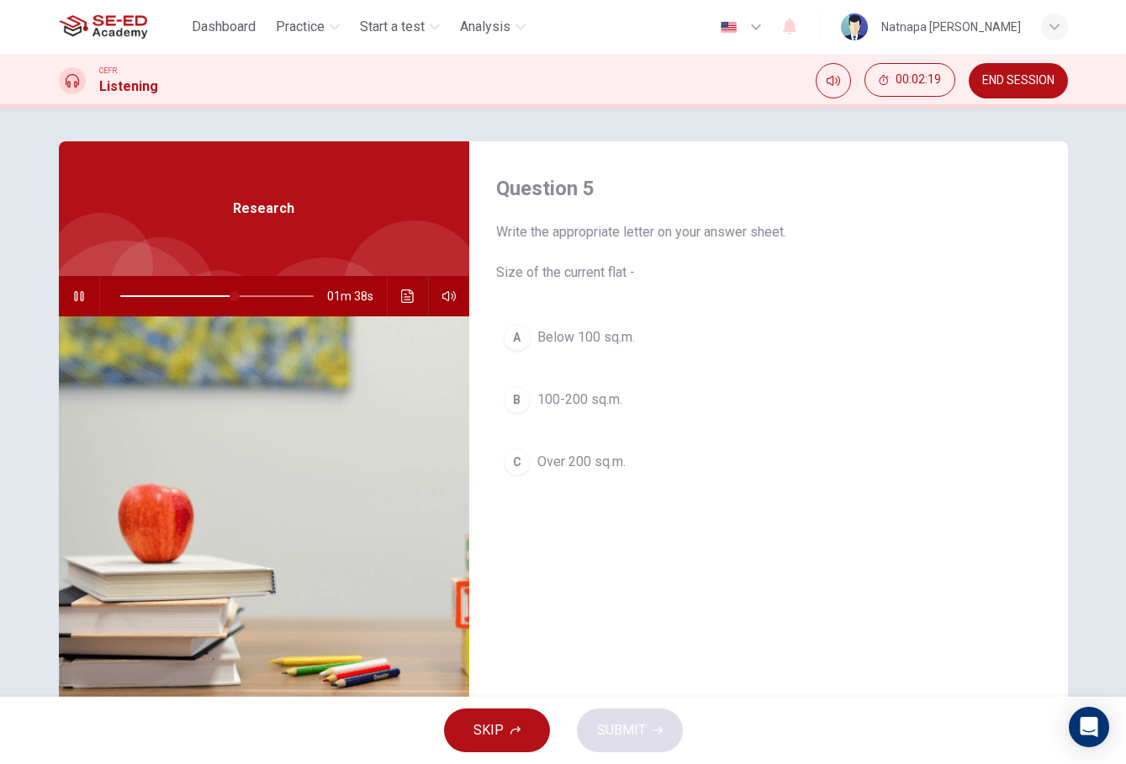
click at [880, 500] on div "A Below 100 sq.m. B 100-200 sq.m. C Over 200 sq.m." at bounding box center [768, 416] width 545 height 200
click at [191, 299] on span at bounding box center [216, 296] width 193 height 24
click at [526, 400] on div "B" at bounding box center [517, 399] width 27 height 27
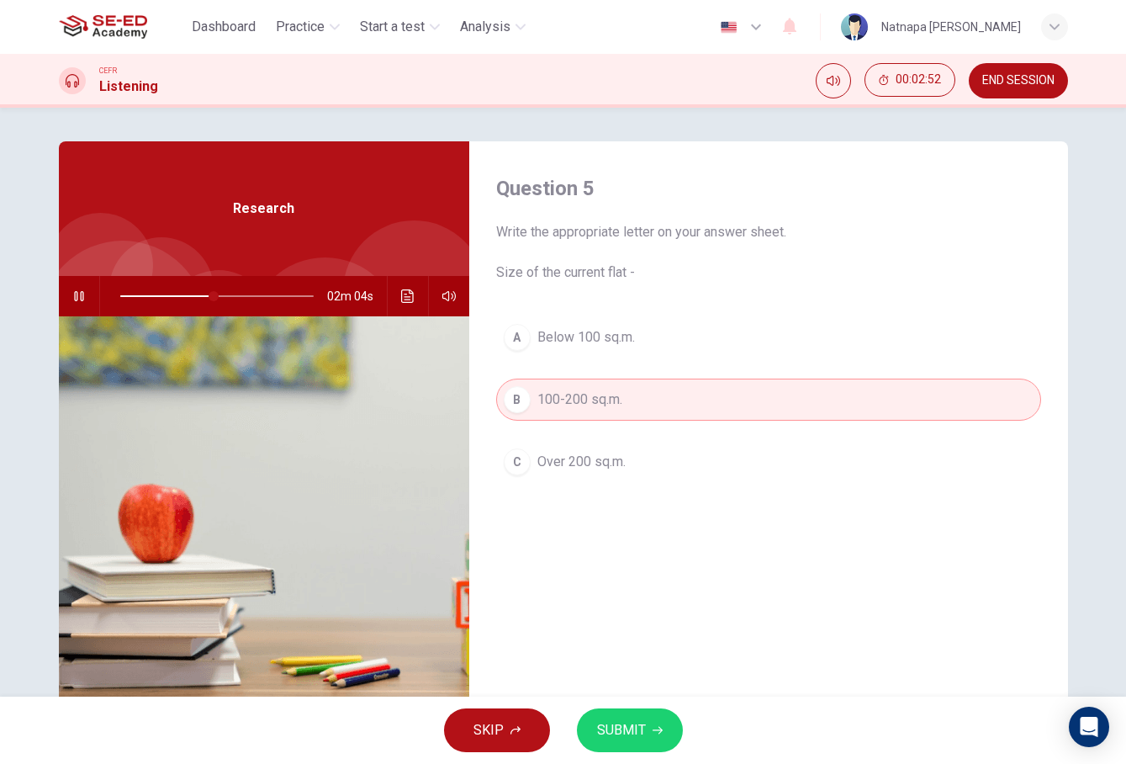
click at [625, 729] on span "SUBMIT" at bounding box center [621, 730] width 49 height 24
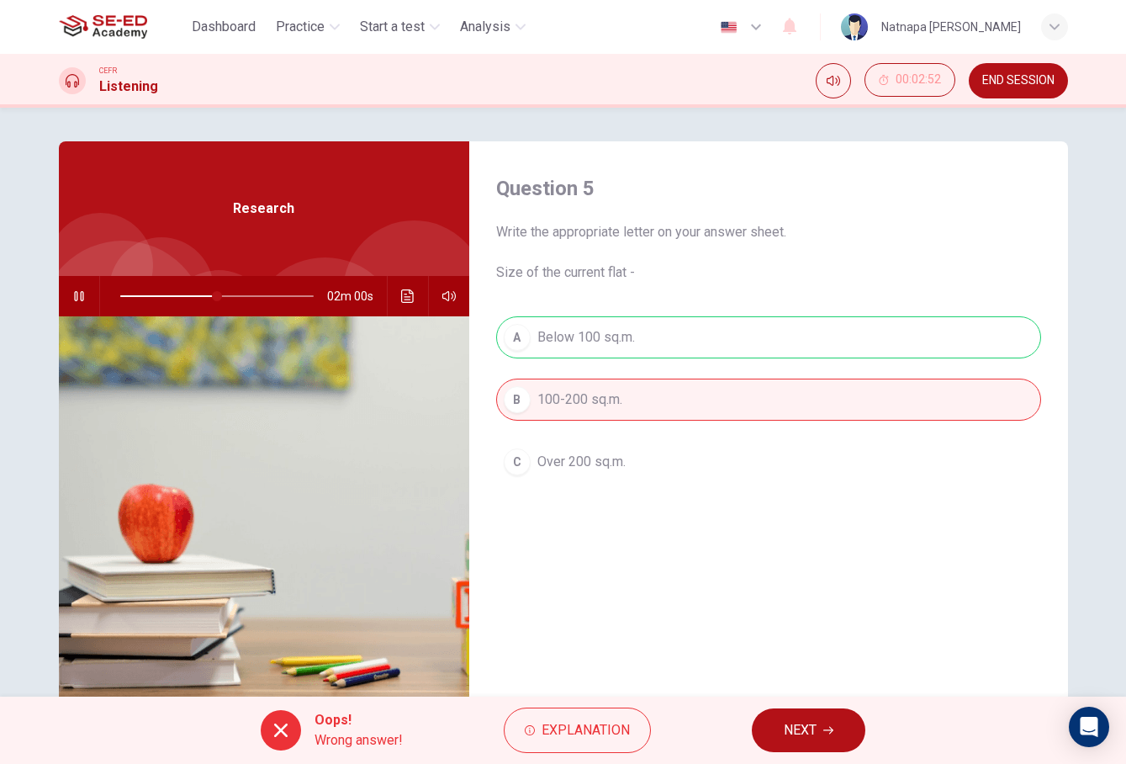
click at [798, 728] on span "NEXT" at bounding box center [800, 730] width 33 height 24
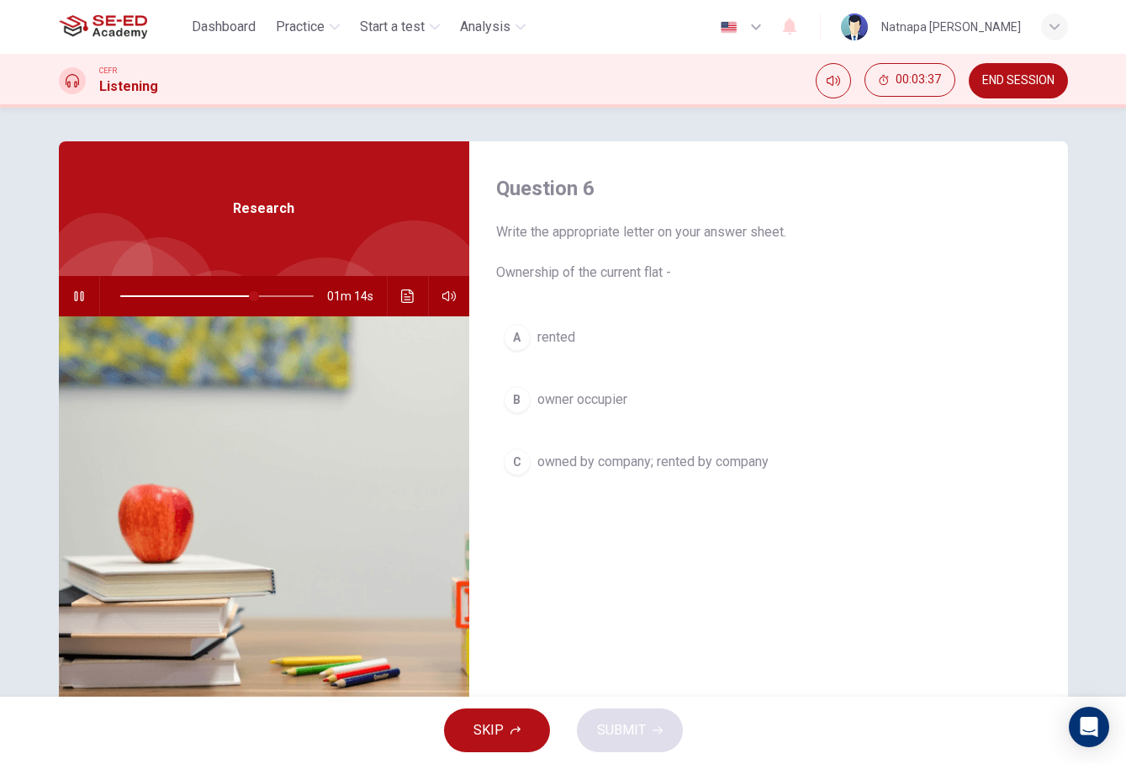
click at [562, 401] on span "owner occupier" at bounding box center [583, 399] width 90 height 20
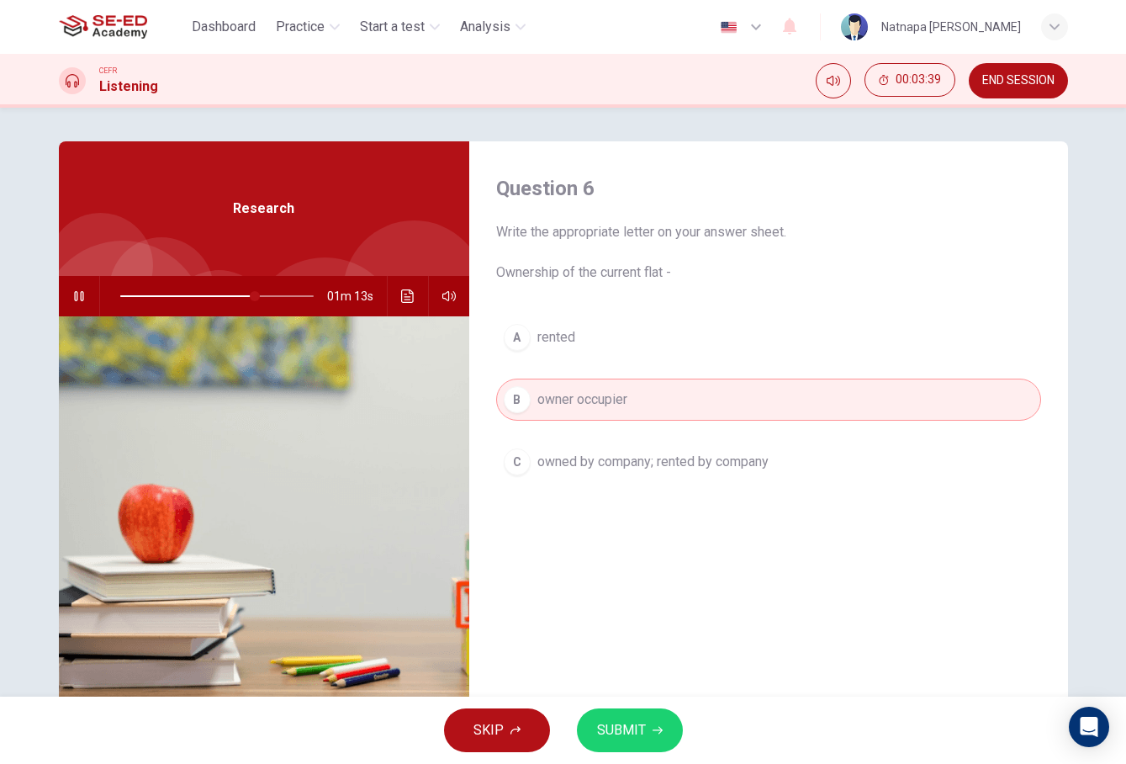
click at [622, 740] on span "SUBMIT" at bounding box center [621, 730] width 49 height 24
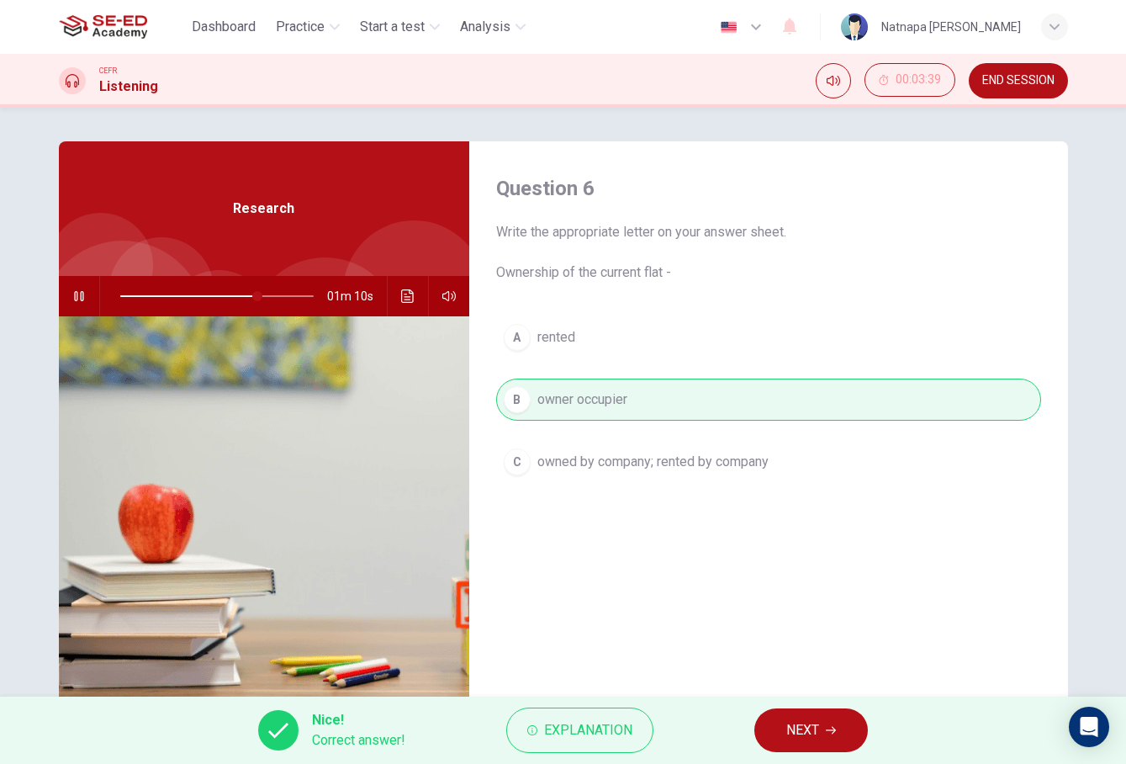
click at [816, 723] on span "NEXT" at bounding box center [803, 730] width 33 height 24
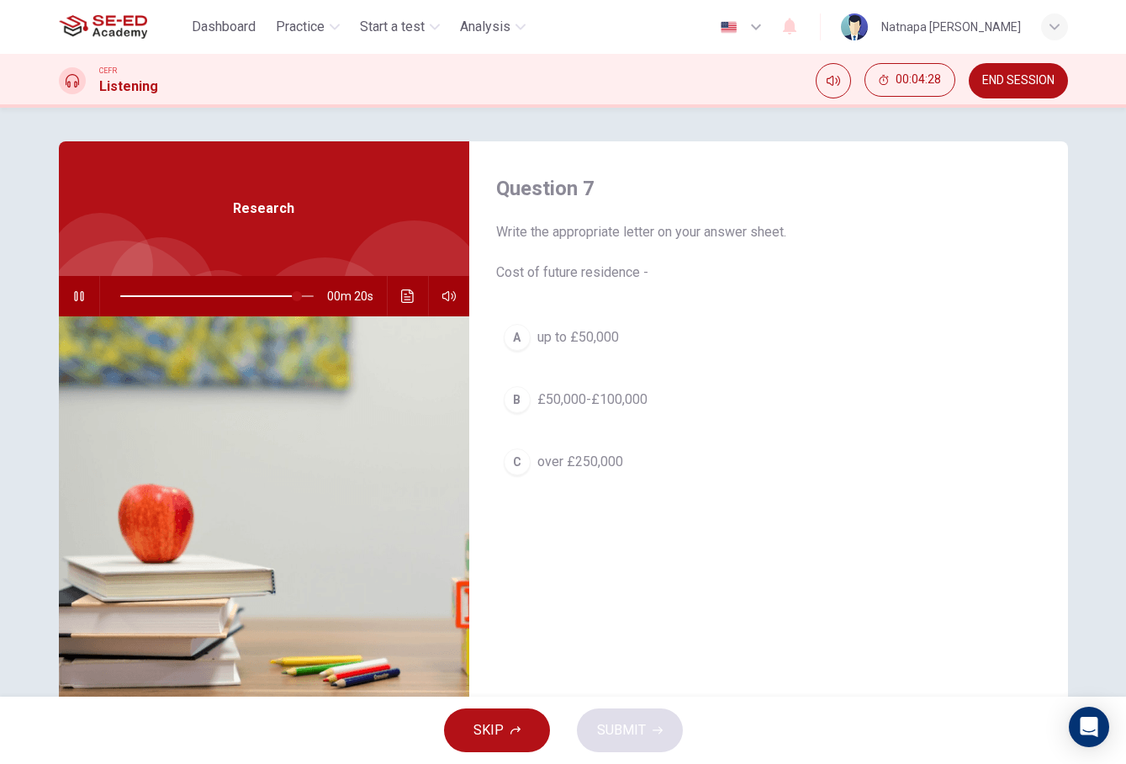
click at [608, 650] on div "Question 7 Write the appropriate letter on your answer sheet. Cost of future re…" at bounding box center [768, 433] width 599 height 585
click at [514, 397] on div "B" at bounding box center [517, 399] width 27 height 27
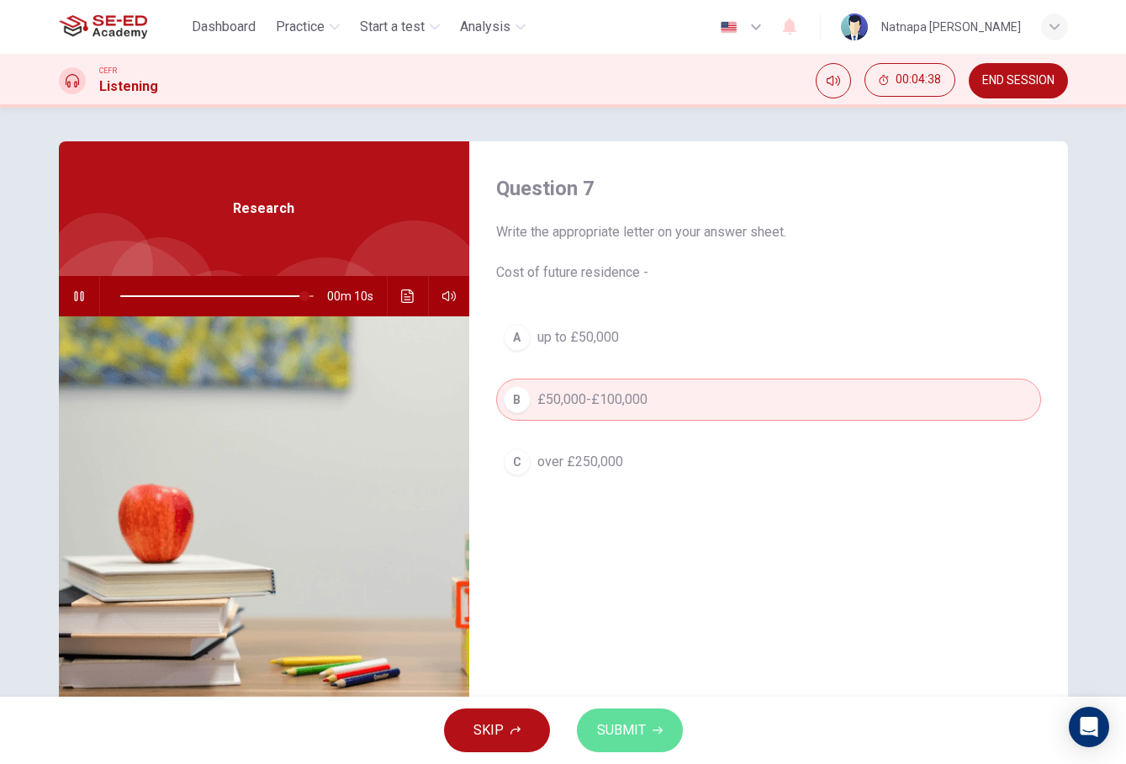
click at [631, 729] on span "SUBMIT" at bounding box center [621, 730] width 49 height 24
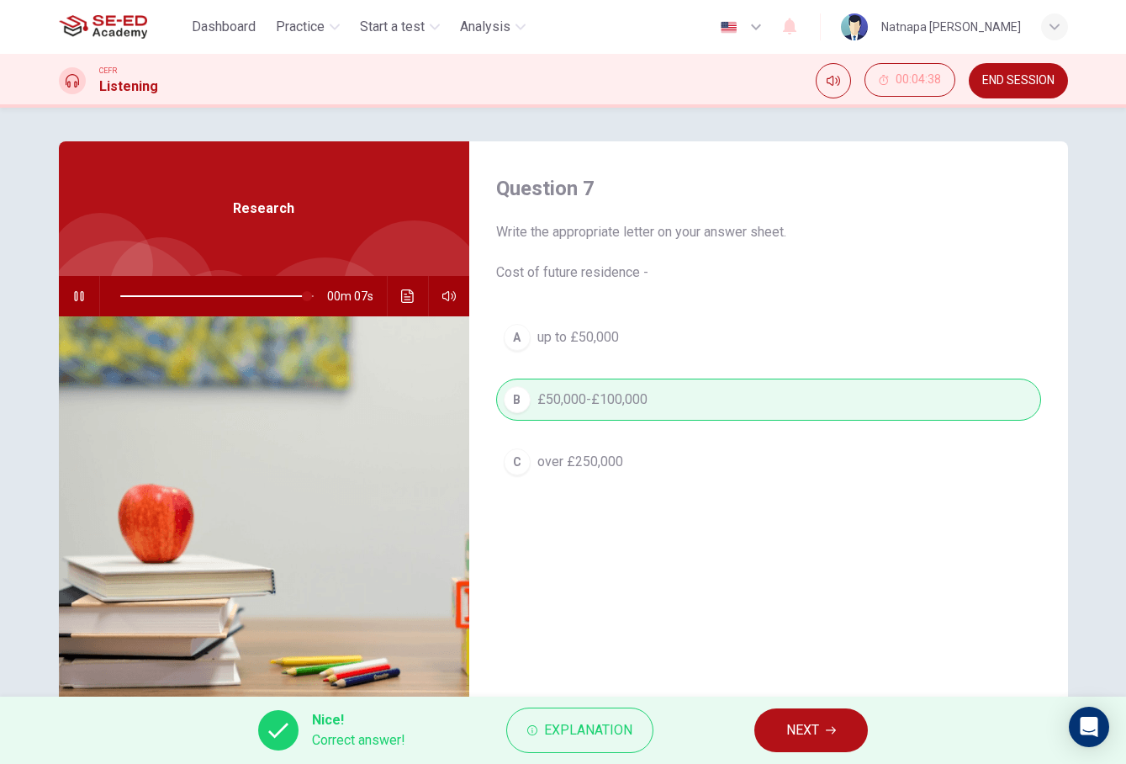
click at [824, 727] on button "NEXT" at bounding box center [812, 730] width 114 height 44
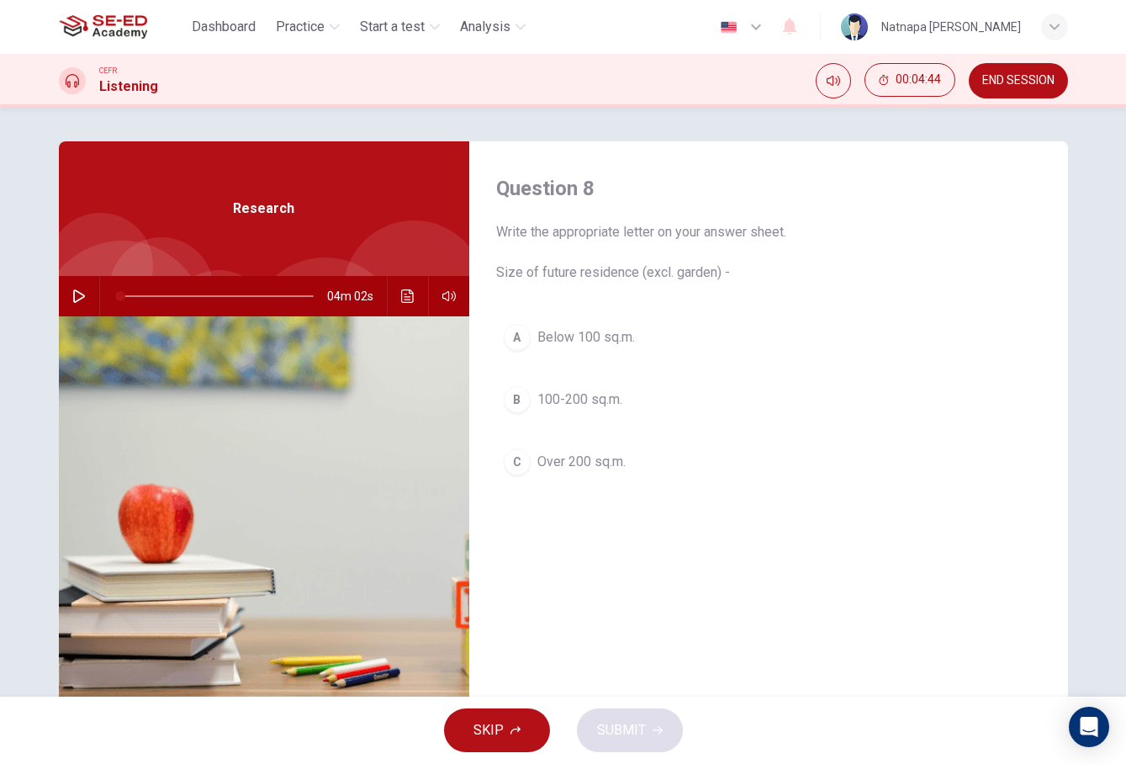
click at [211, 292] on span at bounding box center [216, 296] width 193 height 24
click at [77, 298] on icon "button" at bounding box center [78, 295] width 13 height 13
click at [546, 394] on span "100-200 sq.m." at bounding box center [580, 399] width 85 height 20
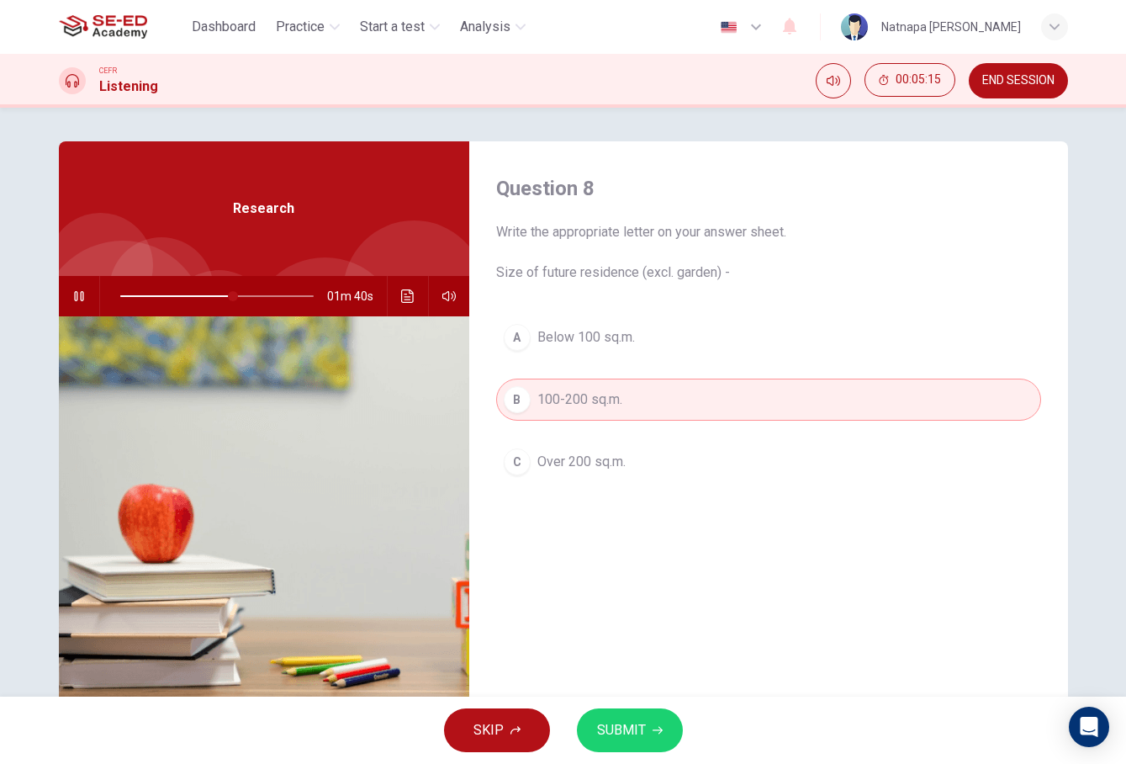
click at [622, 729] on span "SUBMIT" at bounding box center [621, 730] width 49 height 24
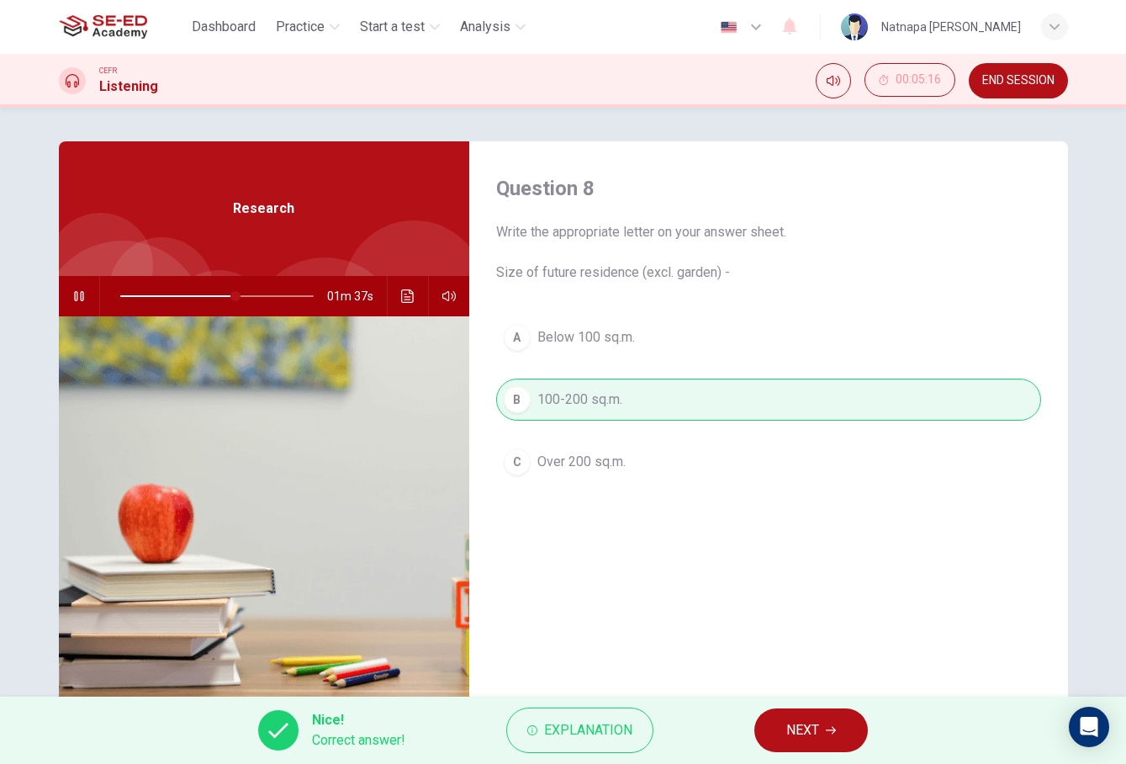
click at [826, 732] on button "NEXT" at bounding box center [812, 730] width 114 height 44
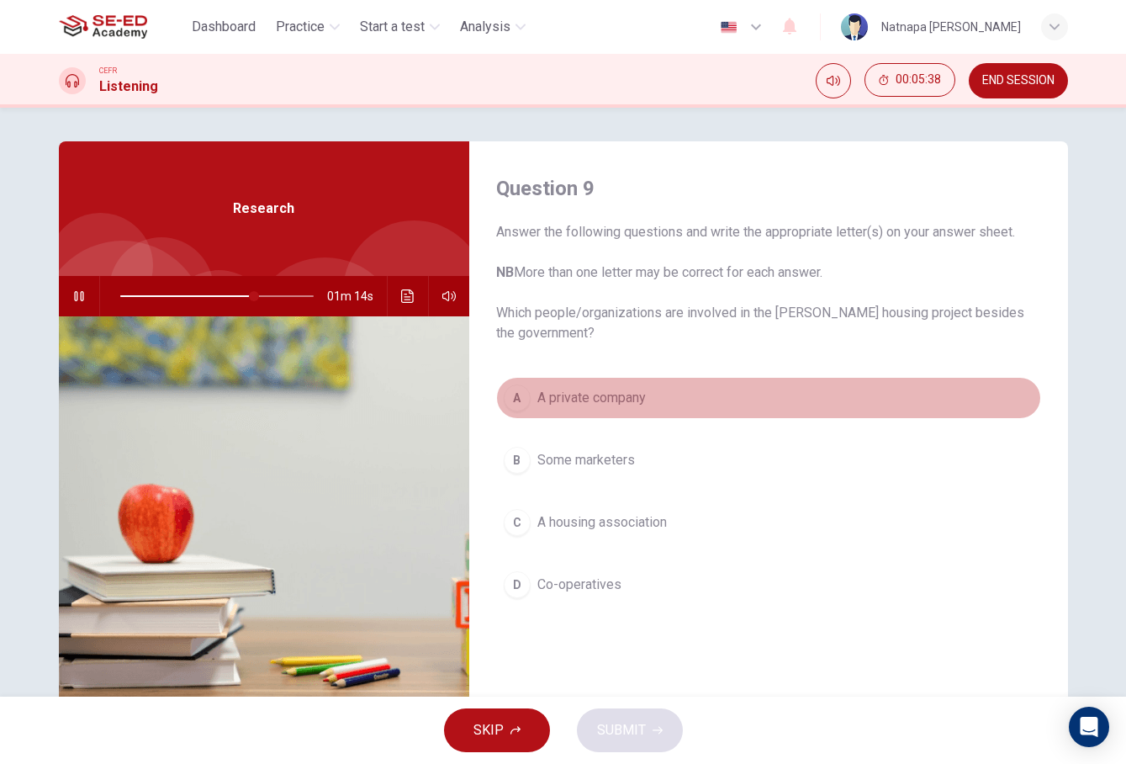
click at [561, 401] on span "A private company" at bounding box center [592, 398] width 109 height 20
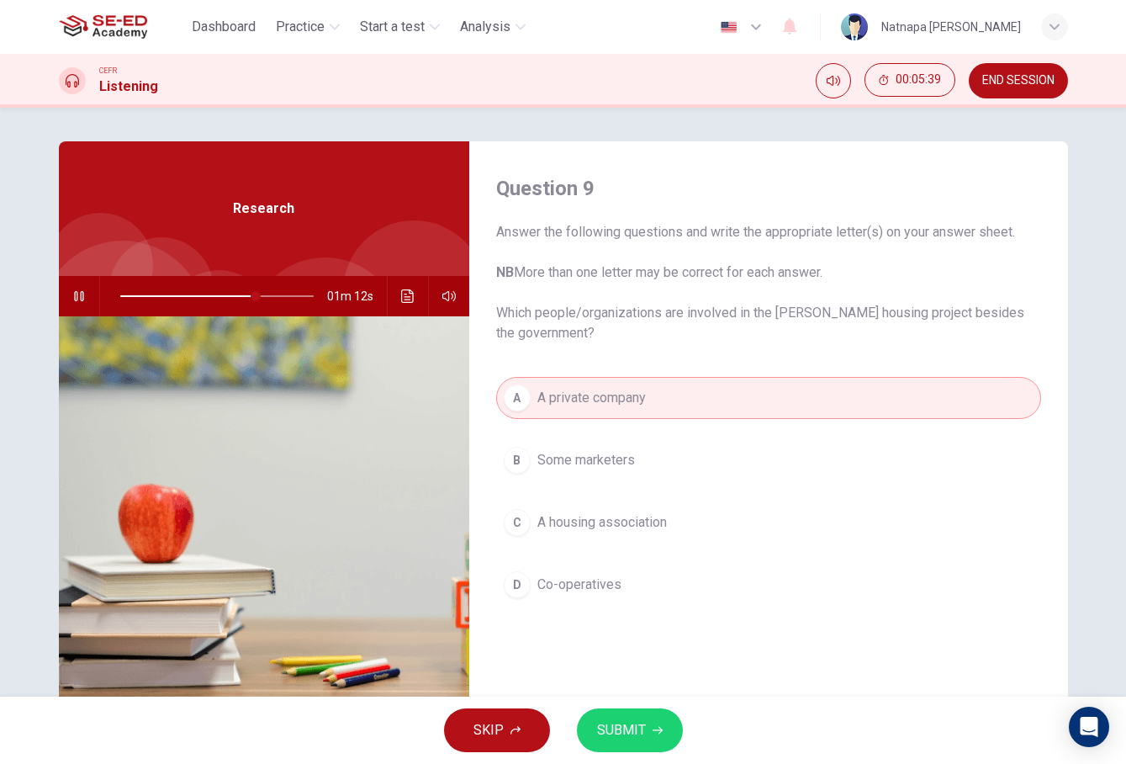
click at [624, 723] on span "SUBMIT" at bounding box center [621, 730] width 49 height 24
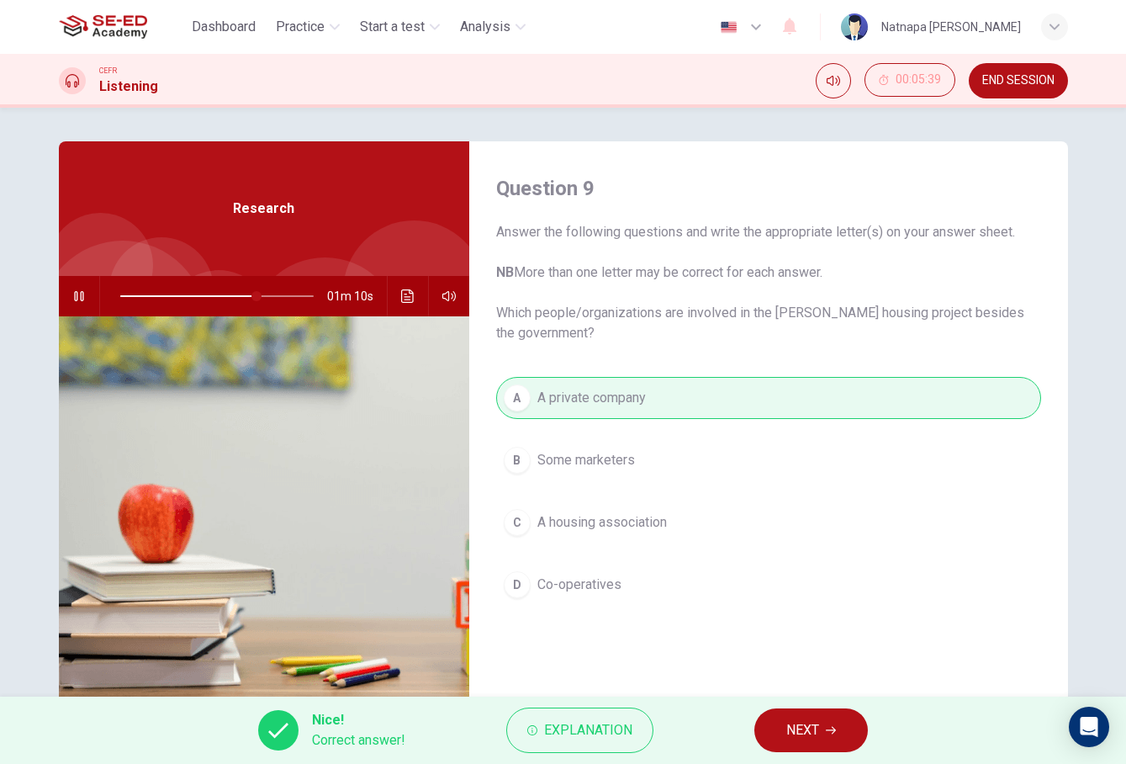
click at [826, 728] on button "NEXT" at bounding box center [812, 730] width 114 height 44
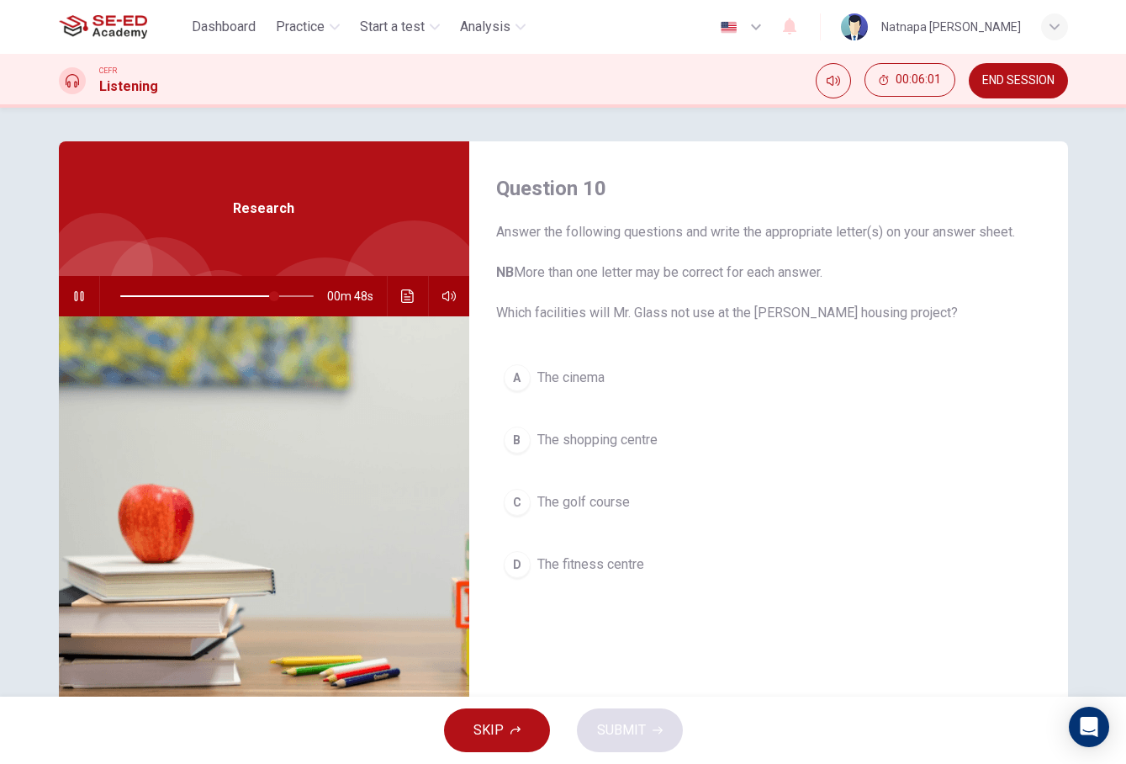
click at [551, 372] on span "The cinema" at bounding box center [571, 378] width 67 height 20
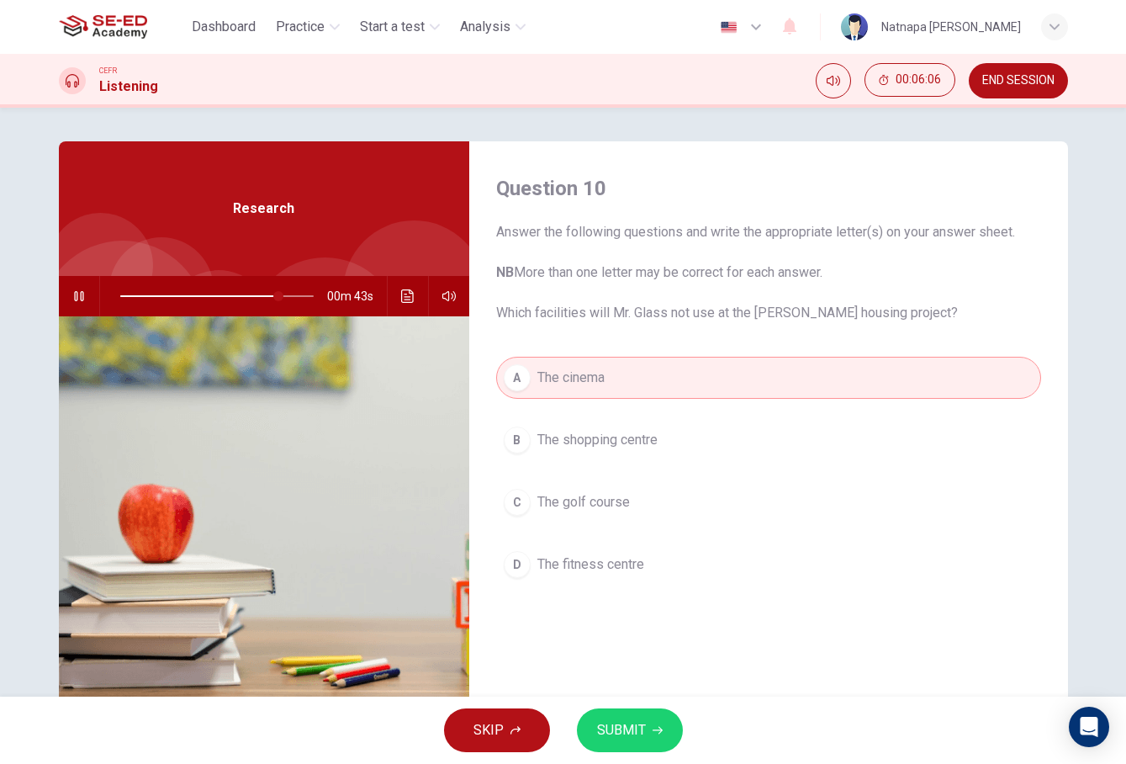
click at [635, 728] on span "SUBMIT" at bounding box center [621, 730] width 49 height 24
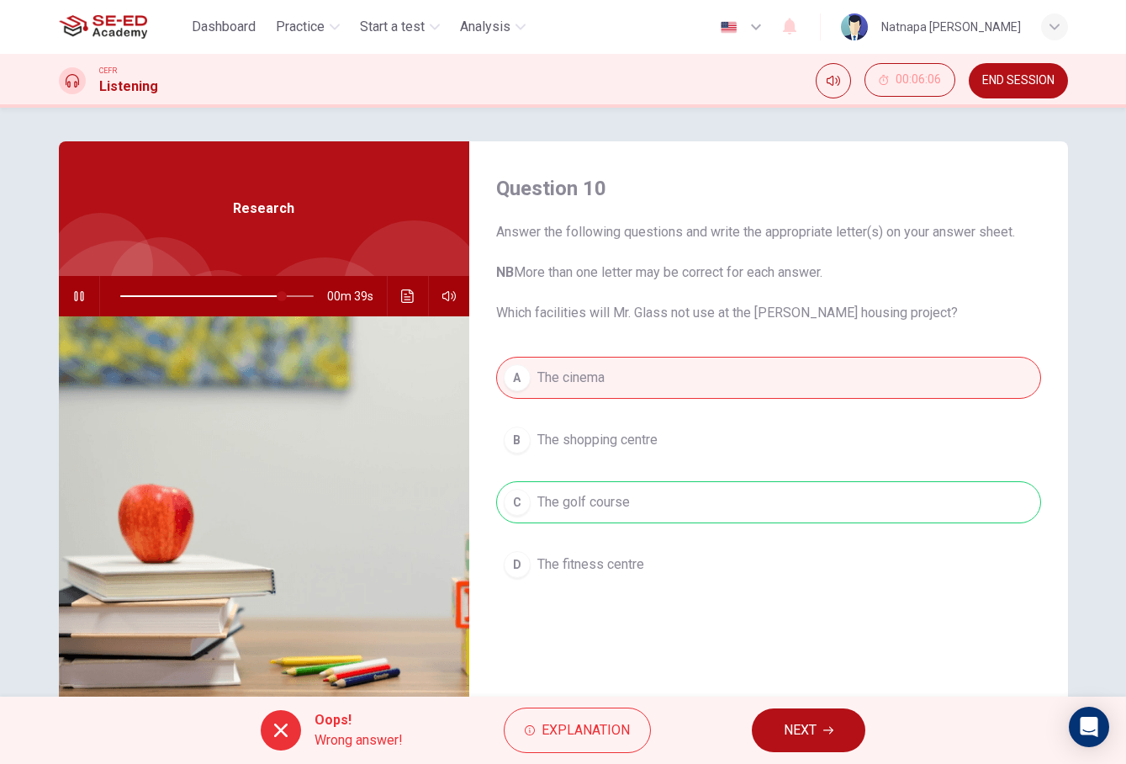
type input "84"
click at [807, 727] on span "NEXT" at bounding box center [800, 730] width 33 height 24
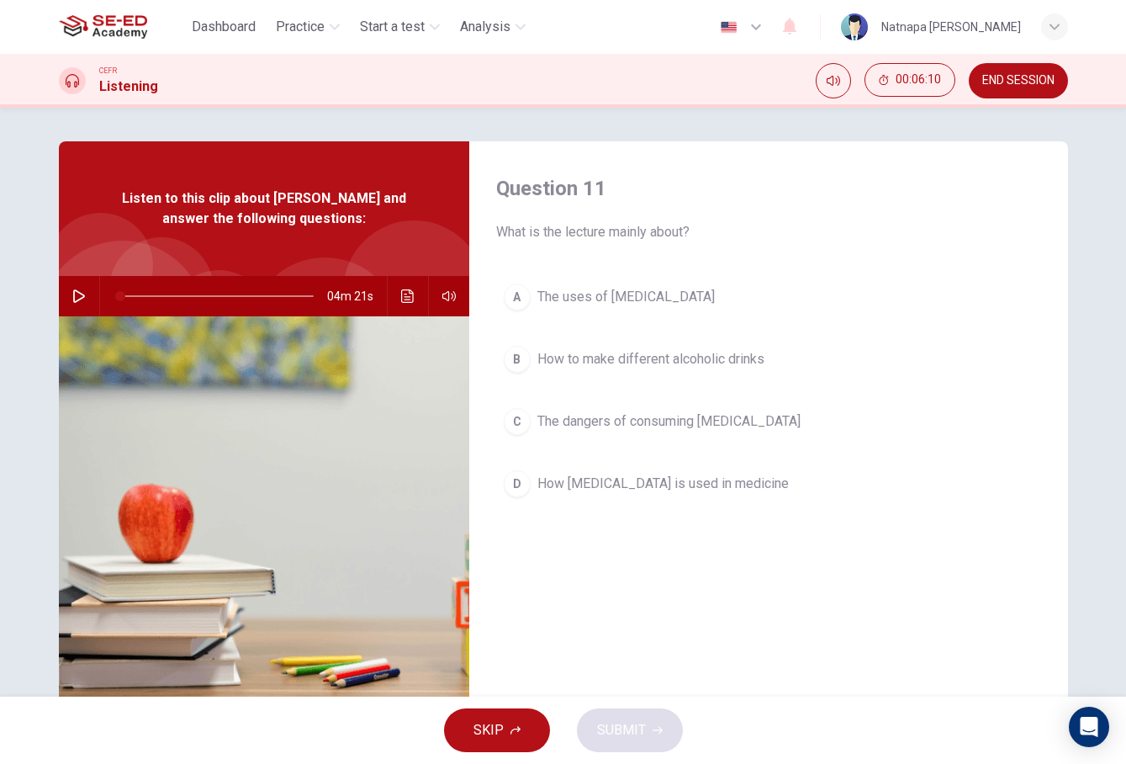
click at [74, 299] on icon "button" at bounding box center [79, 295] width 12 height 13
type input "49"
click at [1012, 87] on span "END SESSION" at bounding box center [1019, 80] width 72 height 13
